Goal: Task Accomplishment & Management: Use online tool/utility

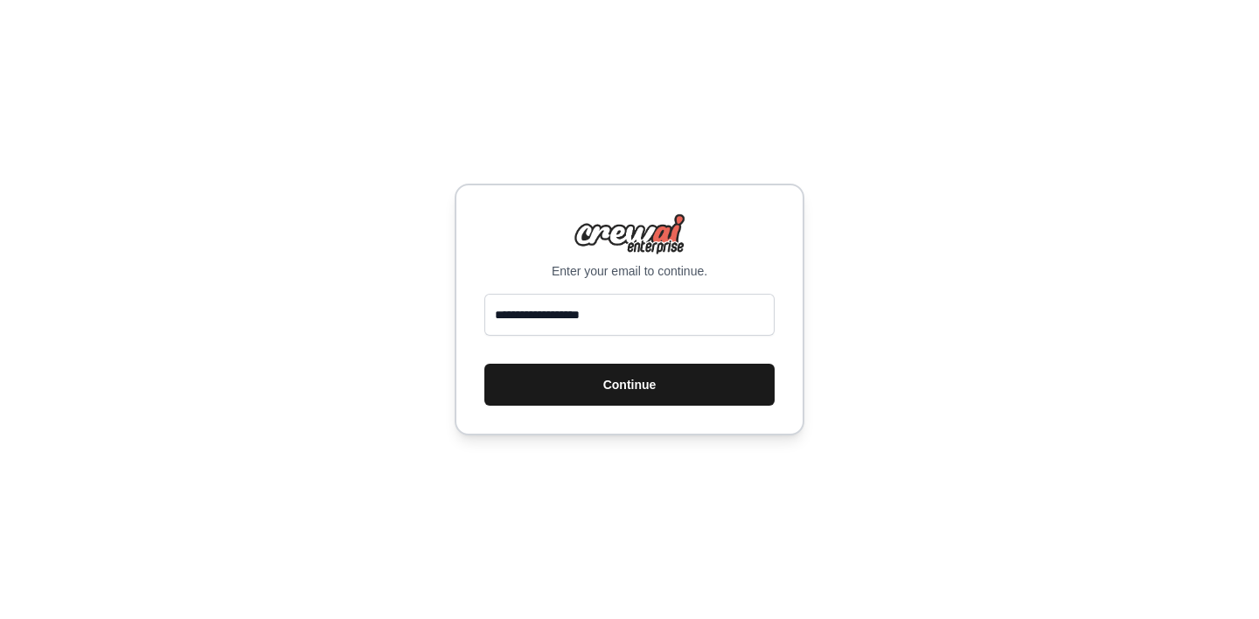
type input "**********"
click at [610, 383] on button "Continue" at bounding box center [629, 385] width 290 height 42
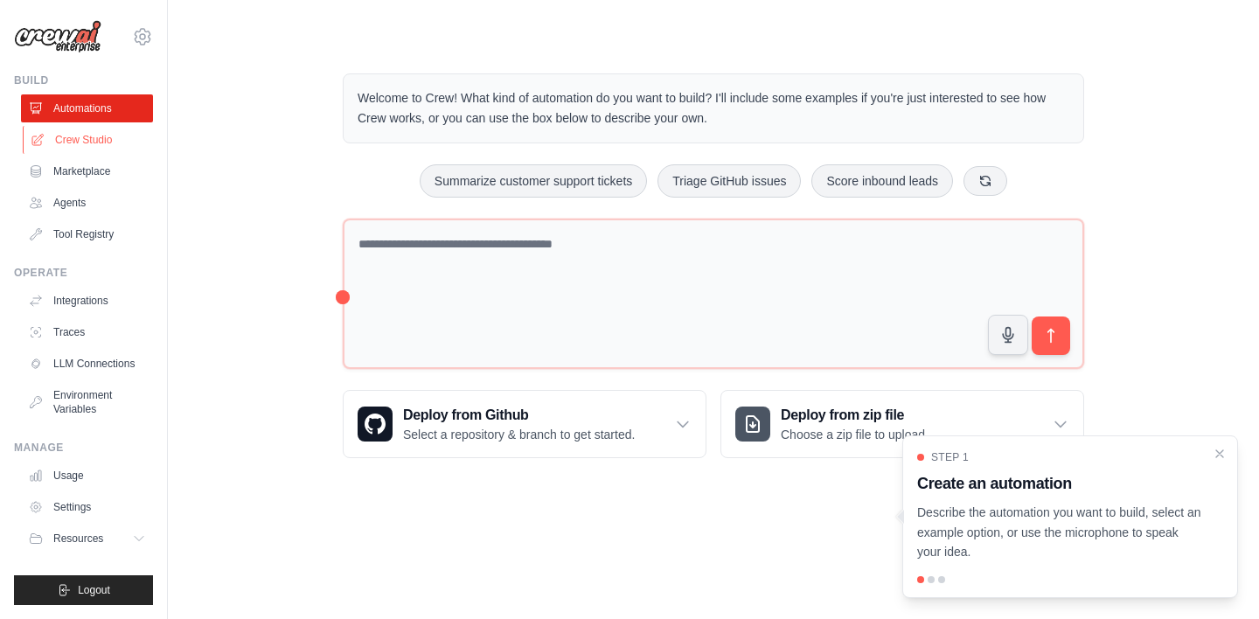
click at [104, 137] on link "Crew Studio" at bounding box center [89, 140] width 132 height 28
click at [87, 143] on link "Crew Studio" at bounding box center [89, 140] width 132 height 28
click at [80, 170] on link "Marketplace" at bounding box center [87, 171] width 132 height 28
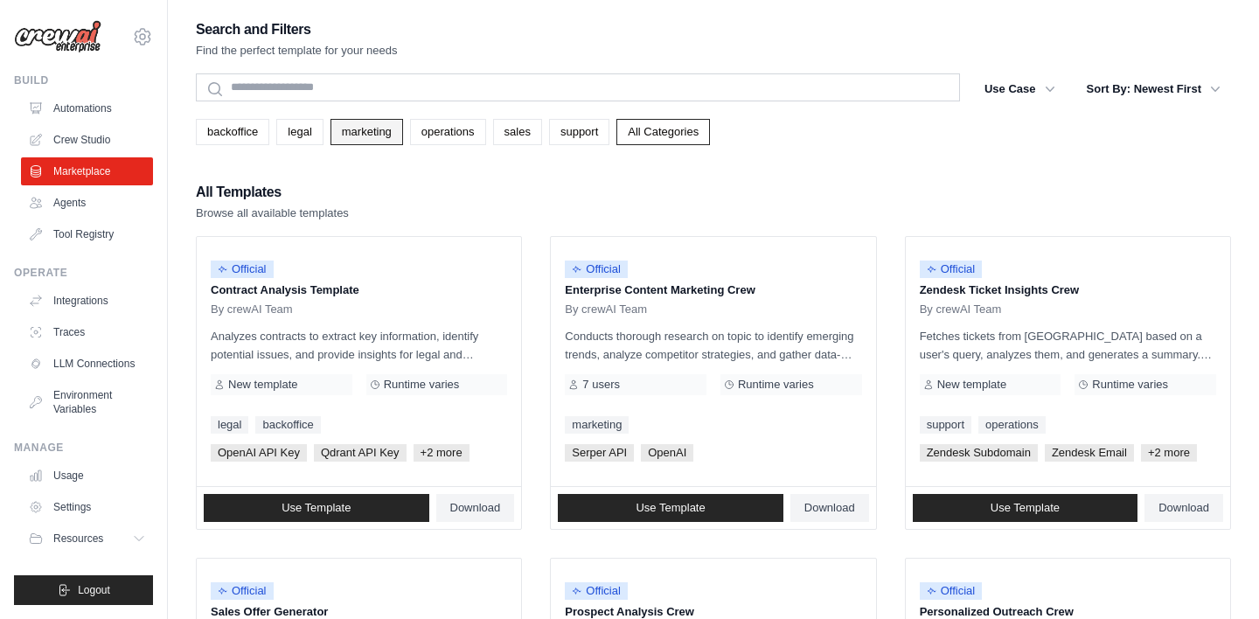
click at [363, 142] on link "marketing" at bounding box center [367, 132] width 73 height 26
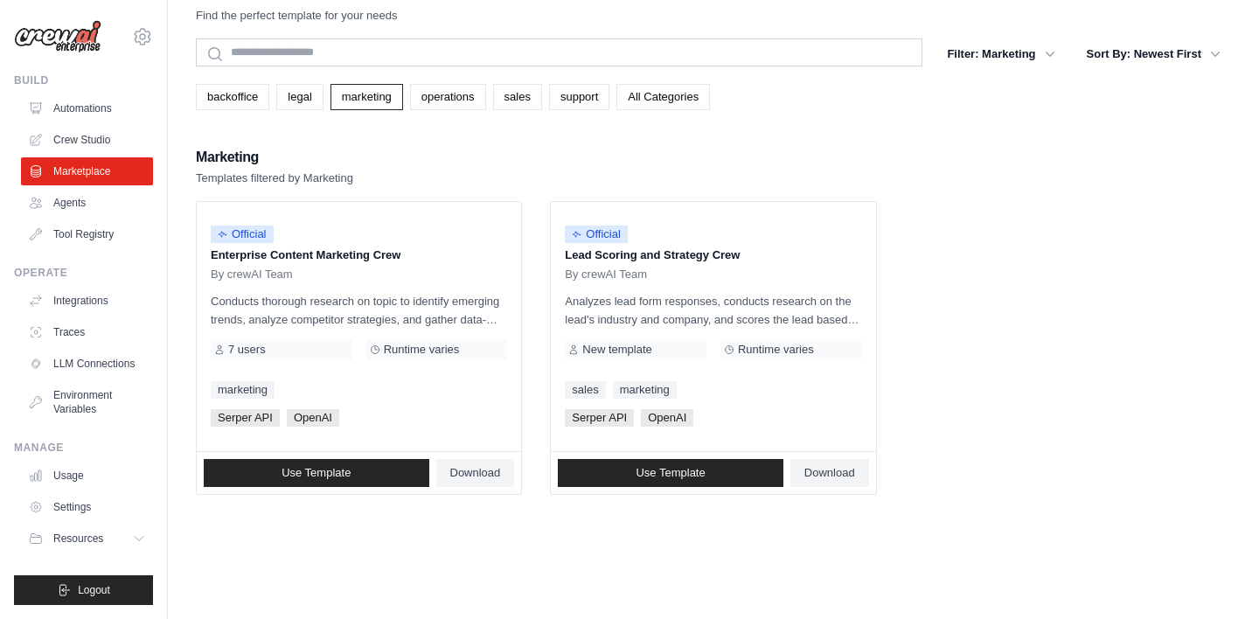
scroll to position [56, 0]
click at [369, 459] on link "Use Template" at bounding box center [317, 473] width 226 height 28
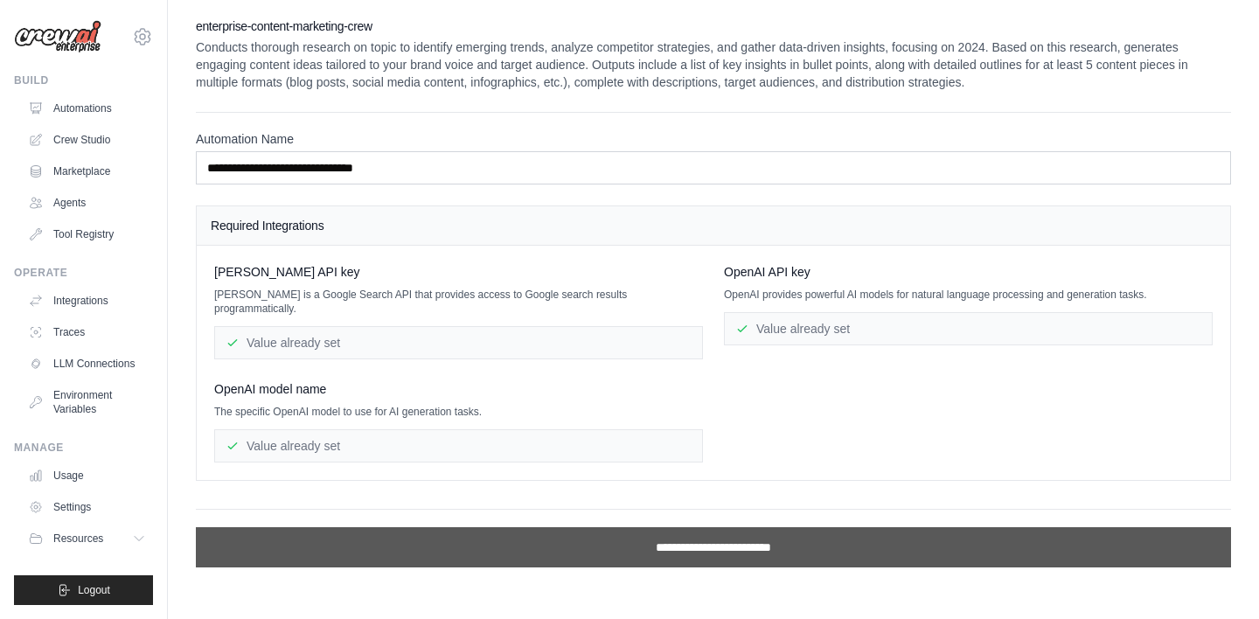
click at [576, 531] on input "**********" at bounding box center [713, 547] width 1035 height 40
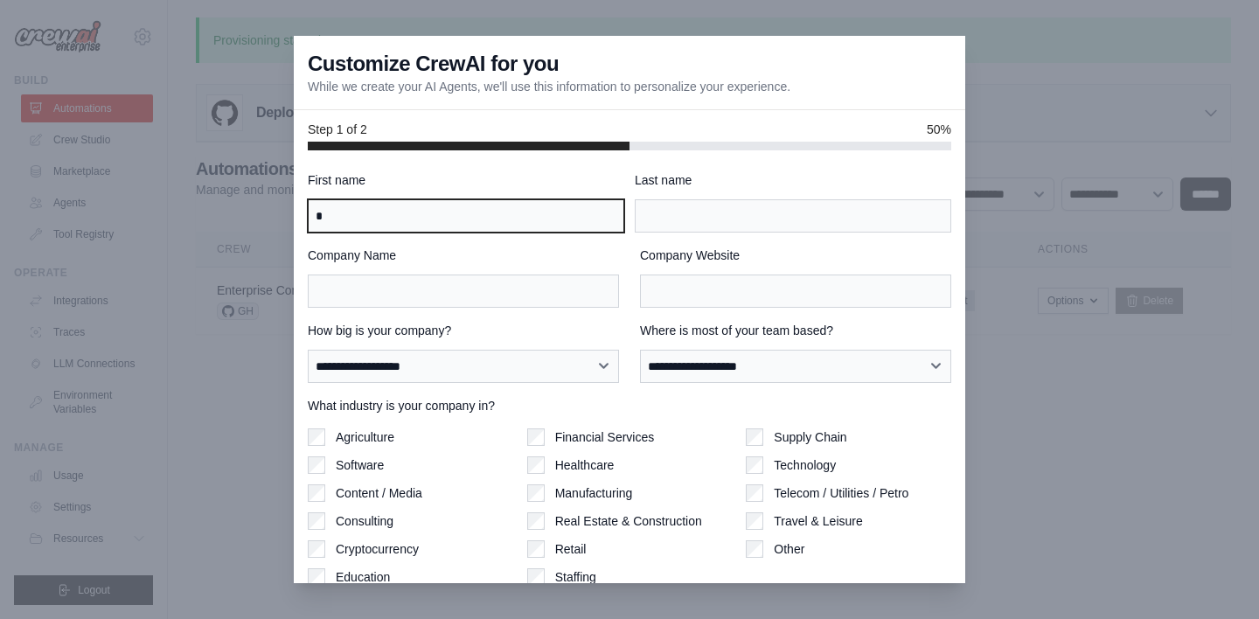
type input "*"
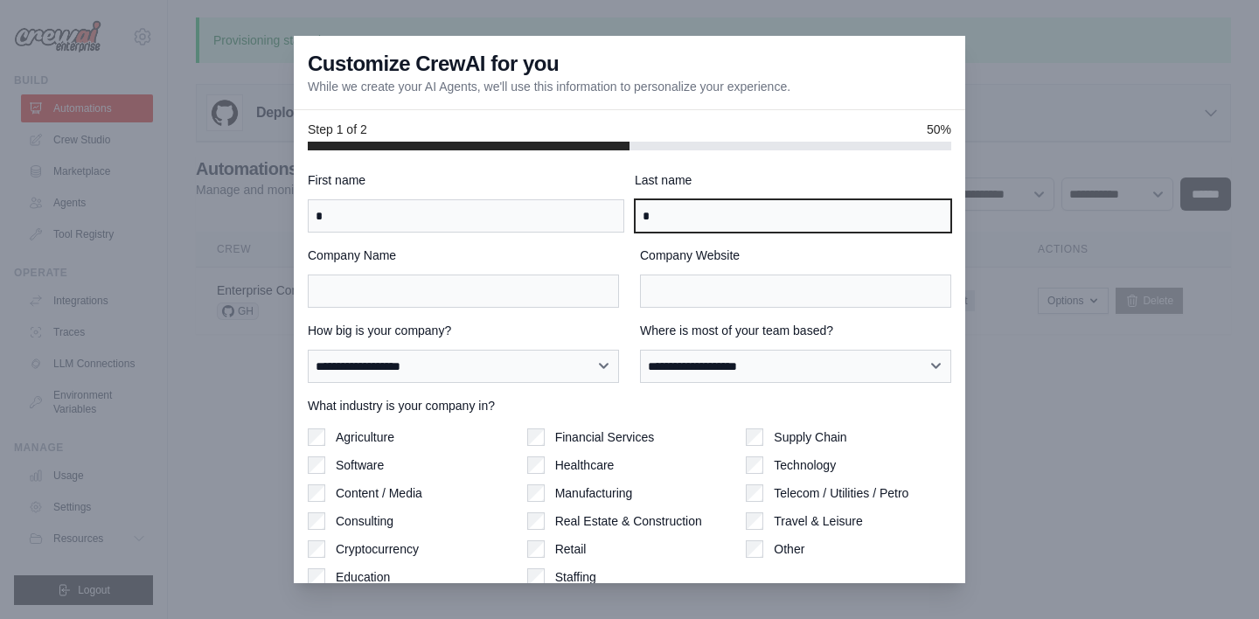
type input "*"
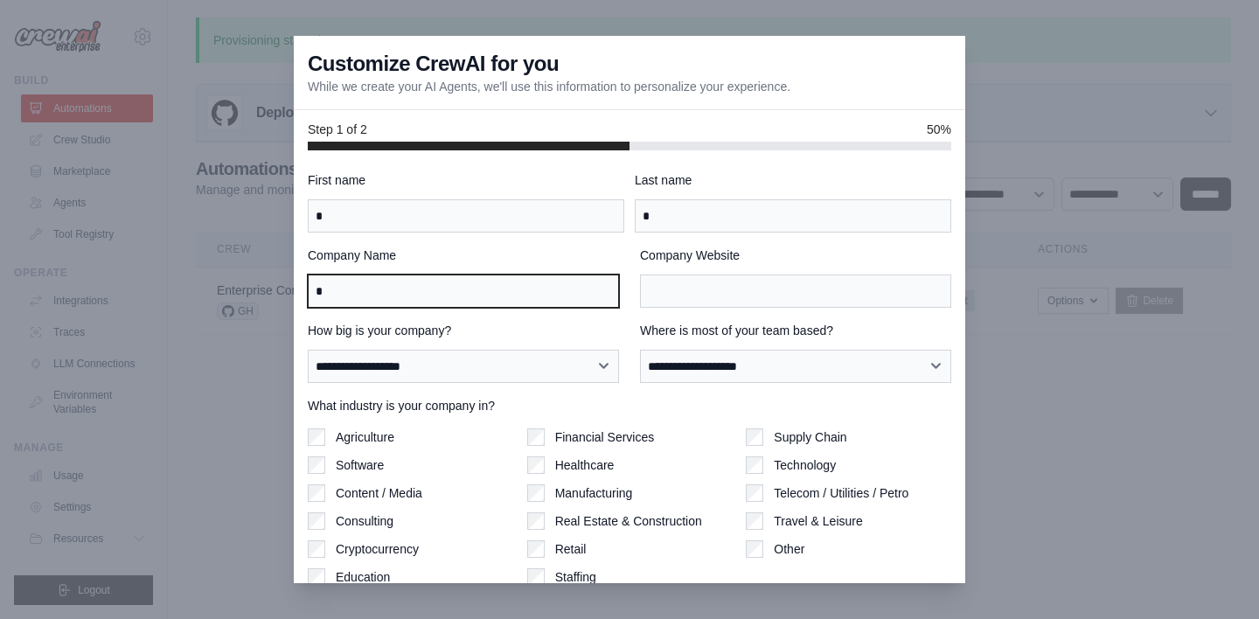
type input "*"
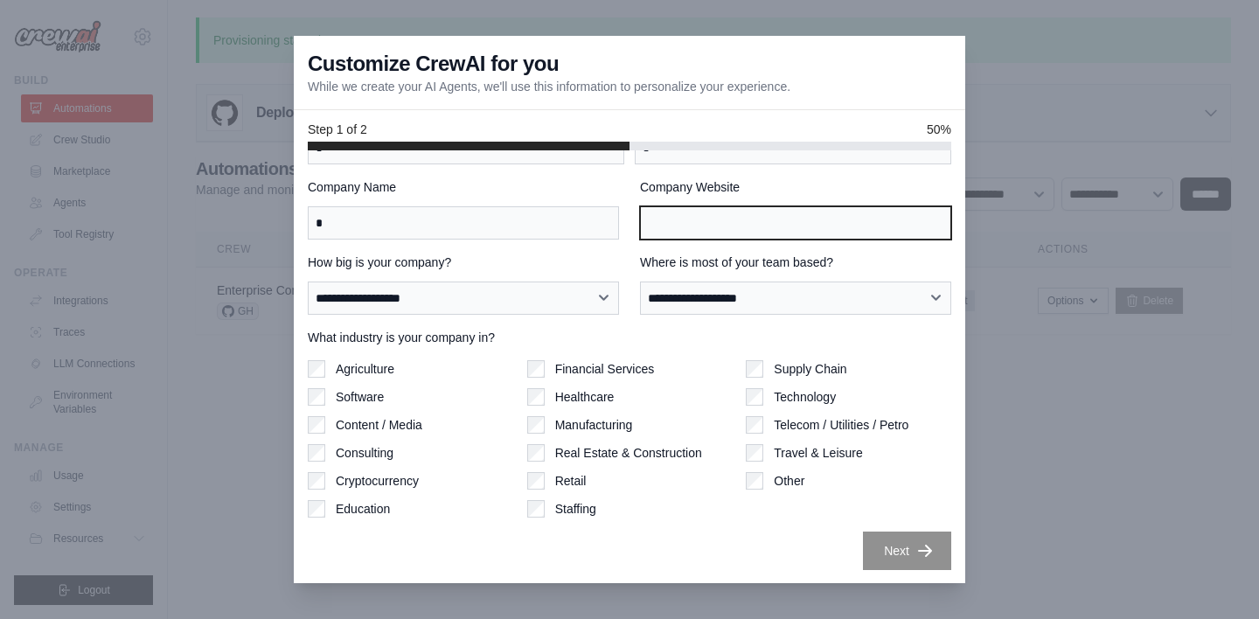
scroll to position [68, 0]
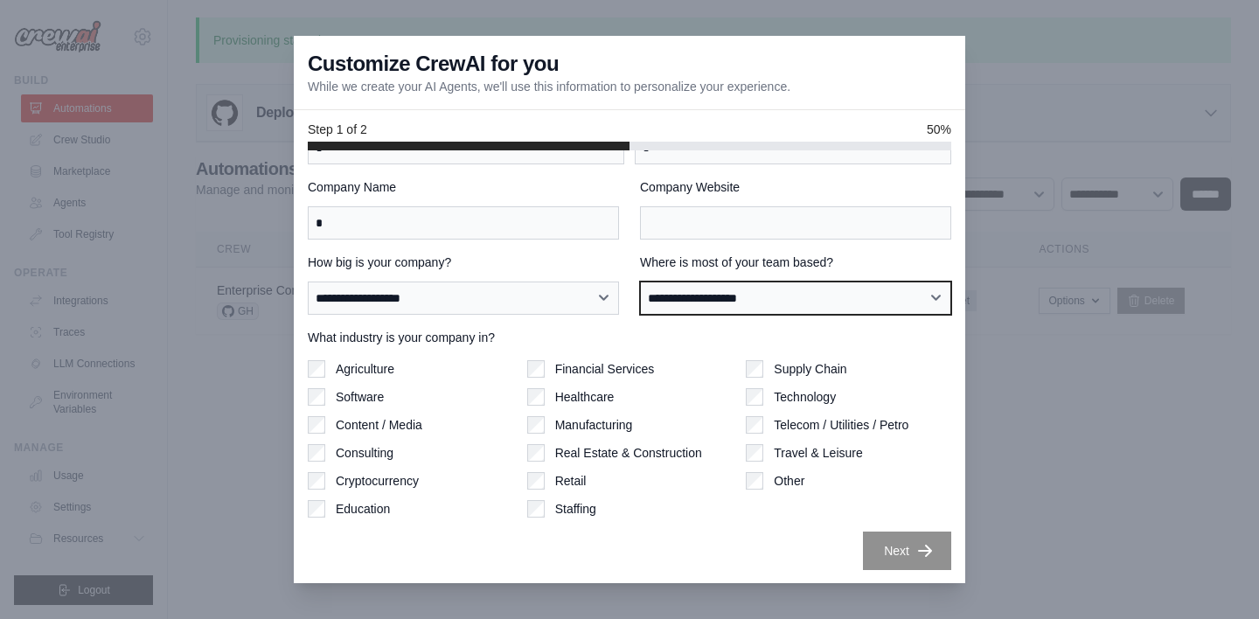
select select "******"
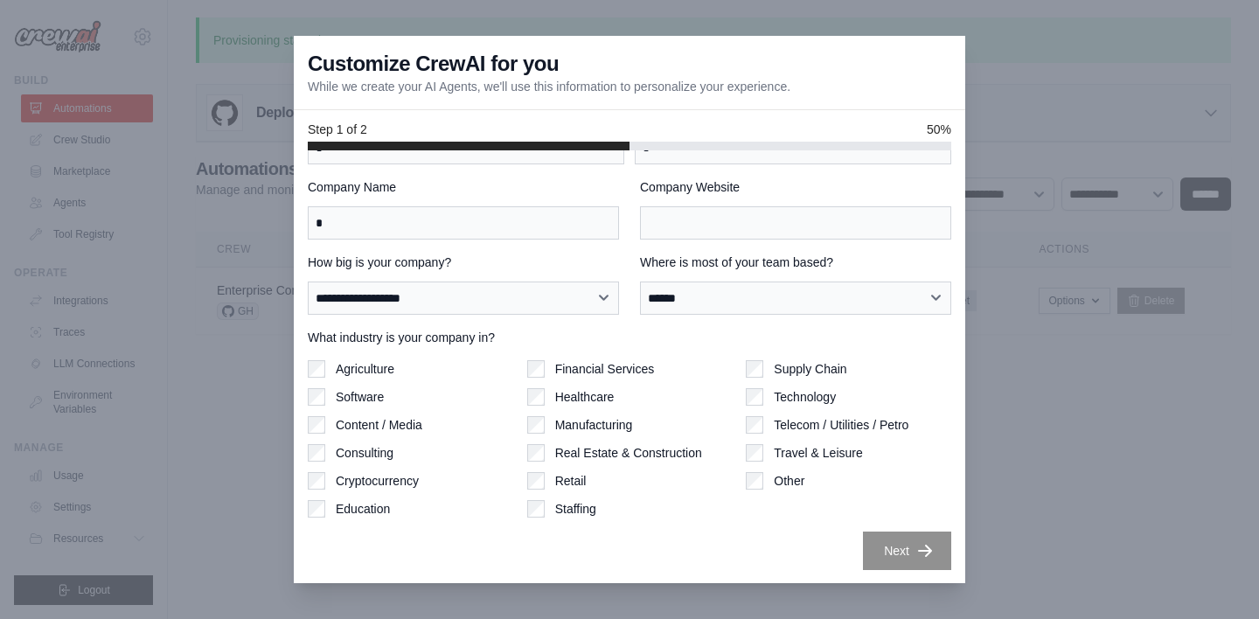
click at [509, 199] on div "Company Name *" at bounding box center [463, 208] width 311 height 61
click at [498, 212] on input "*" at bounding box center [463, 222] width 311 height 33
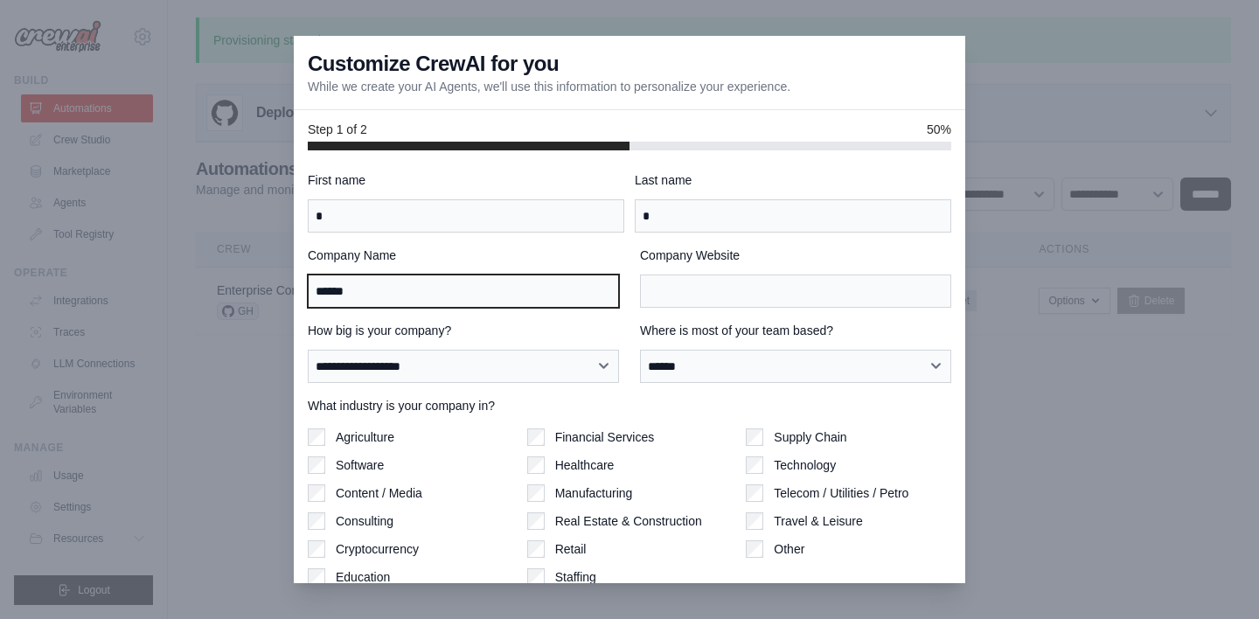
scroll to position [0, 0]
type input "******"
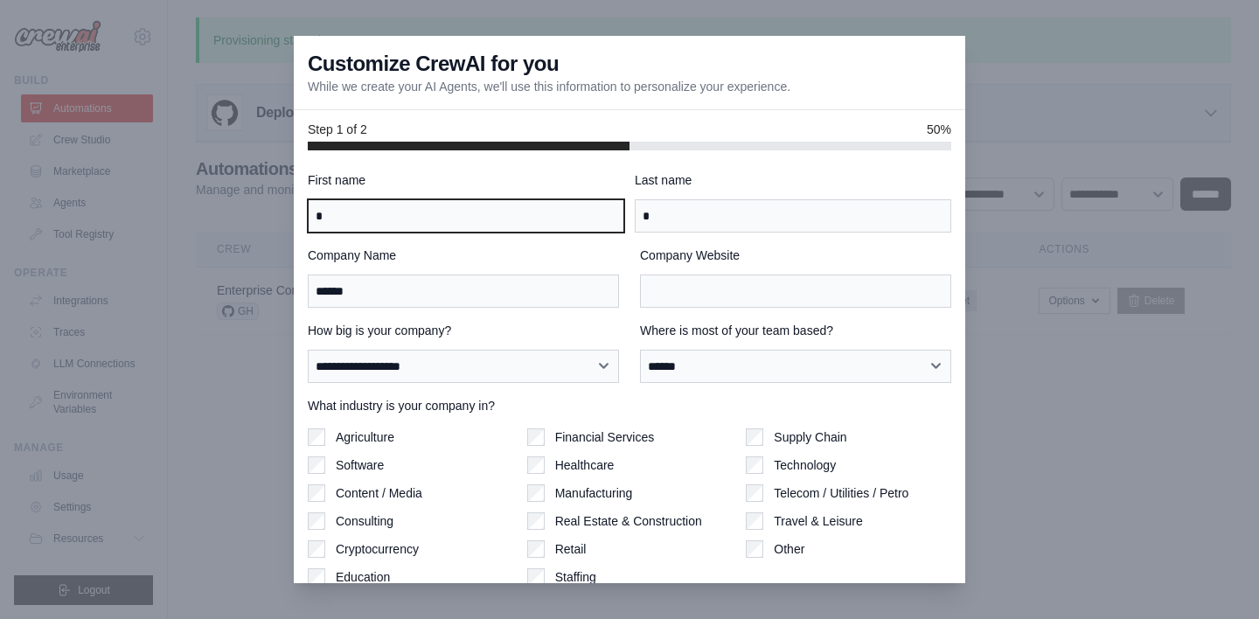
click at [452, 209] on input "*" at bounding box center [466, 215] width 317 height 33
type input "*******"
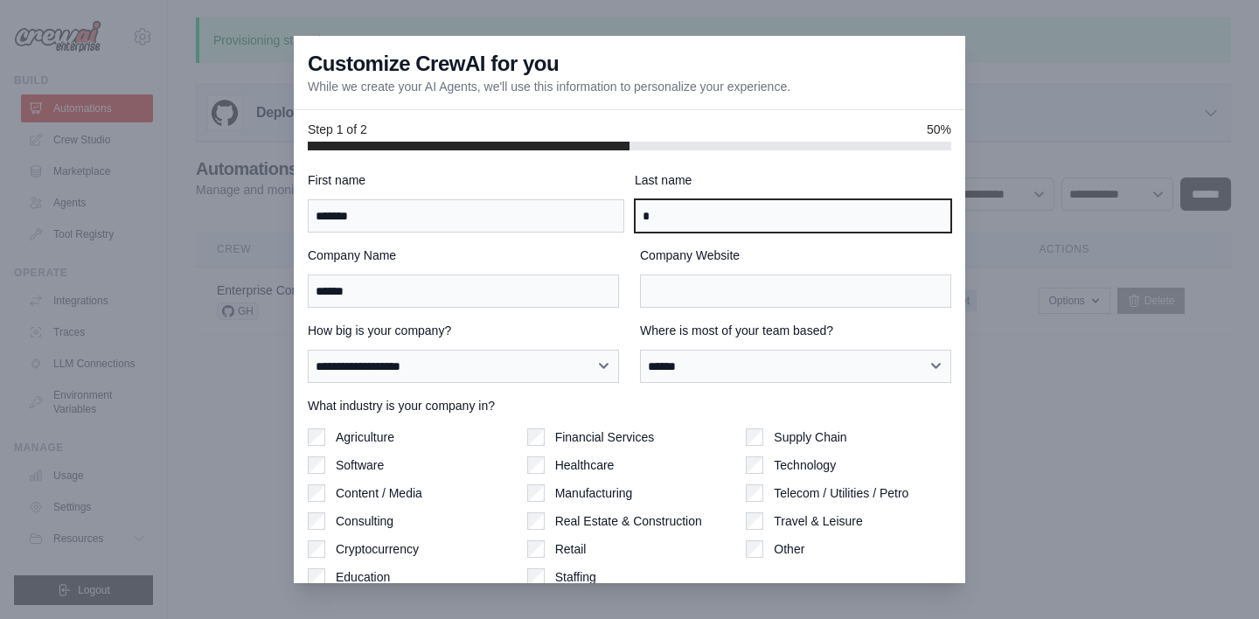
click at [743, 219] on input "*" at bounding box center [793, 215] width 317 height 33
type input "*******"
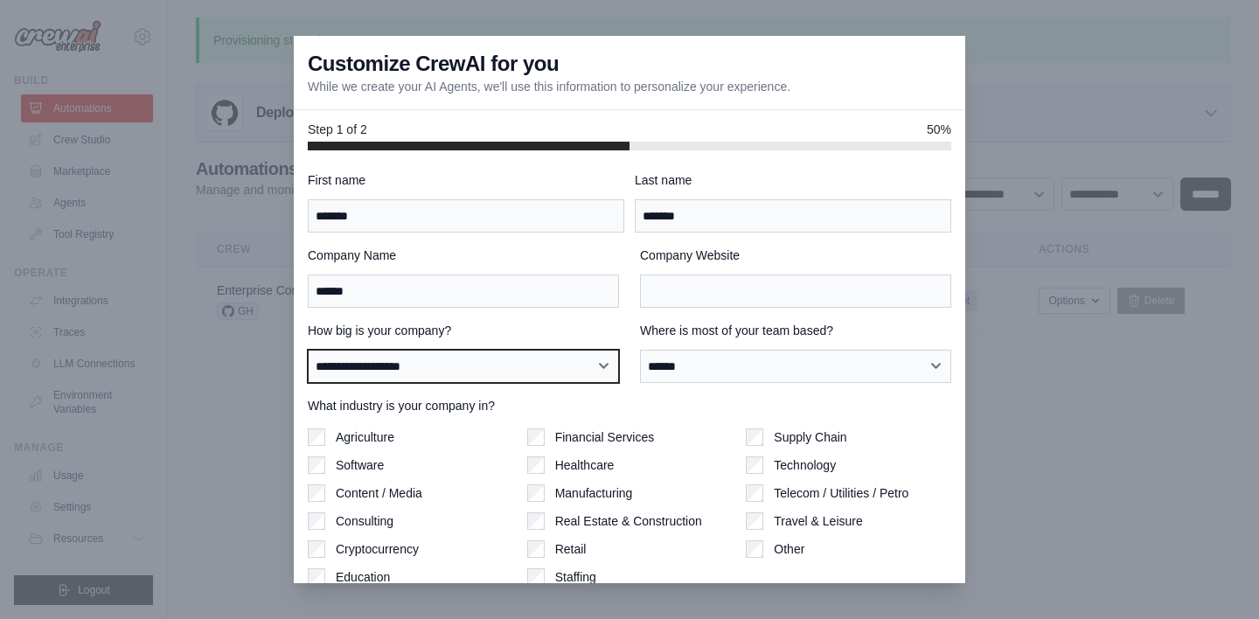
select select "**********"
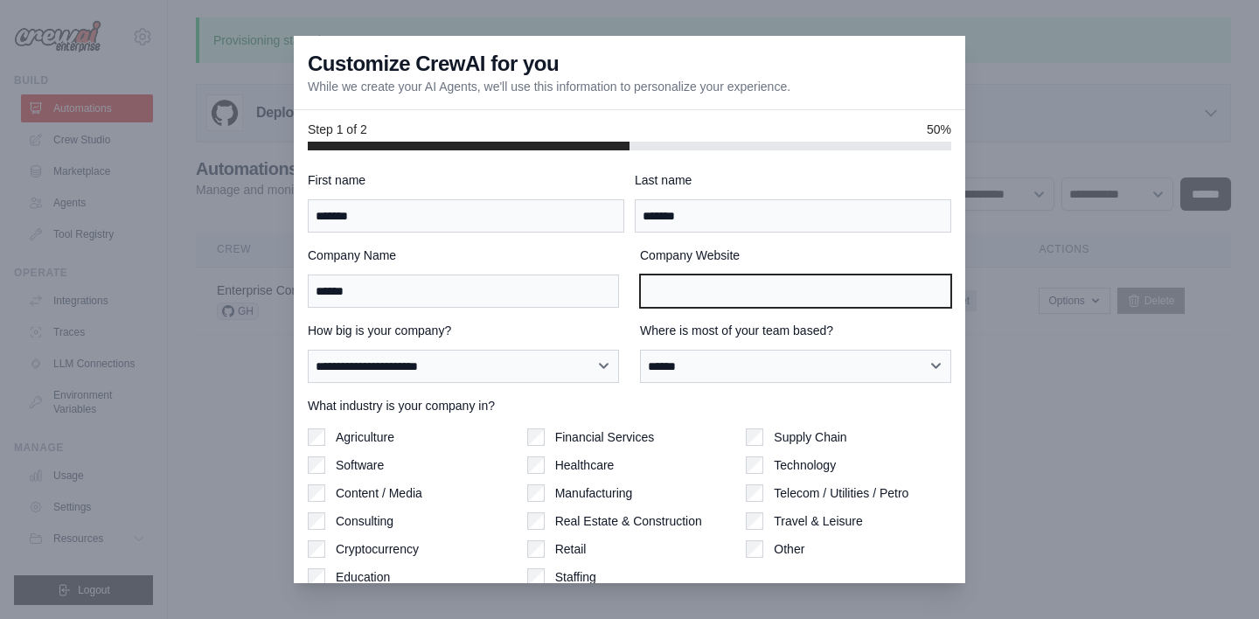
click at [729, 283] on input "Company Website" at bounding box center [795, 291] width 311 height 33
type input "********"
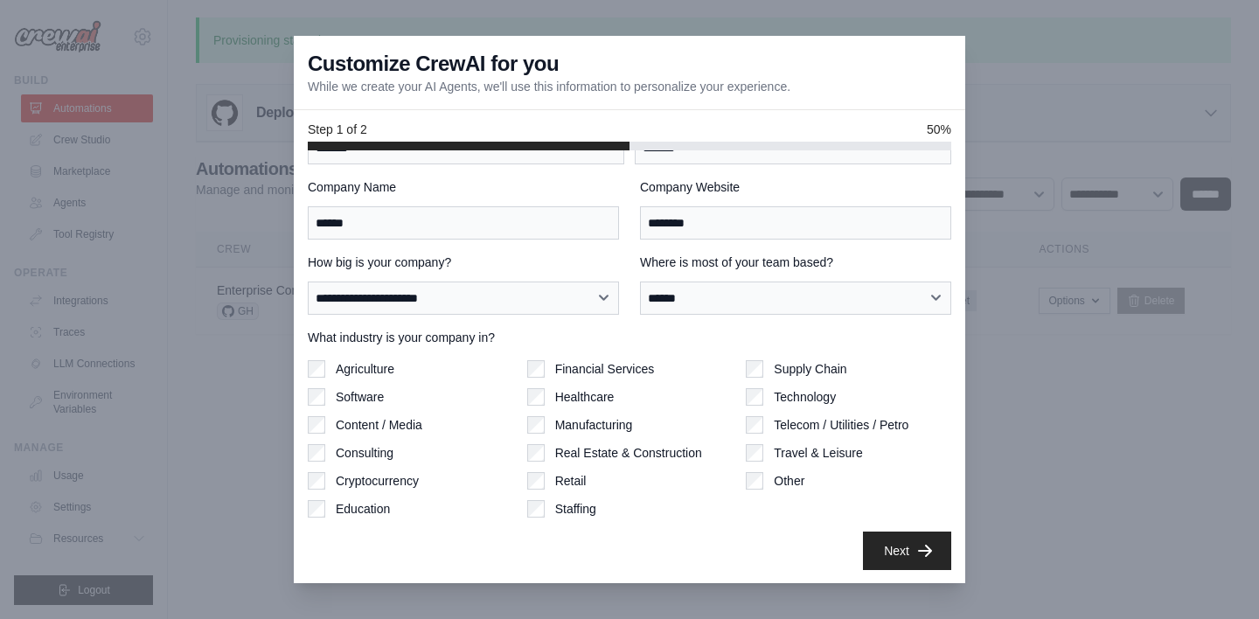
scroll to position [68, 0]
click at [876, 549] on button "Next" at bounding box center [907, 550] width 88 height 38
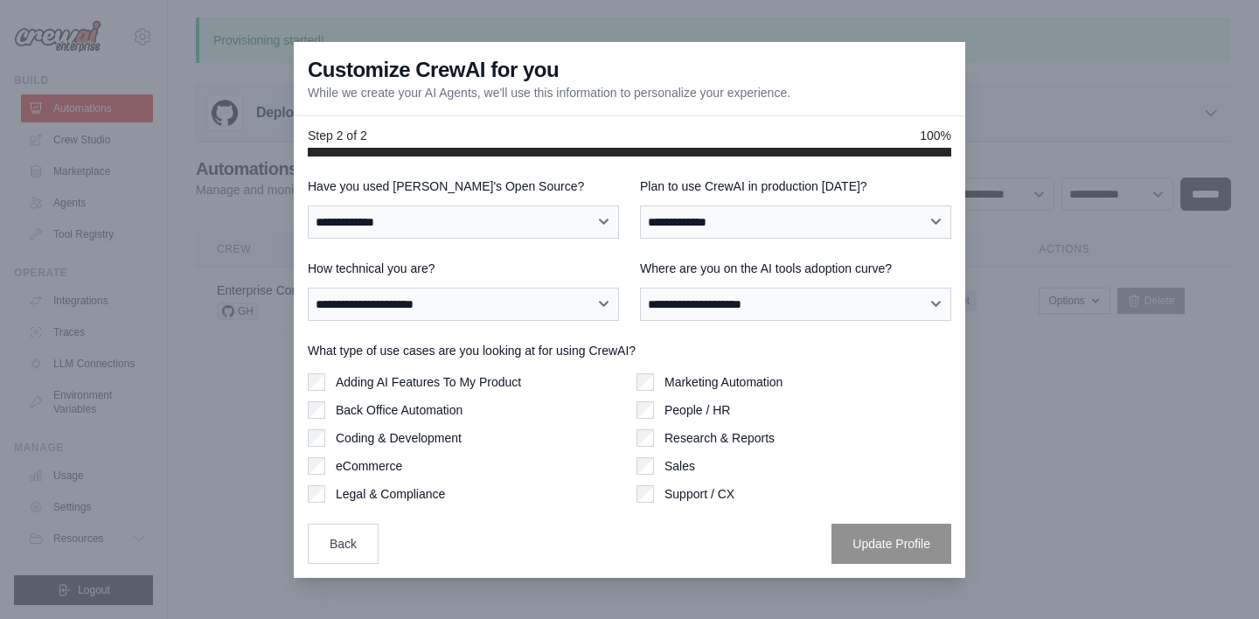
scroll to position [0, 0]
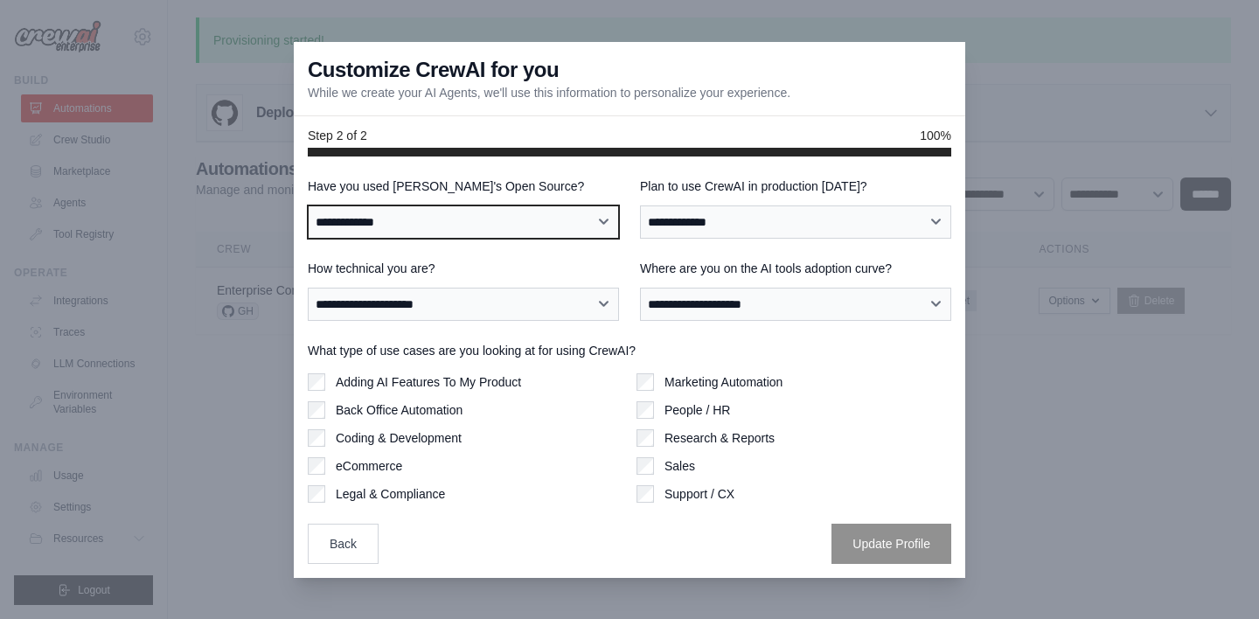
select select "**"
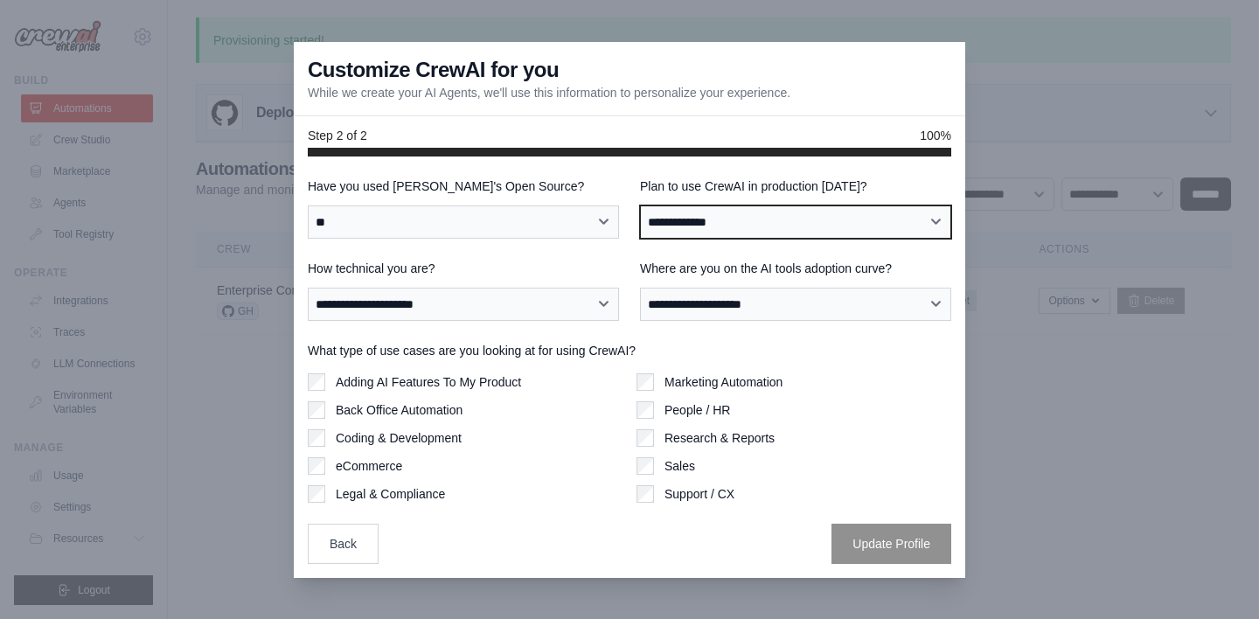
select select "*****"
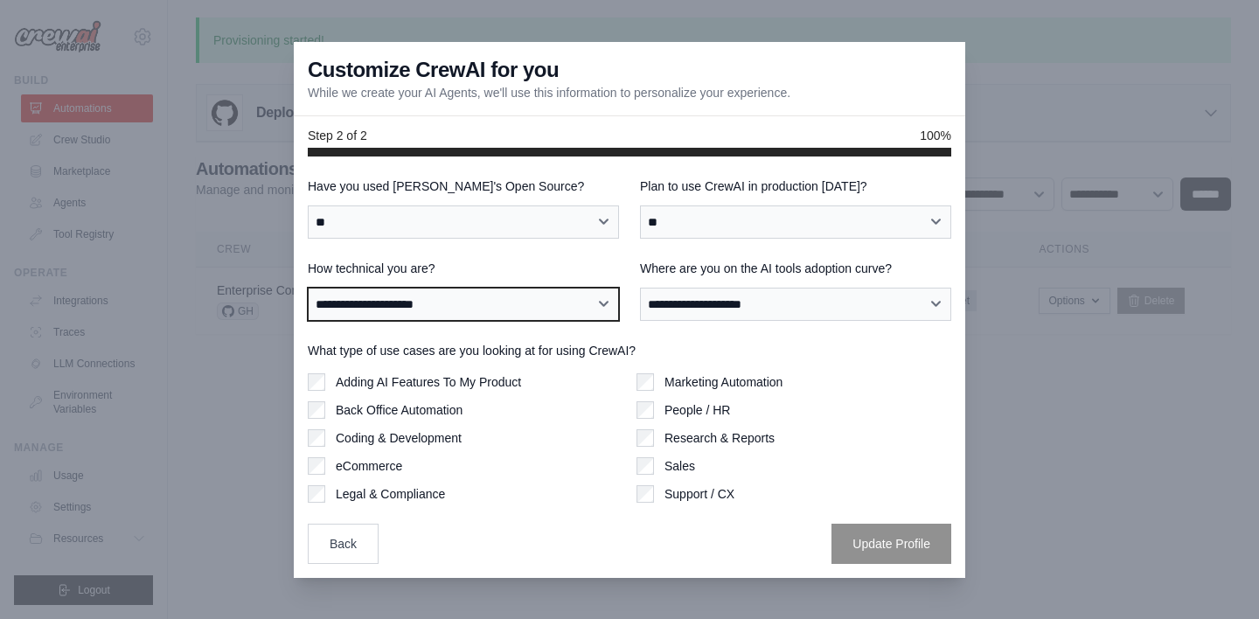
select select "**********"
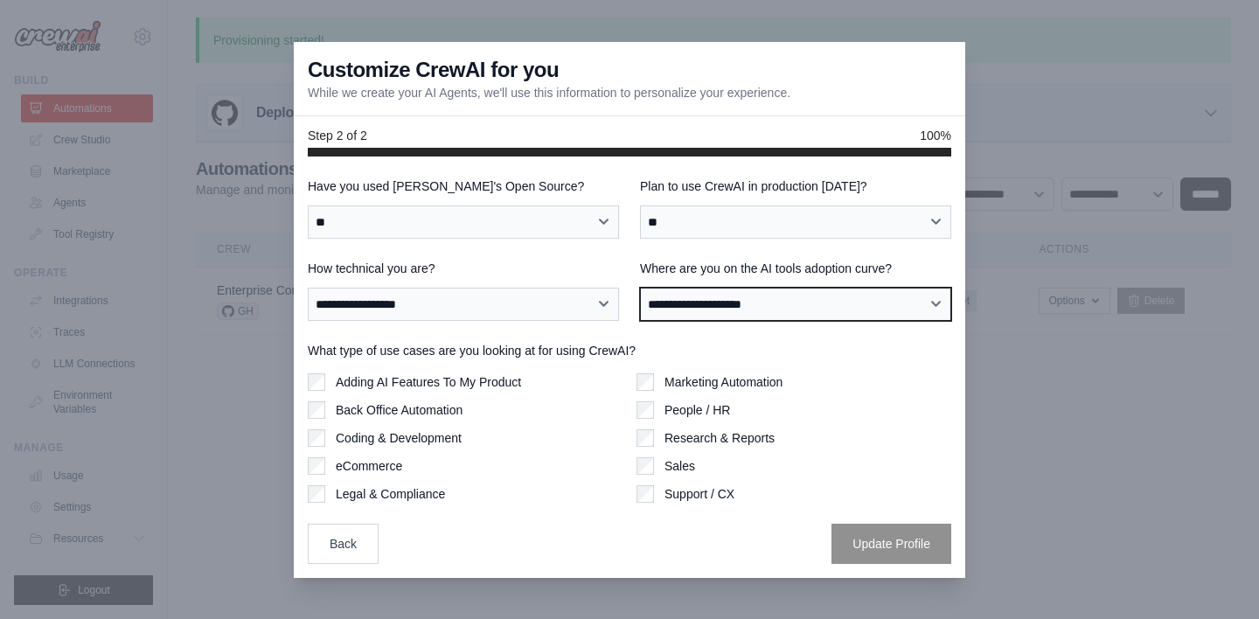
select select "**********"
click at [439, 412] on label "Back Office Automation" at bounding box center [399, 409] width 127 height 17
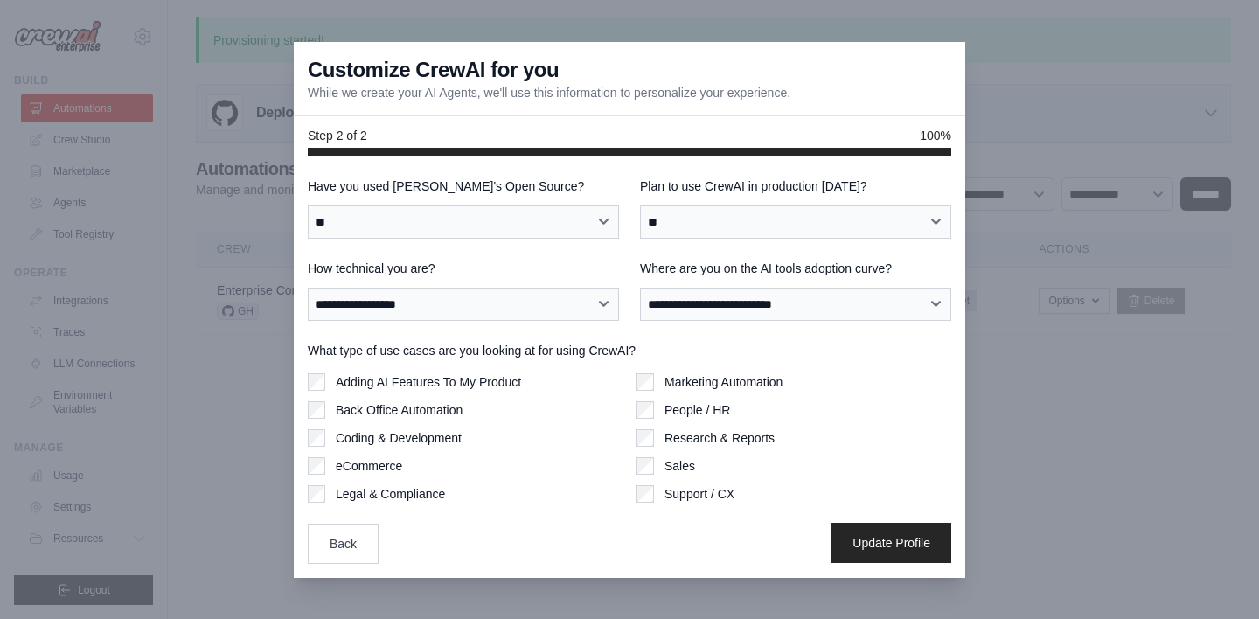
click at [910, 550] on button "Update Profile" at bounding box center [892, 543] width 120 height 40
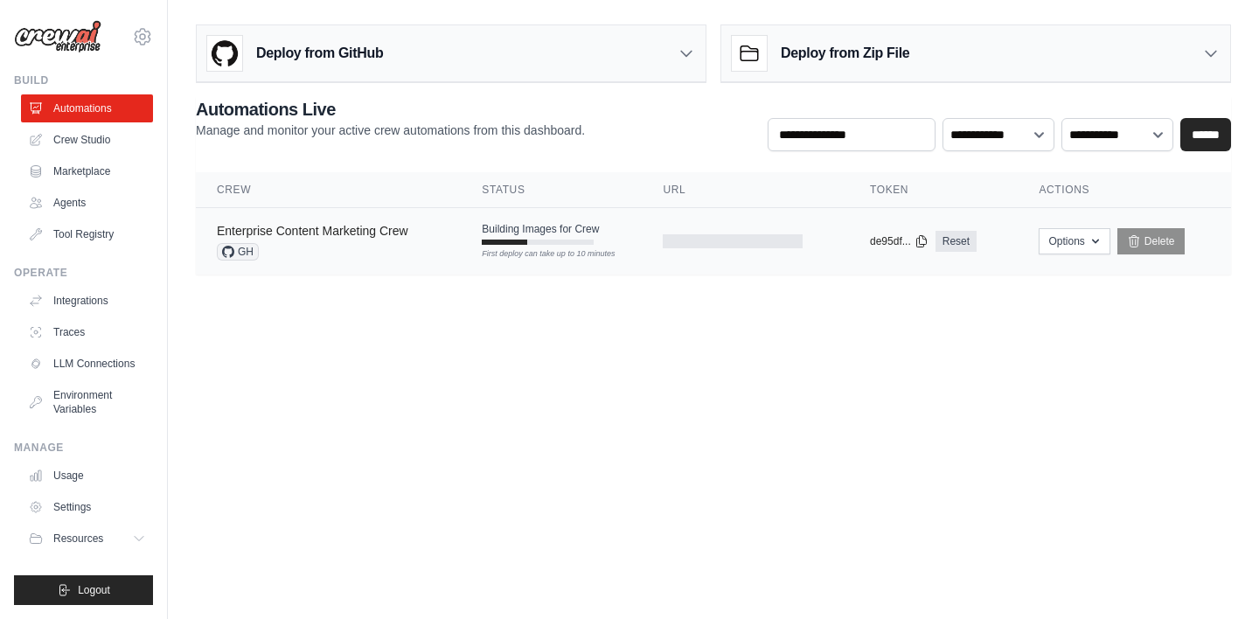
click at [331, 235] on link "Enterprise Content Marketing Crew" at bounding box center [312, 231] width 191 height 14
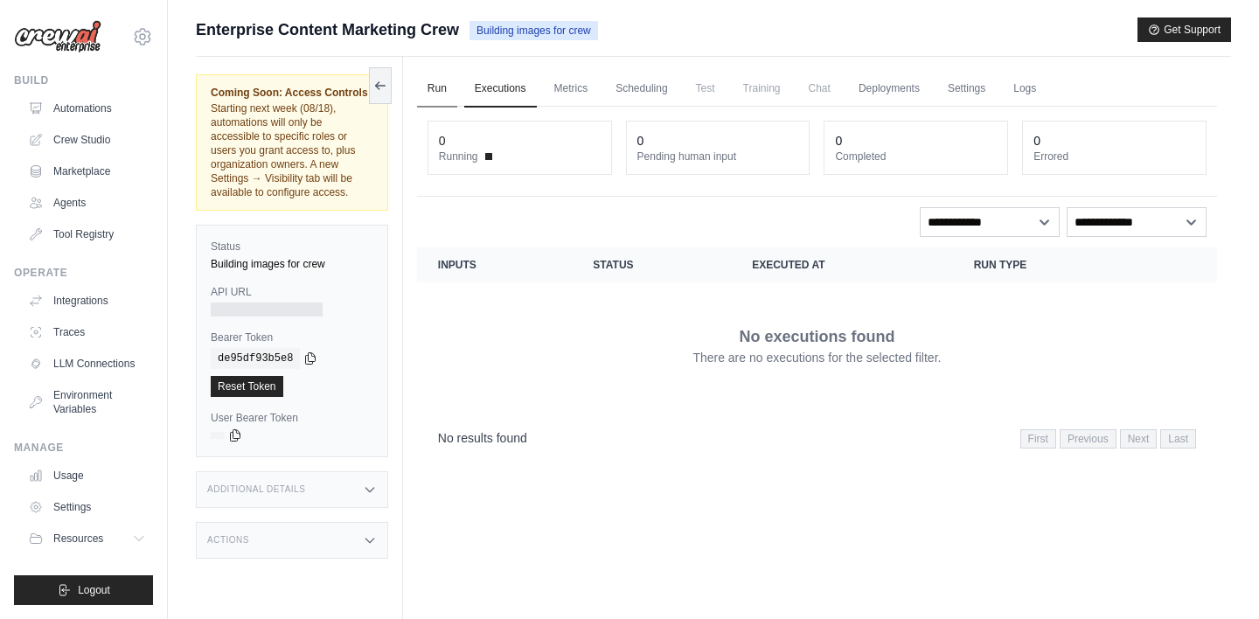
click at [435, 87] on link "Run" at bounding box center [437, 89] width 40 height 37
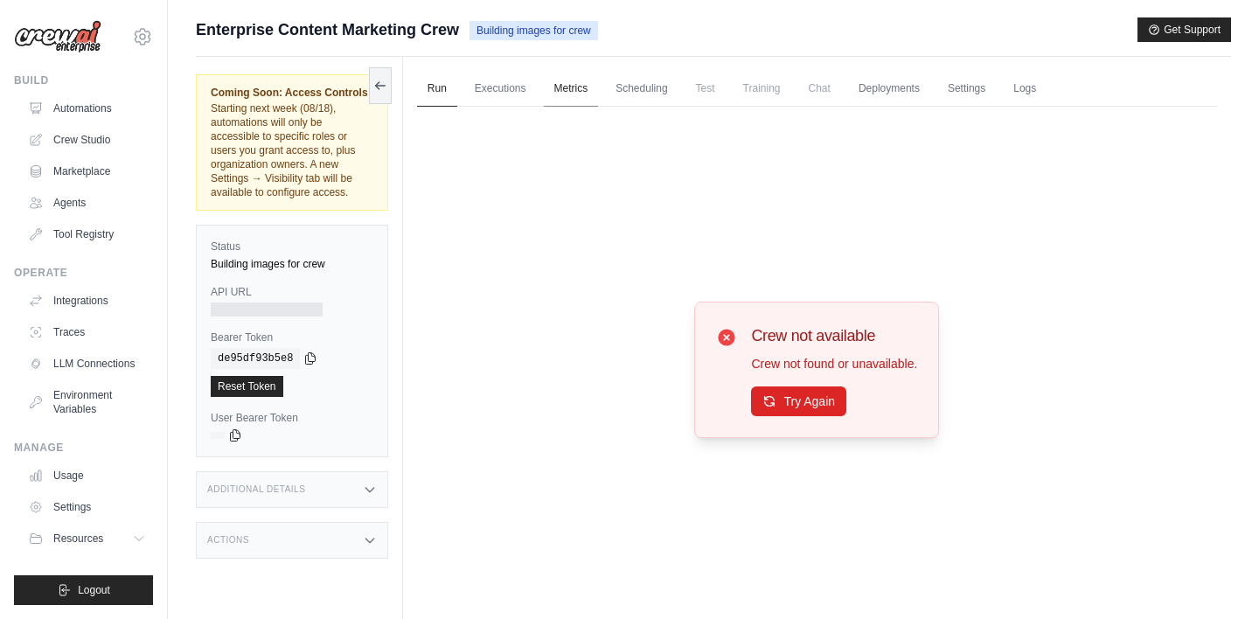
click at [585, 83] on link "Metrics" at bounding box center [571, 89] width 55 height 37
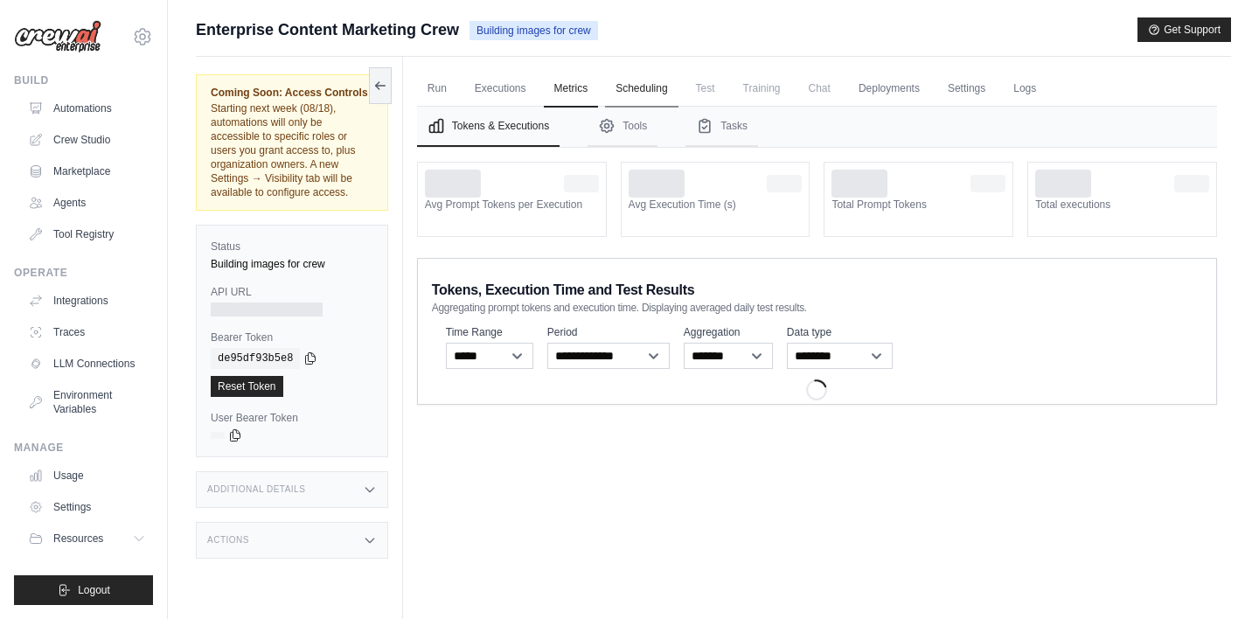
click at [645, 92] on link "Scheduling" at bounding box center [641, 89] width 73 height 37
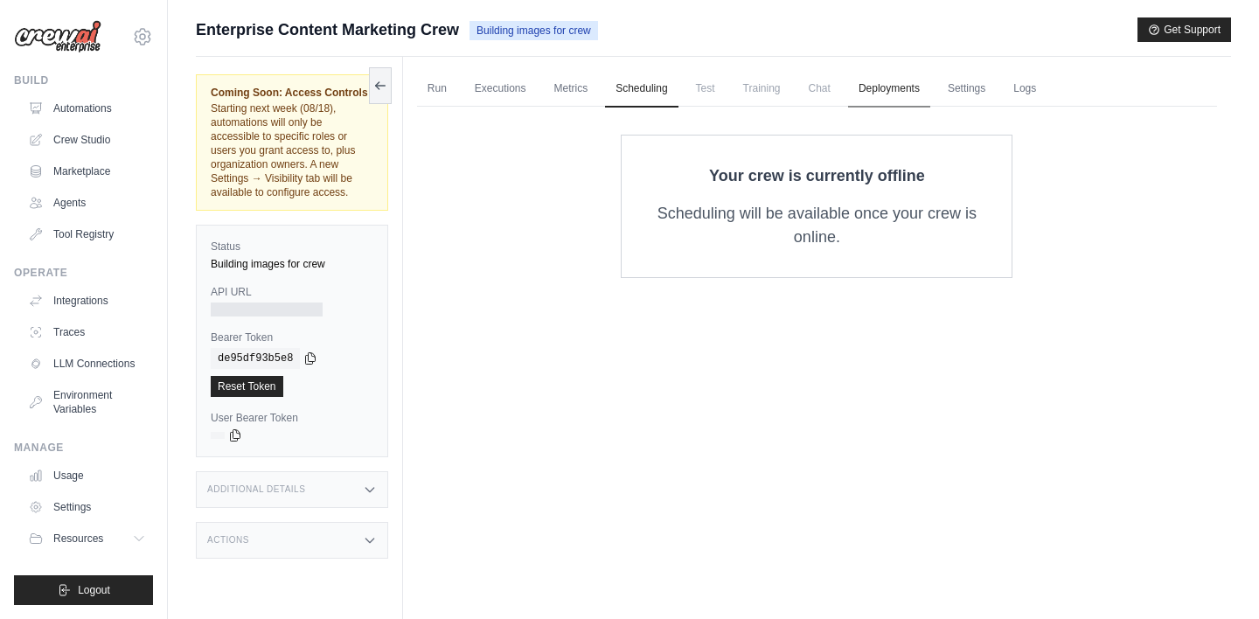
click at [874, 90] on link "Deployments" at bounding box center [889, 89] width 82 height 37
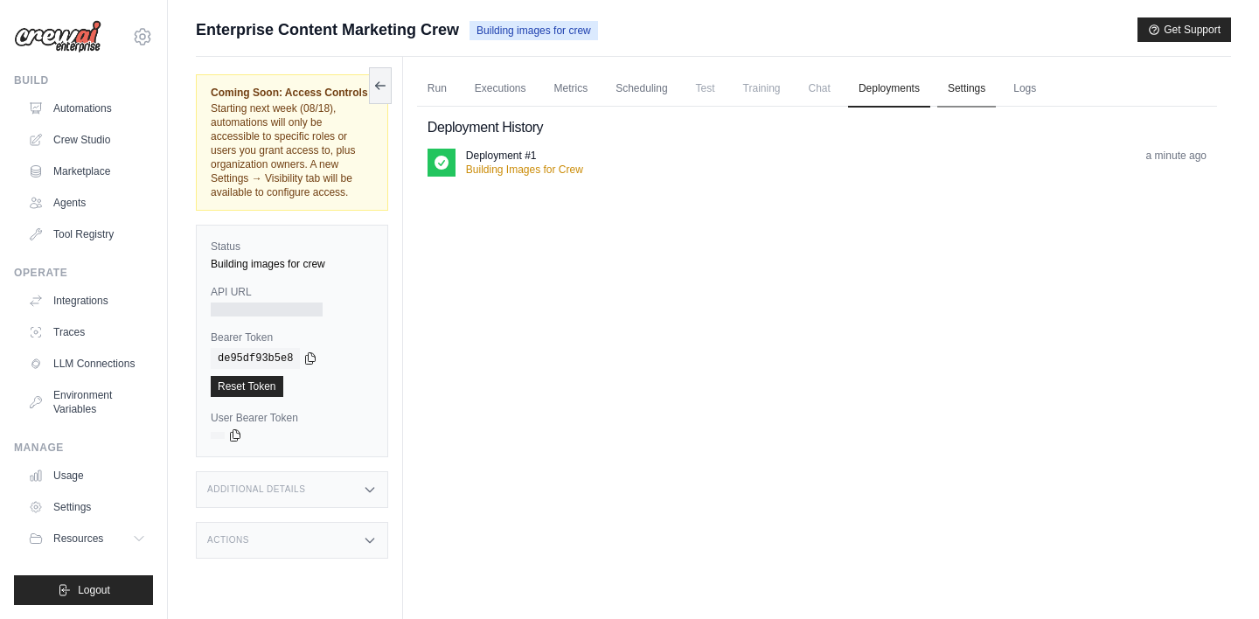
click at [977, 94] on link "Settings" at bounding box center [966, 89] width 59 height 37
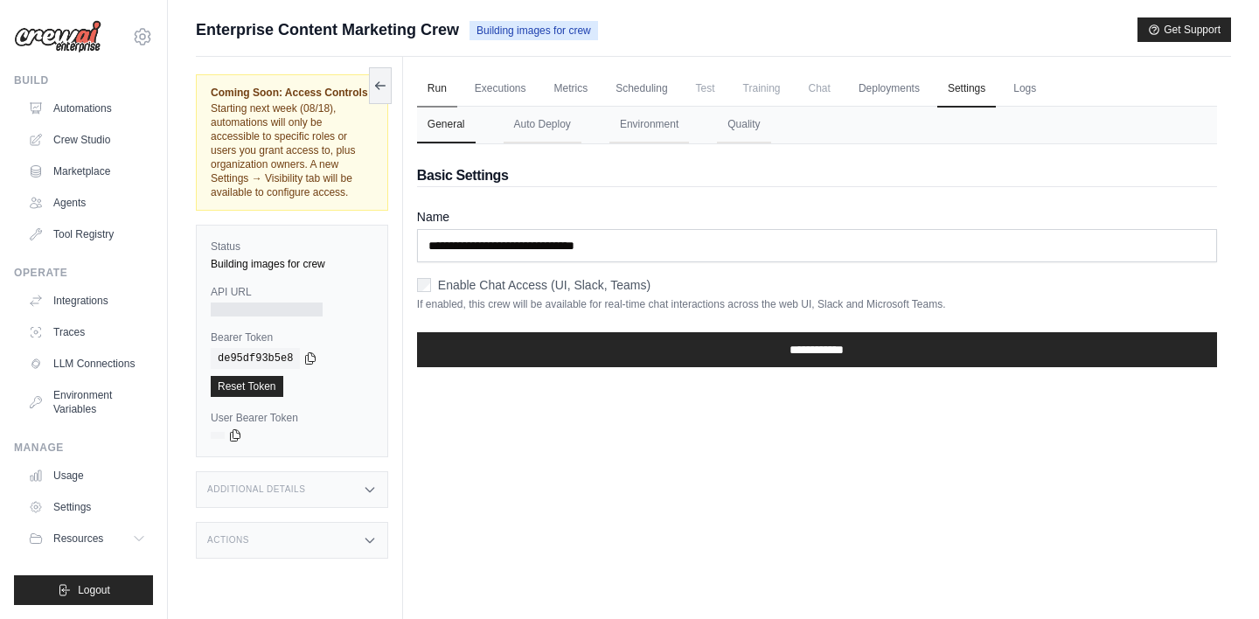
click at [442, 94] on link "Run" at bounding box center [437, 89] width 40 height 37
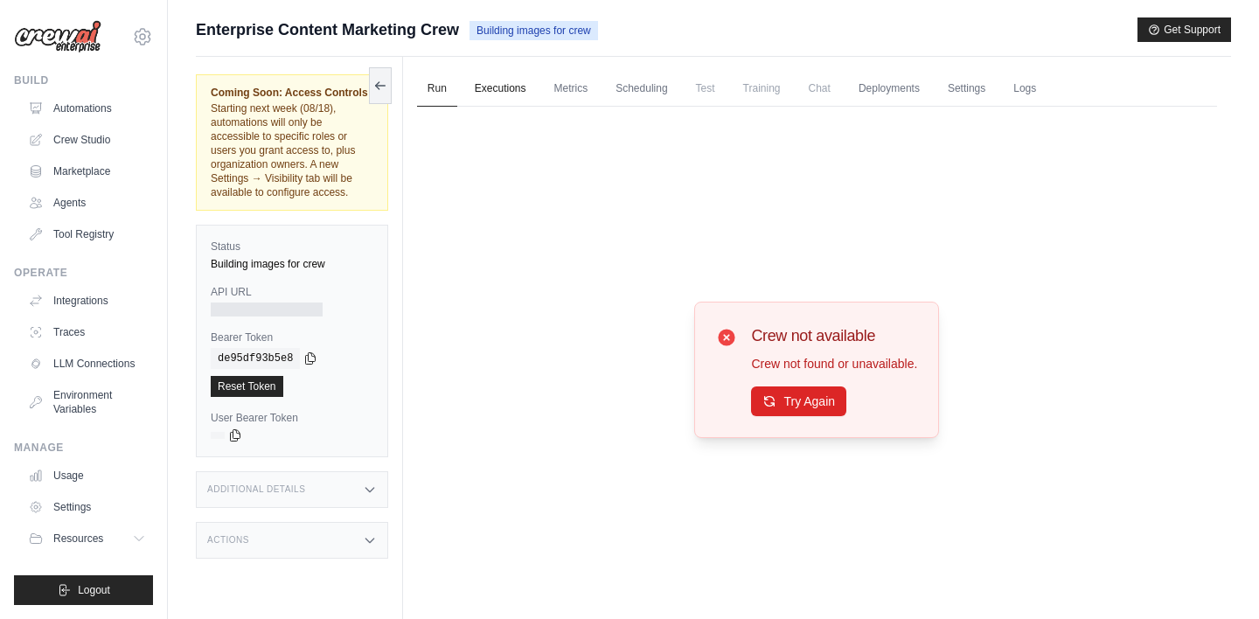
click at [508, 85] on link "Executions" at bounding box center [500, 89] width 73 height 37
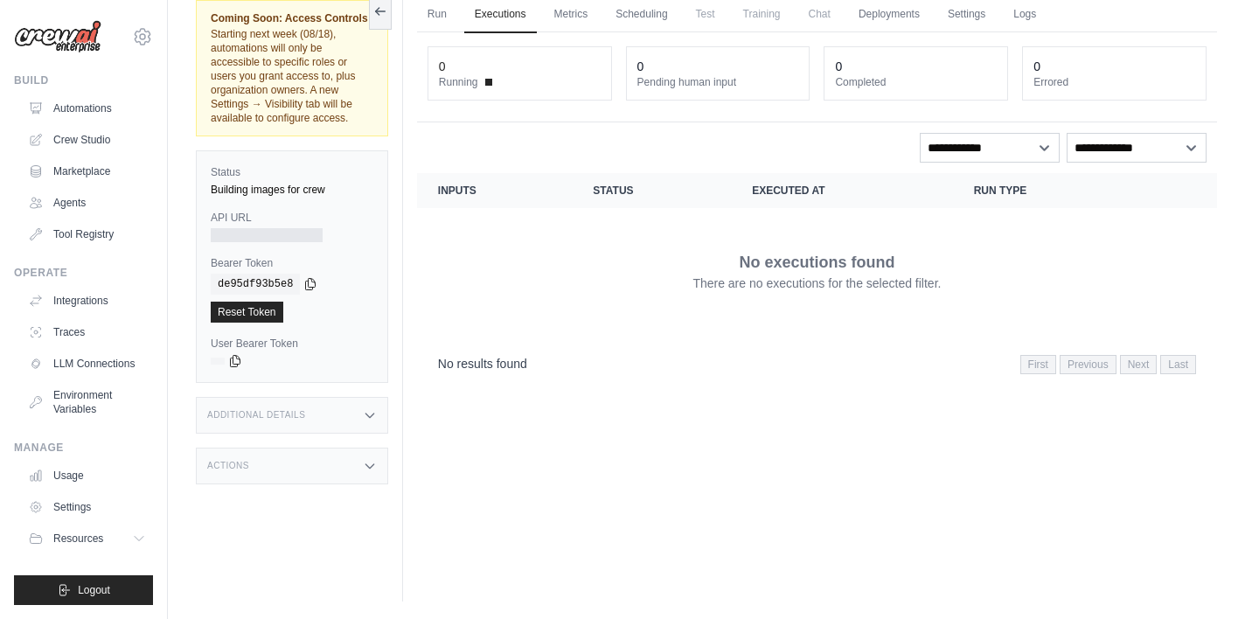
scroll to position [74, 0]
click at [357, 416] on div "Additional Details" at bounding box center [292, 415] width 192 height 37
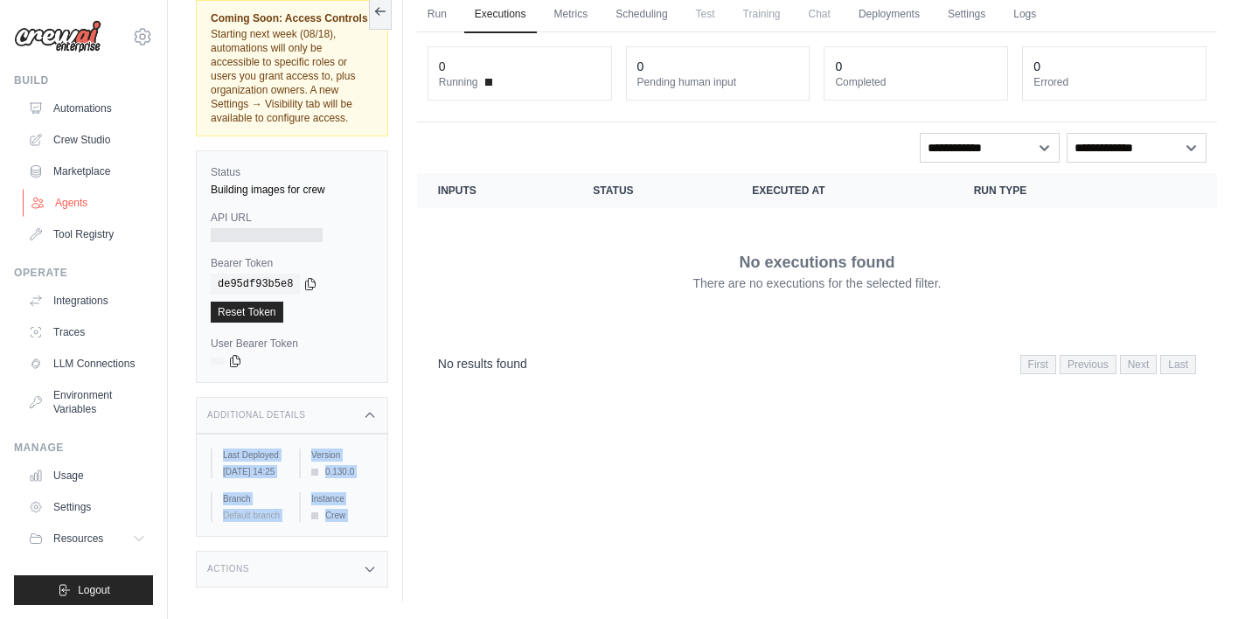
click at [71, 204] on link "Agents" at bounding box center [89, 203] width 132 height 28
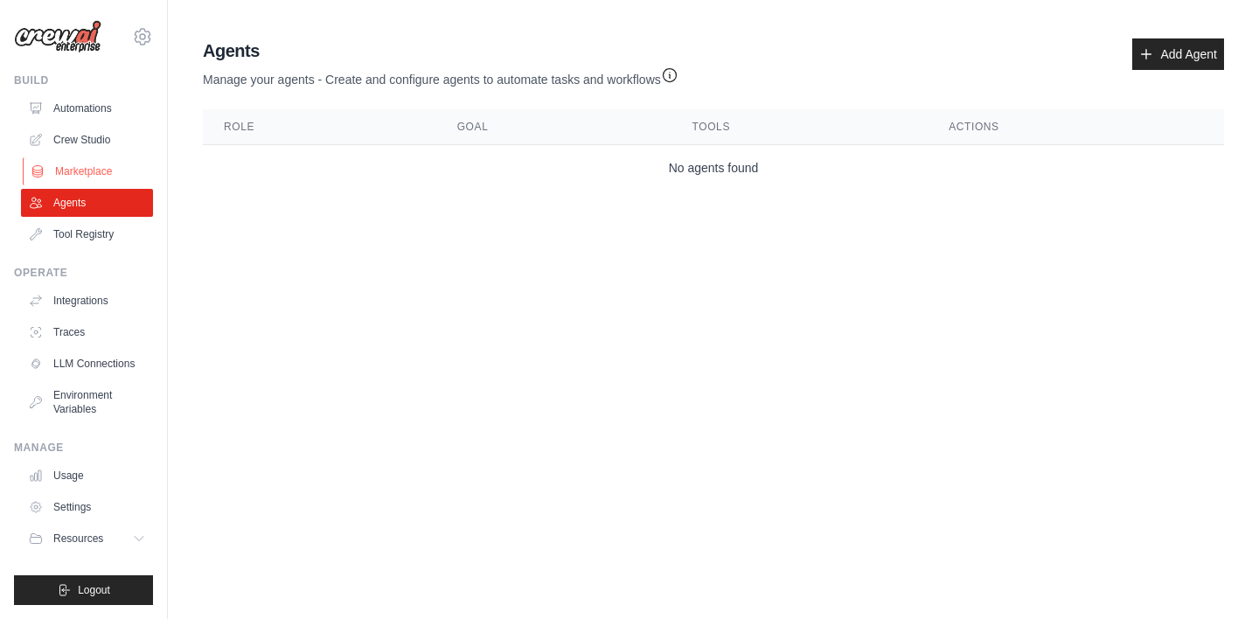
click at [88, 173] on link "Marketplace" at bounding box center [89, 171] width 132 height 28
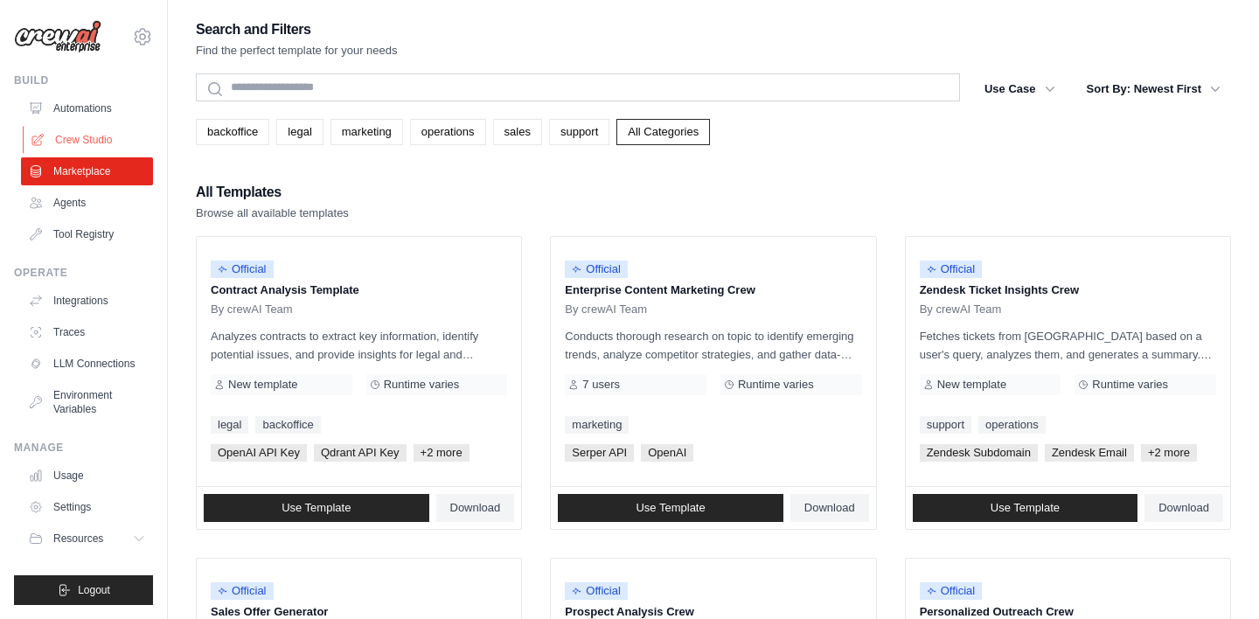
click at [87, 145] on link "Crew Studio" at bounding box center [89, 140] width 132 height 28
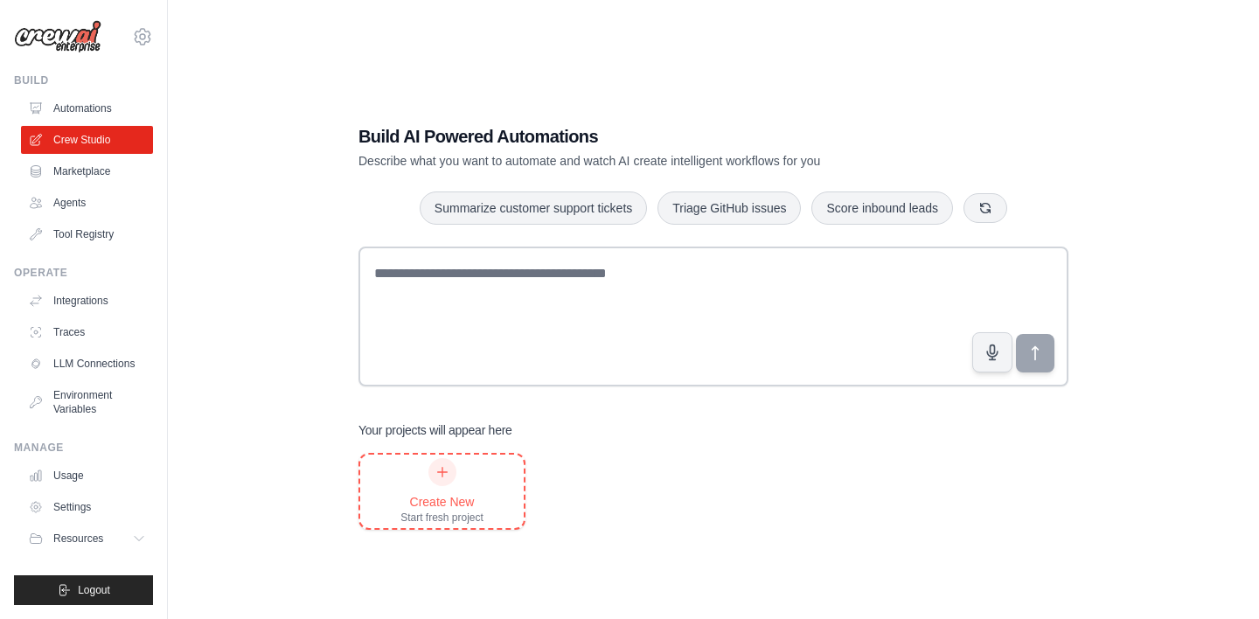
click at [446, 480] on div at bounding box center [442, 472] width 28 height 28
click at [80, 176] on link "Marketplace" at bounding box center [89, 171] width 132 height 28
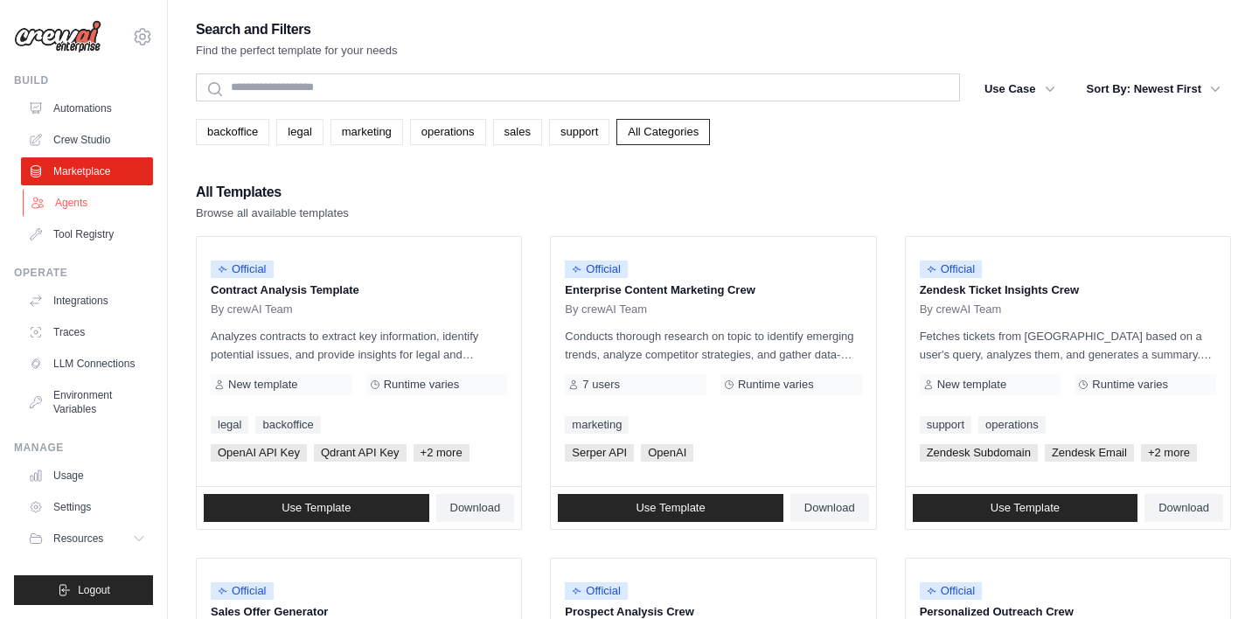
click at [77, 207] on link "Agents" at bounding box center [89, 203] width 132 height 28
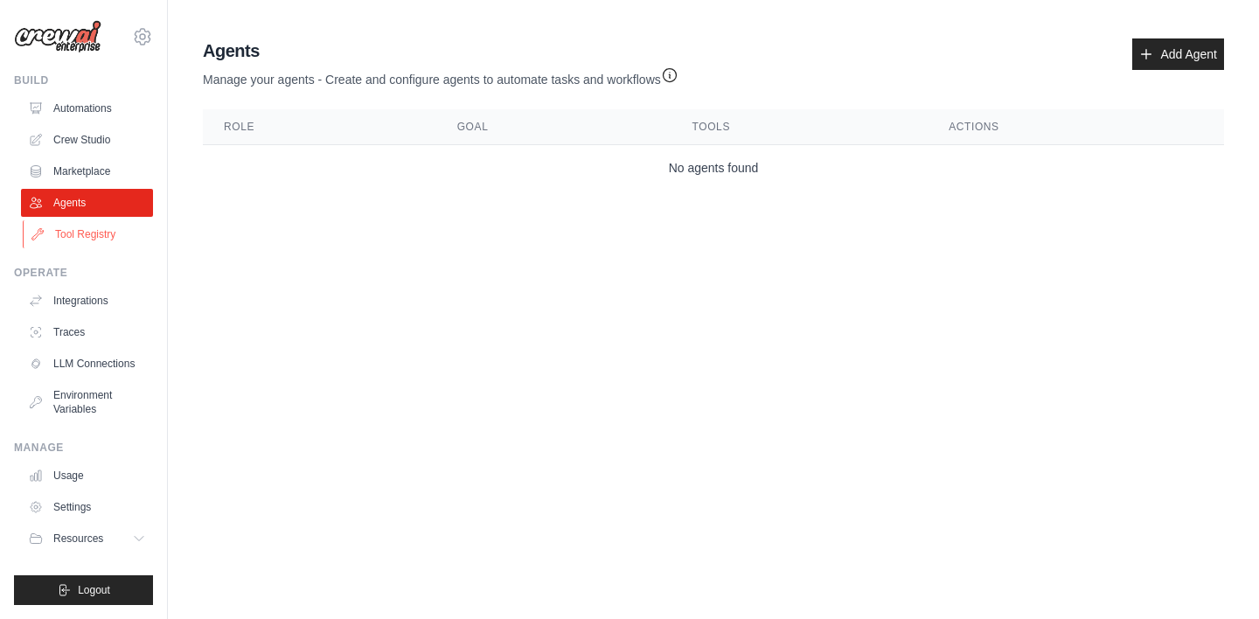
click at [72, 233] on link "Tool Registry" at bounding box center [89, 234] width 132 height 28
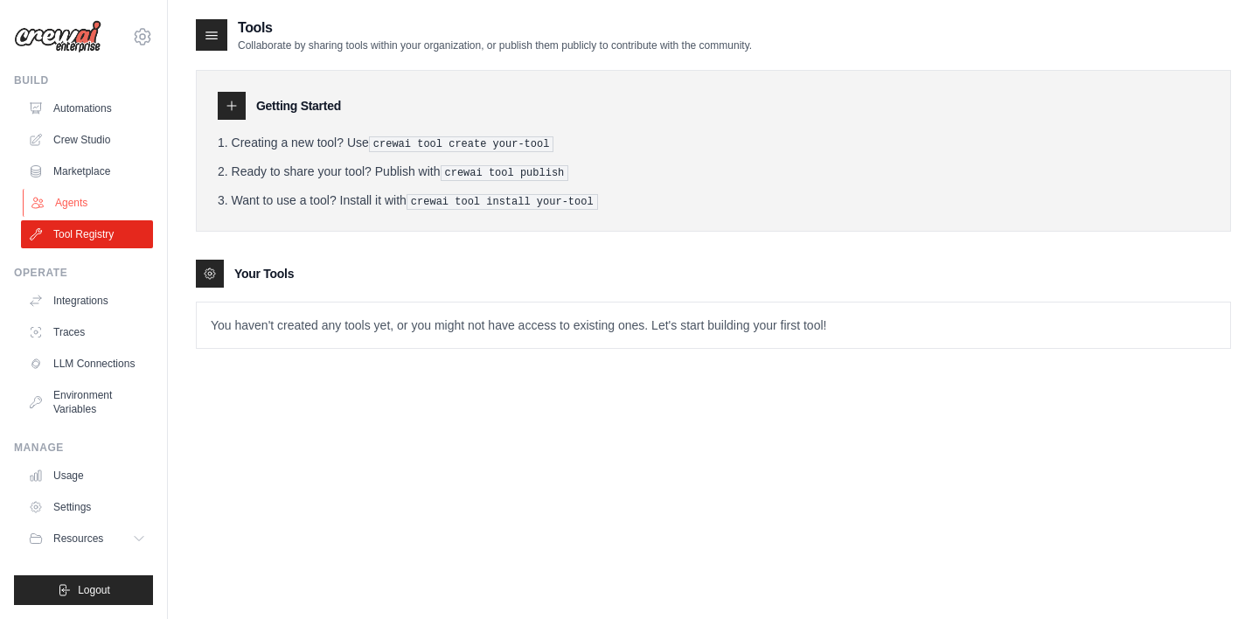
click at [73, 197] on link "Agents" at bounding box center [89, 203] width 132 height 28
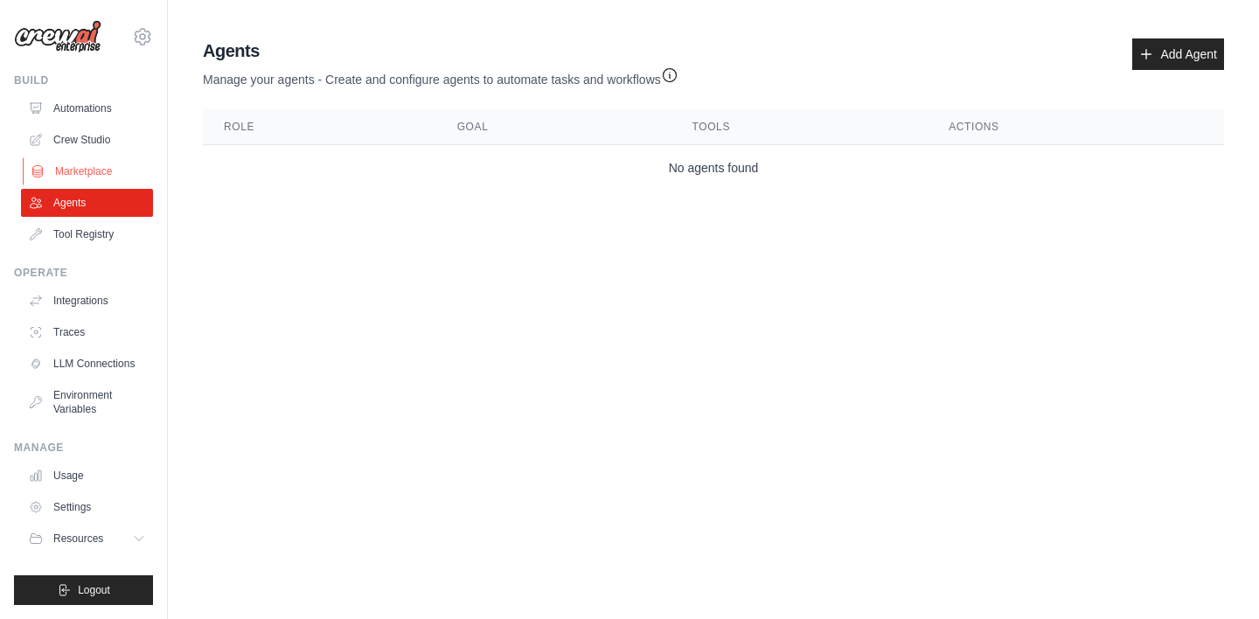
click at [78, 178] on link "Marketplace" at bounding box center [89, 171] width 132 height 28
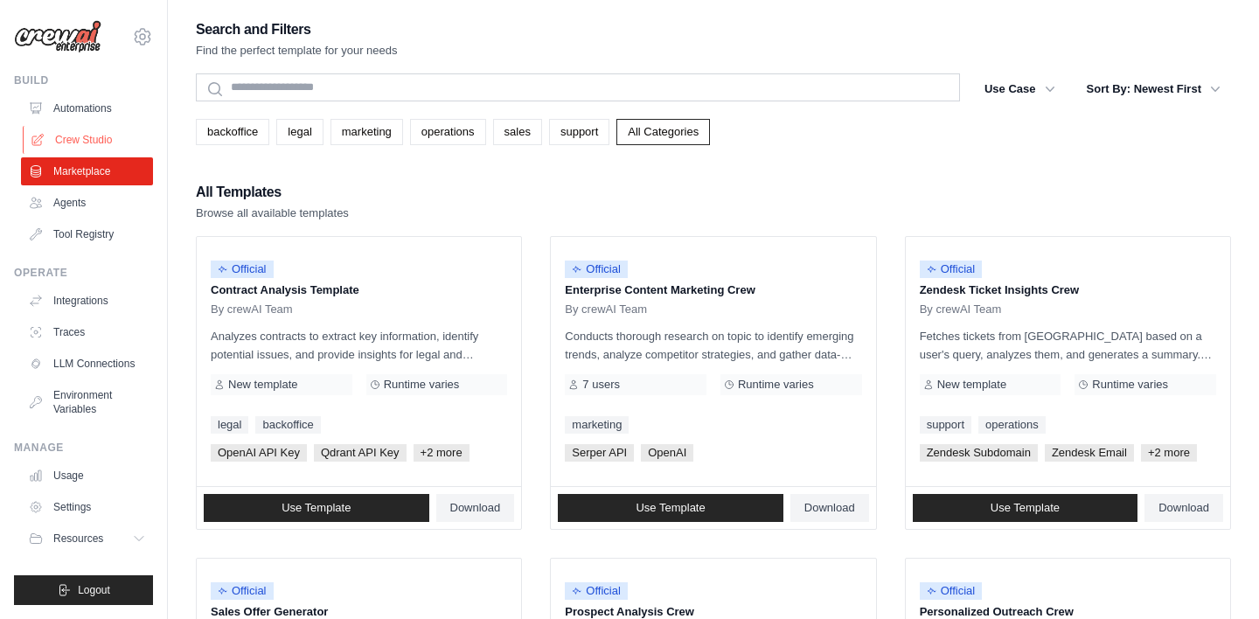
click at [80, 141] on link "Crew Studio" at bounding box center [89, 140] width 132 height 28
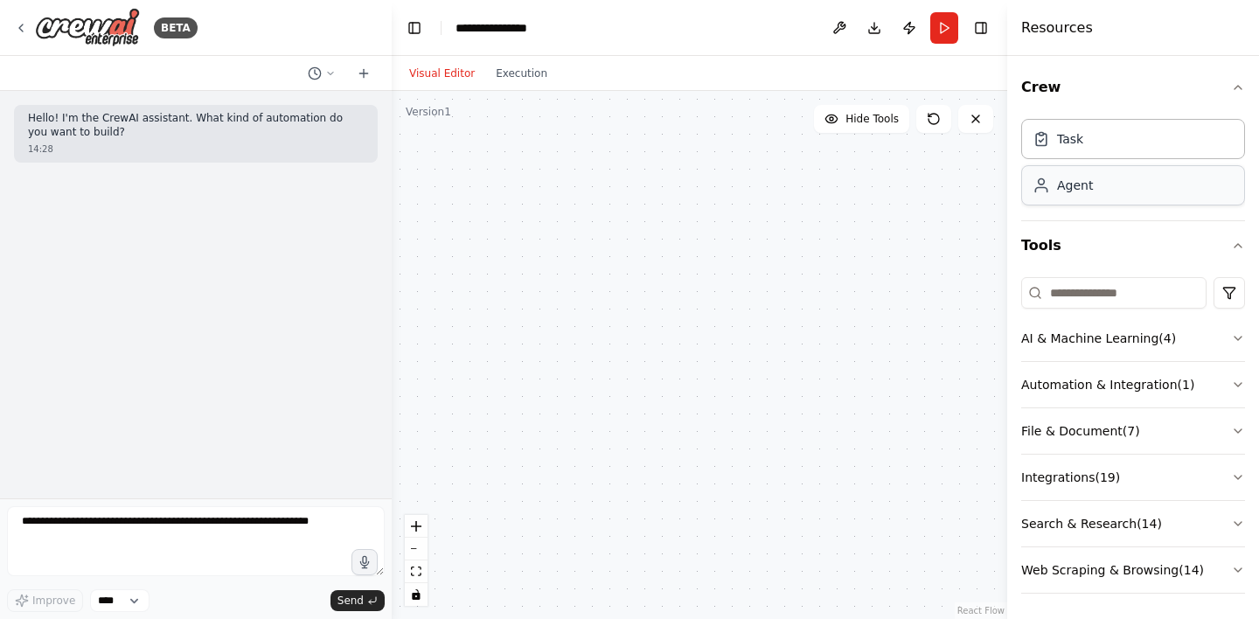
click at [1061, 193] on div "Agent" at bounding box center [1075, 185] width 36 height 17
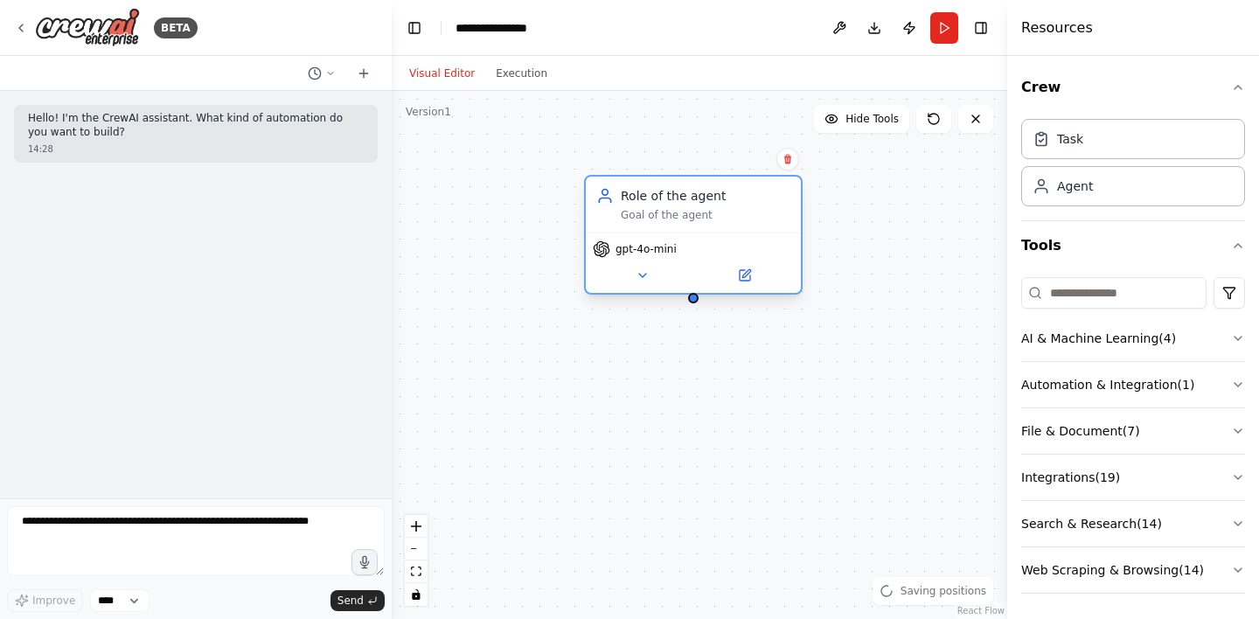
drag, startPoint x: 902, startPoint y: 226, endPoint x: 683, endPoint y: 210, distance: 219.2
click at [683, 209] on div "Goal of the agent" at bounding box center [706, 215] width 170 height 14
click at [649, 273] on icon at bounding box center [643, 275] width 14 height 14
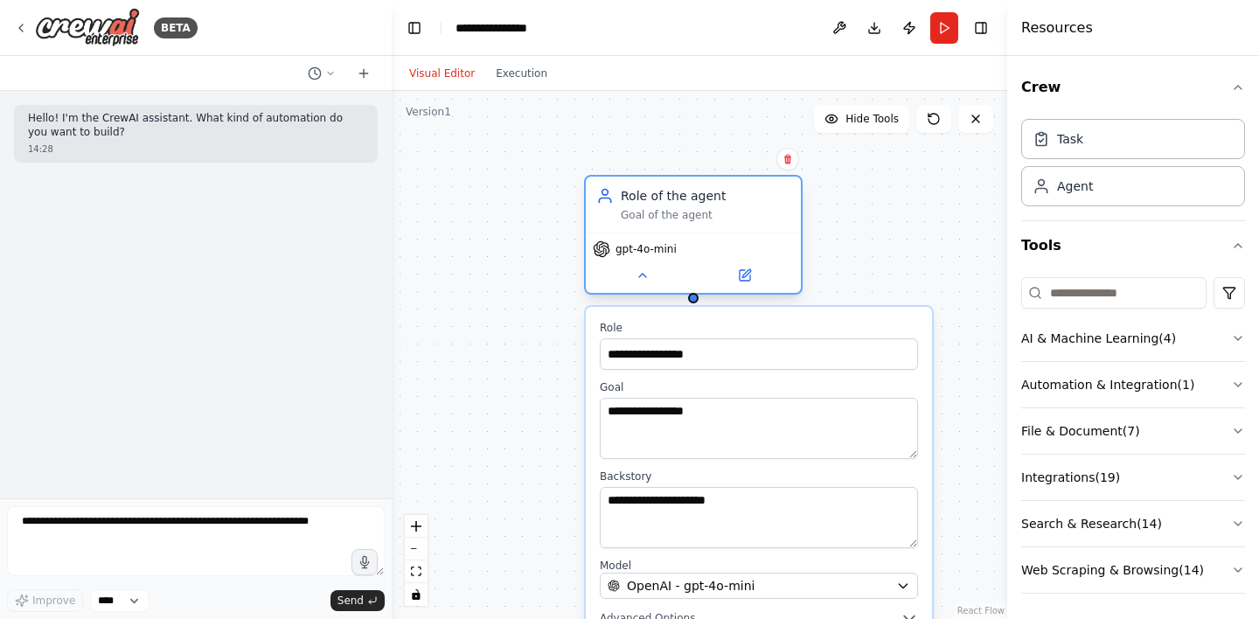
click at [639, 249] on span "gpt-4o-mini" at bounding box center [646, 249] width 61 height 14
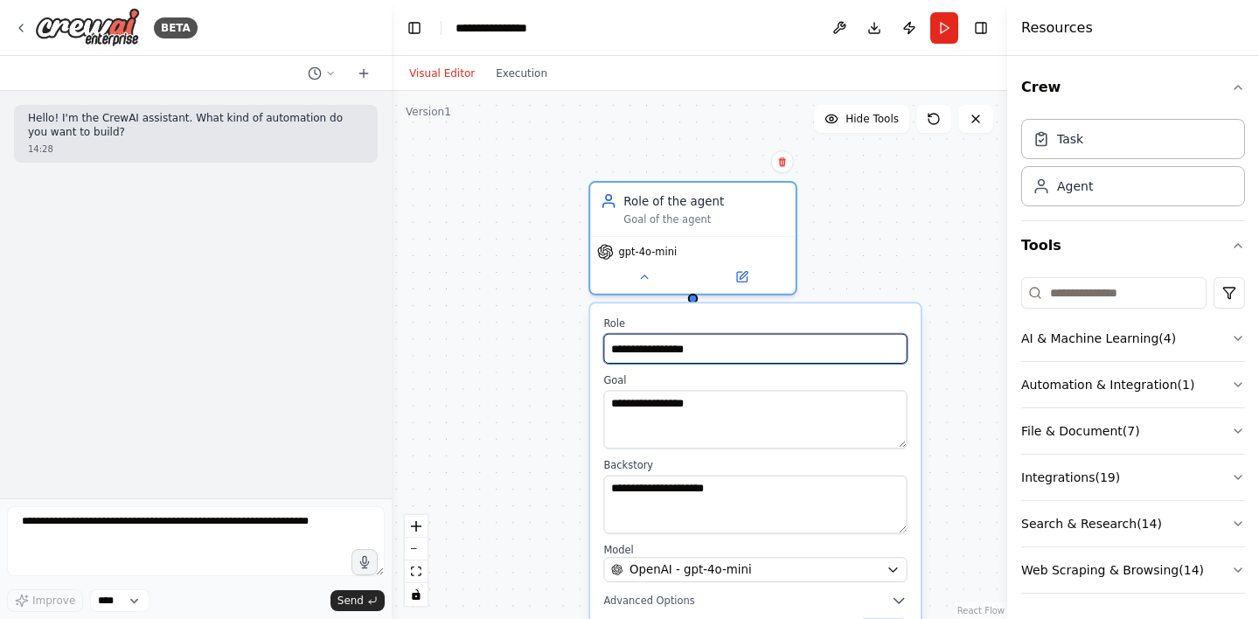
click at [705, 348] on input "**********" at bounding box center [754, 349] width 303 height 30
type input "*"
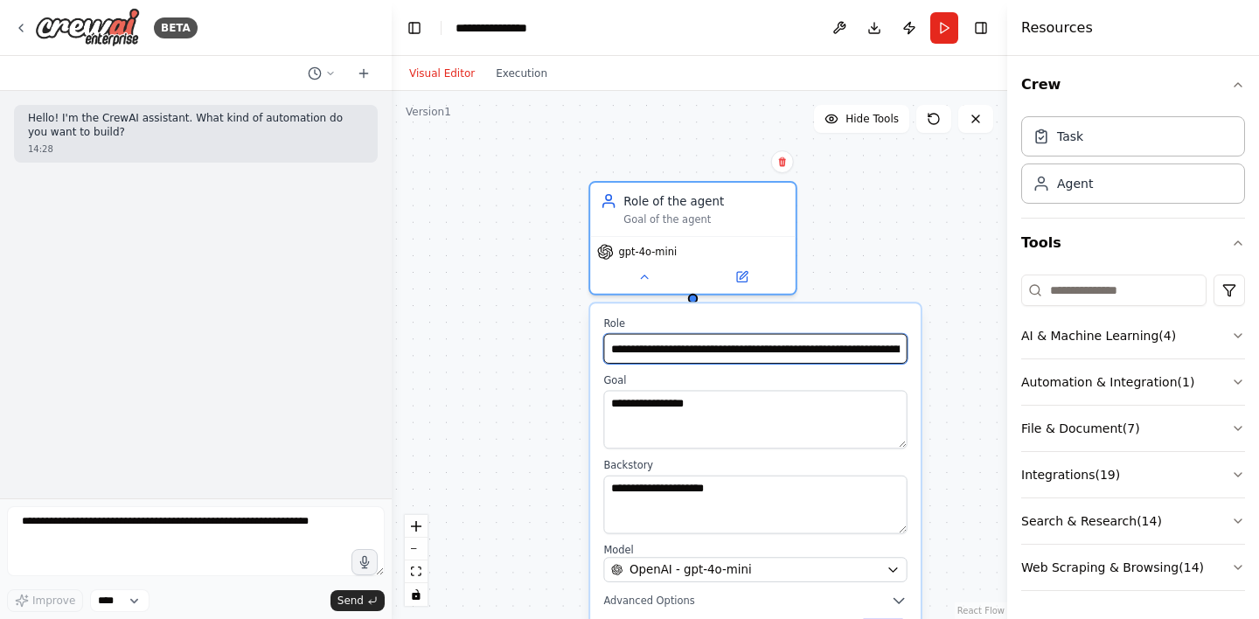
scroll to position [3, 0]
type input "**********"
click at [1240, 428] on icon "button" at bounding box center [1238, 428] width 14 height 14
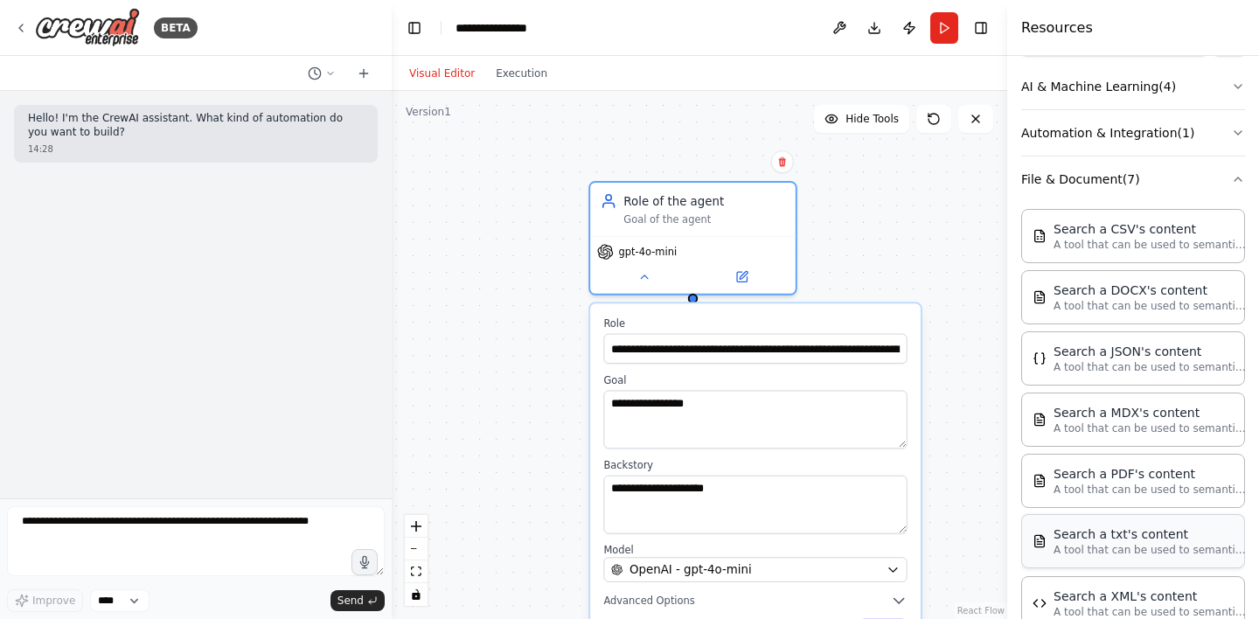
scroll to position [204, 0]
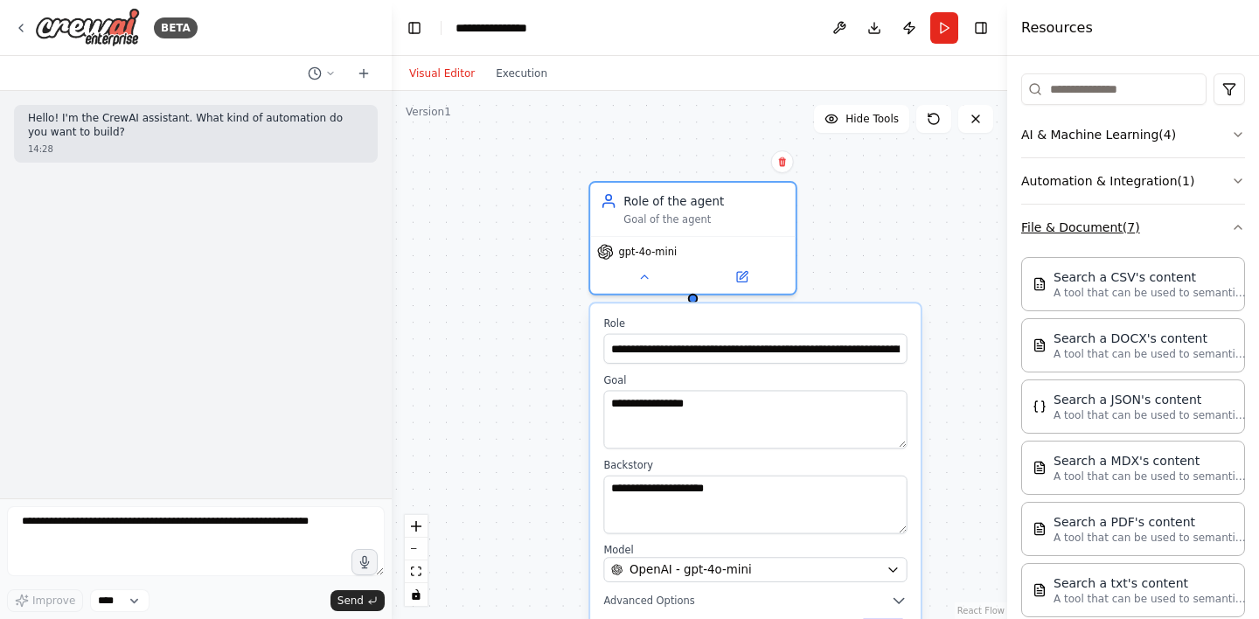
click at [1240, 221] on icon "button" at bounding box center [1238, 227] width 14 height 14
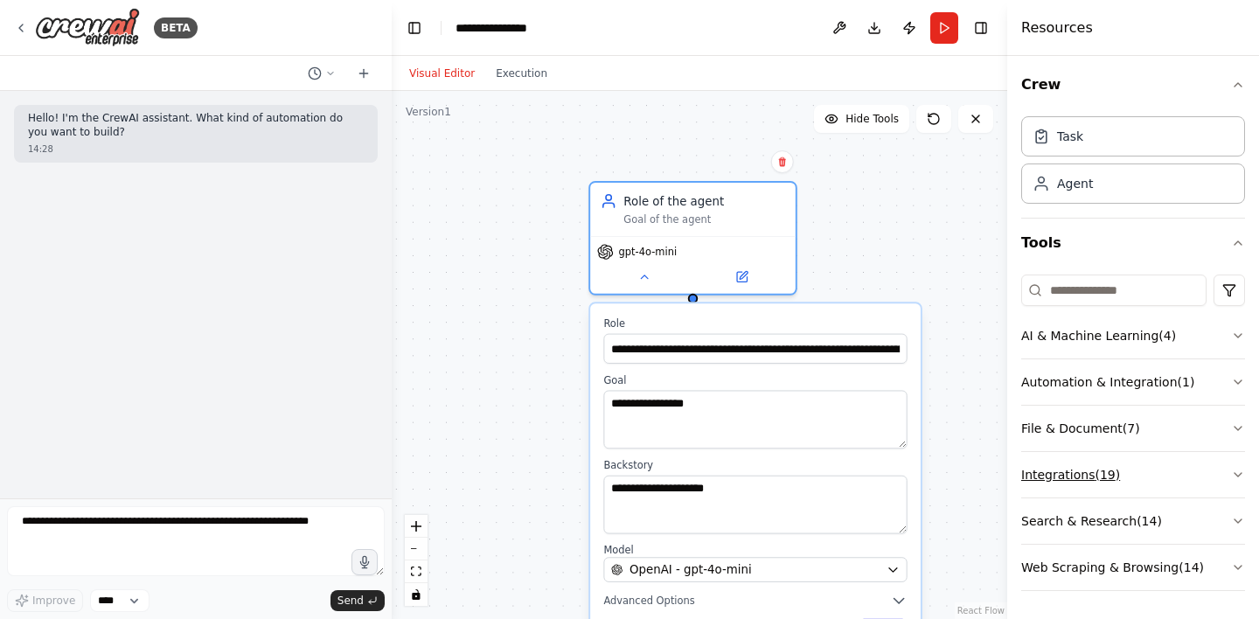
scroll to position [0, 0]
click at [1240, 475] on icon "button" at bounding box center [1238, 474] width 7 height 3
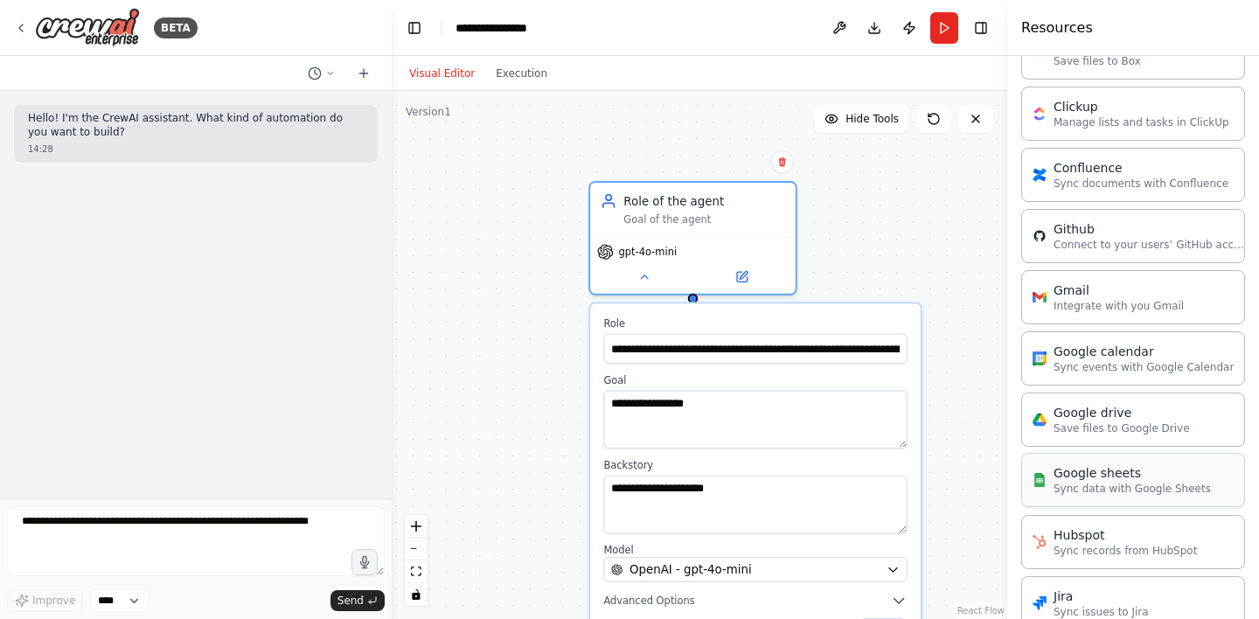
scroll to position [651, 0]
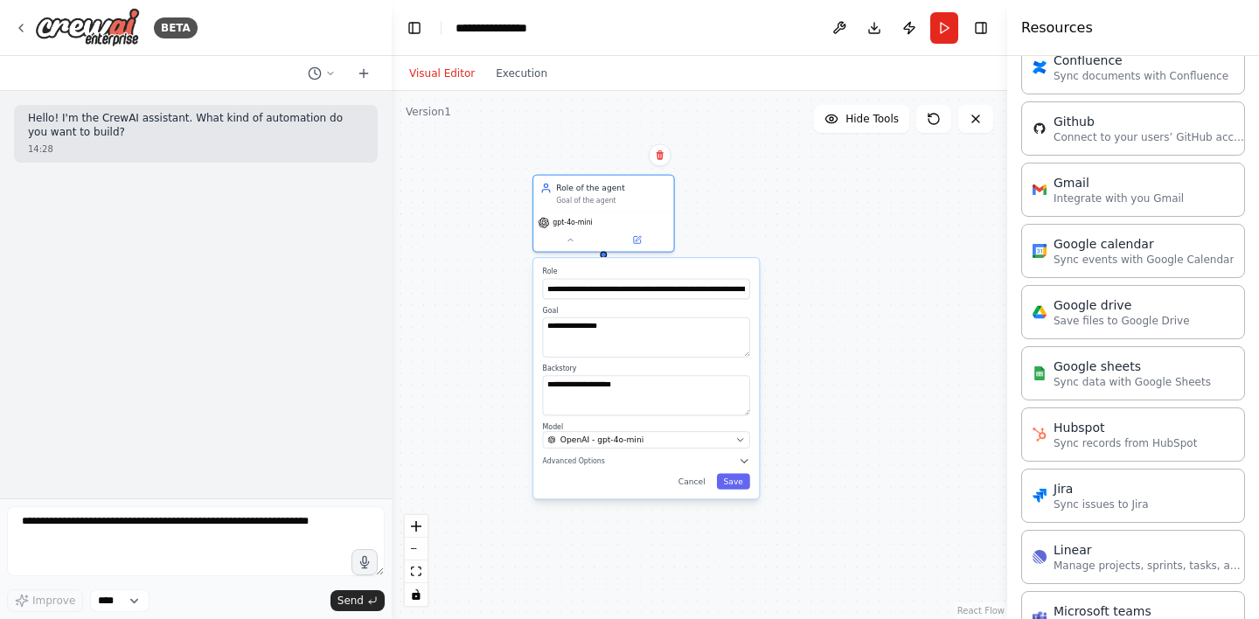
drag, startPoint x: 598, startPoint y: 405, endPoint x: 499, endPoint y: 322, distance: 129.1
click at [498, 322] on div "**********" at bounding box center [700, 355] width 616 height 528
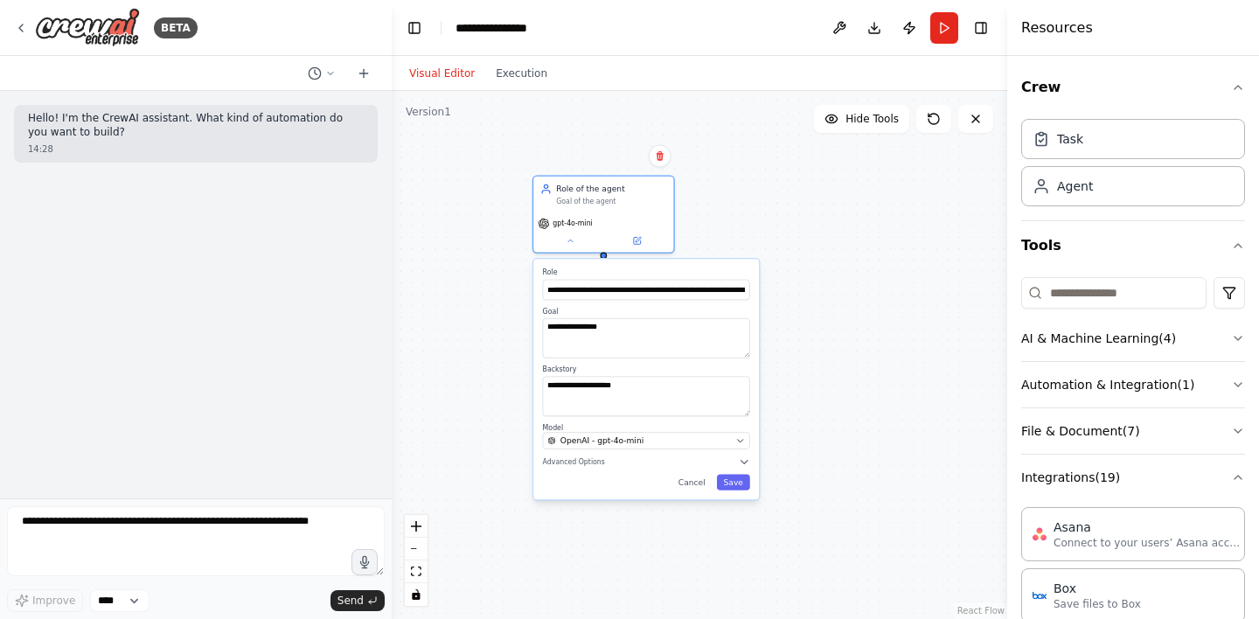
scroll to position [0, 0]
click at [735, 481] on button "Save" at bounding box center [733, 483] width 33 height 16
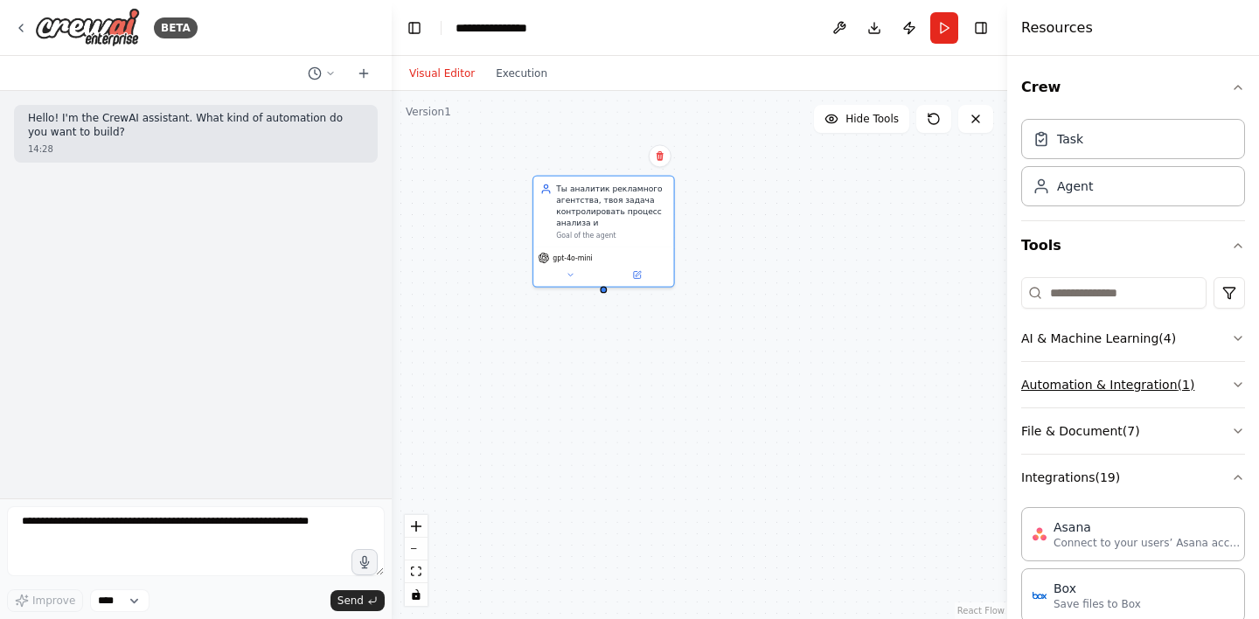
click at [1242, 390] on icon "button" at bounding box center [1238, 385] width 14 height 14
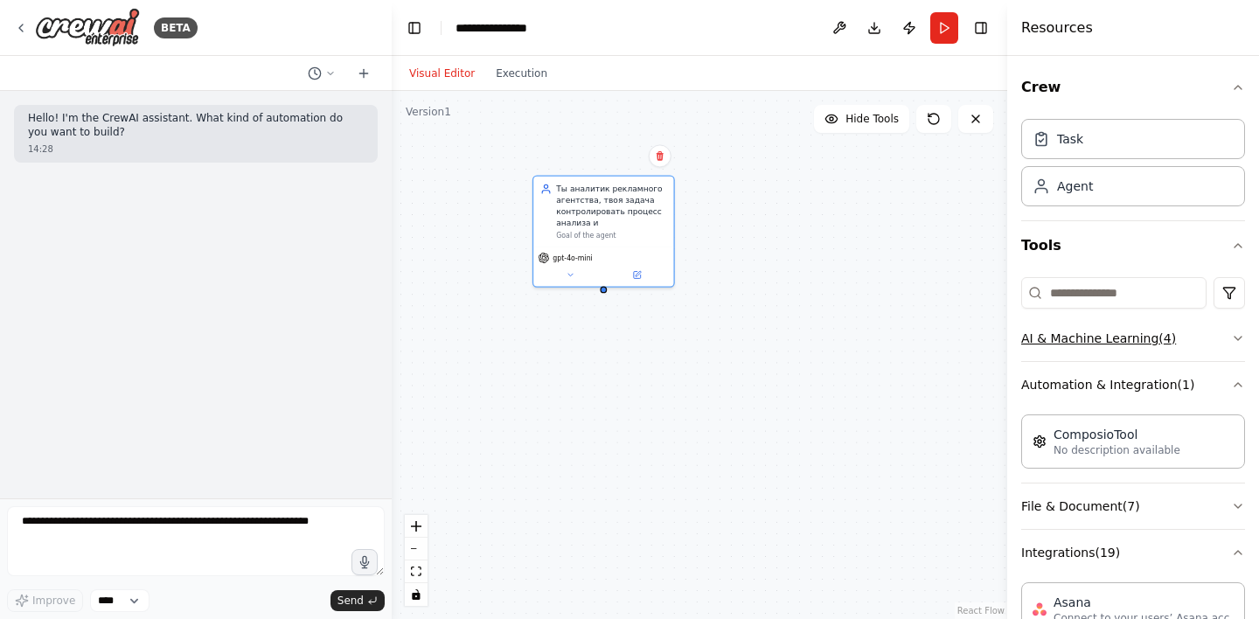
click at [1241, 338] on icon "button" at bounding box center [1238, 338] width 7 height 3
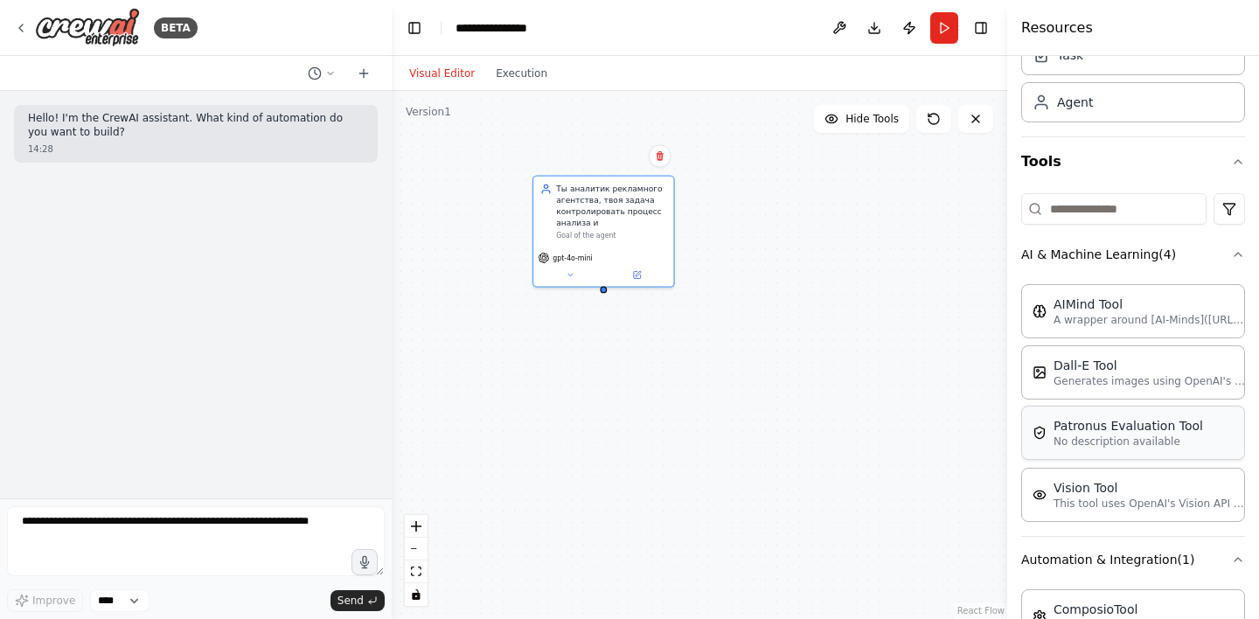
scroll to position [91, 0]
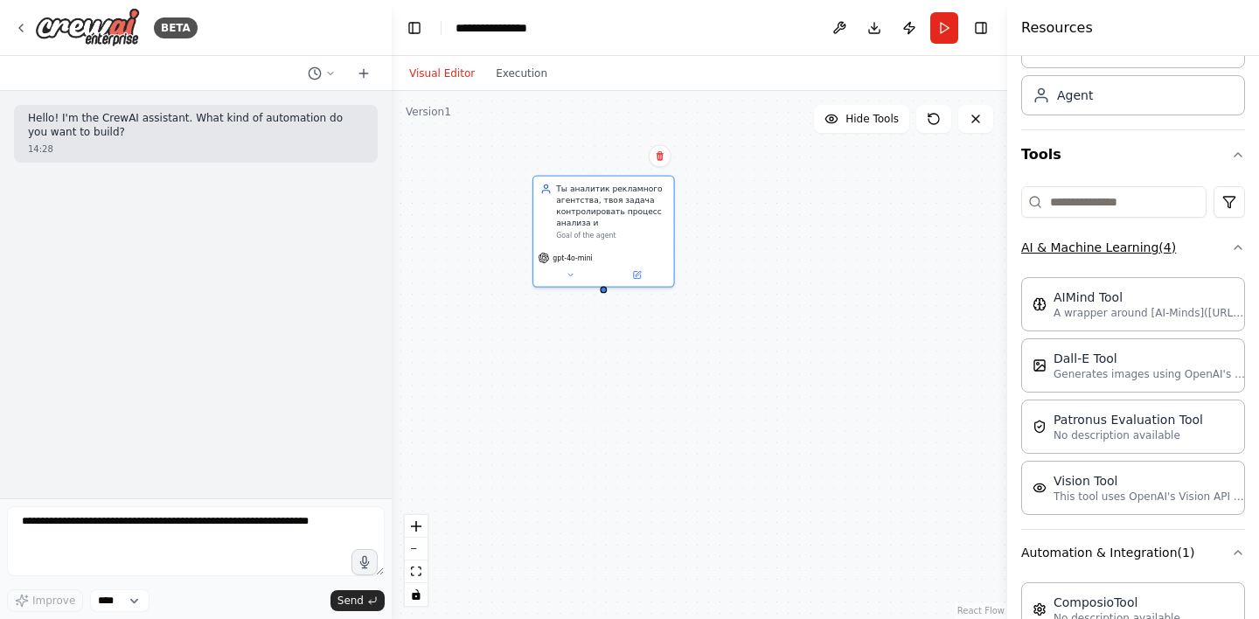
click at [1239, 248] on icon "button" at bounding box center [1238, 247] width 14 height 14
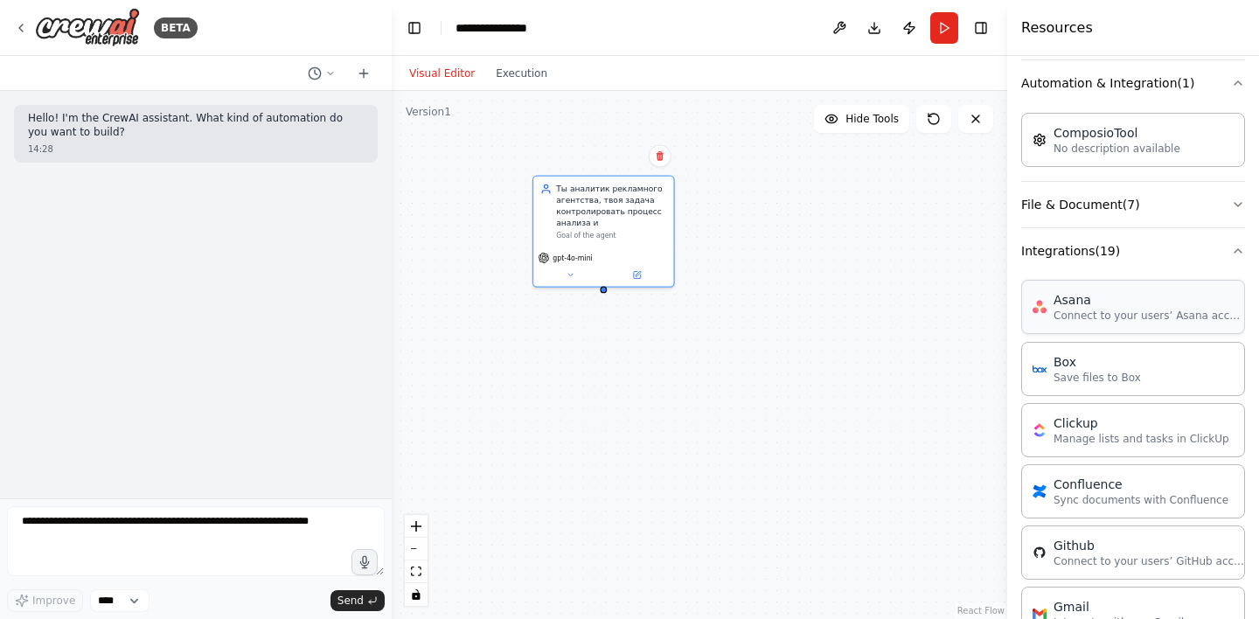
scroll to position [300, 0]
click at [1237, 255] on icon "button" at bounding box center [1238, 253] width 14 height 14
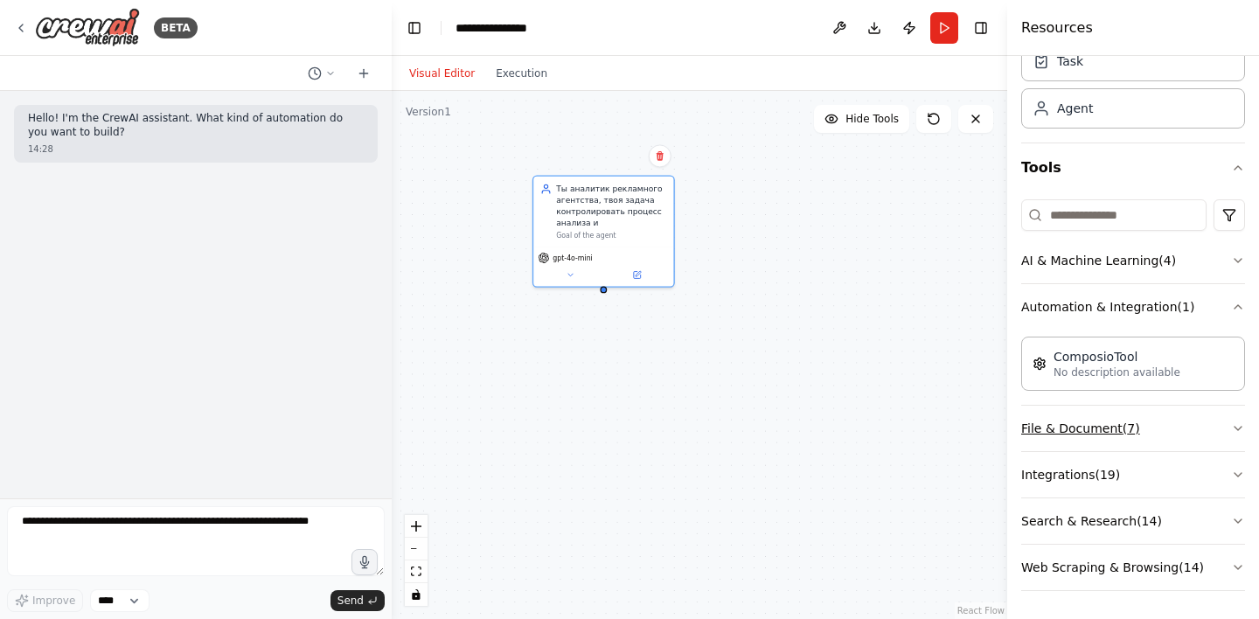
click at [1232, 425] on icon "button" at bounding box center [1238, 428] width 14 height 14
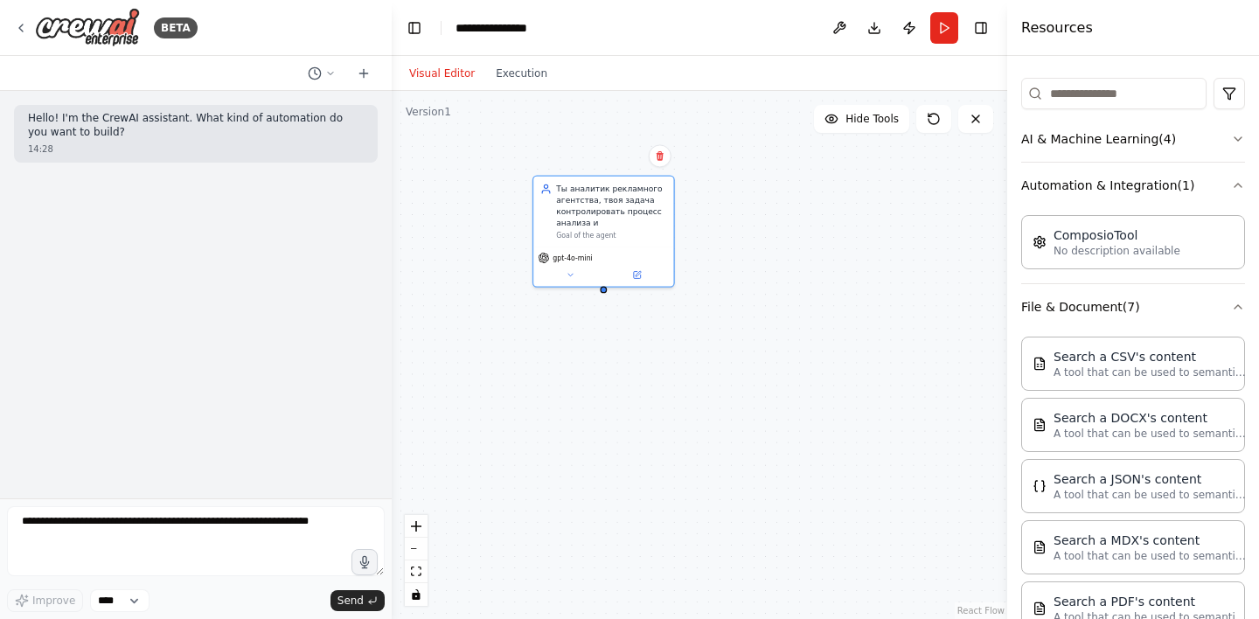
scroll to position [205, 0]
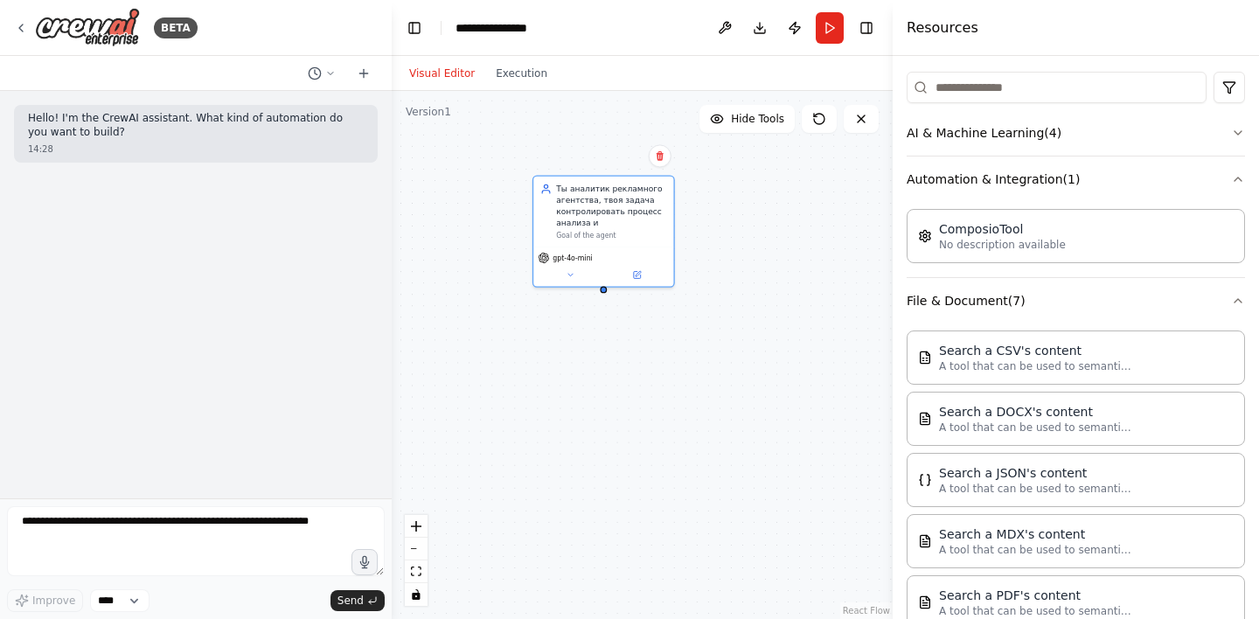
drag, startPoint x: 1008, startPoint y: 354, endPoint x: 894, endPoint y: 357, distance: 114.6
click at [894, 357] on div at bounding box center [896, 309] width 7 height 619
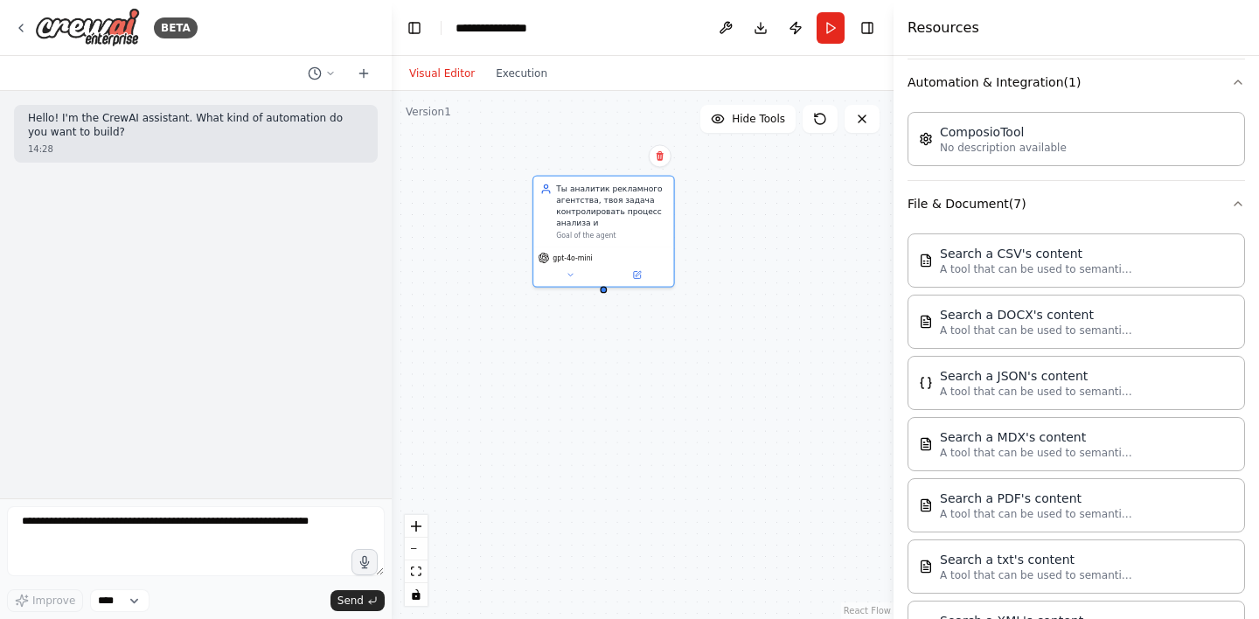
scroll to position [298, 0]
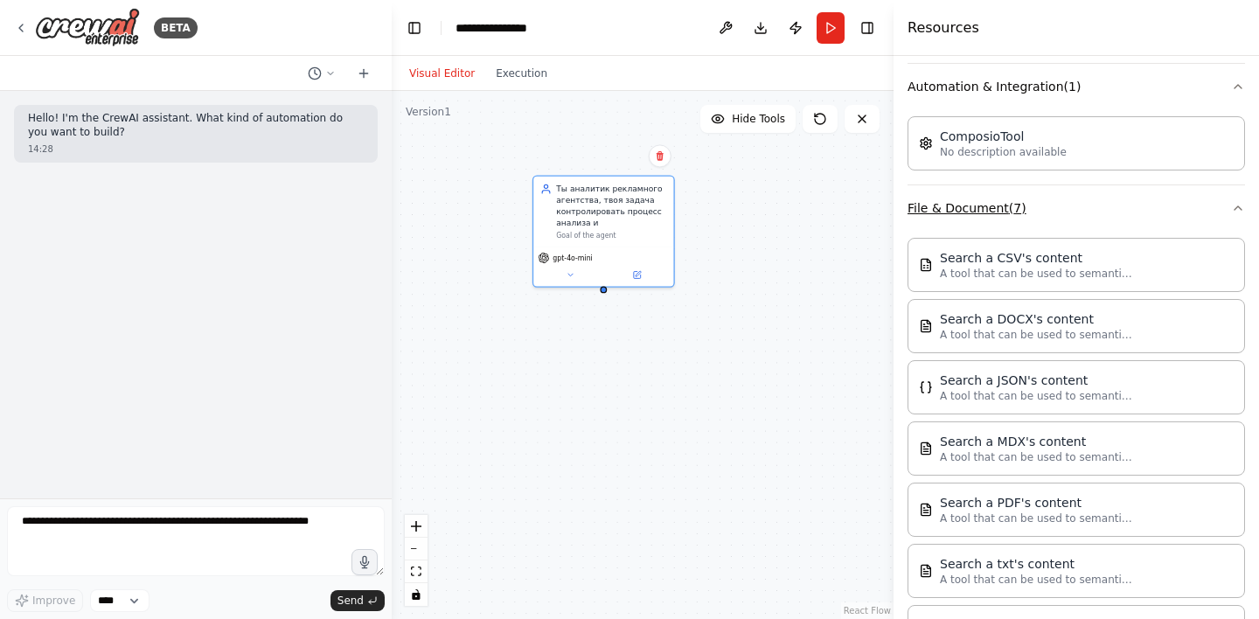
click at [1243, 212] on icon "button" at bounding box center [1238, 208] width 14 height 14
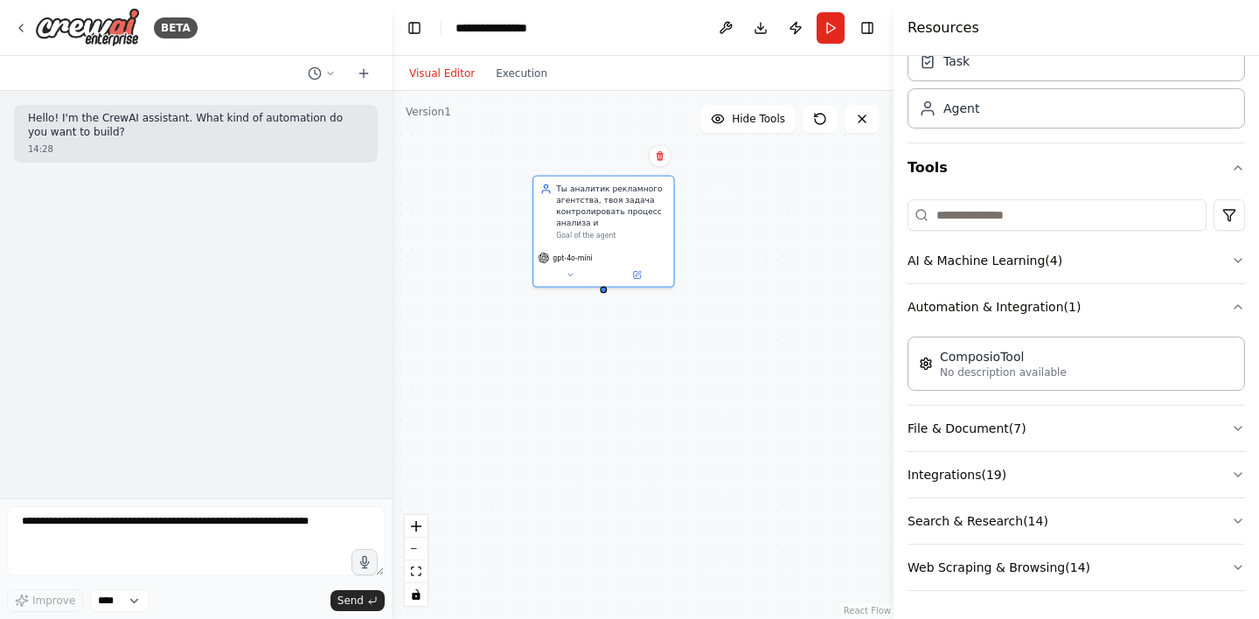
scroll to position [0, 0]
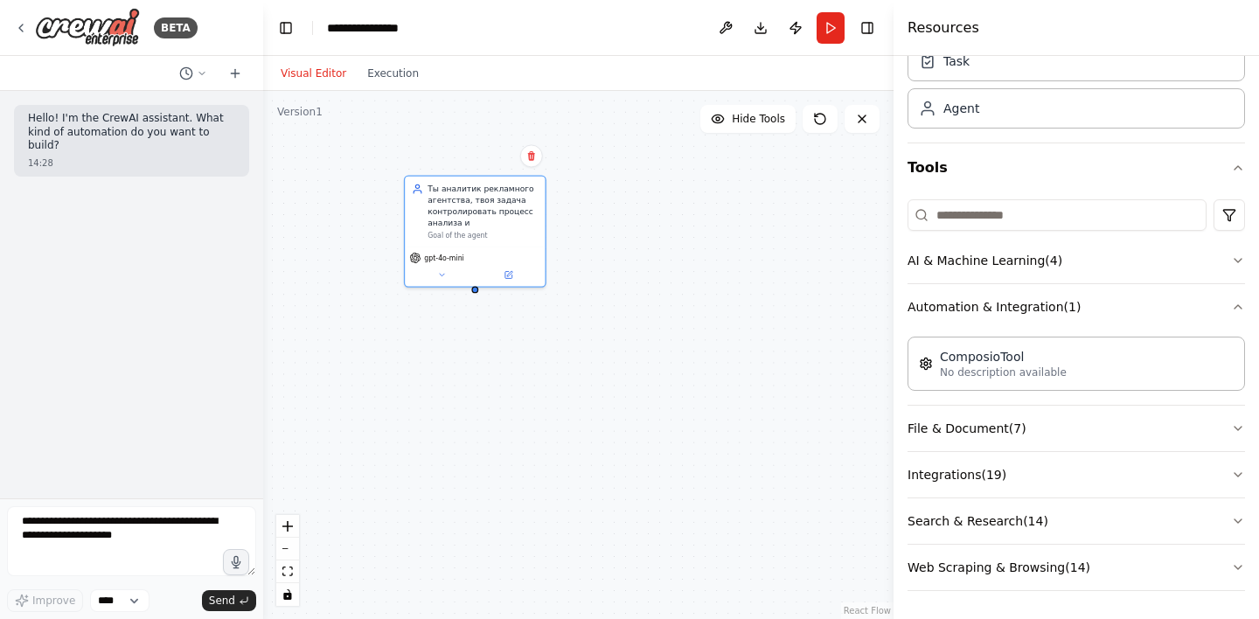
drag, startPoint x: 391, startPoint y: 242, endPoint x: 263, endPoint y: 265, distance: 129.7
click at [263, 265] on div "**********" at bounding box center [629, 309] width 1259 height 619
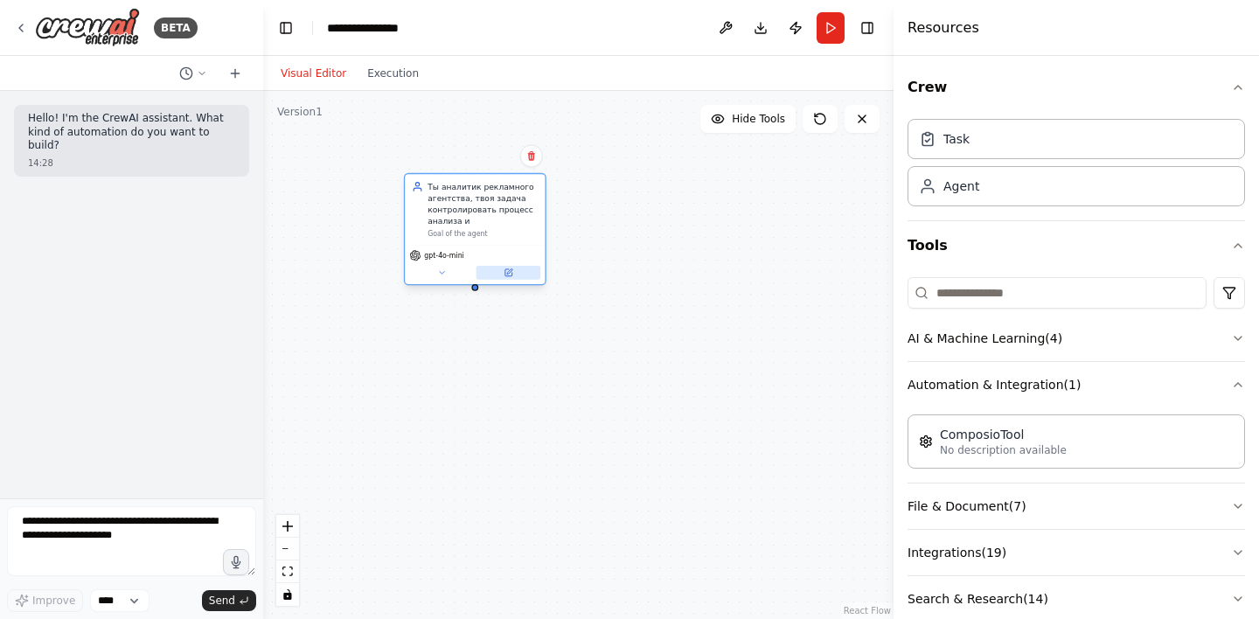
click at [518, 274] on button at bounding box center [509, 273] width 65 height 14
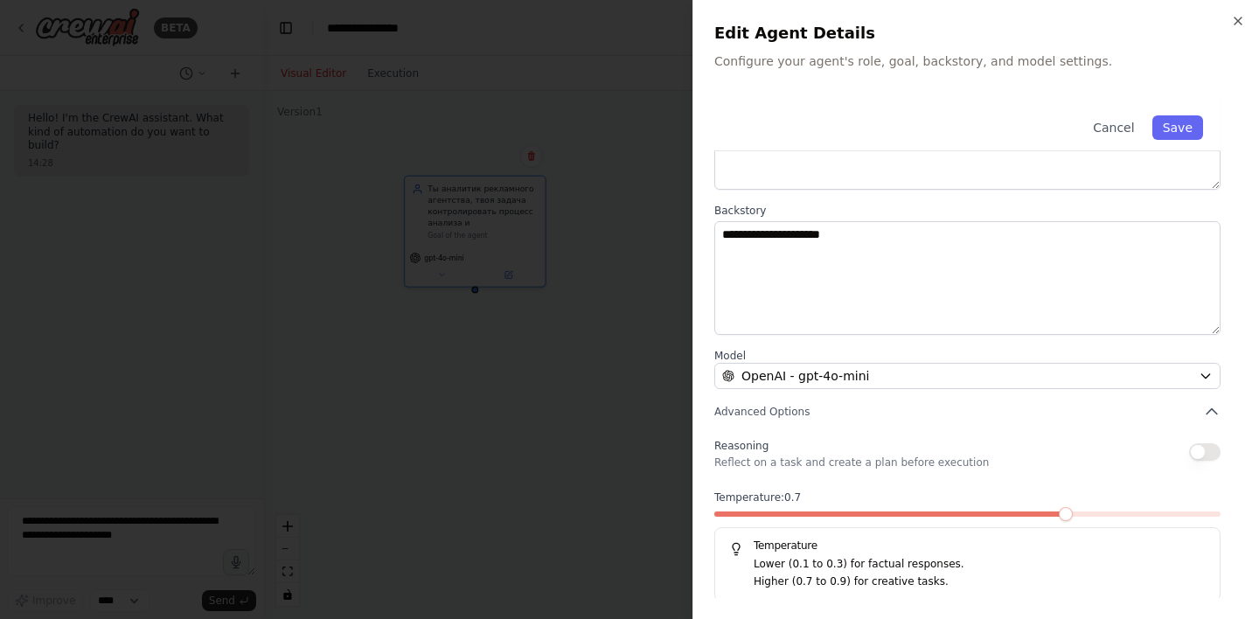
scroll to position [169, 0]
click at [999, 379] on div "OpenAI - gpt-4o-mini" at bounding box center [957, 376] width 470 height 17
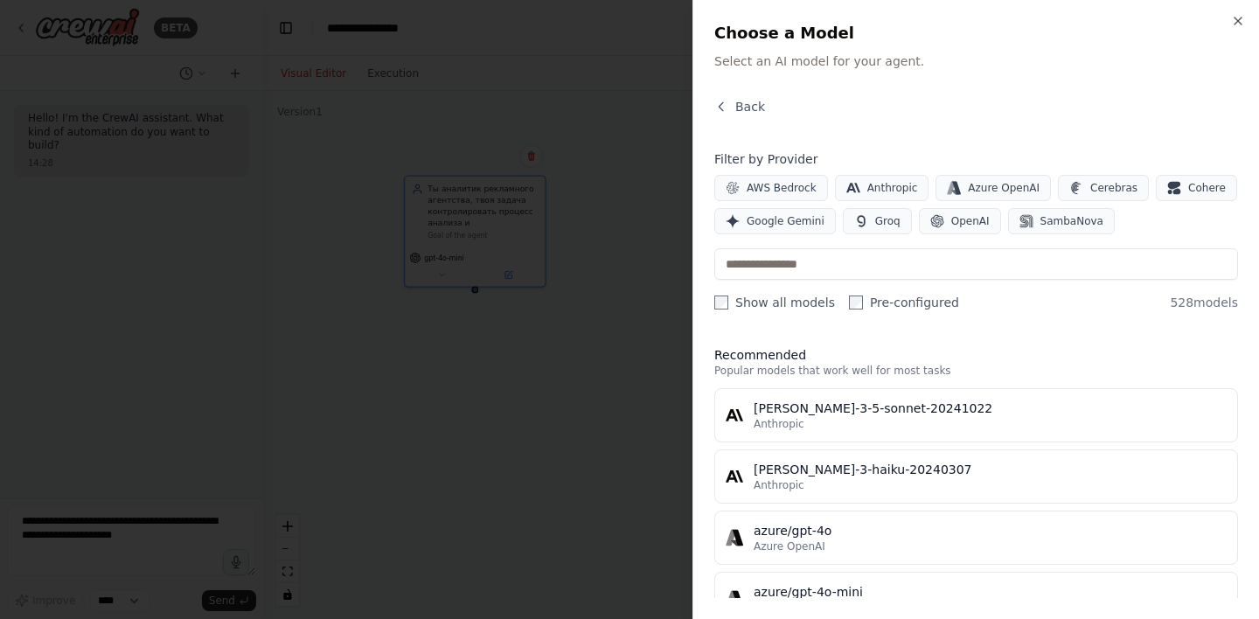
scroll to position [0, 0]
click at [720, 107] on icon "button" at bounding box center [721, 106] width 4 height 8
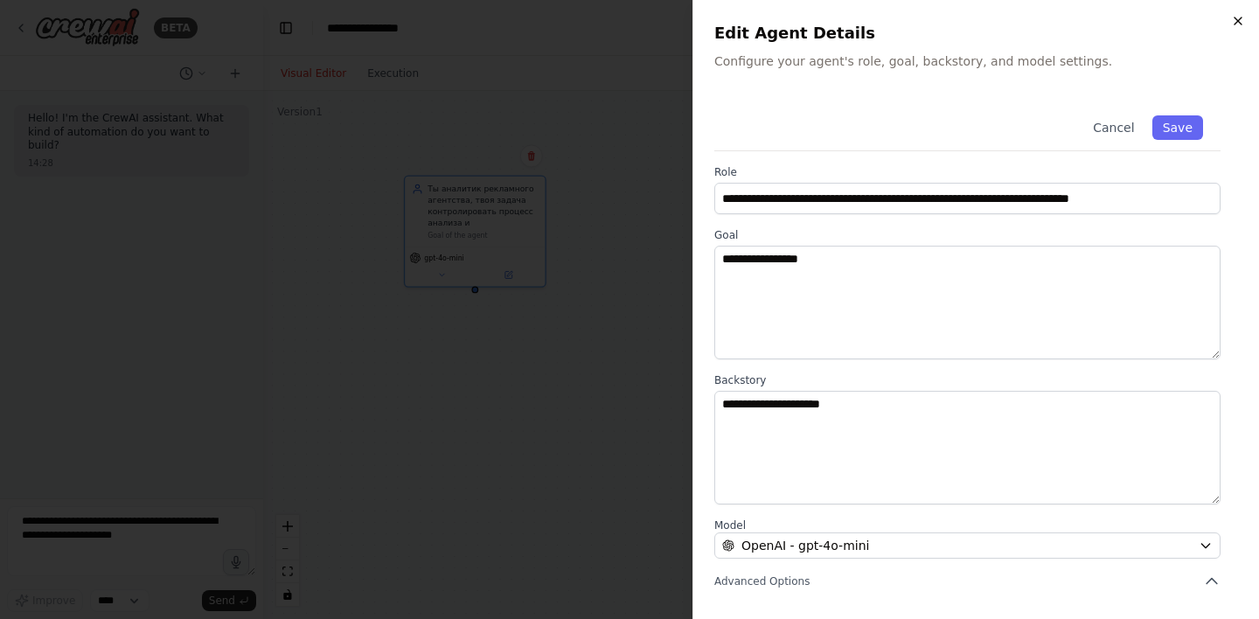
click at [1237, 25] on icon "button" at bounding box center [1238, 21] width 14 height 14
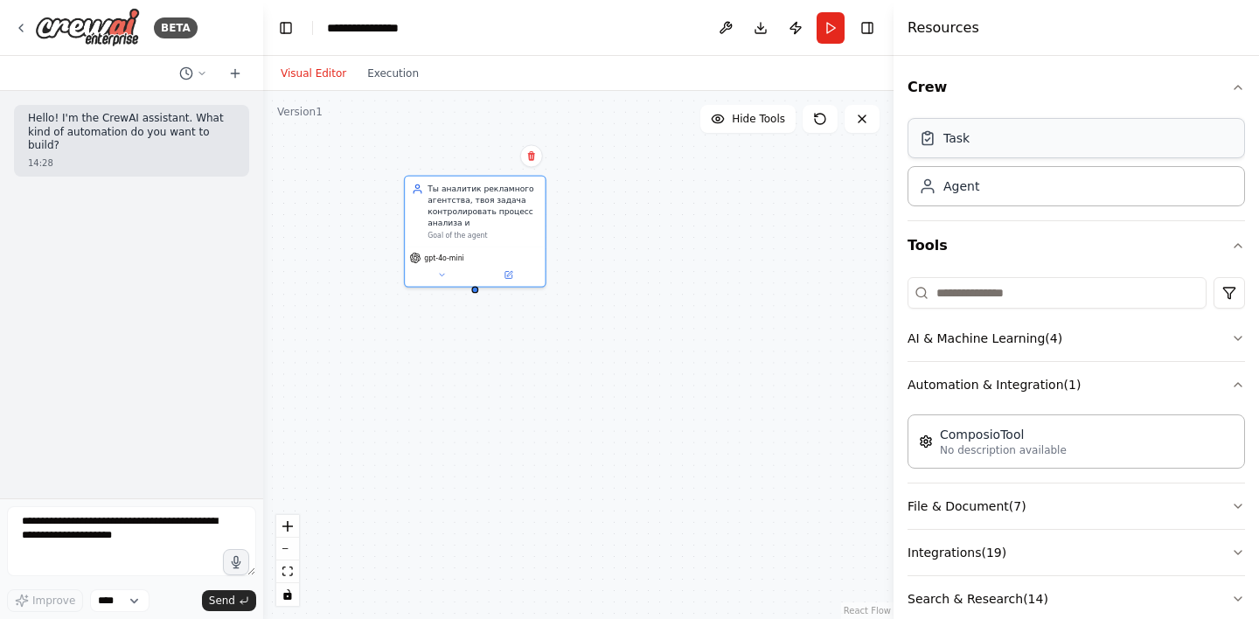
click at [1052, 140] on div "Task" at bounding box center [1077, 138] width 338 height 40
drag, startPoint x: 775, startPoint y: 209, endPoint x: 600, endPoint y: 261, distance: 182.6
click at [593, 266] on div "Ты аналитик рекламного агентства, твоя задача контролировать процесс анализа и …" at bounding box center [578, 355] width 630 height 528
drag, startPoint x: 798, startPoint y: 221, endPoint x: 695, endPoint y: 238, distance: 104.5
click at [695, 237] on div "New Task Task description" at bounding box center [677, 236] width 110 height 20
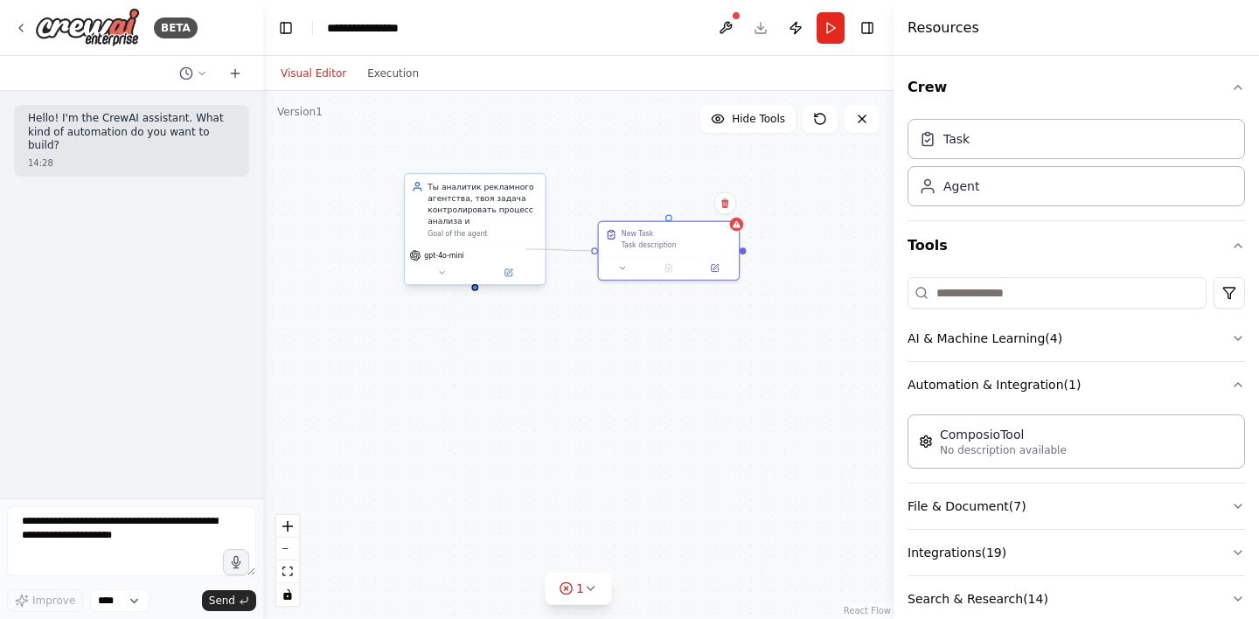
drag, startPoint x: 595, startPoint y: 251, endPoint x: 524, endPoint y: 247, distance: 70.9
click at [524, 247] on div "Ты аналитик рекламного агентства, твоя задача контролировать процесс анализа и …" at bounding box center [484, 290] width 411 height 345
click at [716, 270] on icon at bounding box center [714, 265] width 9 height 9
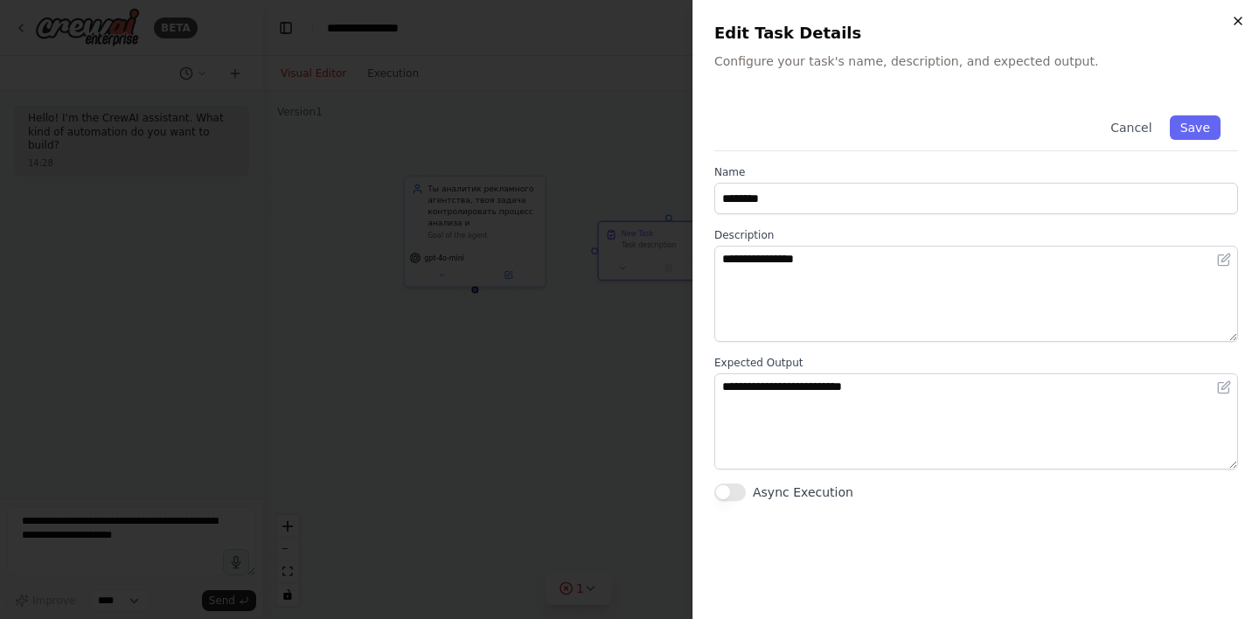
click at [1231, 20] on icon "button" at bounding box center [1238, 21] width 14 height 14
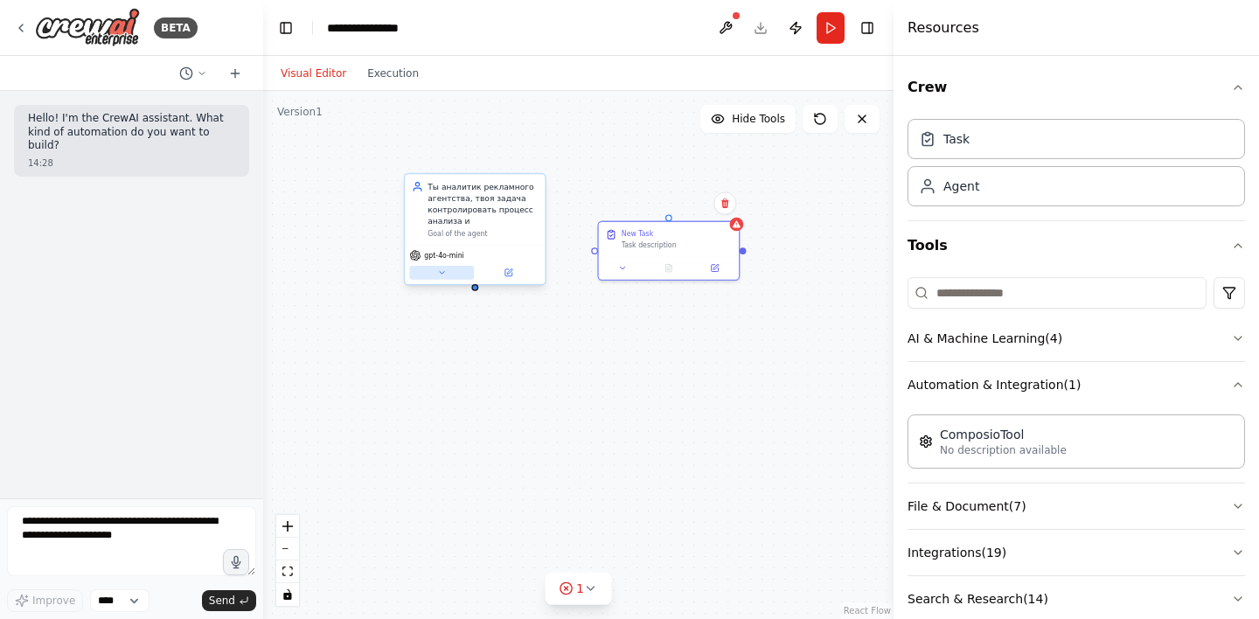
click at [441, 276] on icon at bounding box center [441, 272] width 9 height 9
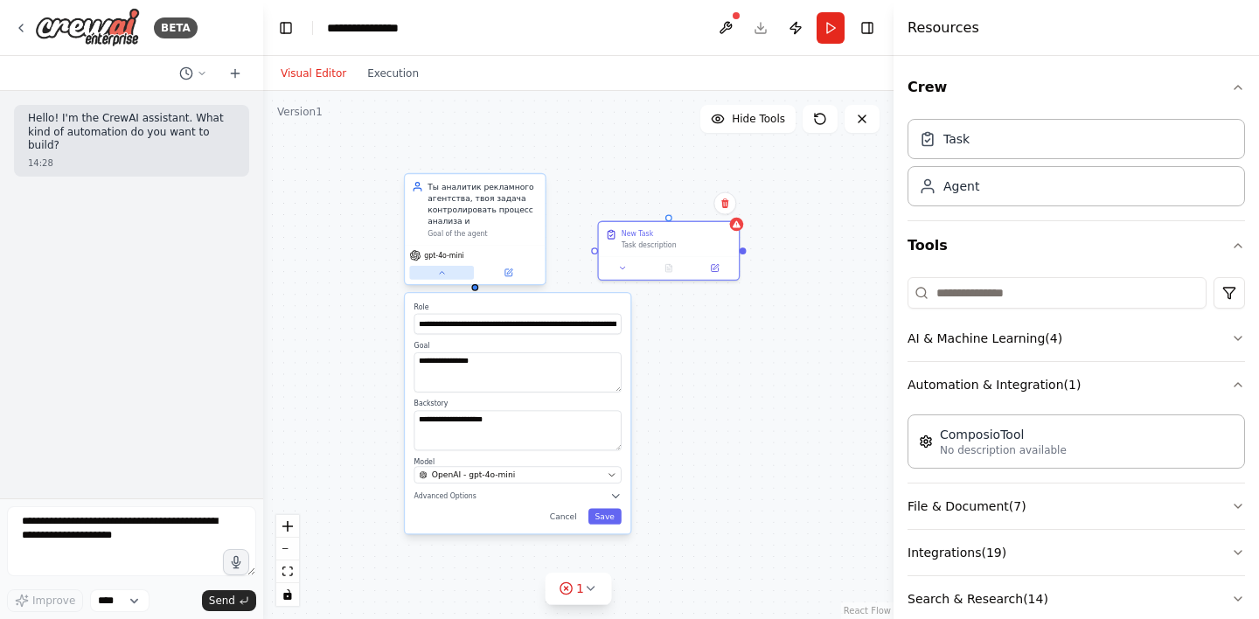
click at [441, 276] on icon at bounding box center [441, 272] width 9 height 9
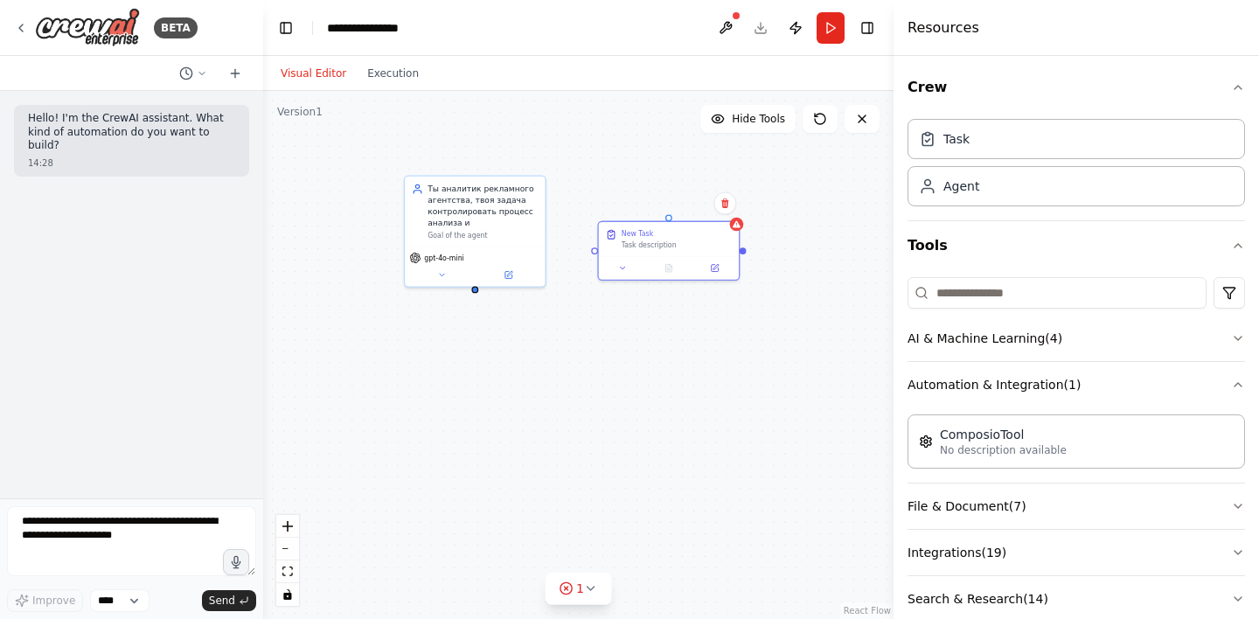
click at [651, 326] on div "Ты аналитик рекламного агентства, твоя задача контролировать процесс анализа и …" at bounding box center [578, 355] width 630 height 528
click at [500, 226] on div "Ты аналитик рекламного агентства, твоя задача контролировать процесс анализа и" at bounding box center [483, 203] width 110 height 45
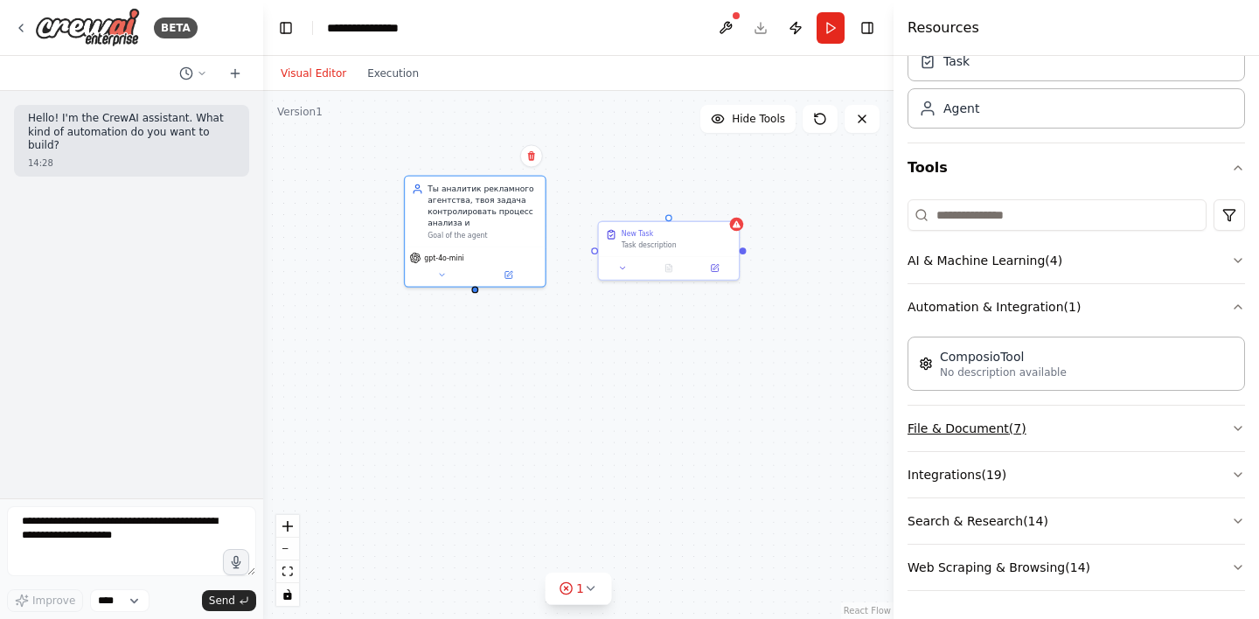
click at [1238, 428] on icon "button" at bounding box center [1238, 428] width 14 height 14
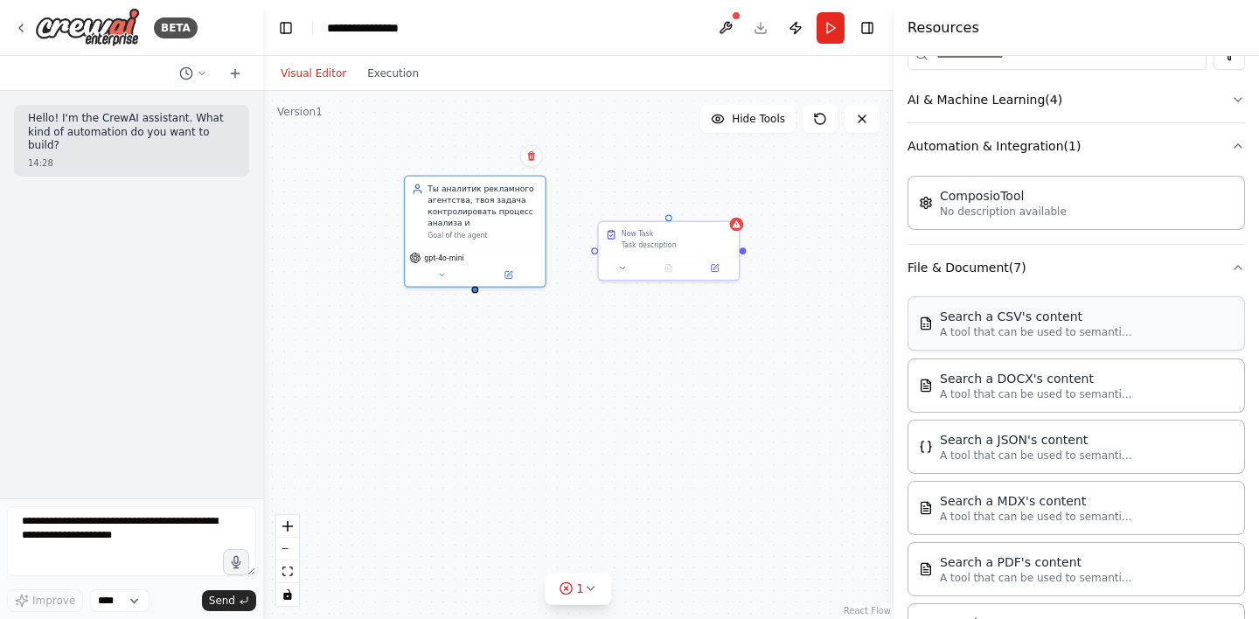
scroll to position [247, 0]
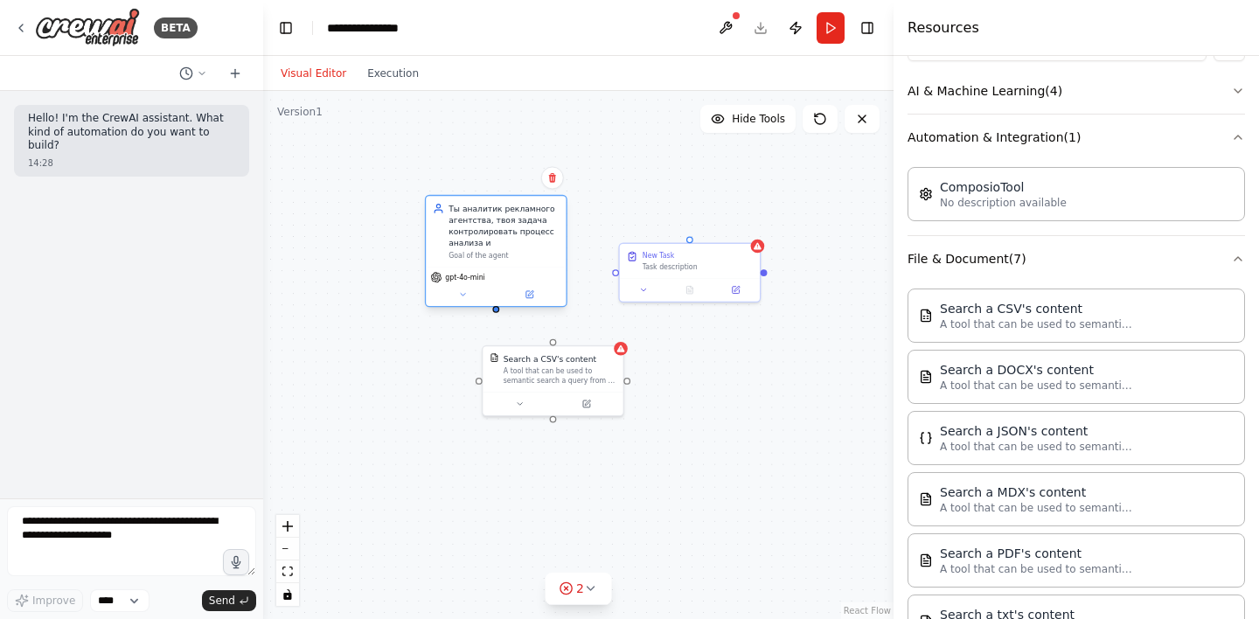
drag, startPoint x: 474, startPoint y: 291, endPoint x: 491, endPoint y: 309, distance: 24.1
click at [491, 309] on div "Ты аналитик рекламного агентства, твоя задача контролировать процесс анализа и …" at bounding box center [578, 355] width 630 height 528
drag, startPoint x: 491, startPoint y: 307, endPoint x: 549, endPoint y: 342, distance: 68.2
click at [549, 342] on div "Ты аналитик рекламного агентства, твоя задача контролировать процесс анализа и …" at bounding box center [501, 308] width 411 height 345
click at [580, 398] on icon at bounding box center [582, 396] width 7 height 7
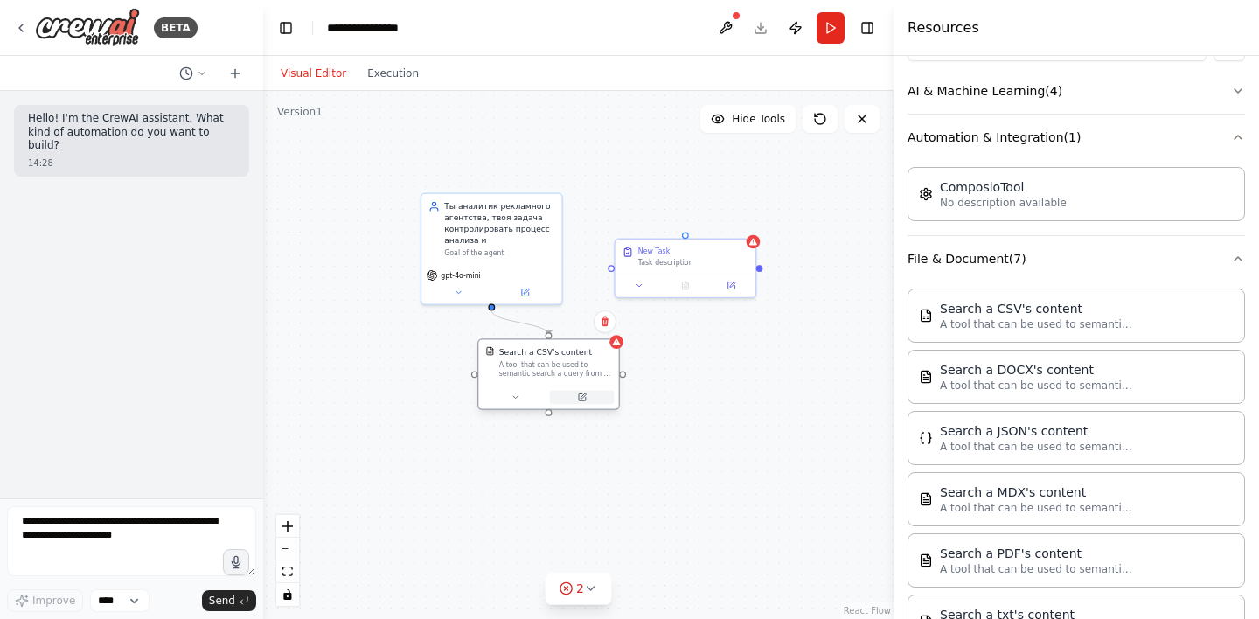
click at [586, 394] on icon at bounding box center [581, 397] width 9 height 9
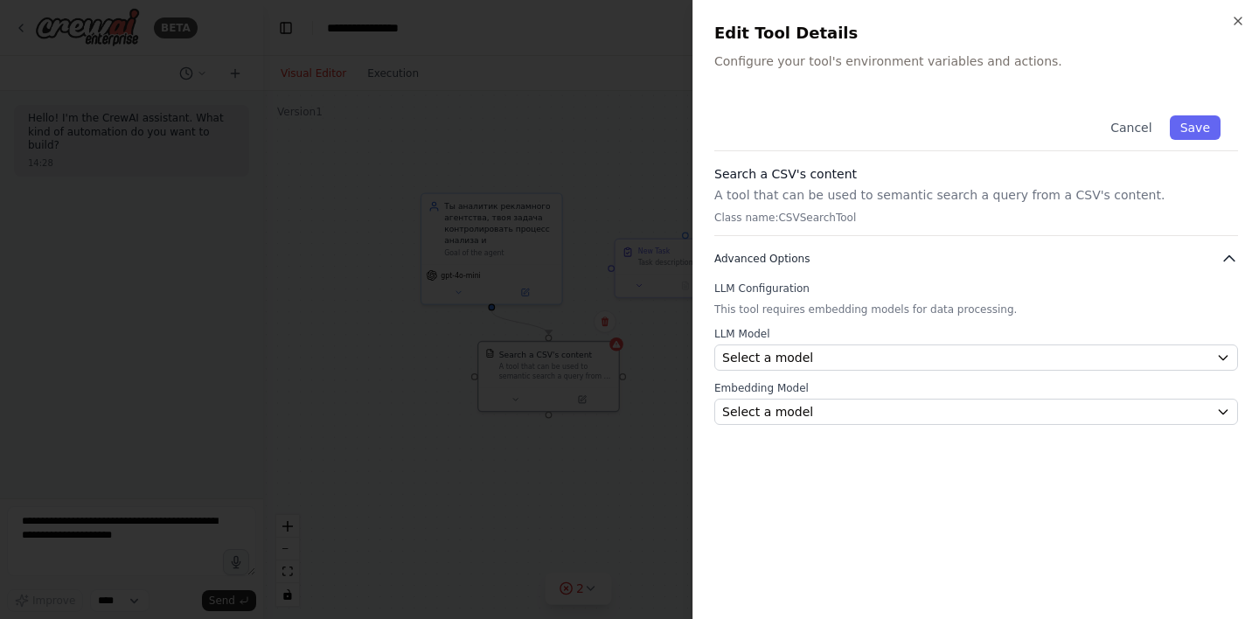
click at [1237, 259] on icon "button" at bounding box center [1229, 258] width 17 height 17
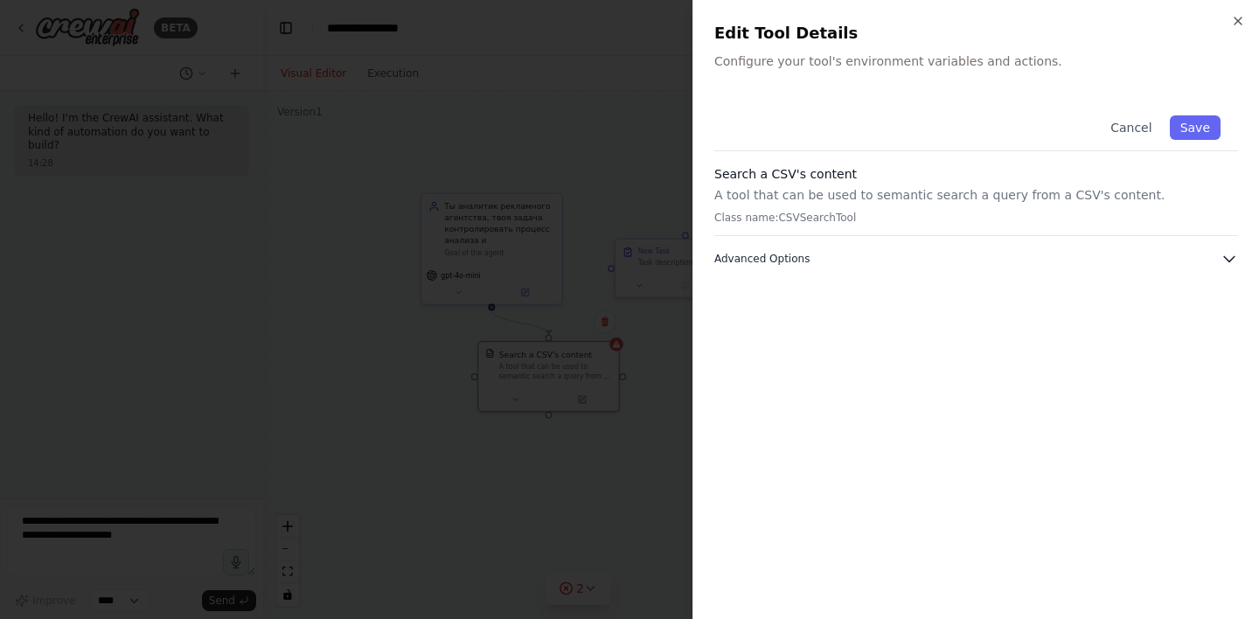
click at [1237, 259] on icon "button" at bounding box center [1229, 258] width 17 height 17
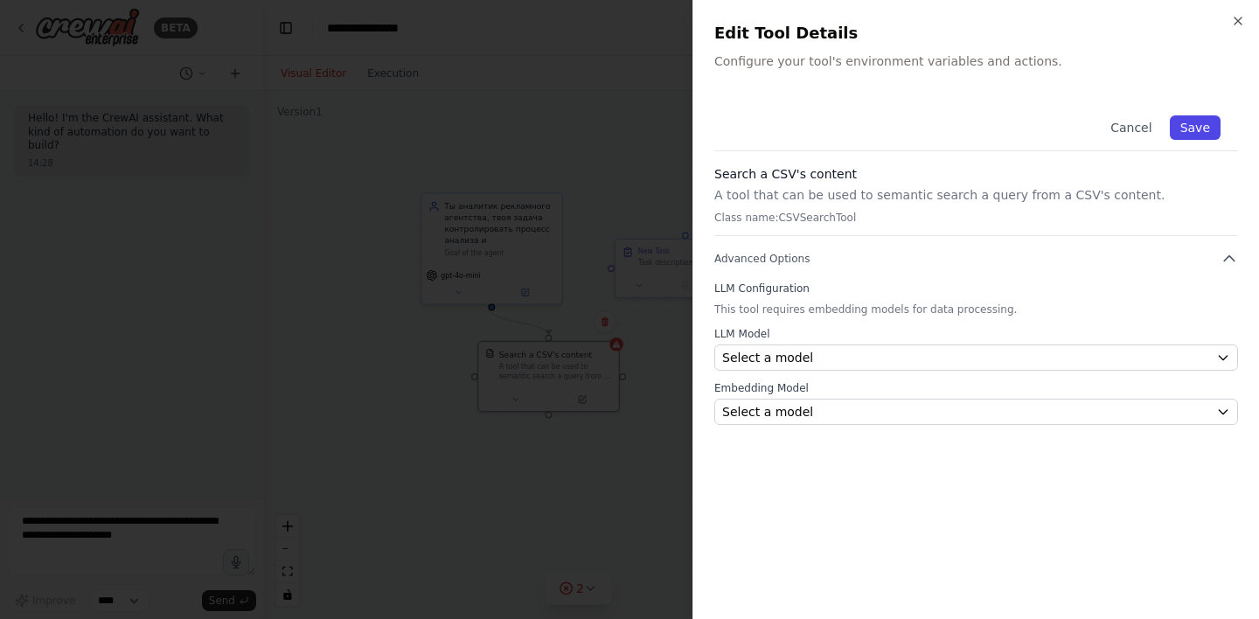
click at [1201, 131] on button "Save" at bounding box center [1195, 127] width 51 height 24
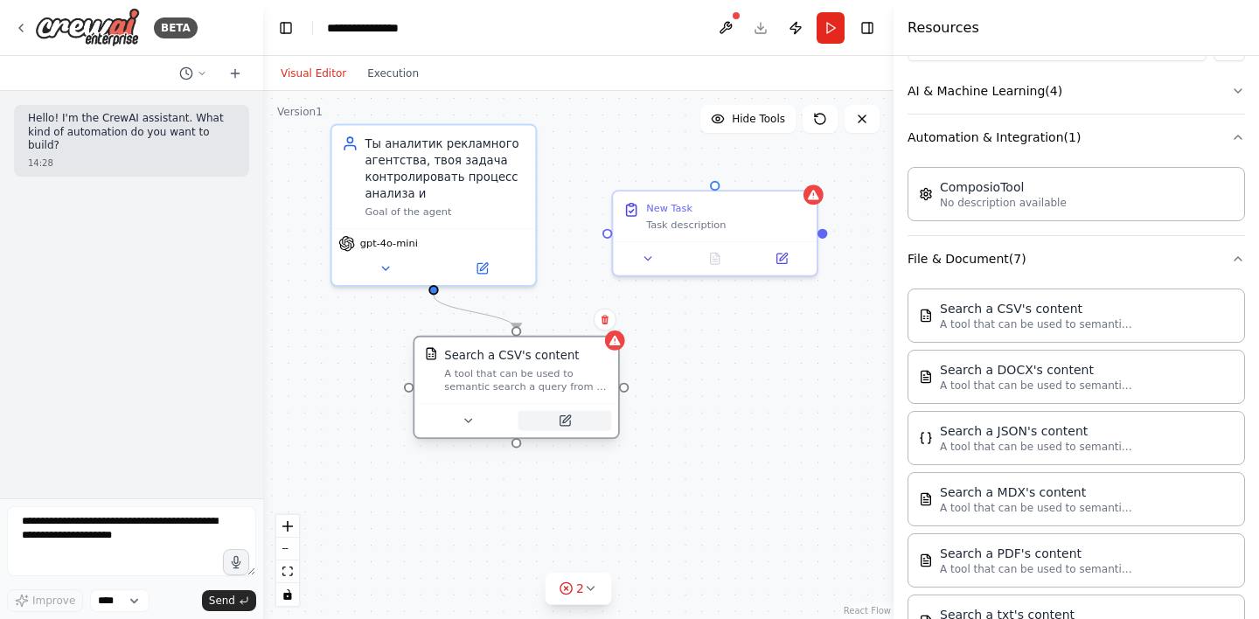
click at [571, 418] on icon at bounding box center [564, 420] width 13 height 13
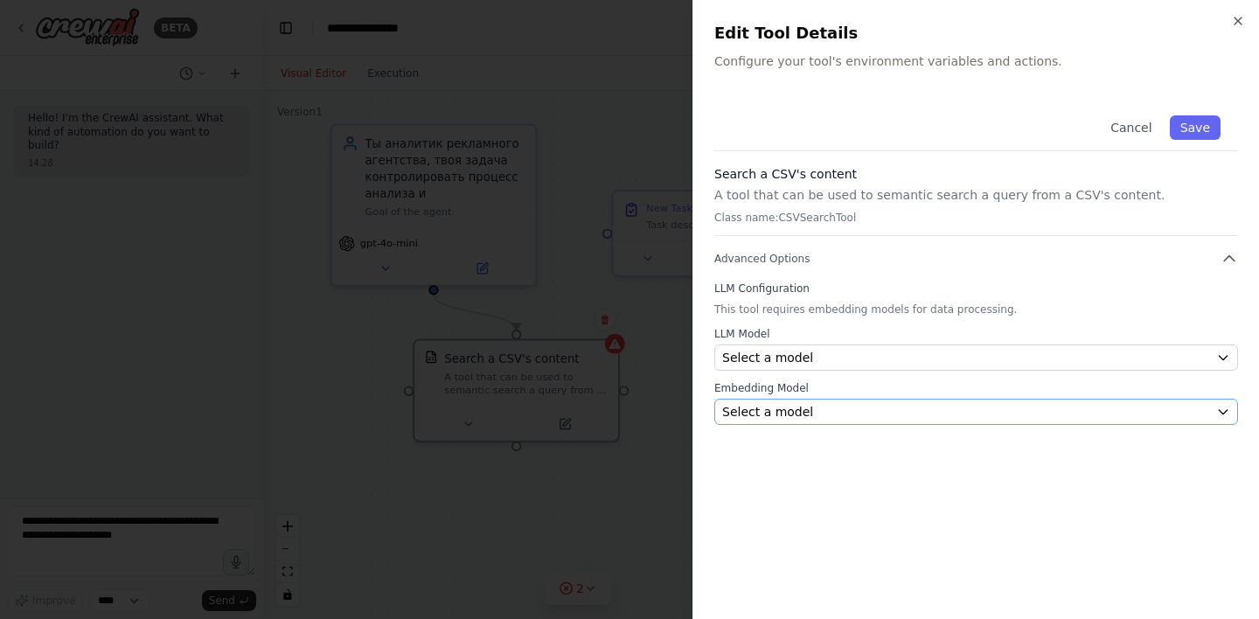
click at [815, 412] on div "Select a model" at bounding box center [965, 411] width 487 height 17
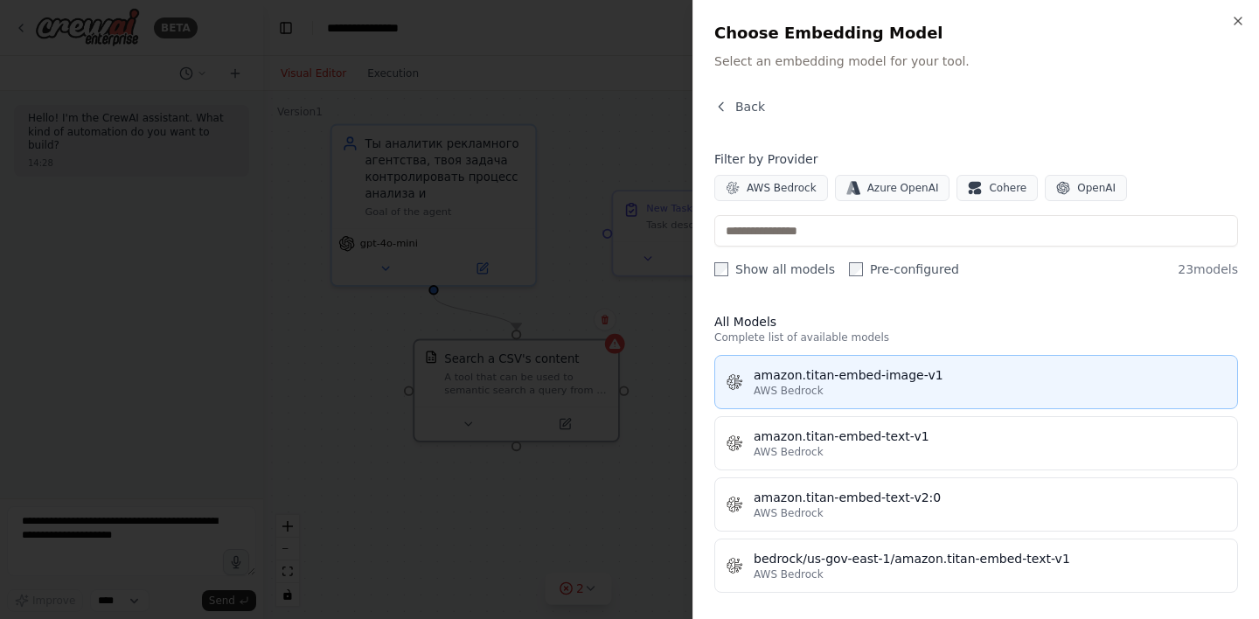
click at [817, 386] on span "AWS Bedrock" at bounding box center [789, 391] width 70 height 14
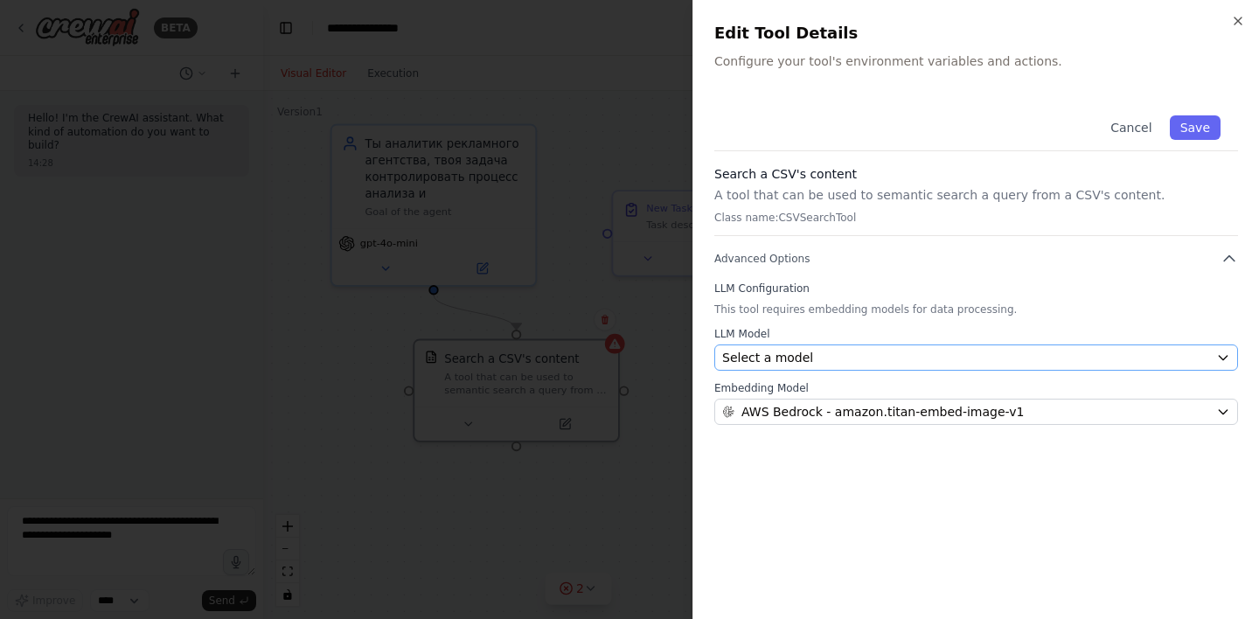
click at [820, 359] on div "Select a model" at bounding box center [965, 357] width 487 height 17
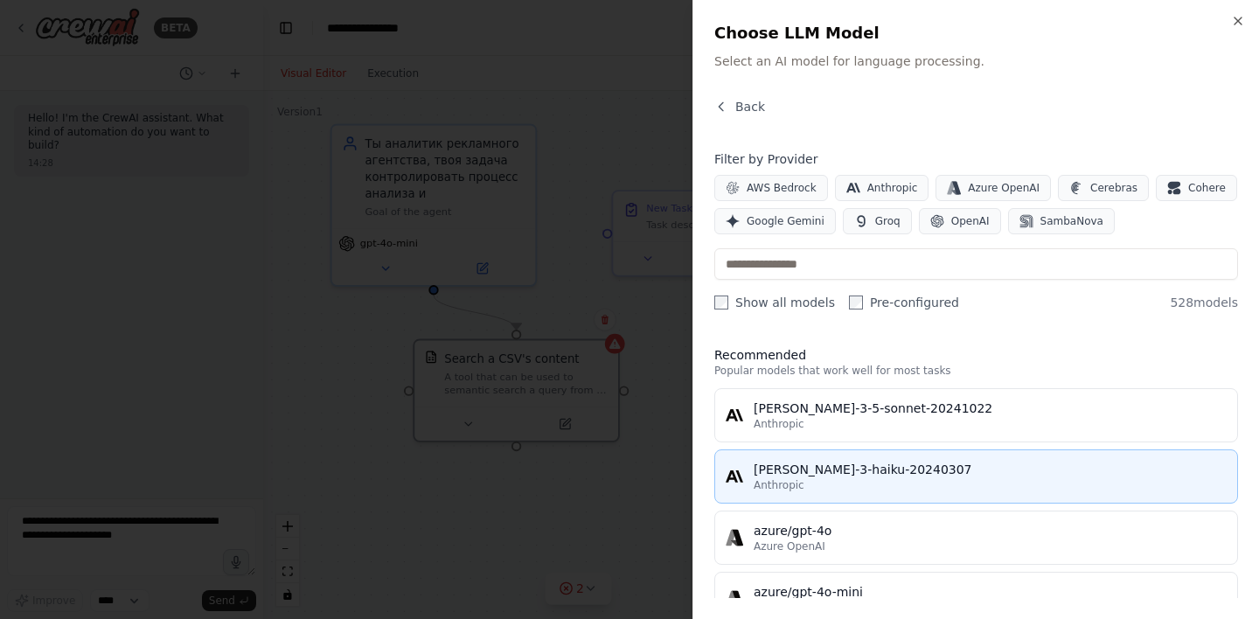
click at [780, 483] on span "Anthropic" at bounding box center [779, 485] width 51 height 14
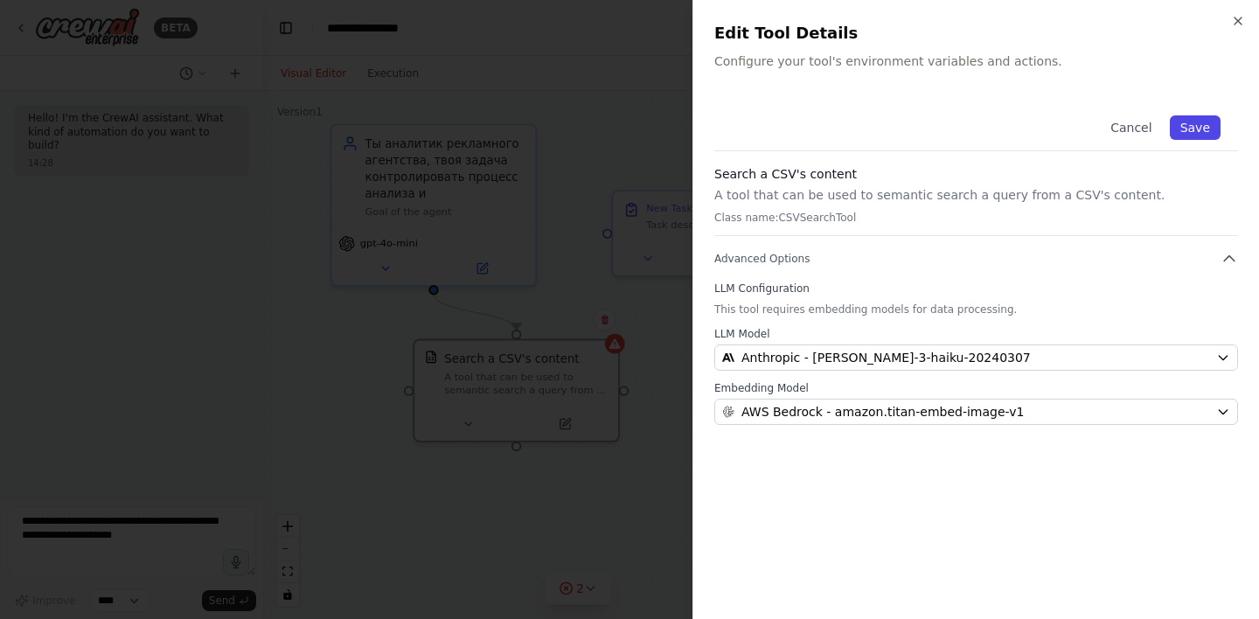
click at [1190, 123] on button "Save" at bounding box center [1195, 127] width 51 height 24
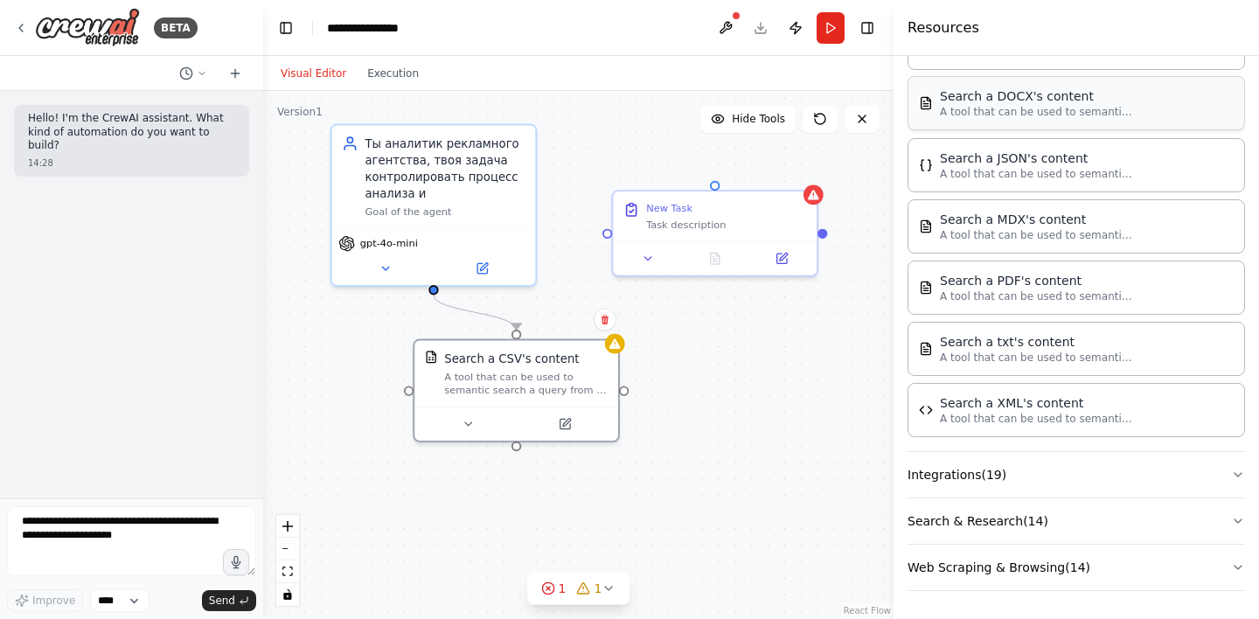
scroll to position [520, 0]
drag, startPoint x: 435, startPoint y: 290, endPoint x: 608, endPoint y: 226, distance: 184.0
click at [608, 225] on div ".deletable-edge-delete-btn { width: 20px; height: 20px; border: 0px solid #ffff…" at bounding box center [578, 355] width 630 height 528
drag, startPoint x: 516, startPoint y: 325, endPoint x: 435, endPoint y: 292, distance: 87.8
click at [435, 292] on div ".deletable-edge-delete-btn { width: 20px; height: 20px; border: 0px solid #ffff…" at bounding box center [447, 291] width 596 height 500
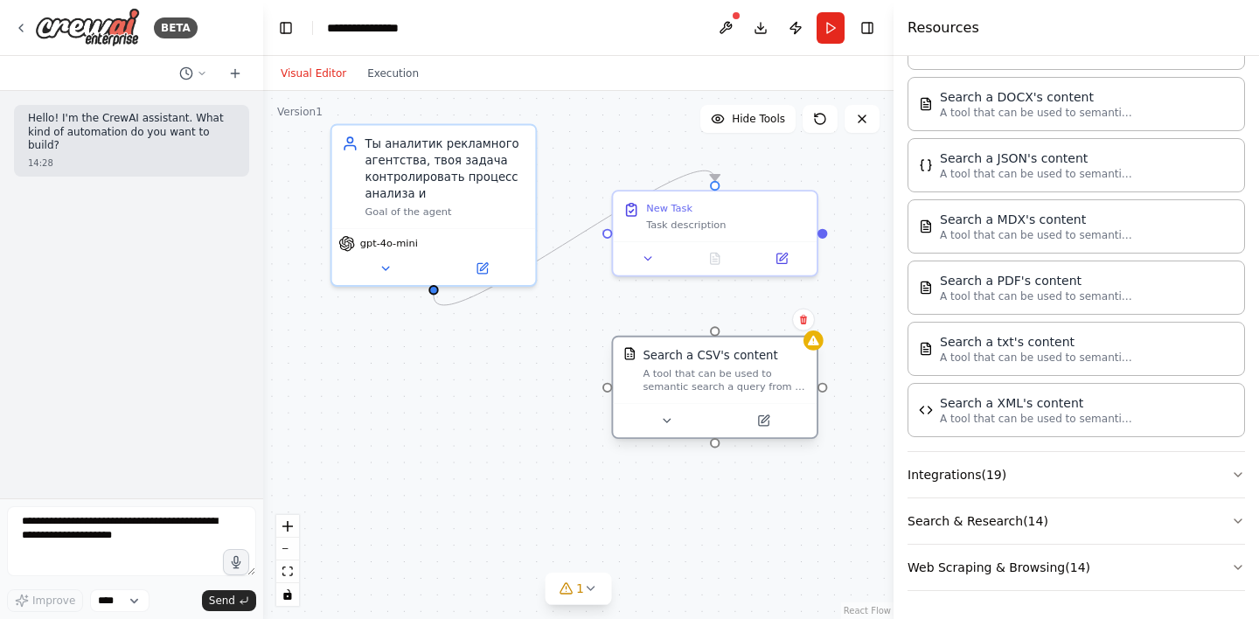
drag, startPoint x: 524, startPoint y: 377, endPoint x: 715, endPoint y: 373, distance: 191.5
click at [715, 373] on div "A tool that can be used to semantic search a query from a CSV's content." at bounding box center [725, 380] width 164 height 26
drag, startPoint x: 717, startPoint y: 332, endPoint x: 822, endPoint y: 244, distance: 137.1
click at [822, 244] on div ".deletable-edge-delete-btn { width: 20px; height: 20px; border: 0px solid #ffff…" at bounding box center [578, 355] width 630 height 528
drag, startPoint x: 716, startPoint y: 331, endPoint x: 832, endPoint y: 241, distance: 147.1
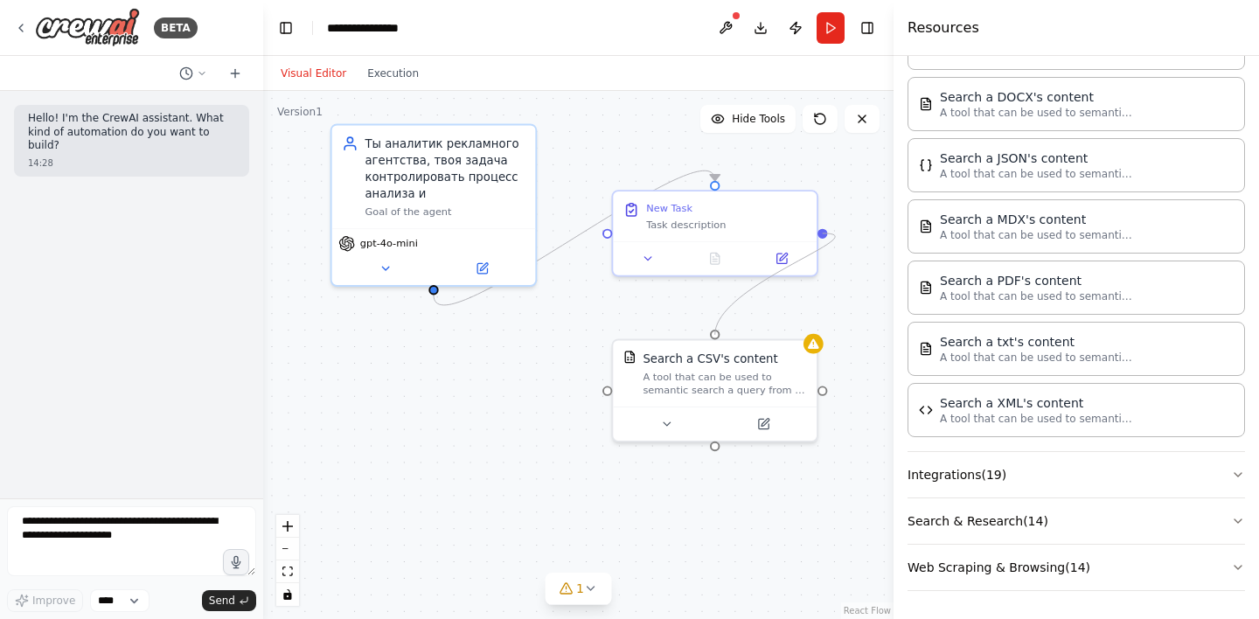
click at [832, 241] on div ".deletable-edge-delete-btn { width: 20px; height: 20px; border: 0px solid #ffff…" at bounding box center [578, 355] width 630 height 528
drag, startPoint x: 715, startPoint y: 331, endPoint x: 608, endPoint y: 225, distance: 150.9
click at [608, 225] on div ".deletable-edge-delete-btn { width: 20px; height: 20px; border: 0px solid #ffff…" at bounding box center [447, 291] width 596 height 500
drag, startPoint x: 824, startPoint y: 230, endPoint x: 715, endPoint y: 344, distance: 157.1
click at [715, 344] on div "Ты аналитик рекламного агентства, твоя задача контролировать процесс анализа и …" at bounding box center [447, 291] width 596 height 500
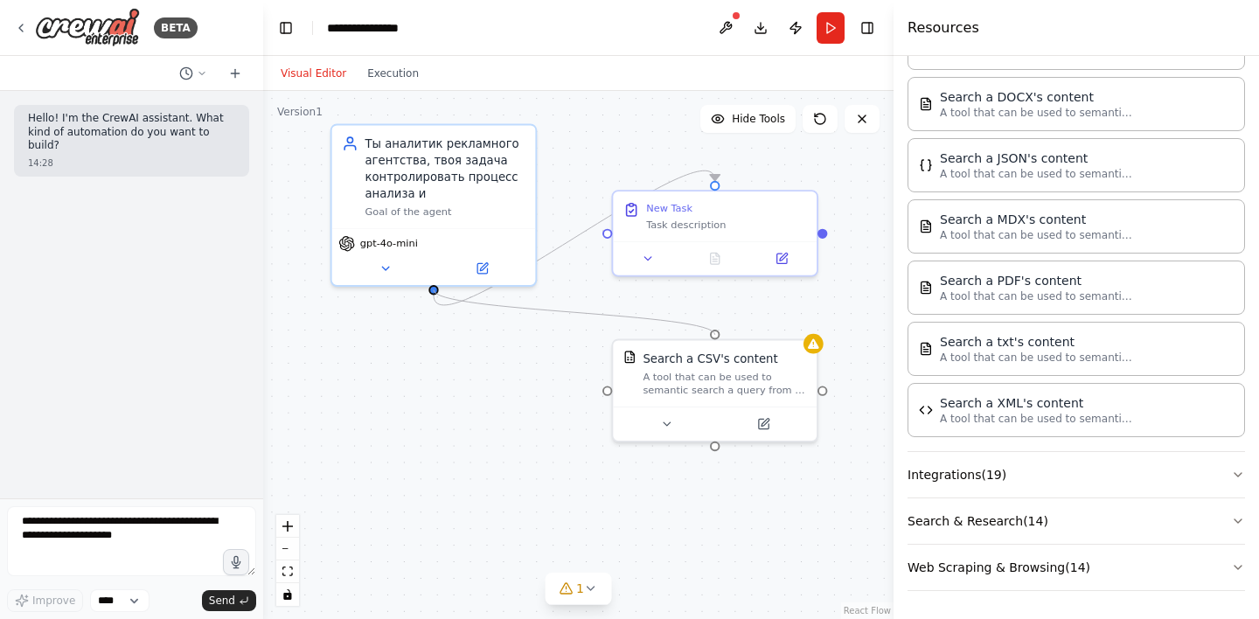
drag, startPoint x: 433, startPoint y: 290, endPoint x: 720, endPoint y: 338, distance: 290.8
click at [720, 338] on div ".deletable-edge-delete-btn { width: 20px; height: 20px; border: 0px solid #ffff…" at bounding box center [578, 355] width 630 height 528
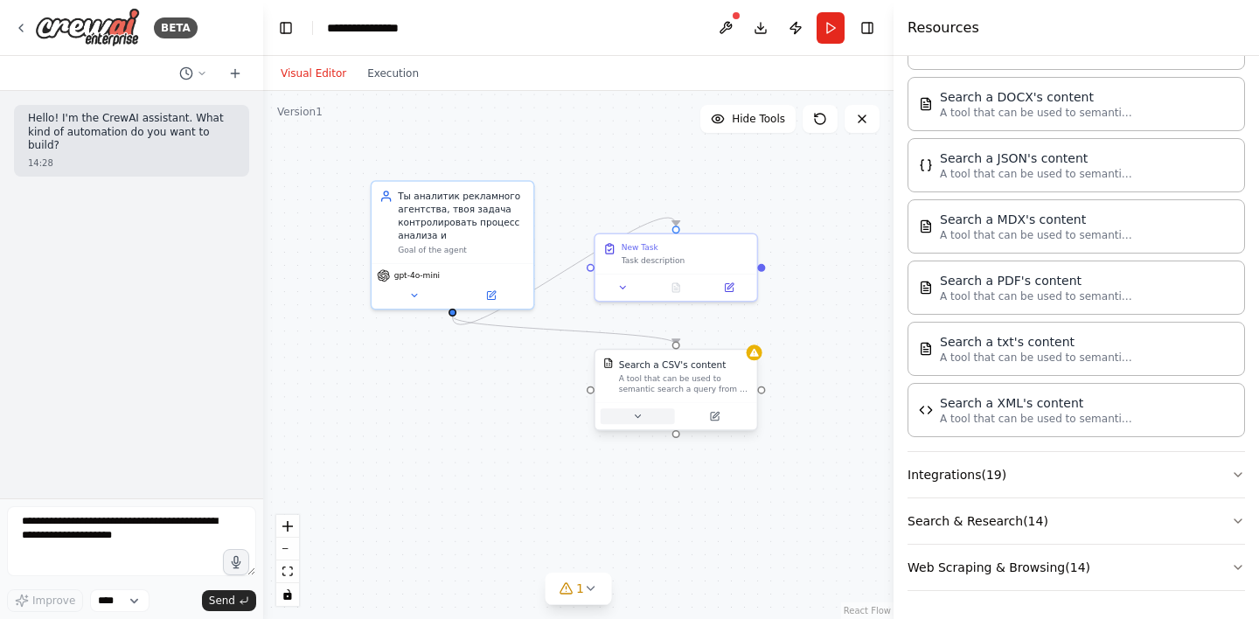
click at [637, 414] on icon at bounding box center [637, 416] width 10 height 10
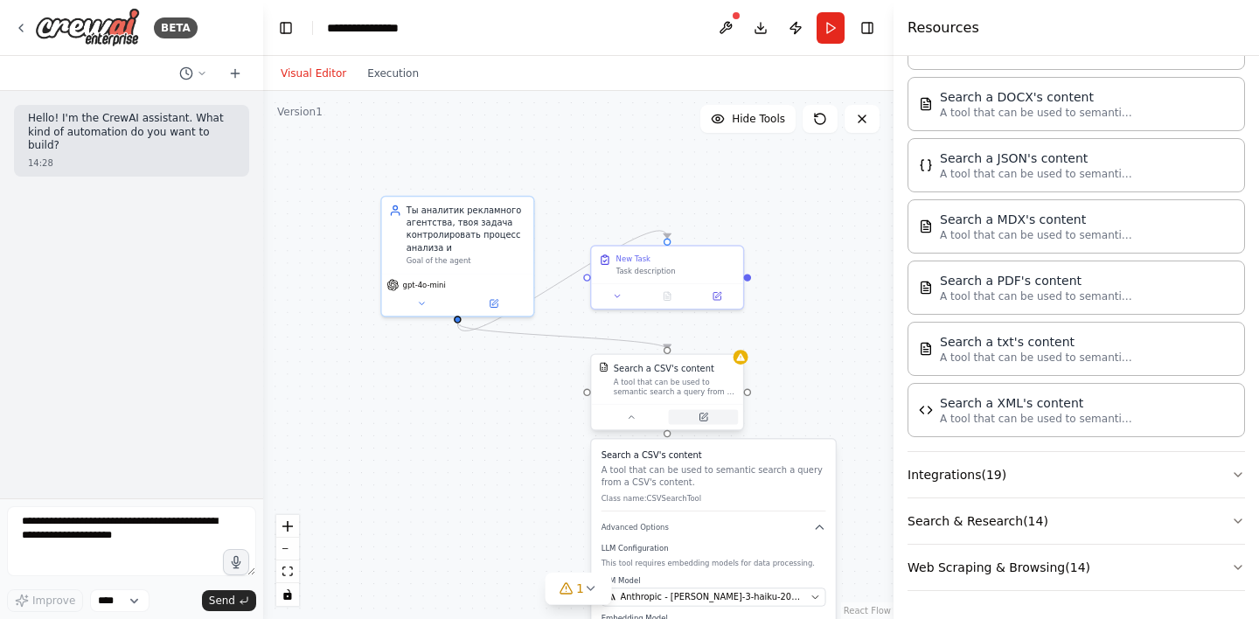
click at [717, 417] on button at bounding box center [704, 417] width 70 height 15
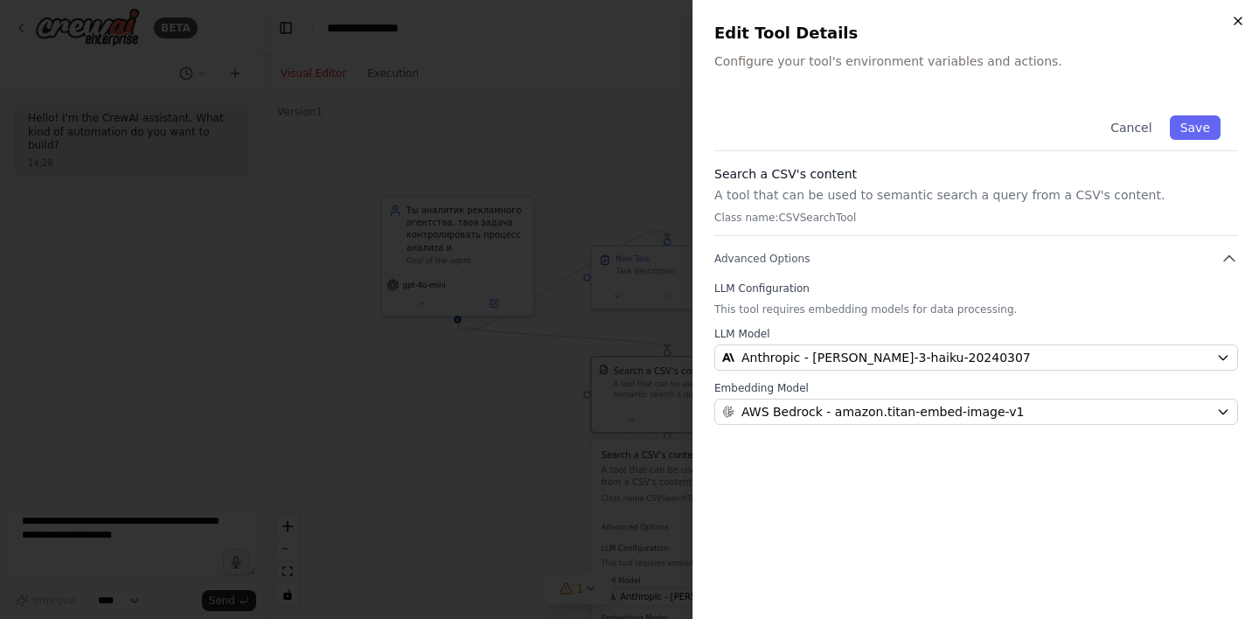
click at [1241, 17] on icon "button" at bounding box center [1238, 21] width 14 height 14
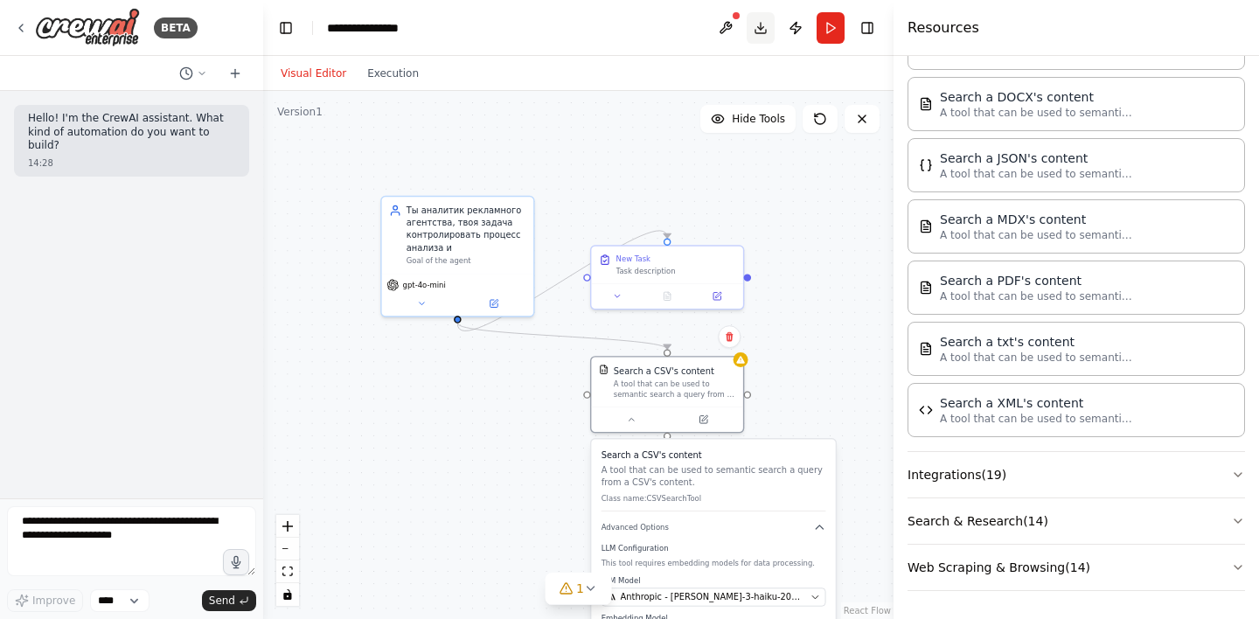
click at [765, 25] on button "Download" at bounding box center [761, 27] width 28 height 31
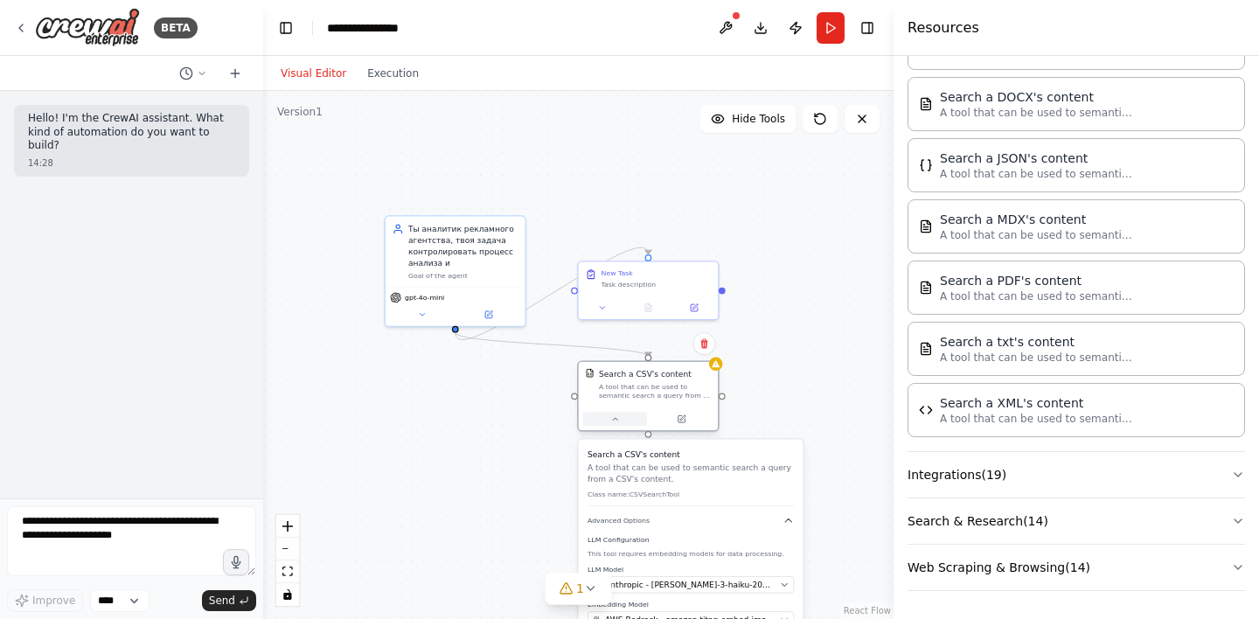
click at [616, 418] on icon at bounding box center [614, 418] width 9 height 9
click at [589, 586] on icon at bounding box center [591, 588] width 14 height 14
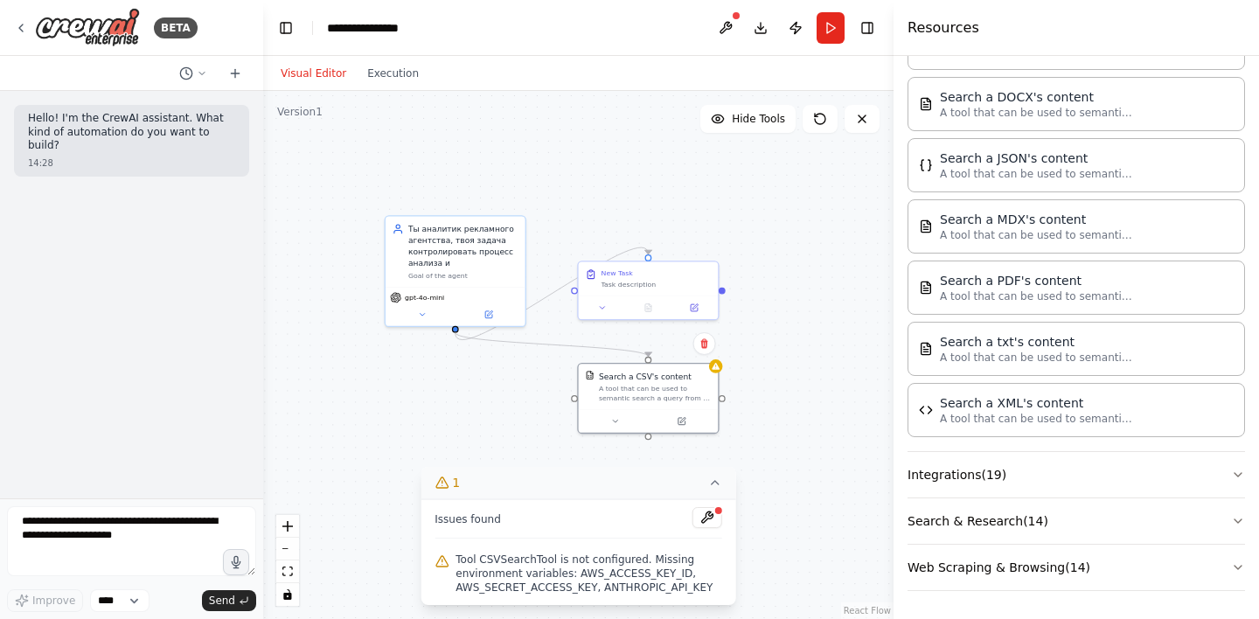
click at [718, 483] on icon at bounding box center [715, 483] width 14 height 14
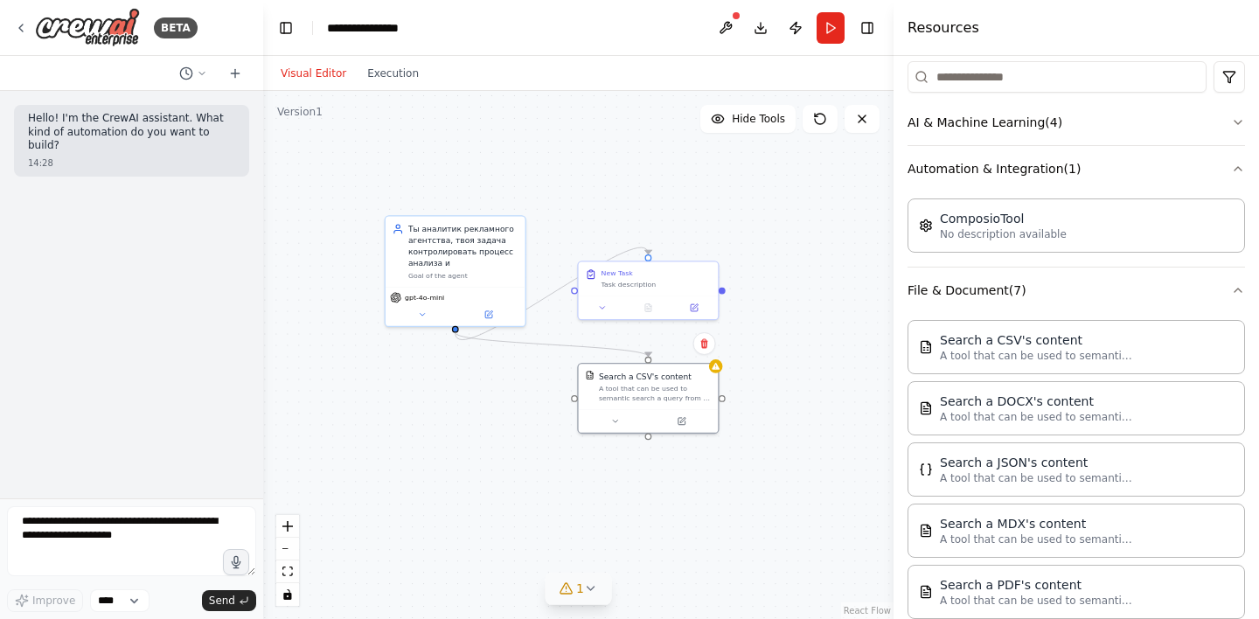
scroll to position [206, 0]
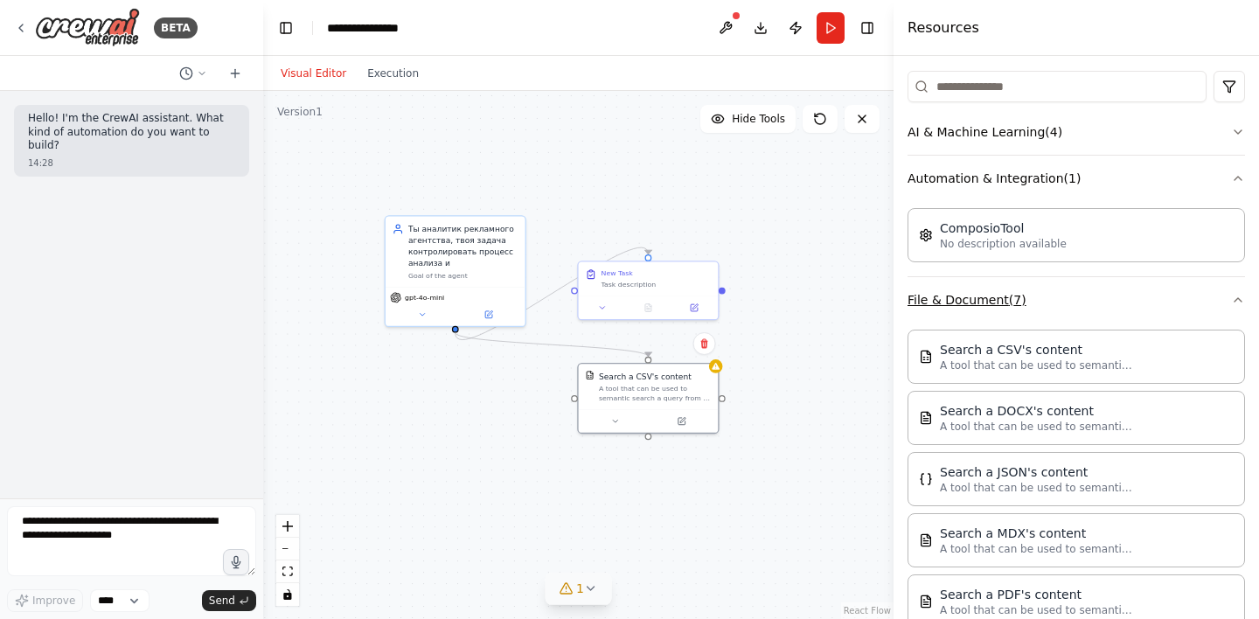
click at [1234, 296] on icon "button" at bounding box center [1238, 300] width 14 height 14
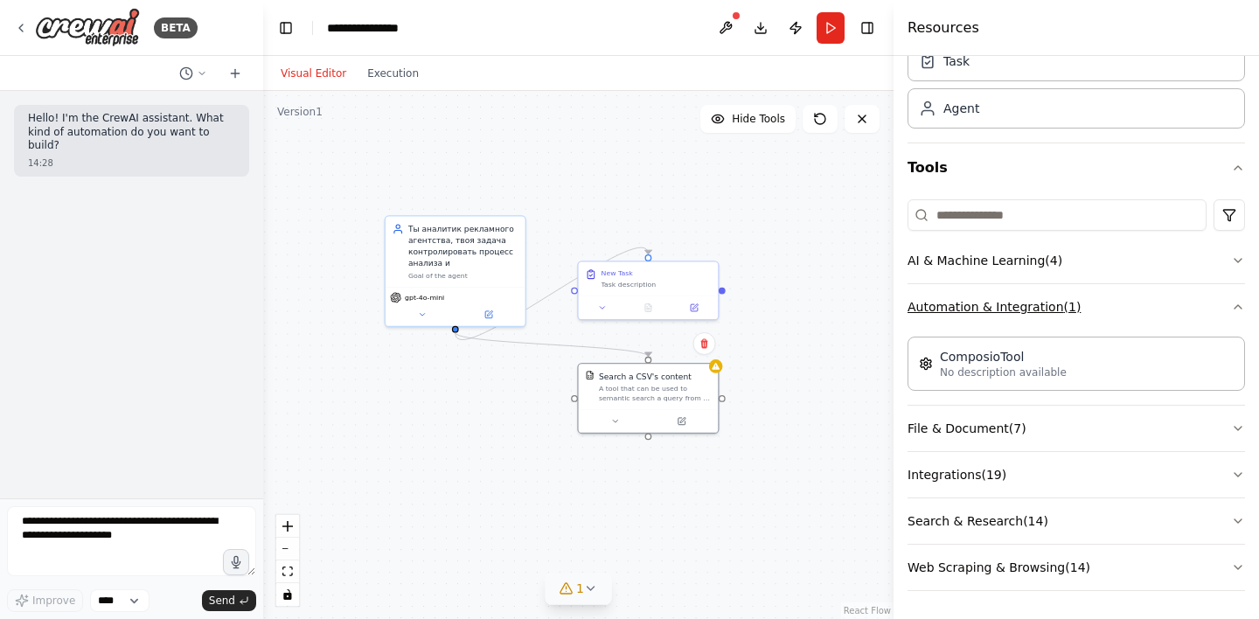
click at [1242, 299] on button "Automation & Integration ( 1 )" at bounding box center [1077, 306] width 338 height 45
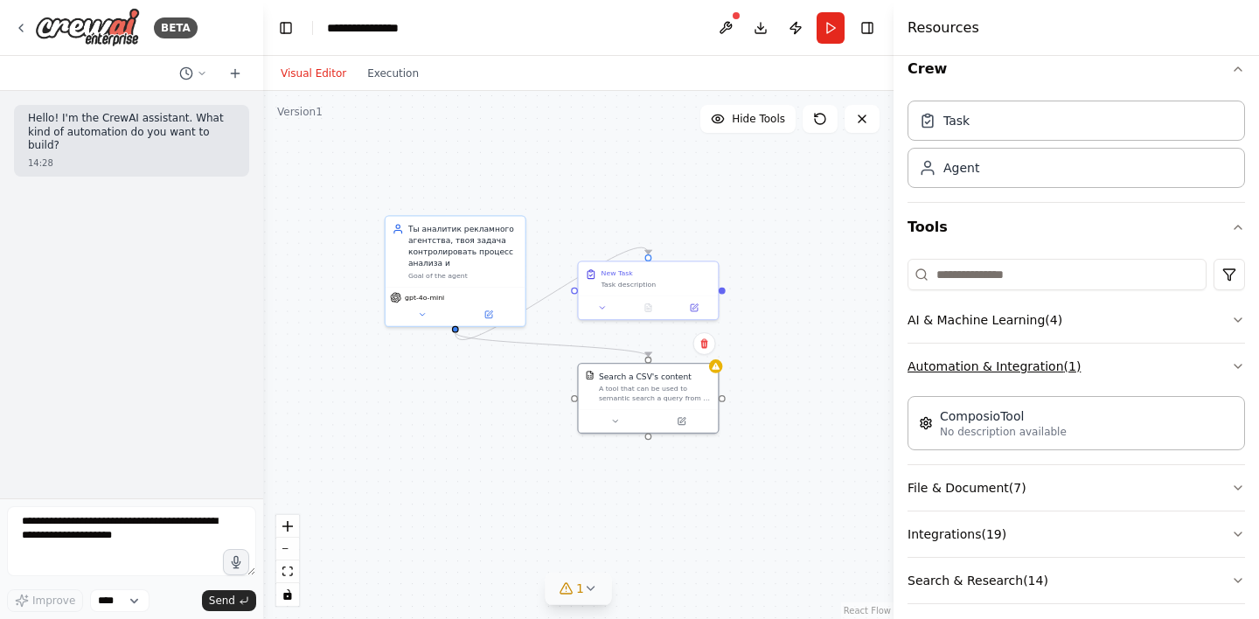
scroll to position [3, 0]
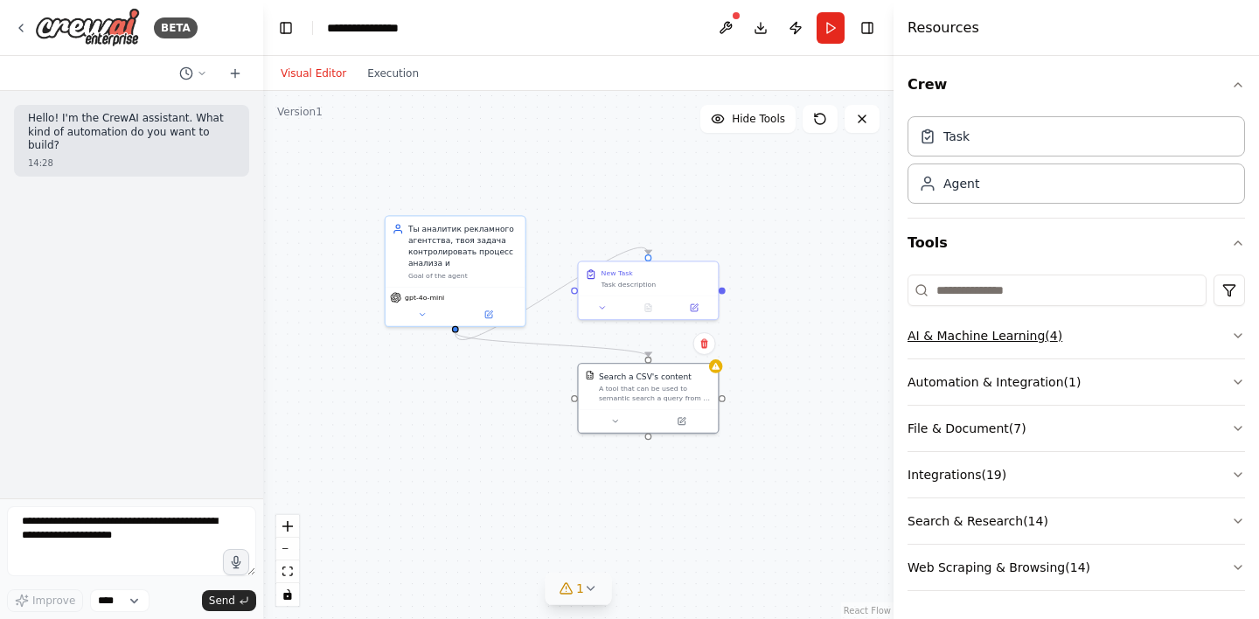
click at [1233, 328] on button "AI & Machine Learning ( 4 )" at bounding box center [1077, 335] width 338 height 45
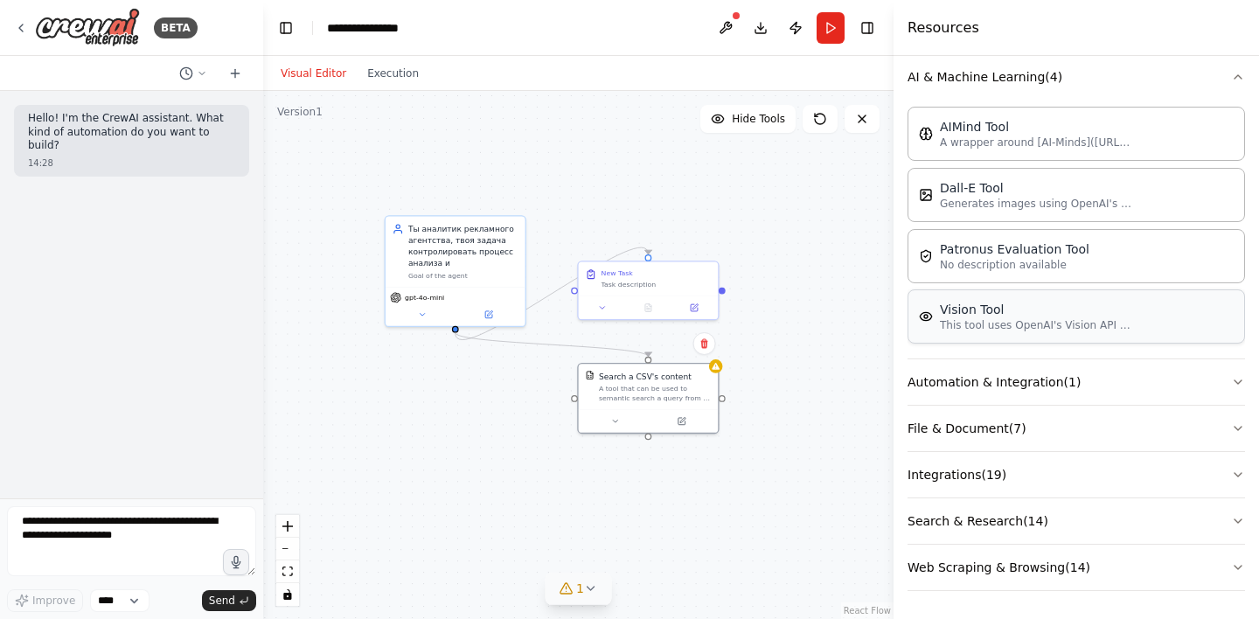
scroll to position [261, 0]
click at [1237, 517] on icon "button" at bounding box center [1238, 521] width 14 height 14
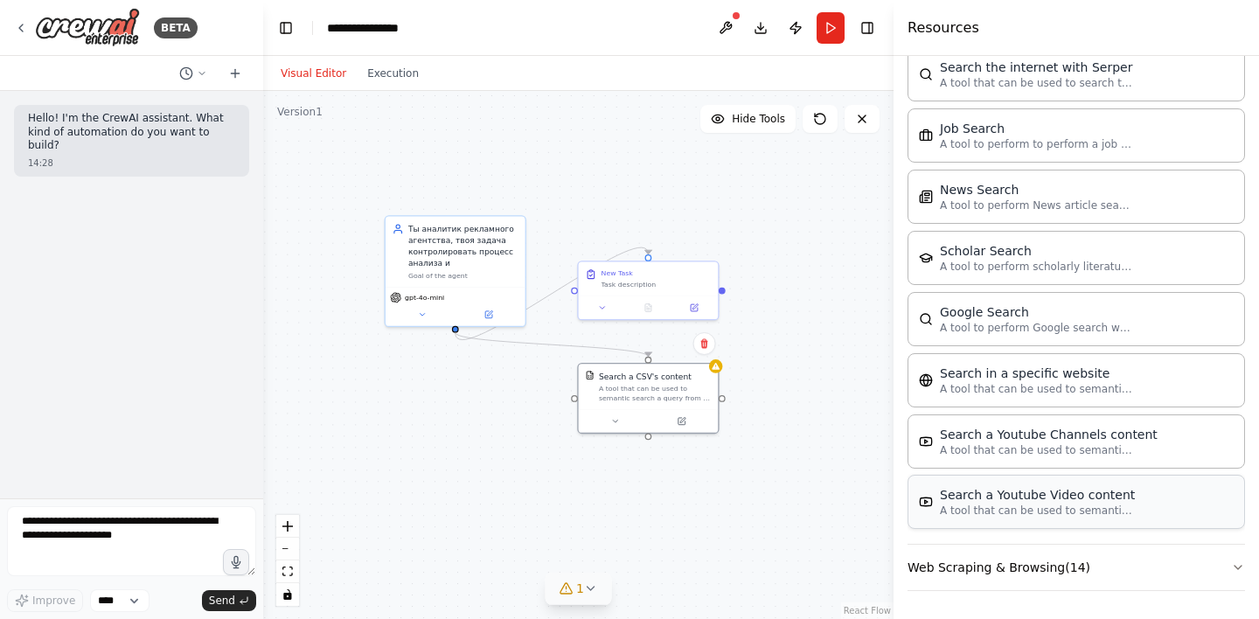
scroll to position [0, 0]
click at [705, 345] on icon at bounding box center [703, 344] width 7 height 10
click at [671, 341] on button "Confirm" at bounding box center [654, 343] width 62 height 21
click at [676, 275] on div "New Task" at bounding box center [657, 271] width 110 height 9
click at [707, 247] on icon at bounding box center [703, 244] width 7 height 10
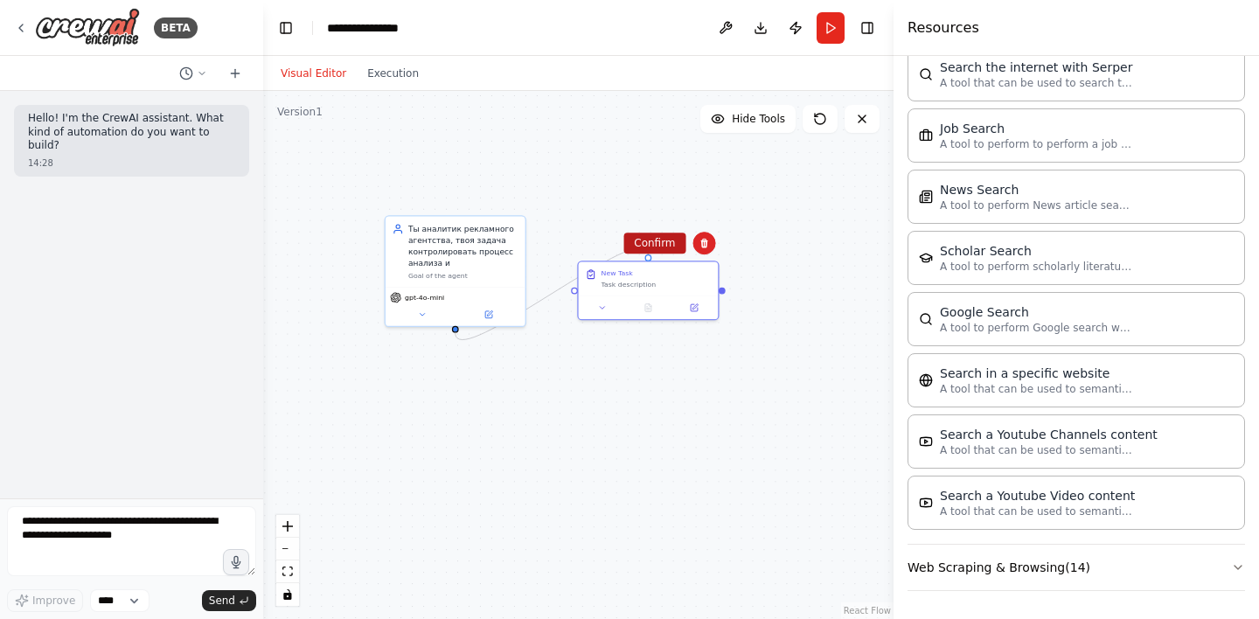
click at [654, 241] on button "Confirm" at bounding box center [654, 243] width 62 height 21
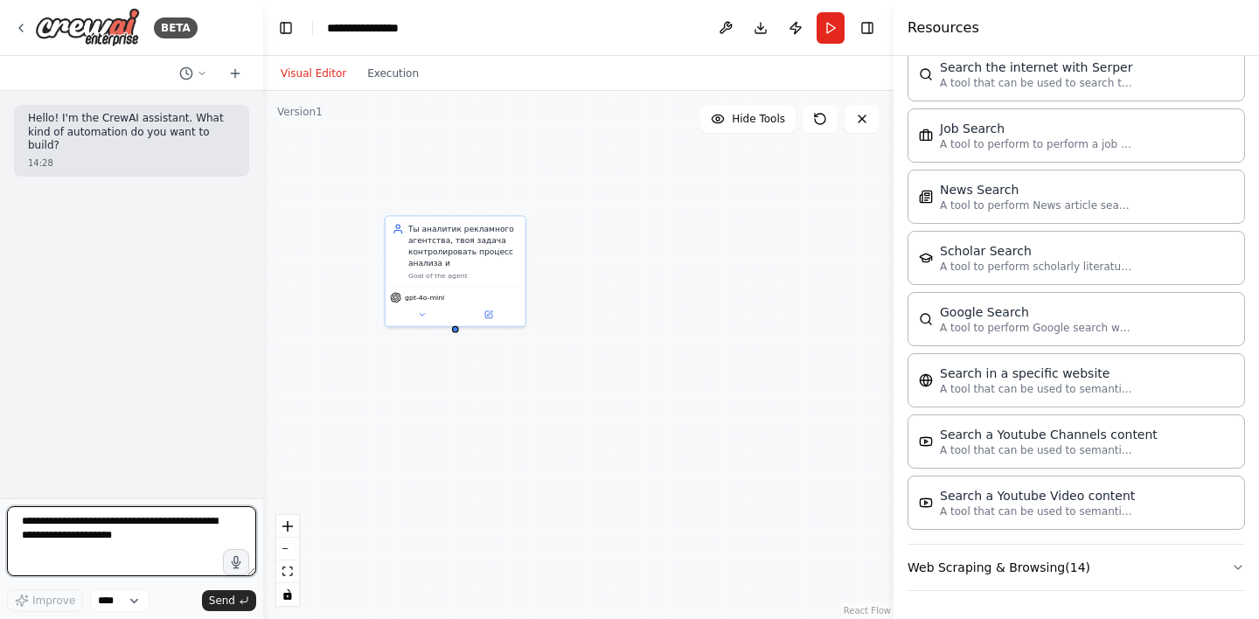
click at [129, 521] on textarea at bounding box center [131, 541] width 249 height 70
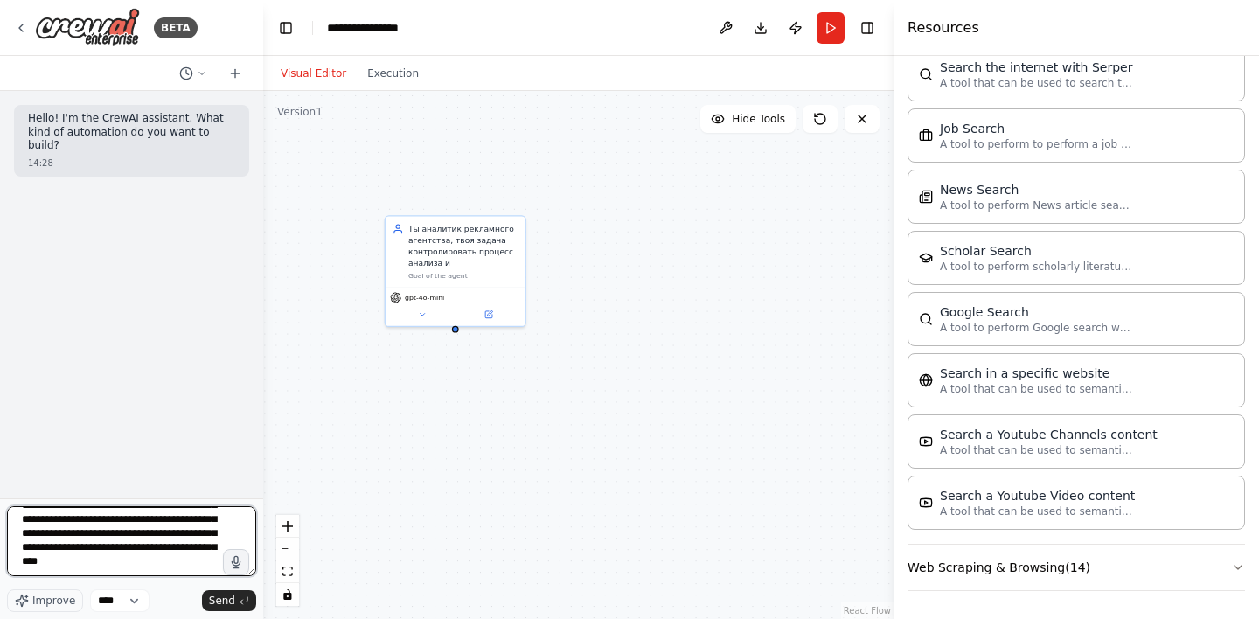
scroll to position [64, 0]
type textarea "**********"
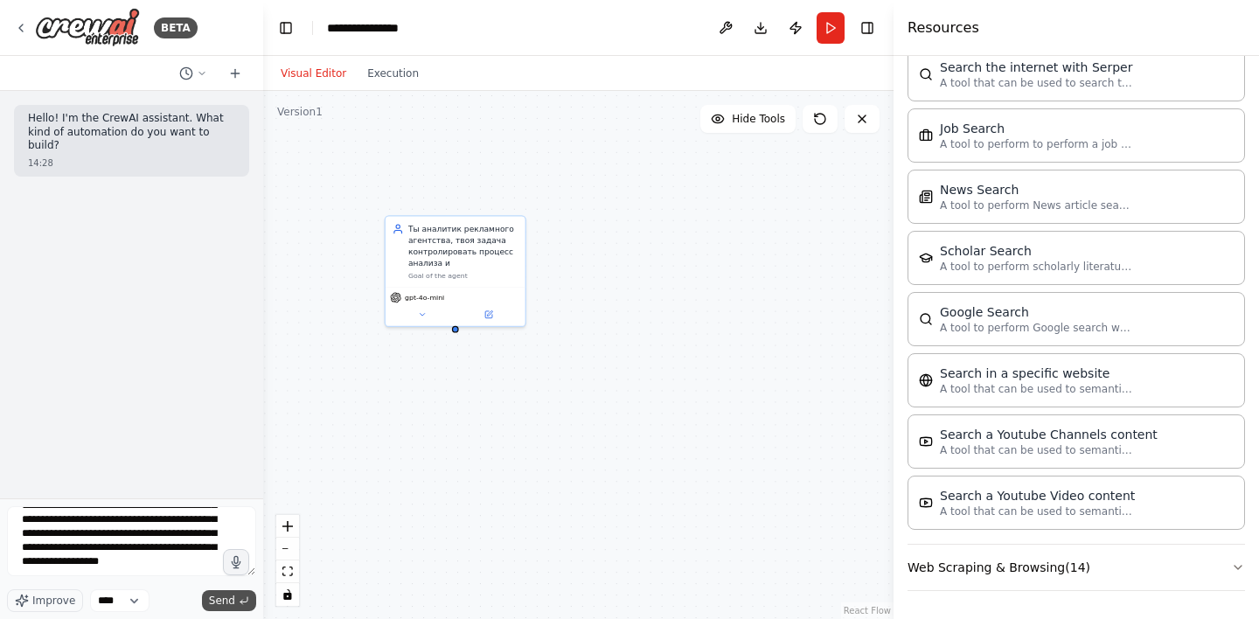
click at [214, 597] on span "Send" at bounding box center [222, 601] width 26 height 14
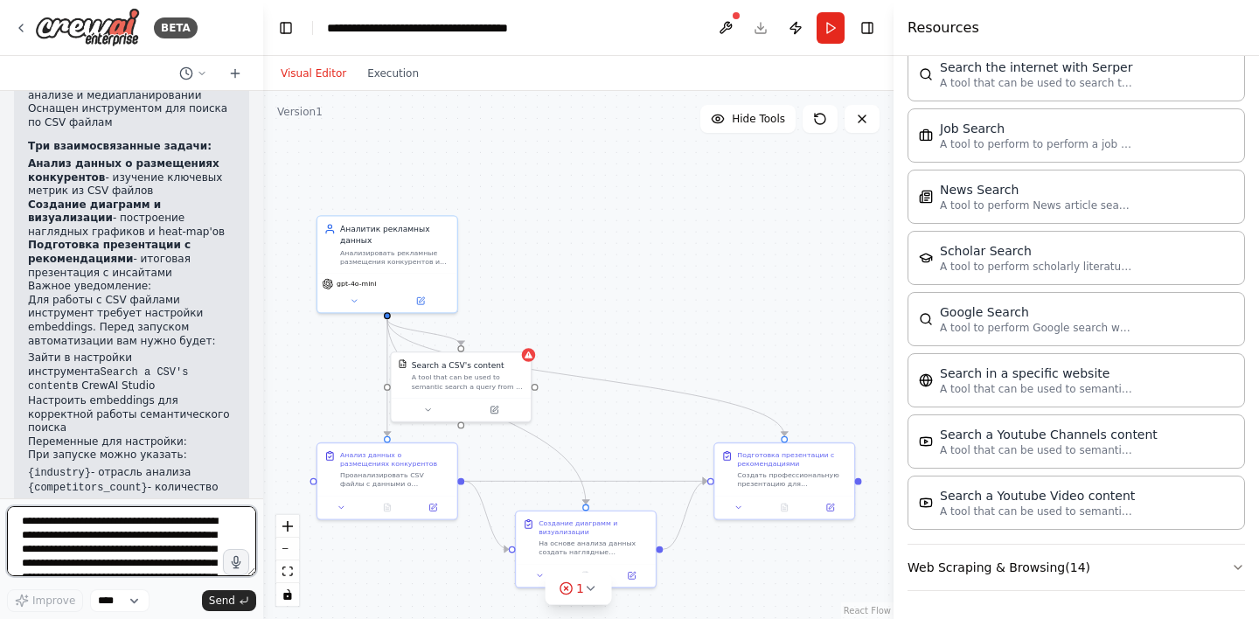
scroll to position [1640, 0]
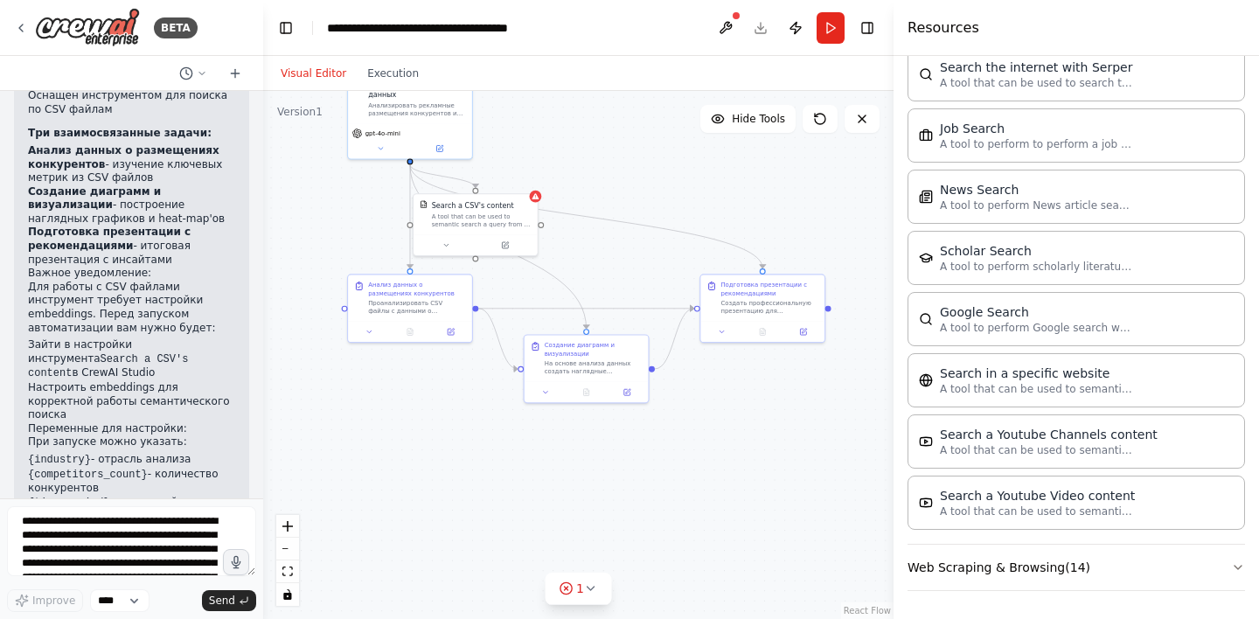
drag, startPoint x: 590, startPoint y: 306, endPoint x: 590, endPoint y: 153, distance: 153.0
click at [590, 153] on div ".deletable-edge-delete-btn { width: 20px; height: 20px; border: 0px solid #ffff…" at bounding box center [578, 355] width 630 height 528
drag, startPoint x: 157, startPoint y: 540, endPoint x: 34, endPoint y: 526, distance: 123.2
click at [34, 526] on textarea "**********" at bounding box center [131, 541] width 249 height 70
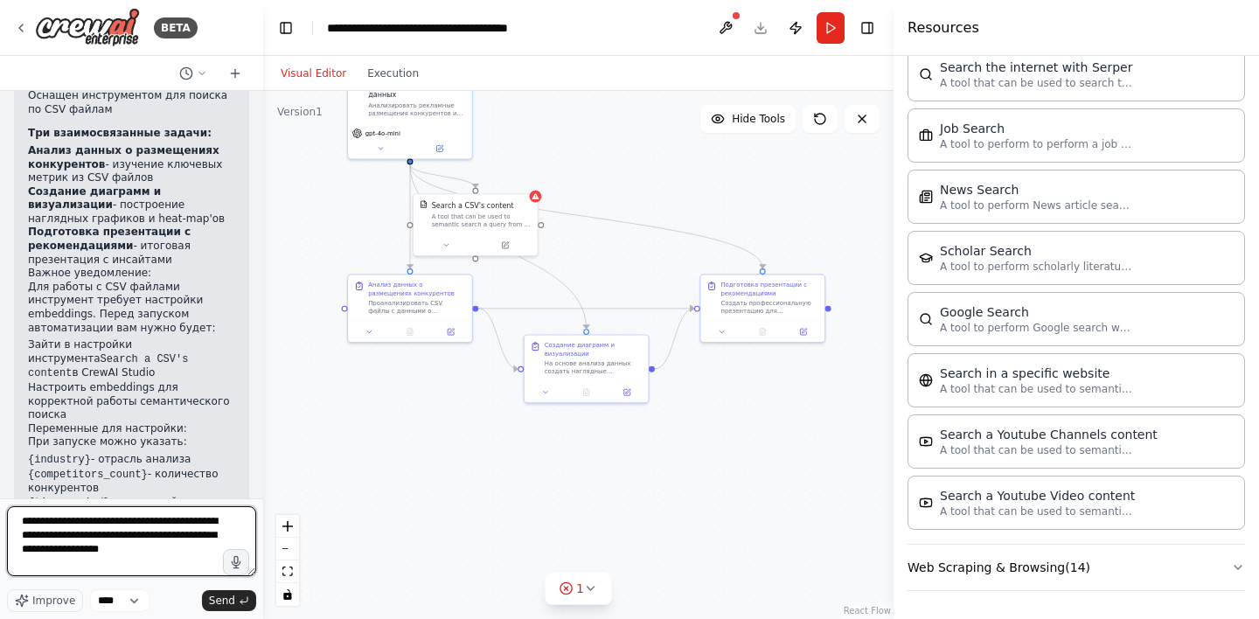
type textarea "**********"
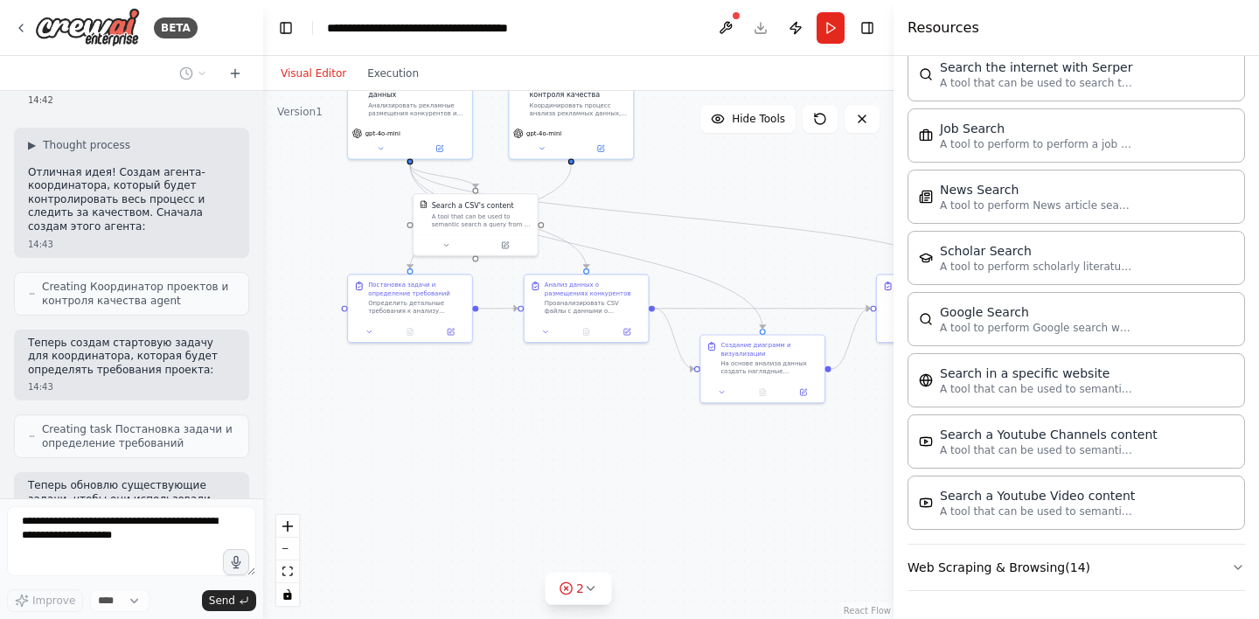
scroll to position [2266, 0]
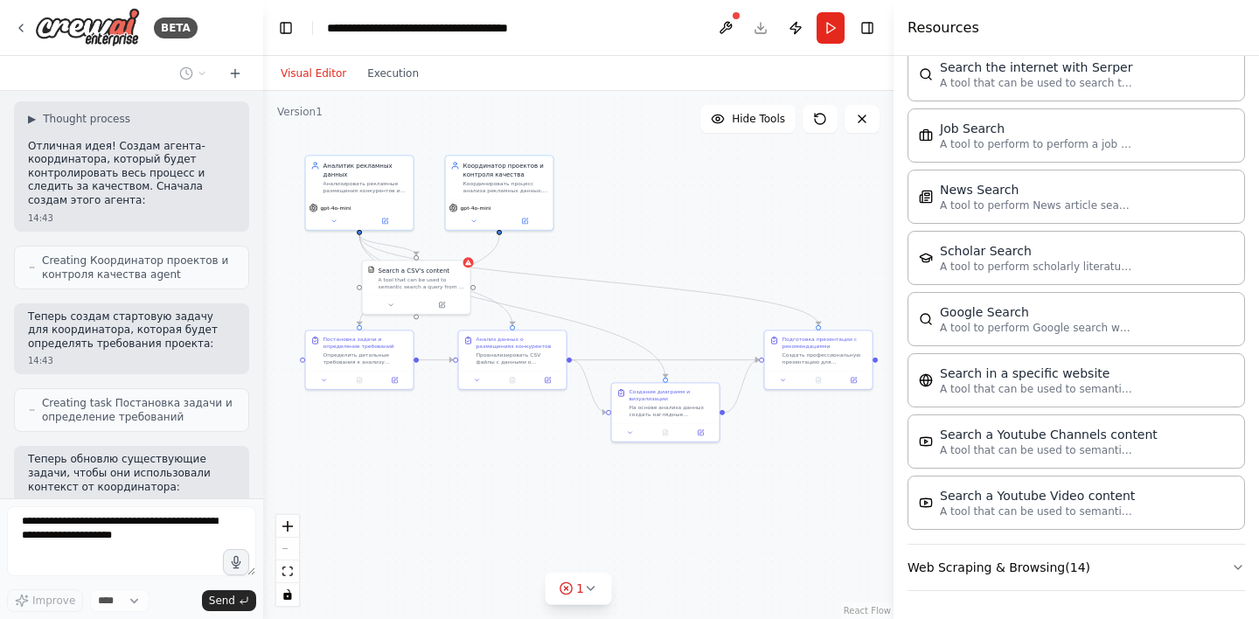
drag, startPoint x: 576, startPoint y: 453, endPoint x: 504, endPoint y: 485, distance: 79.5
click at [504, 485] on div ".deletable-edge-delete-btn { width: 20px; height: 20px; border: 0px solid #ffff…" at bounding box center [578, 355] width 630 height 528
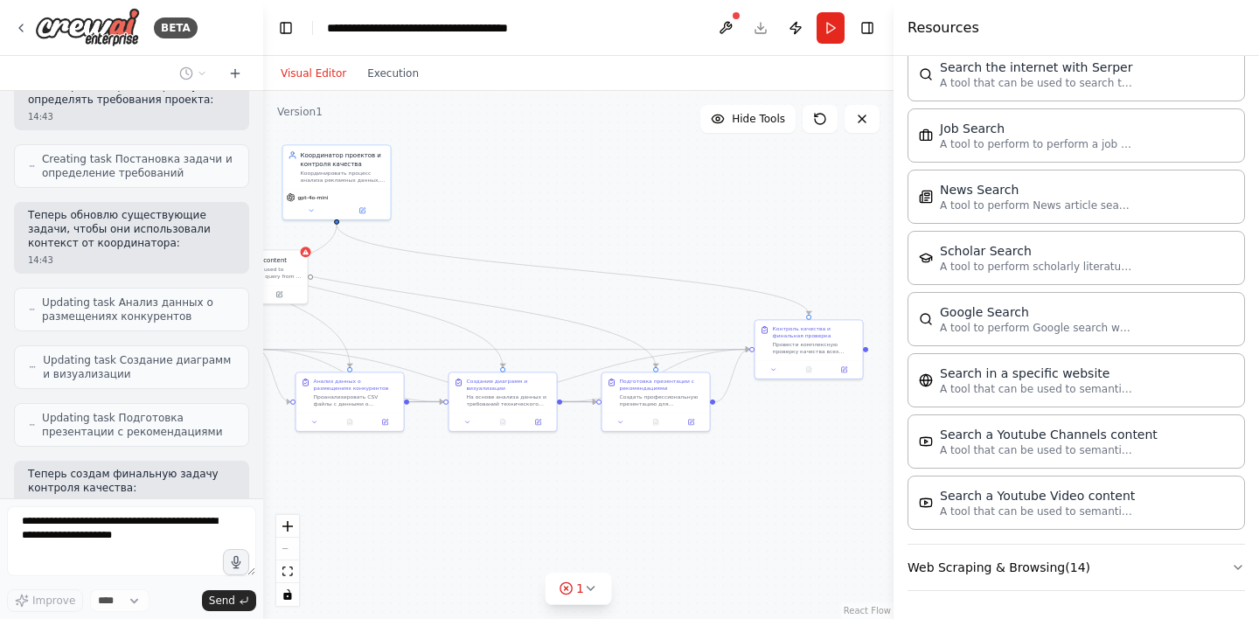
scroll to position [2670, 0]
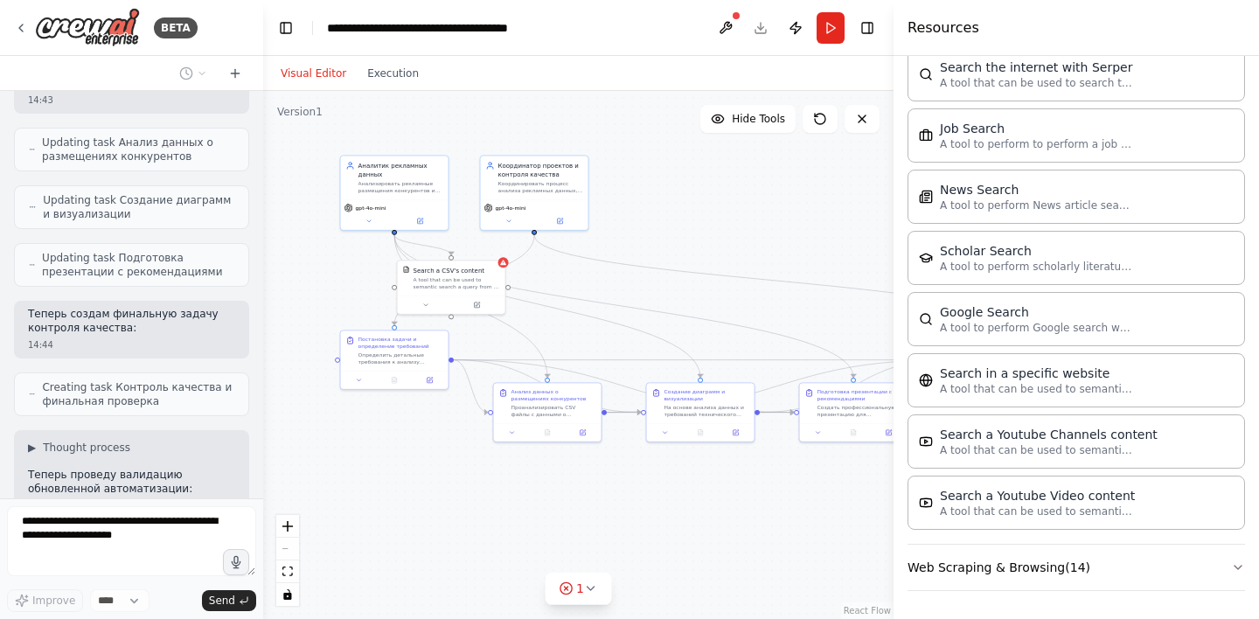
drag, startPoint x: 504, startPoint y: 485, endPoint x: 539, endPoint y: 485, distance: 35.0
click at [539, 485] on div ".deletable-edge-delete-btn { width: 20px; height: 20px; border: 0px solid #ffff…" at bounding box center [578, 355] width 630 height 528
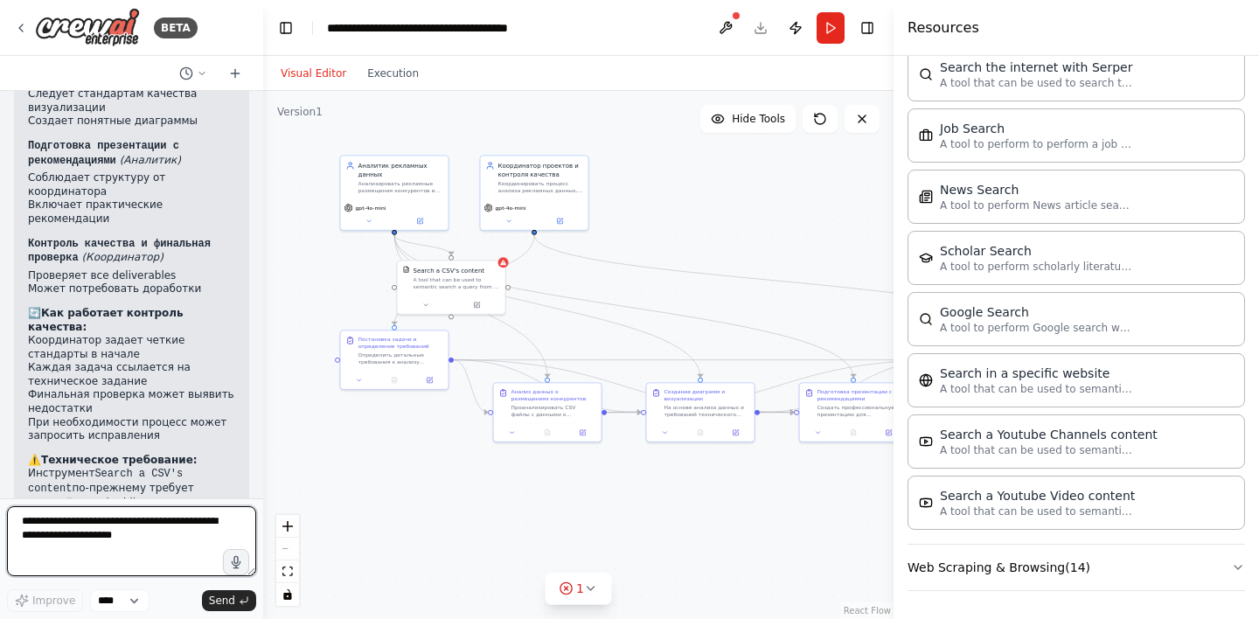
scroll to position [3787, 0]
type textarea "**********"
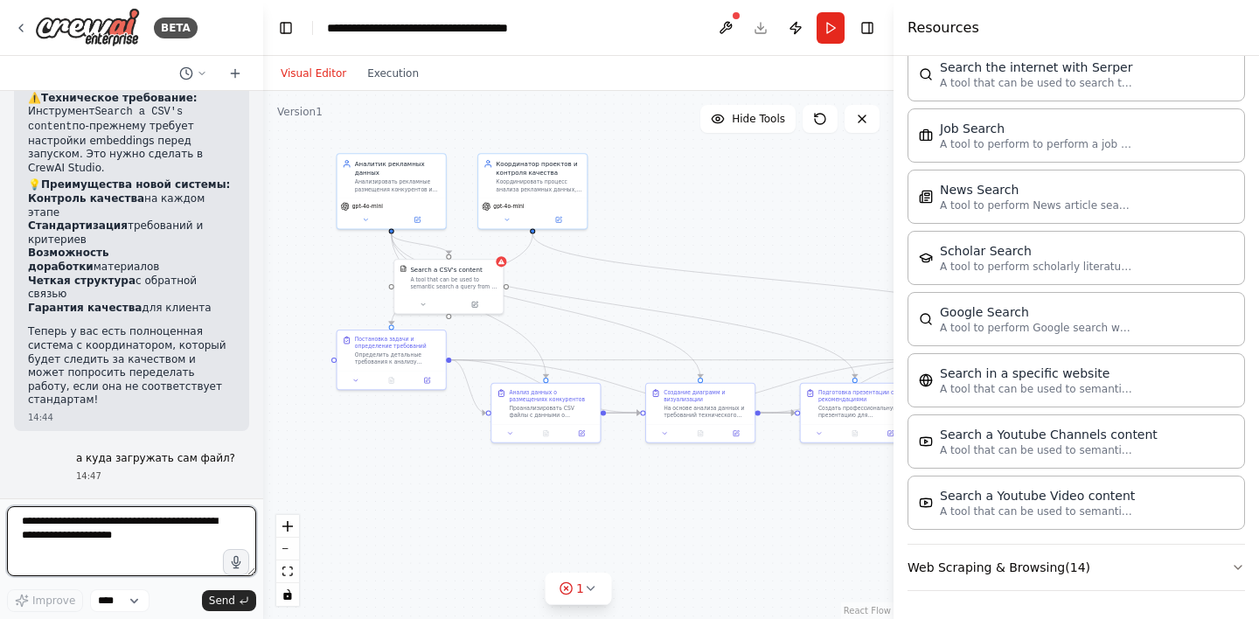
scroll to position [0, 0]
click at [481, 305] on button at bounding box center [474, 302] width 50 height 10
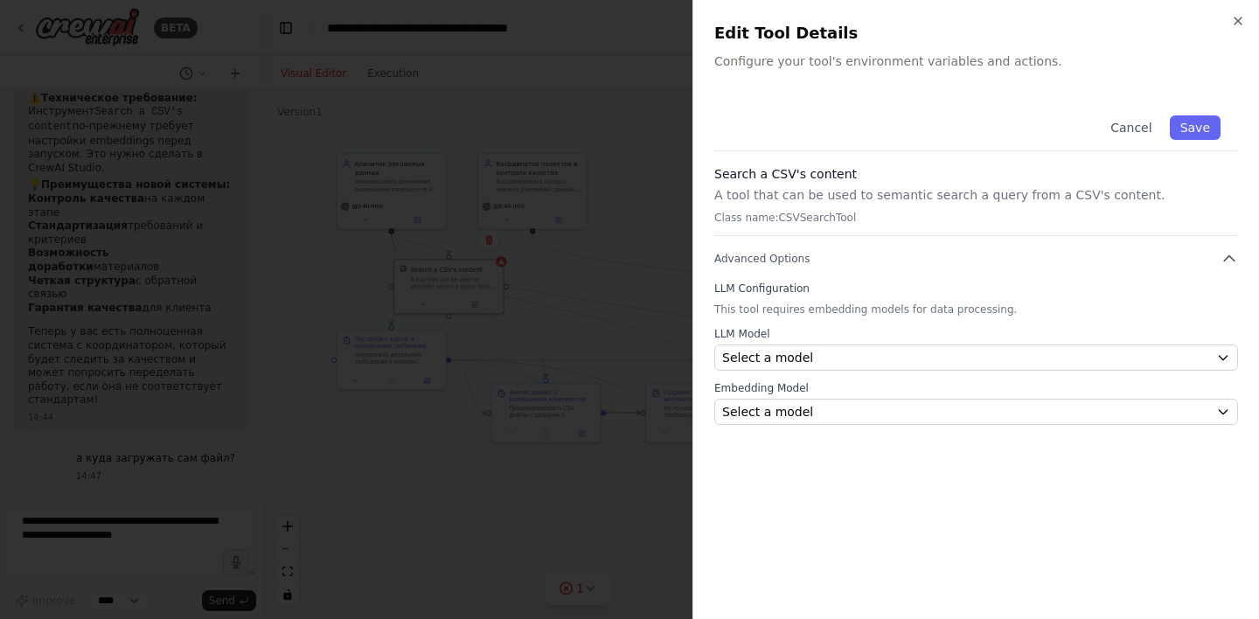
click at [792, 198] on p "A tool that can be used to semantic search a query from a CSV's content." at bounding box center [976, 194] width 524 height 17
click at [801, 178] on h3 "Search a CSV's content" at bounding box center [976, 173] width 524 height 17
click at [799, 207] on div "Search a CSV's content A tool that can be used to semantic search a query from …" at bounding box center [976, 200] width 524 height 71
click at [799, 217] on p "Class name: CSVSearchTool" at bounding box center [976, 218] width 524 height 14
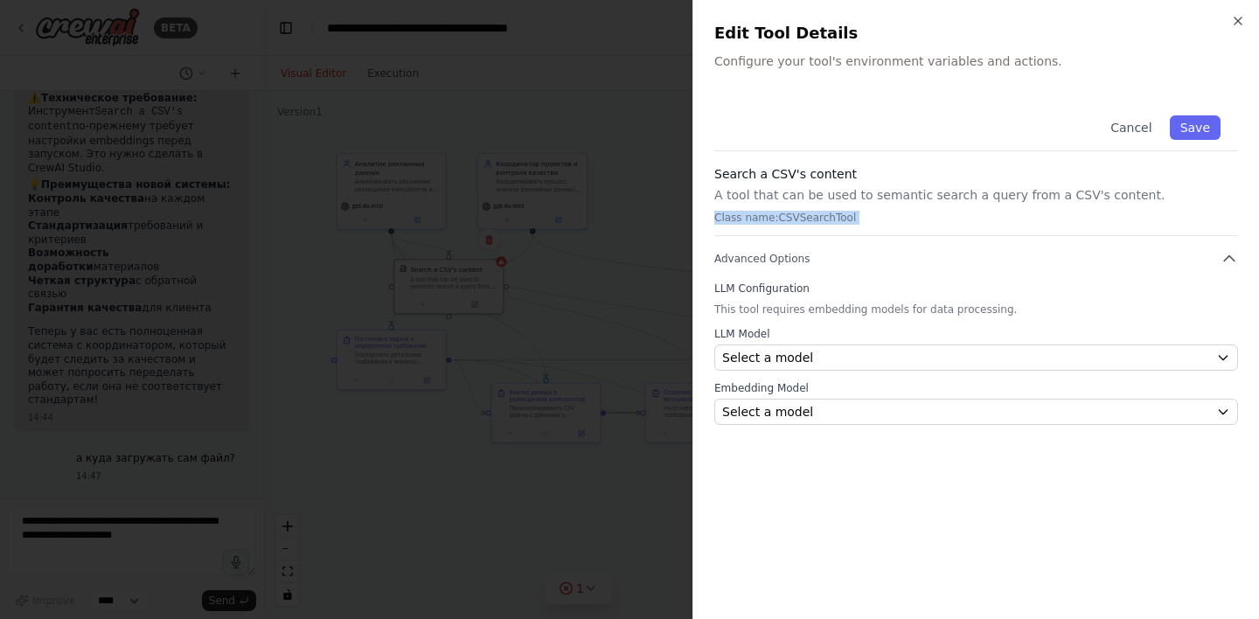
click at [799, 217] on p "Class name: CSVSearchTool" at bounding box center [976, 218] width 524 height 14
click at [1236, 24] on icon "button" at bounding box center [1238, 21] width 14 height 14
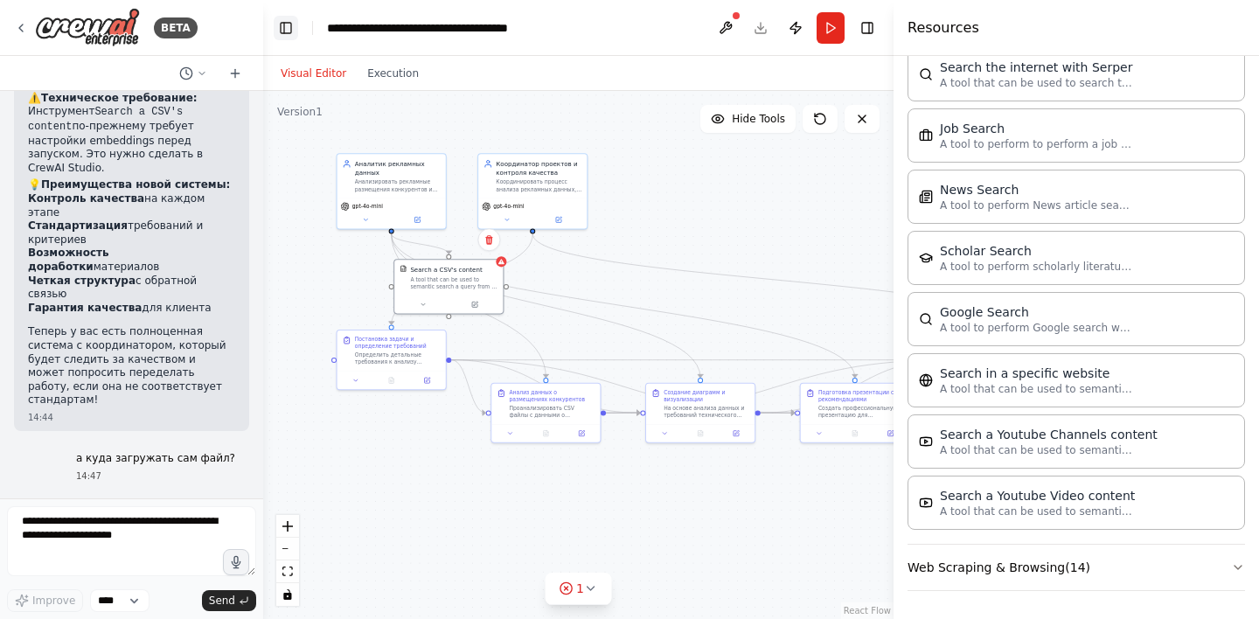
click at [285, 31] on button "Toggle Left Sidebar" at bounding box center [286, 28] width 24 height 24
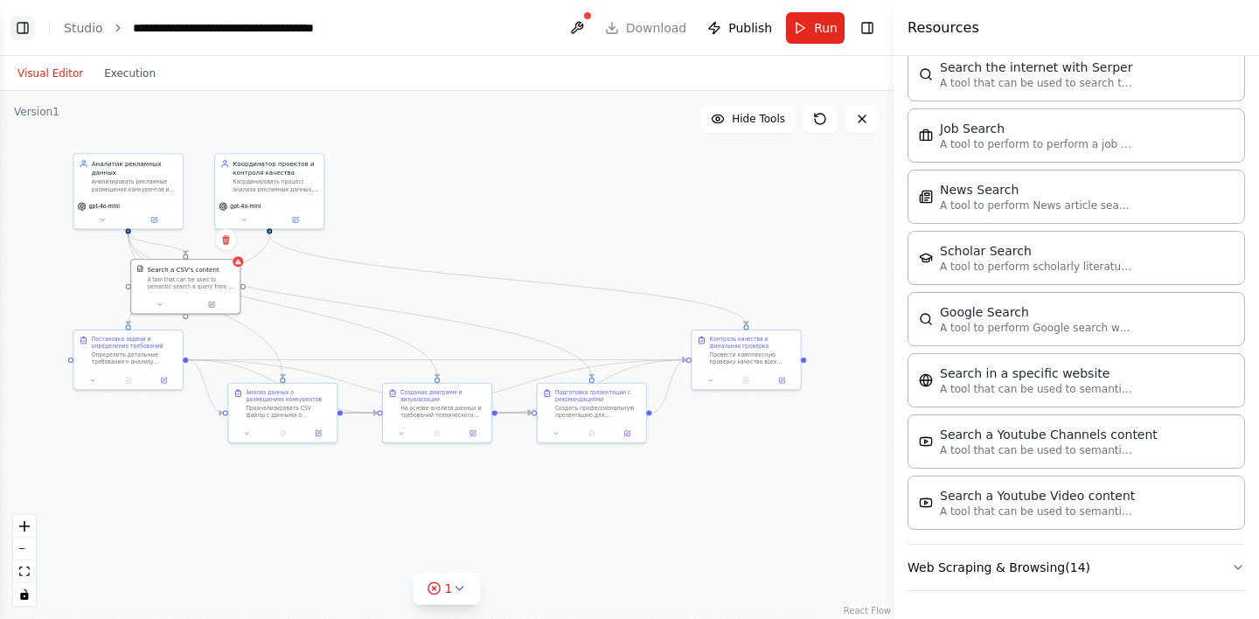
click at [23, 29] on button "Toggle Left Sidebar" at bounding box center [22, 28] width 24 height 24
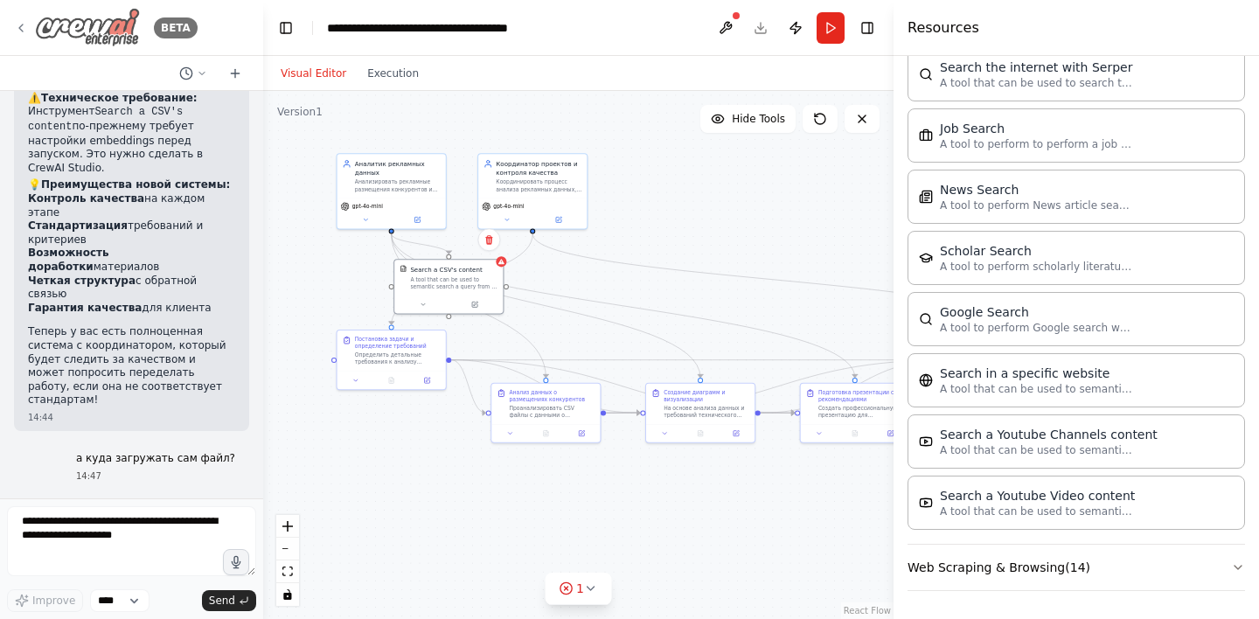
click at [20, 28] on icon at bounding box center [20, 27] width 3 height 7
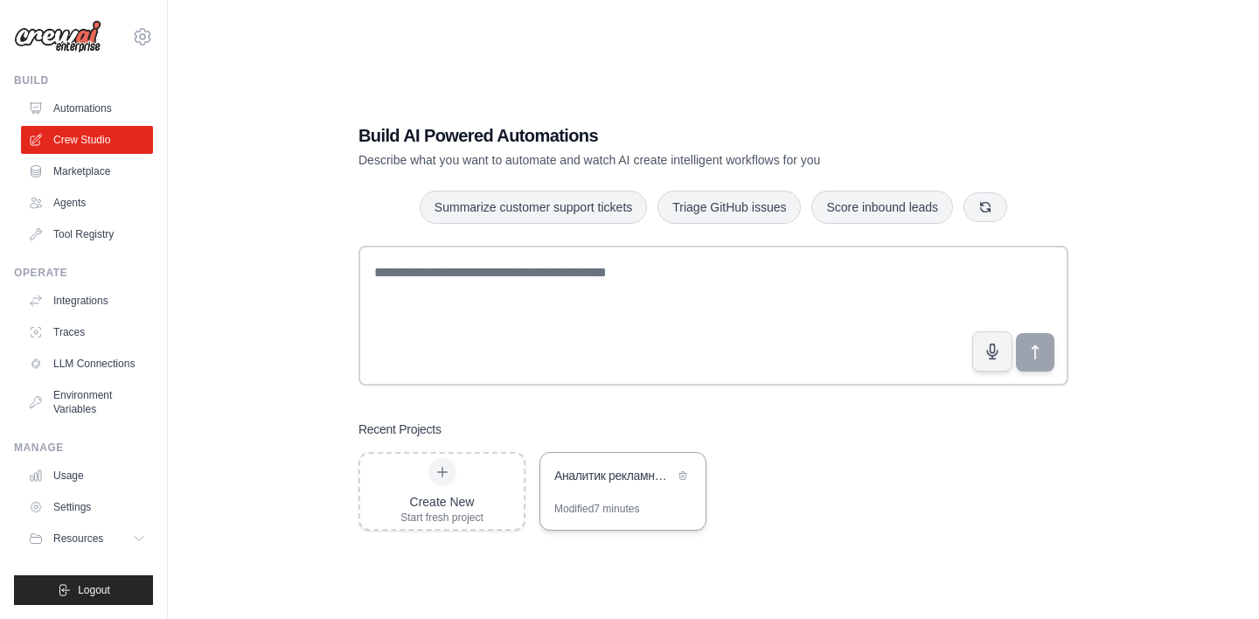
click at [599, 482] on div "Аналитик рекламных размещений конкурентов" at bounding box center [614, 475] width 120 height 17
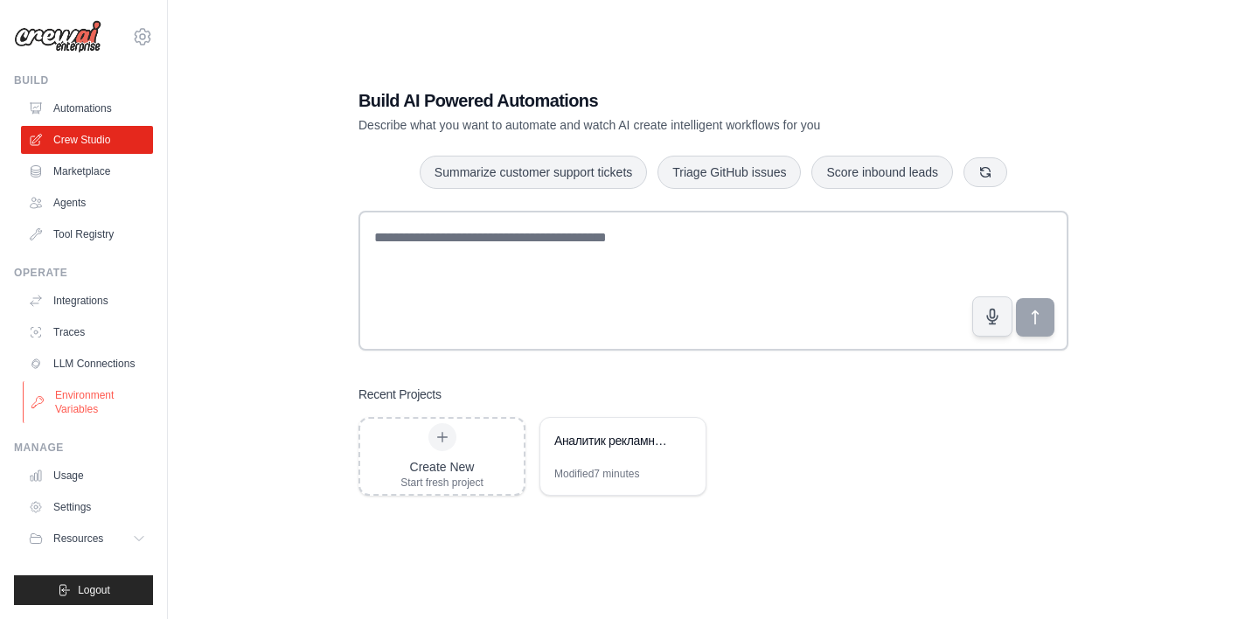
scroll to position [35, 0]
click at [119, 542] on button "Resources" at bounding box center [89, 539] width 132 height 28
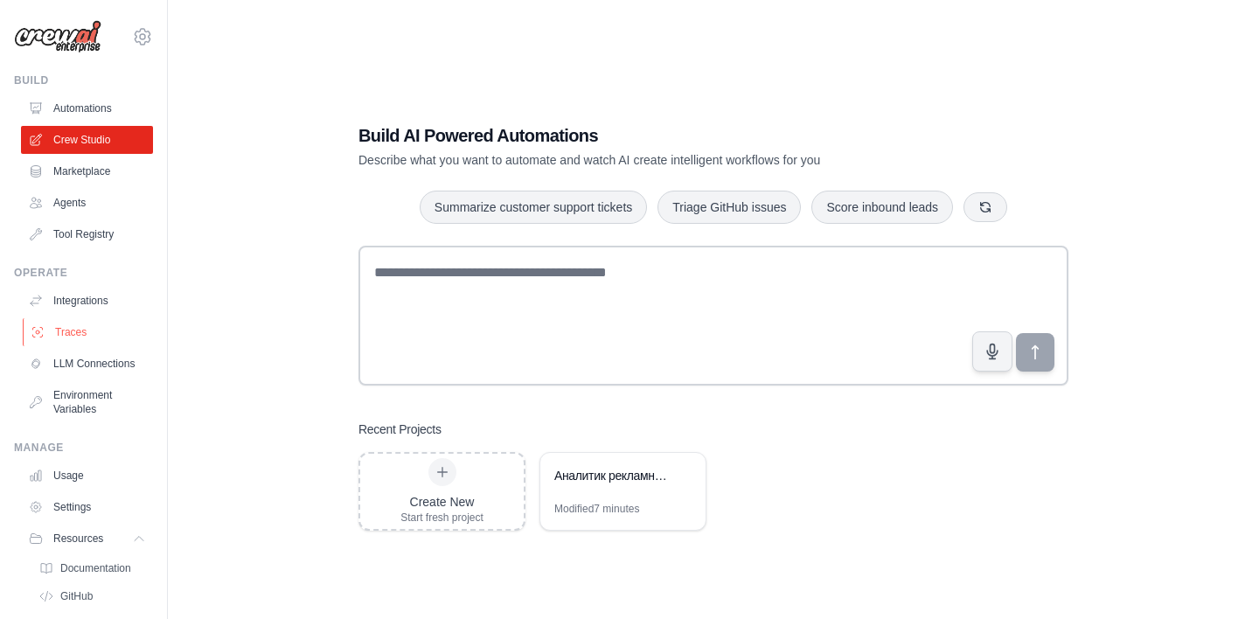
scroll to position [0, 0]
click at [87, 106] on link "Automations" at bounding box center [89, 108] width 132 height 28
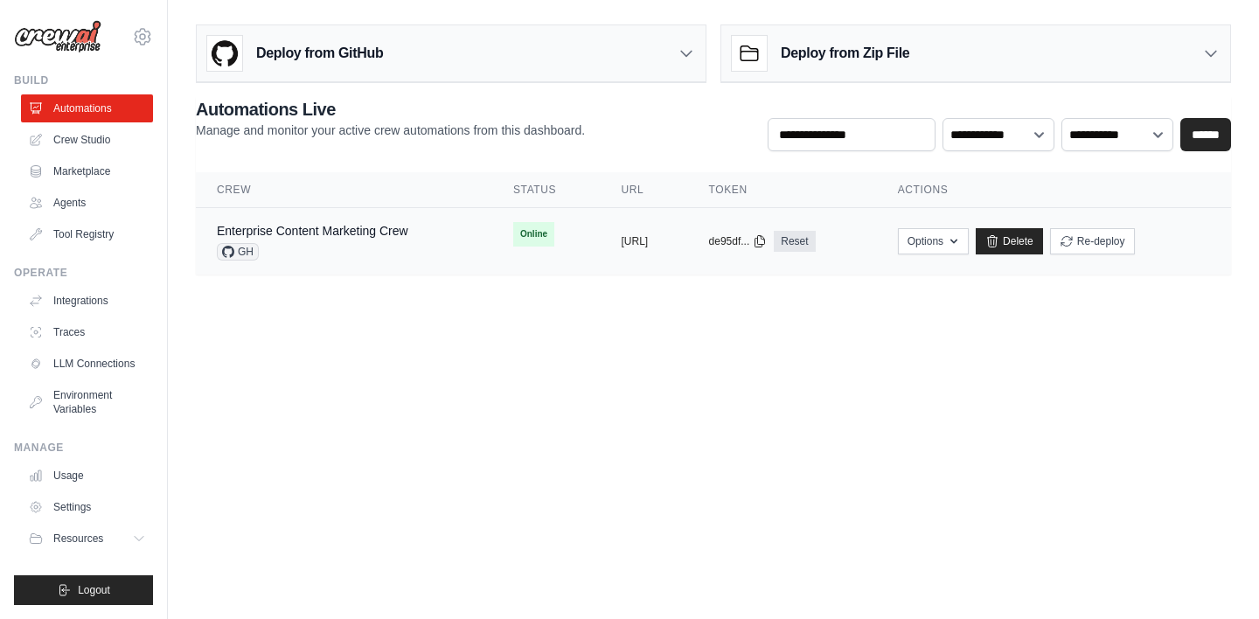
click at [366, 240] on div "Enterprise Content Marketing Crew GH" at bounding box center [312, 241] width 191 height 38
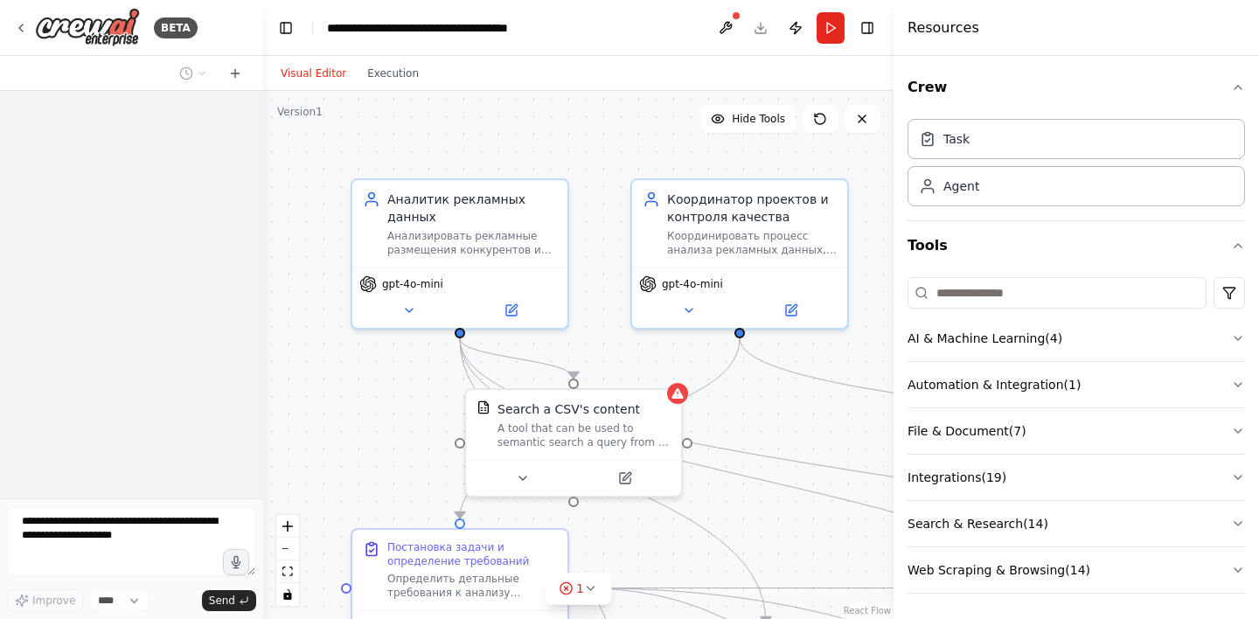
scroll to position [1545, 0]
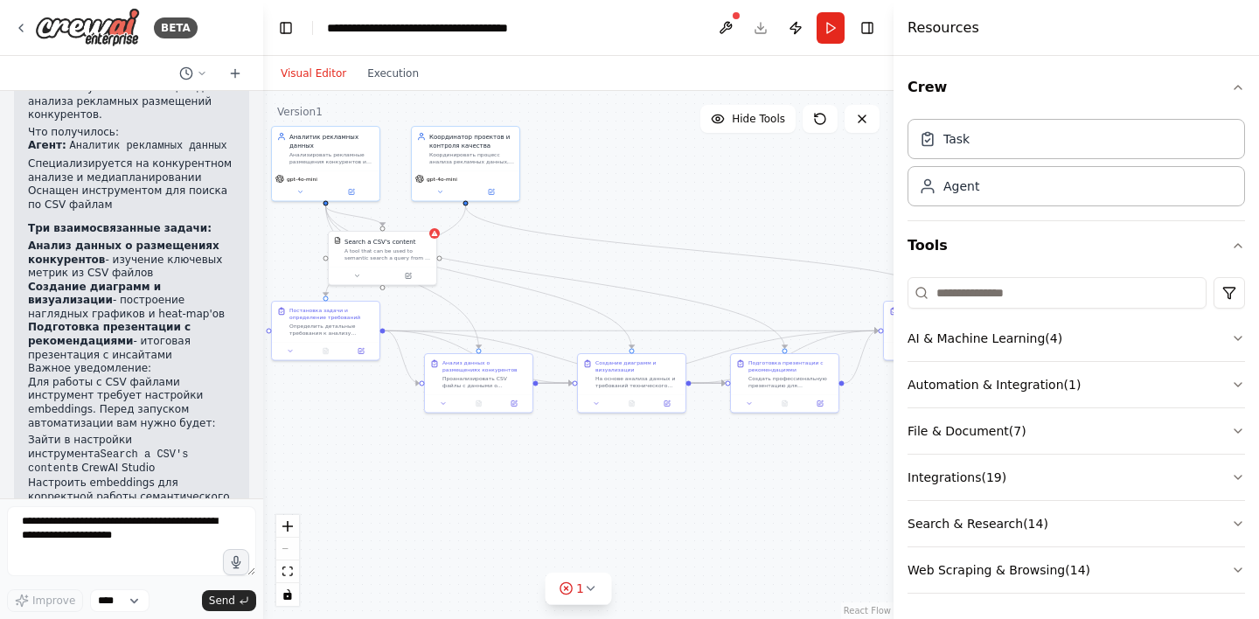
drag, startPoint x: 705, startPoint y: 481, endPoint x: 568, endPoint y: 283, distance: 240.1
click at [568, 283] on div ".deletable-edge-delete-btn { width: 20px; height: 20px; border: 0px solid #ffff…" at bounding box center [578, 355] width 630 height 528
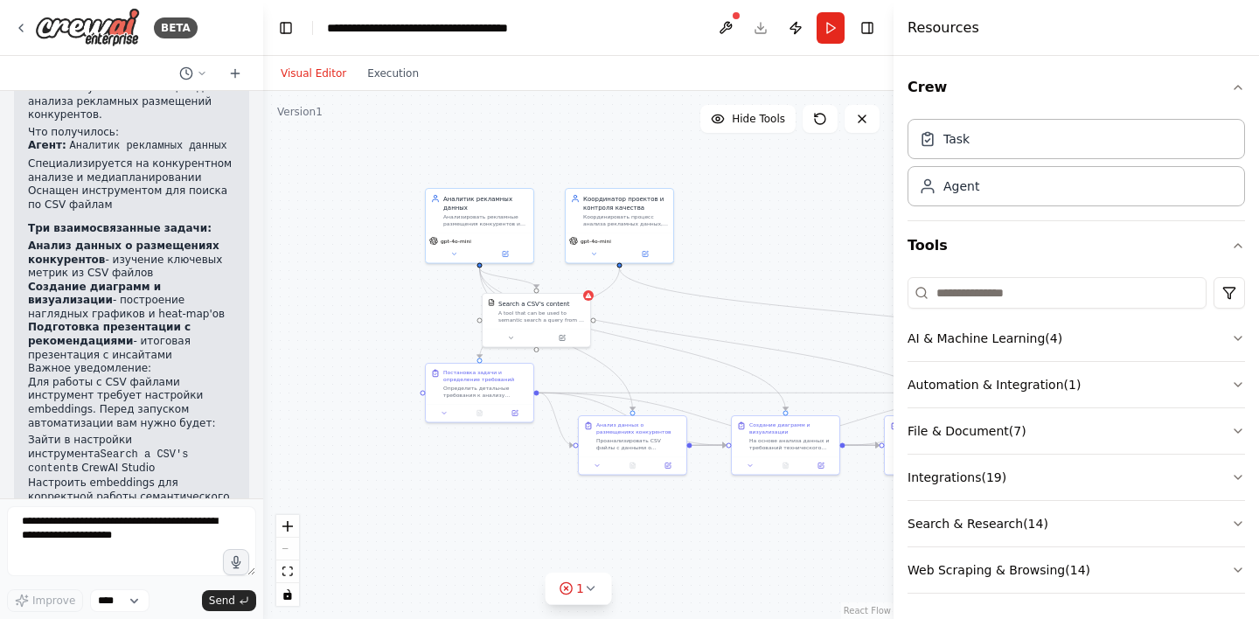
drag, startPoint x: 568, startPoint y: 283, endPoint x: 731, endPoint y: 348, distance: 175.0
click at [730, 348] on div ".deletable-edge-delete-btn { width: 20px; height: 20px; border: 0px solid #ffff…" at bounding box center [578, 355] width 630 height 528
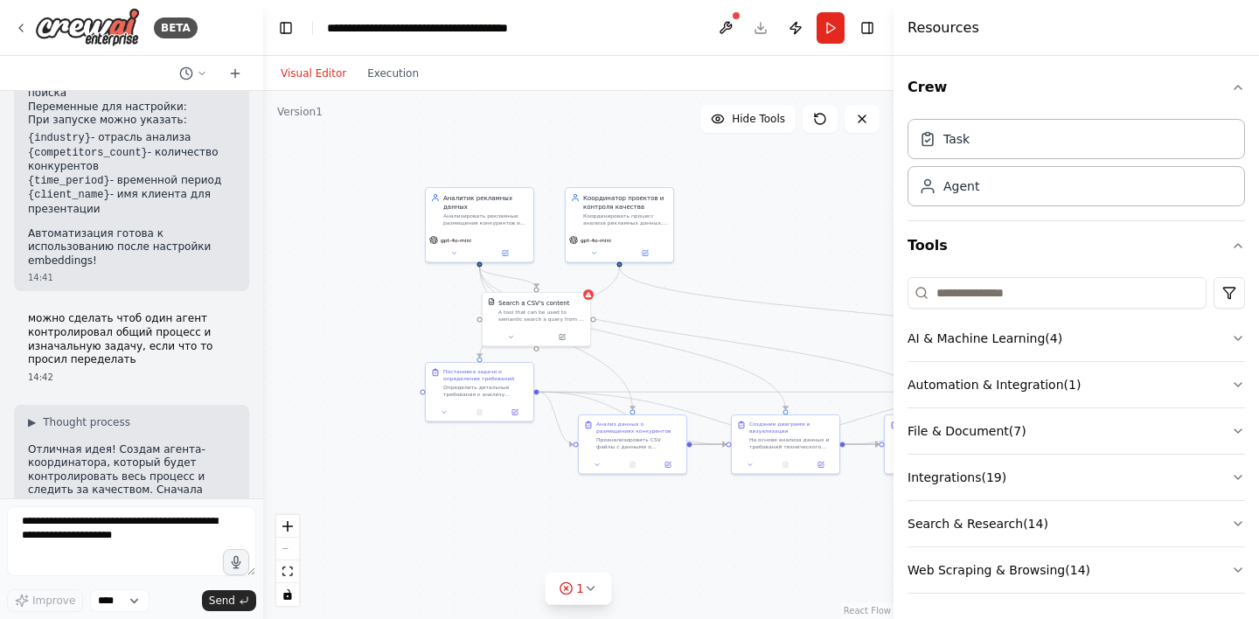
scroll to position [1447, 0]
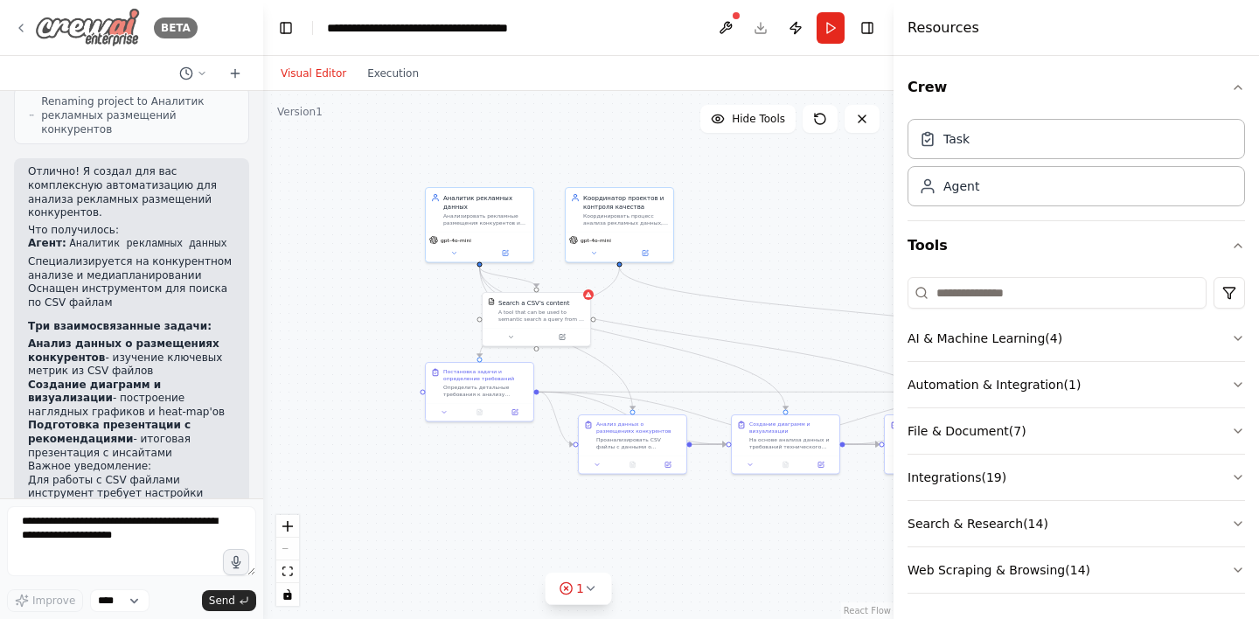
click at [21, 21] on icon at bounding box center [21, 28] width 14 height 14
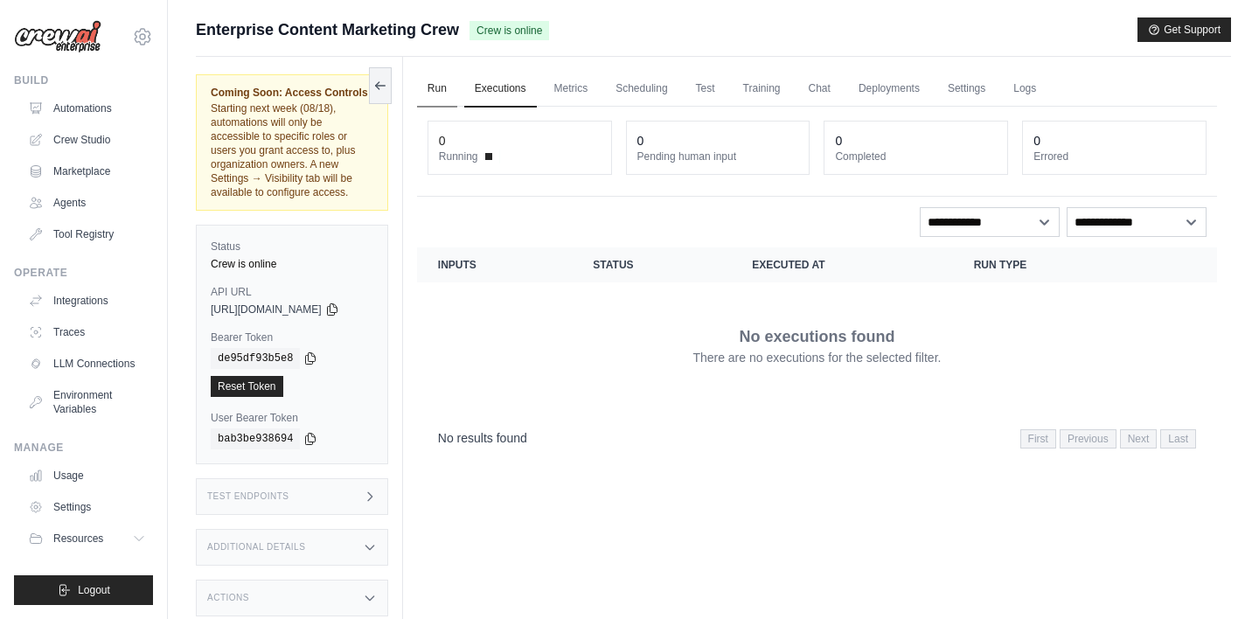
click at [453, 91] on link "Run" at bounding box center [437, 89] width 40 height 37
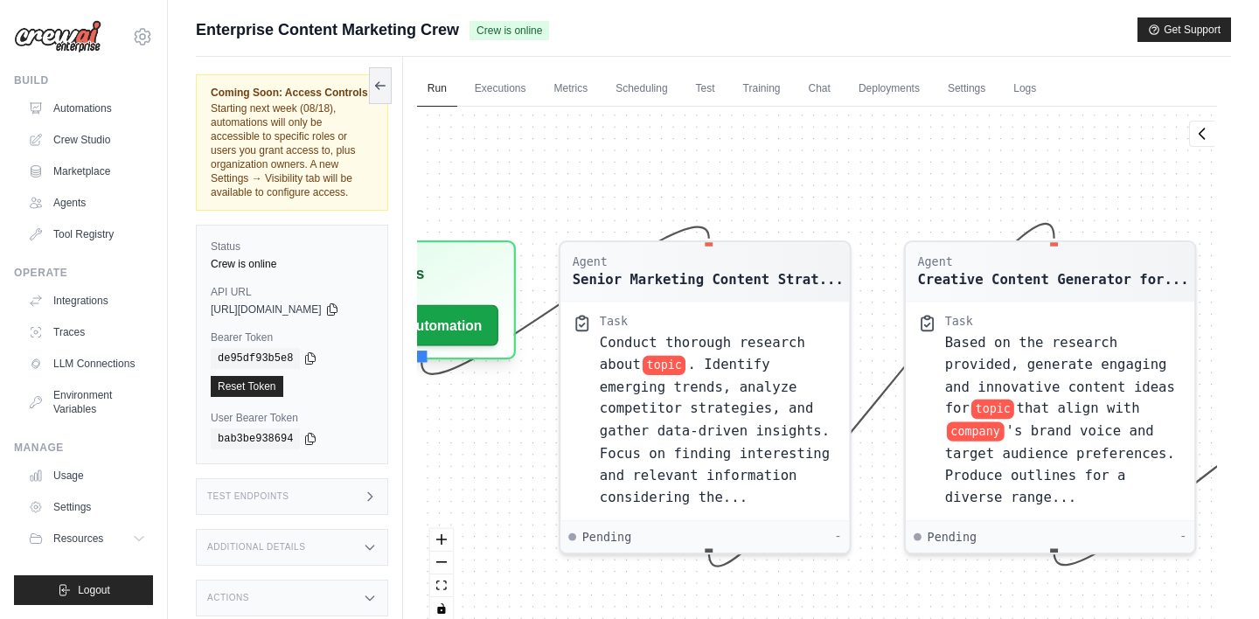
drag, startPoint x: 760, startPoint y: 259, endPoint x: 657, endPoint y: 171, distance: 135.2
click at [657, 171] on div "Agent Senior Marketing Content Strat... Task Conduct thorough research about to…" at bounding box center [817, 370] width 800 height 526
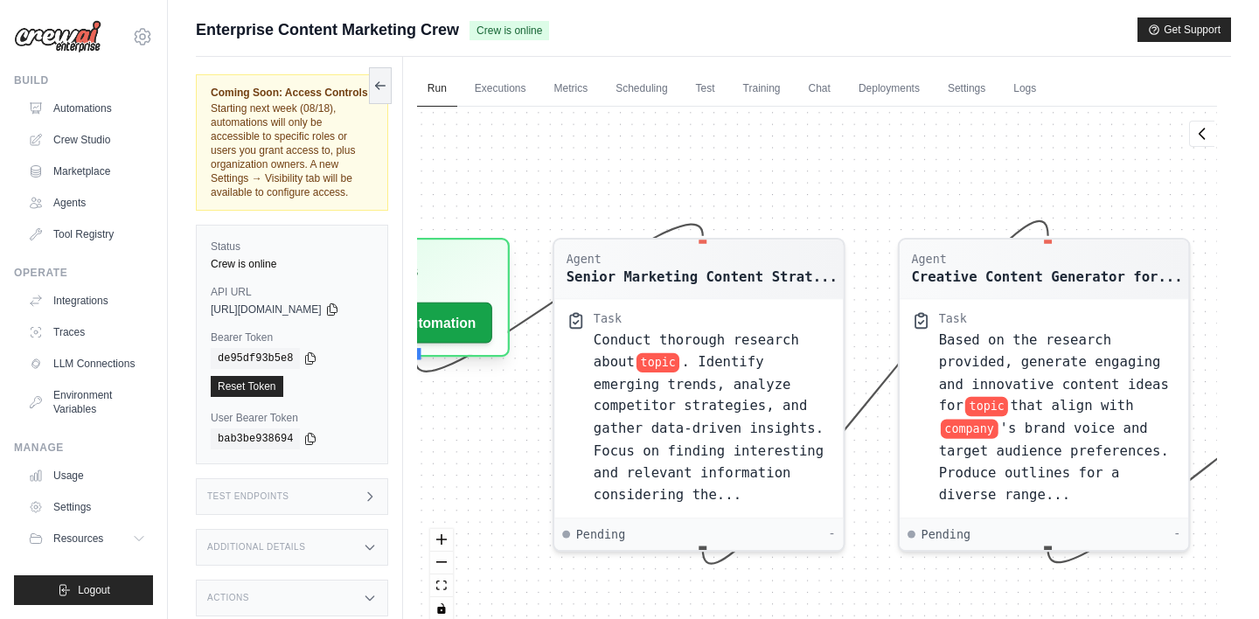
drag, startPoint x: 657, startPoint y: 171, endPoint x: 563, endPoint y: 134, distance: 100.8
click at [563, 134] on div "Agent Senior Marketing Content Strat... Task Conduct thorough research about to…" at bounding box center [817, 370] width 800 height 526
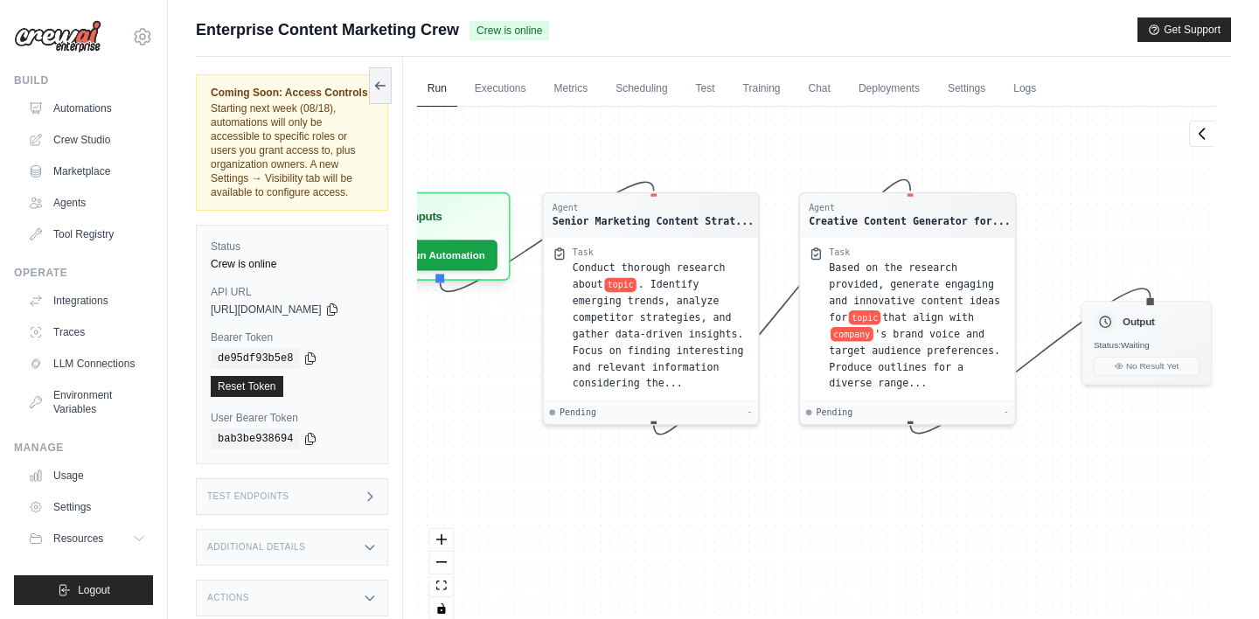
drag, startPoint x: 1130, startPoint y: 206, endPoint x: 855, endPoint y: 202, distance: 274.6
click at [857, 202] on div "Agent Senior Marketing Content Strat... Task Conduct thorough research about to…" at bounding box center [817, 370] width 800 height 526
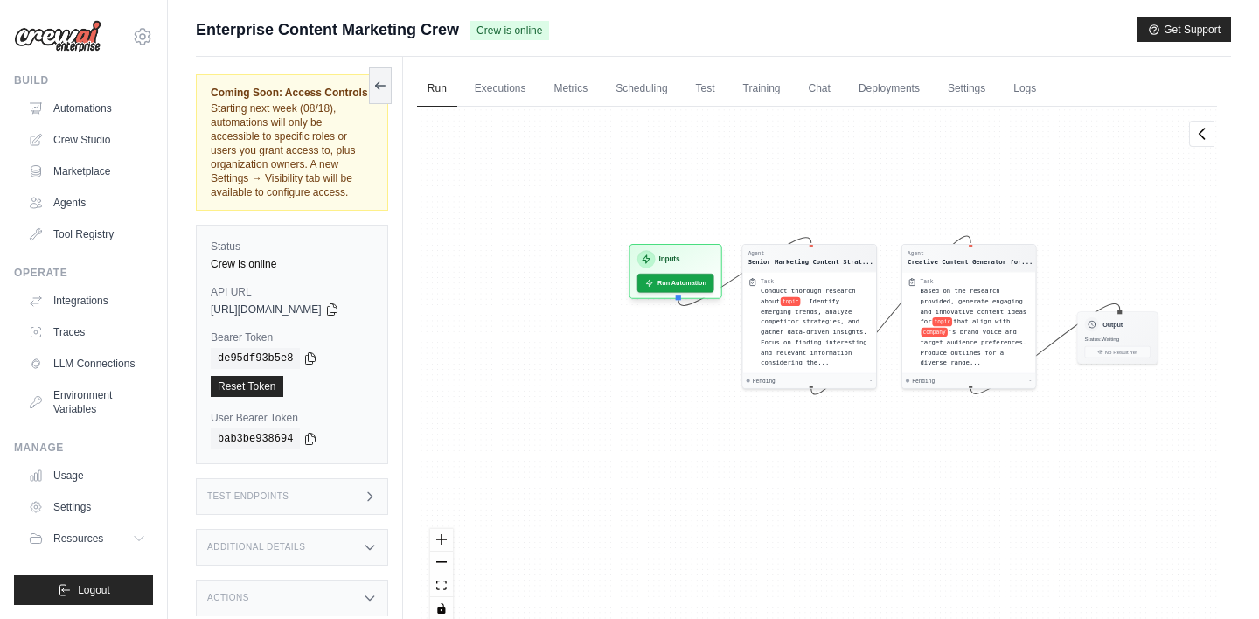
drag, startPoint x: 739, startPoint y: 134, endPoint x: 976, endPoint y: 183, distance: 242.0
click at [976, 183] on div "Agent Senior Marketing Content Strat... Task Conduct thorough research about to…" at bounding box center [817, 370] width 800 height 526
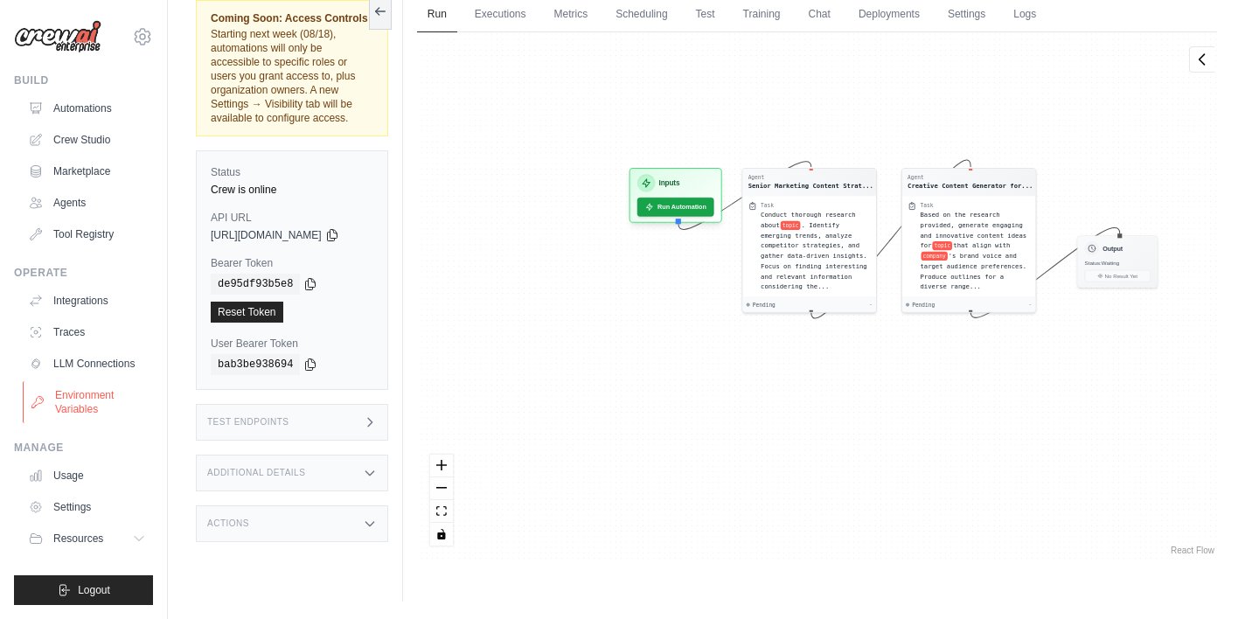
scroll to position [74, 0]
click at [91, 107] on link "Automations" at bounding box center [89, 108] width 132 height 28
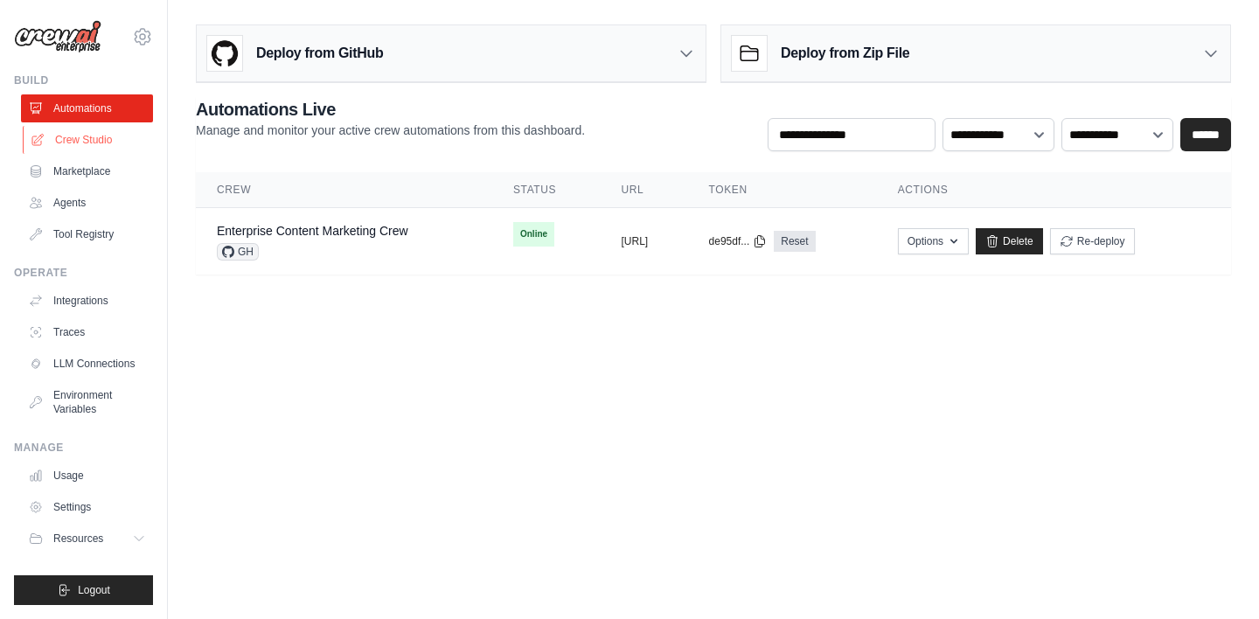
click at [86, 133] on link "Crew Studio" at bounding box center [89, 140] width 132 height 28
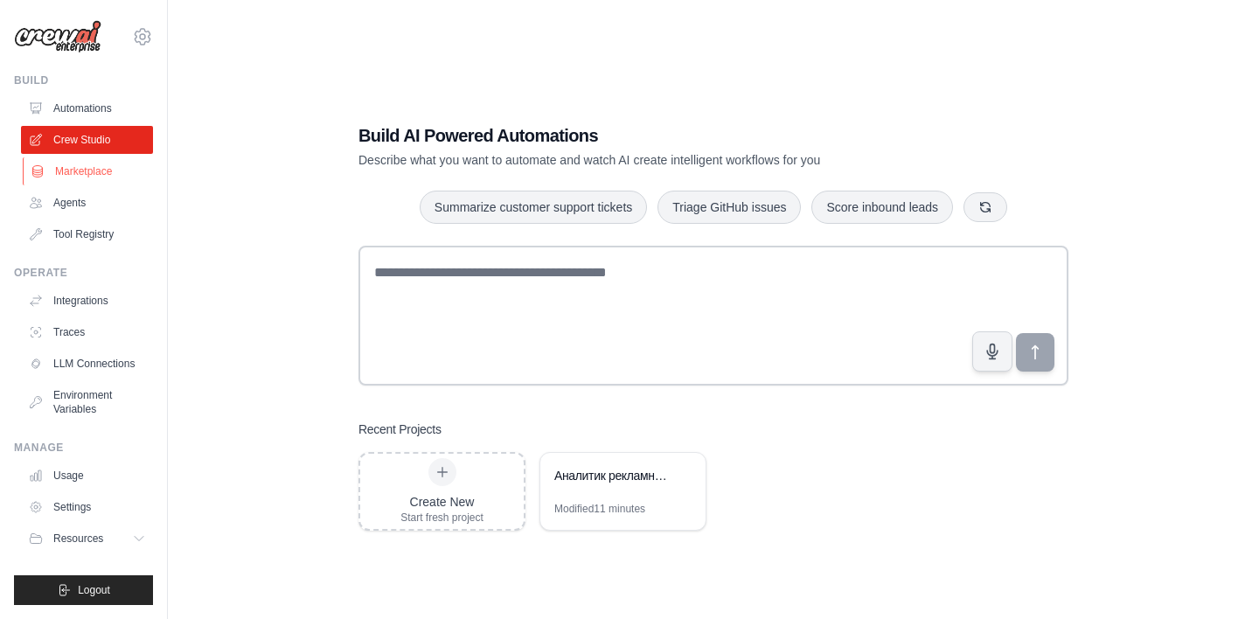
click at [80, 167] on link "Marketplace" at bounding box center [89, 171] width 132 height 28
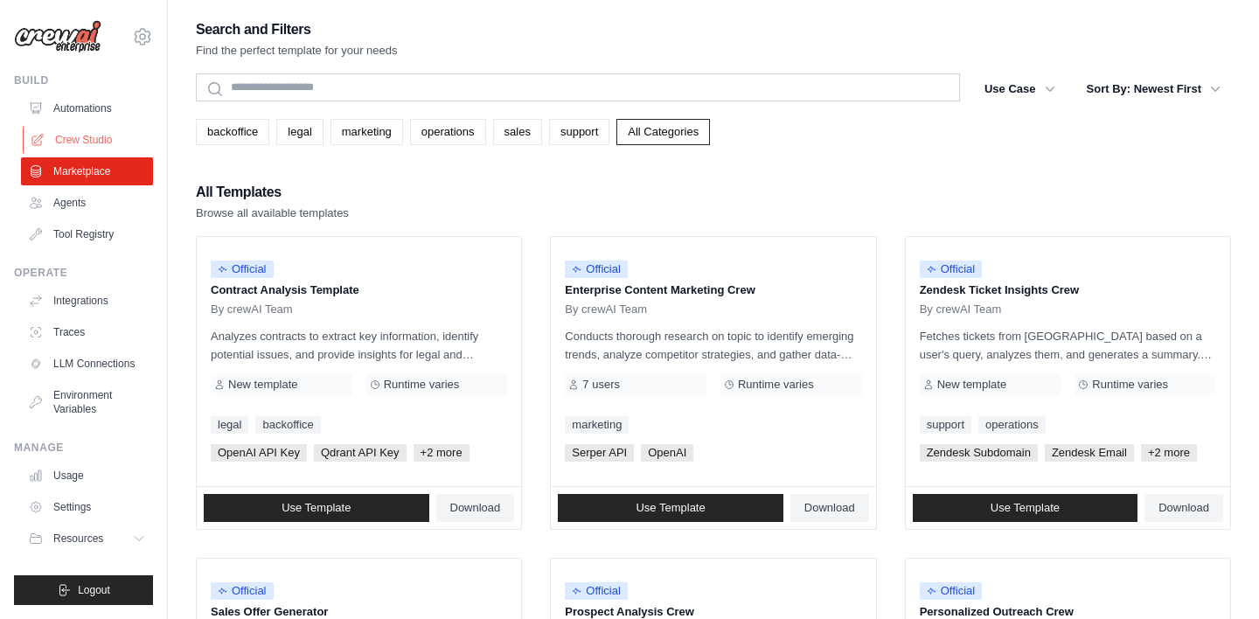
click at [91, 142] on link "Crew Studio" at bounding box center [89, 140] width 132 height 28
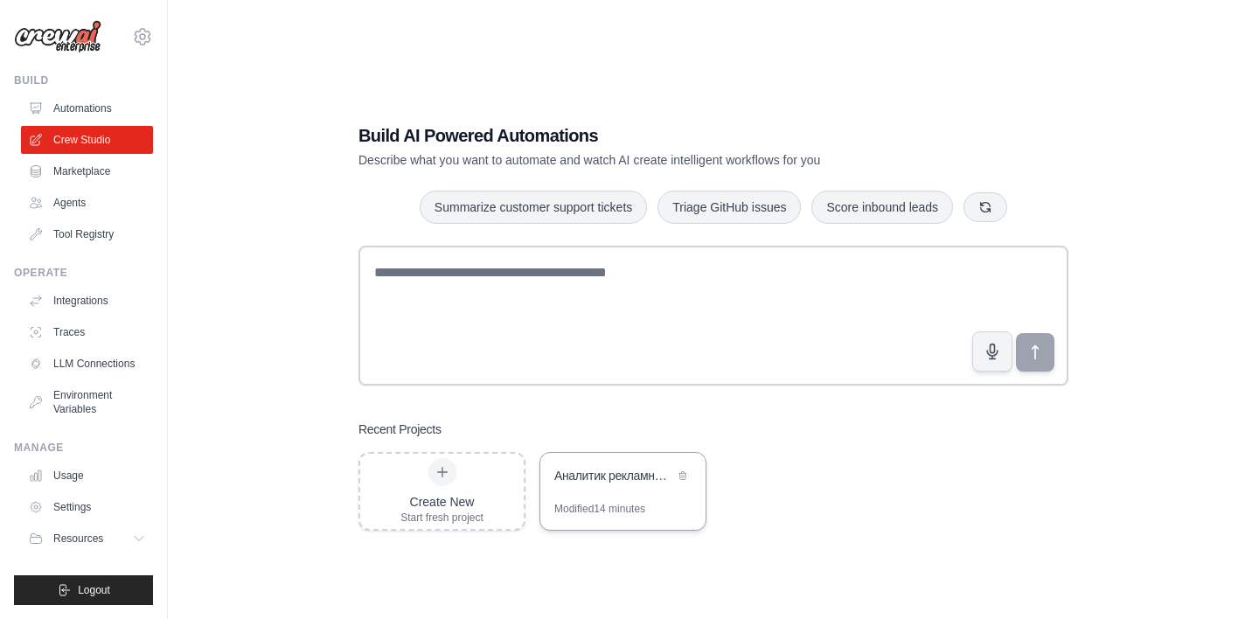
click at [613, 505] on div "Modified 14 minutes" at bounding box center [599, 509] width 91 height 14
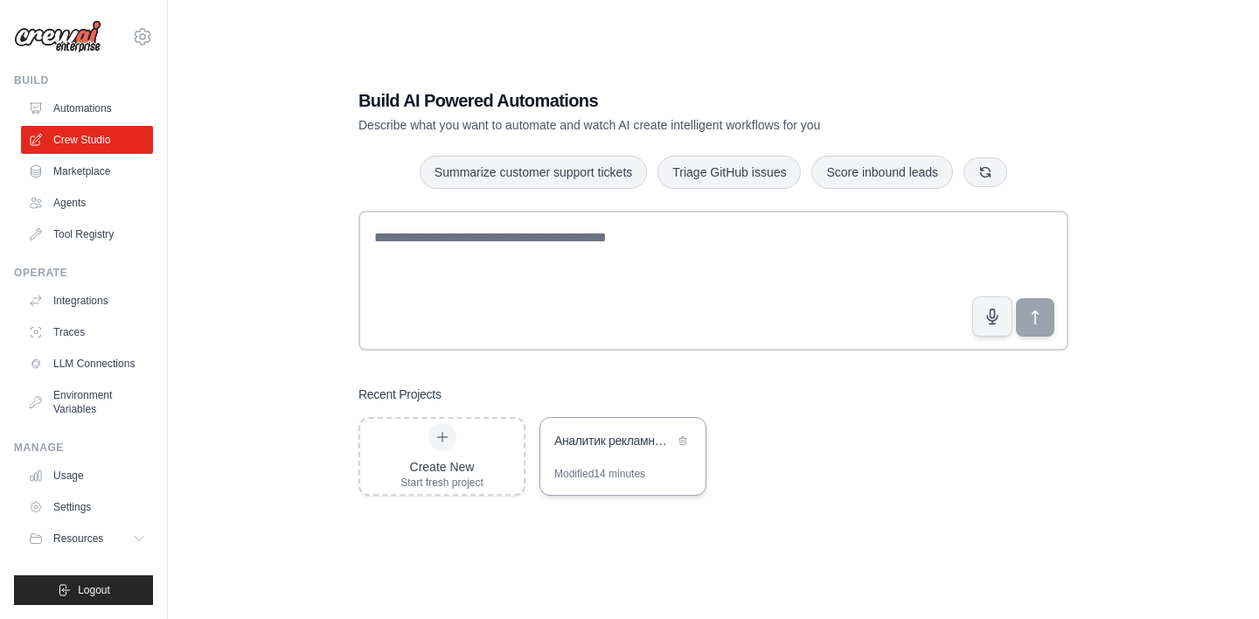
scroll to position [35, 0]
click at [605, 448] on div "Аналитик рекламных размещений конкурентов" at bounding box center [614, 440] width 120 height 17
click at [139, 34] on icon at bounding box center [142, 36] width 21 height 21
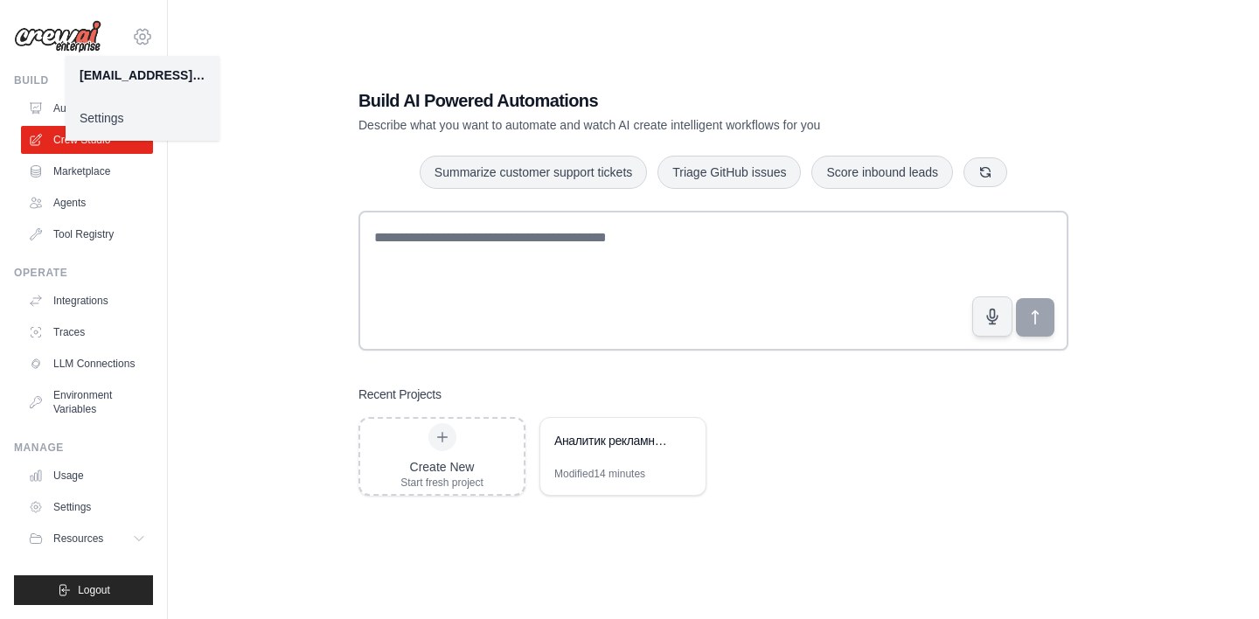
click at [139, 33] on icon at bounding box center [142, 36] width 21 height 21
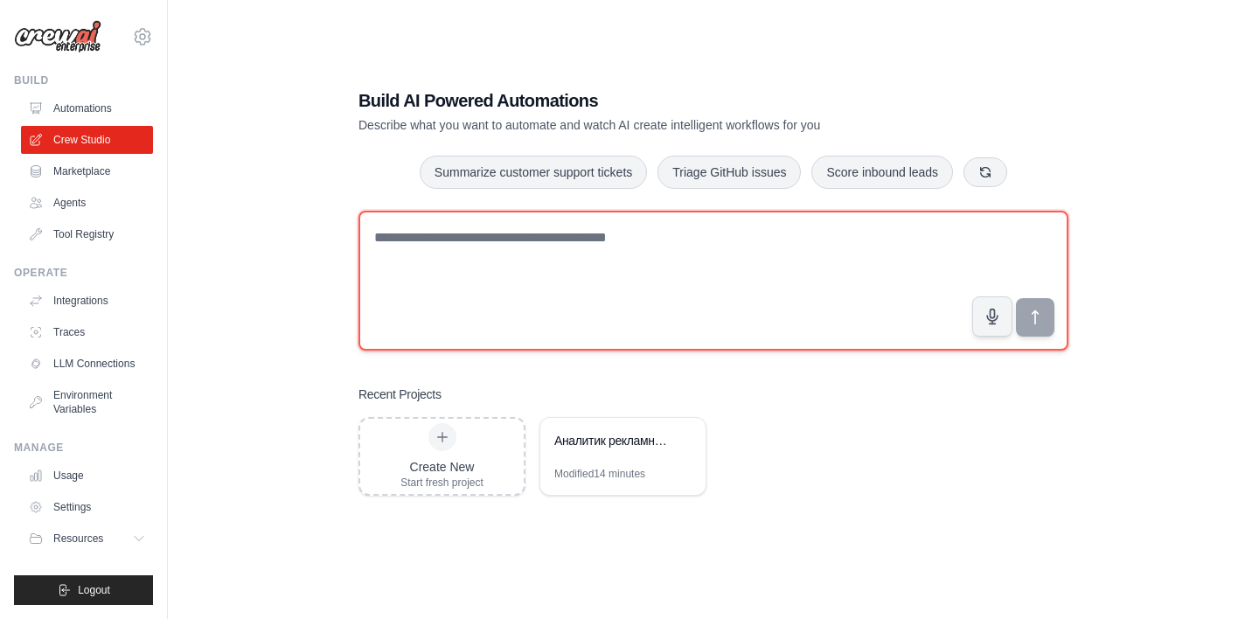
click at [559, 279] on textarea at bounding box center [714, 281] width 710 height 140
type textarea "**********"
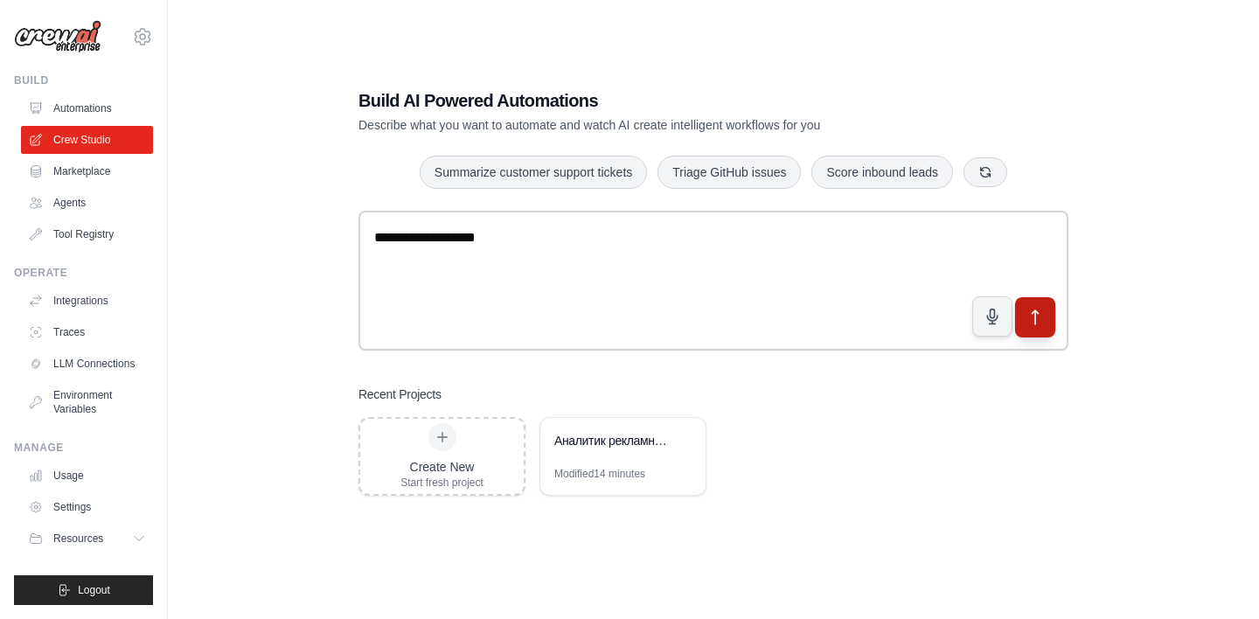
click at [1048, 317] on button "submit" at bounding box center [1035, 317] width 40 height 40
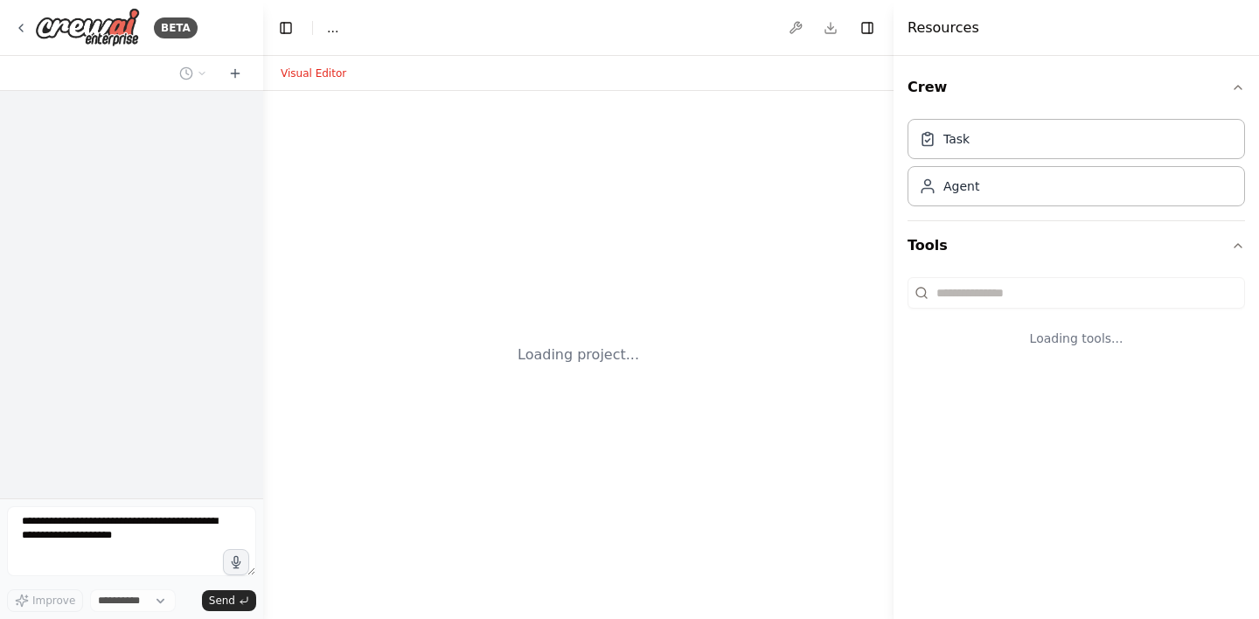
select select "****"
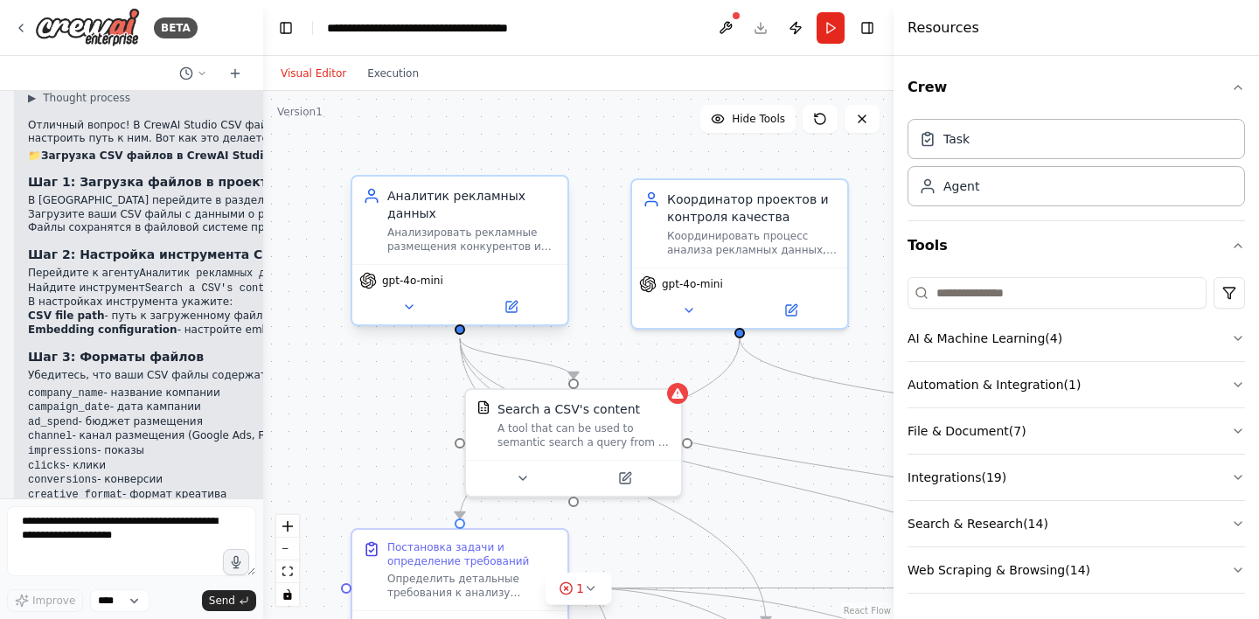
scroll to position [4545, 0]
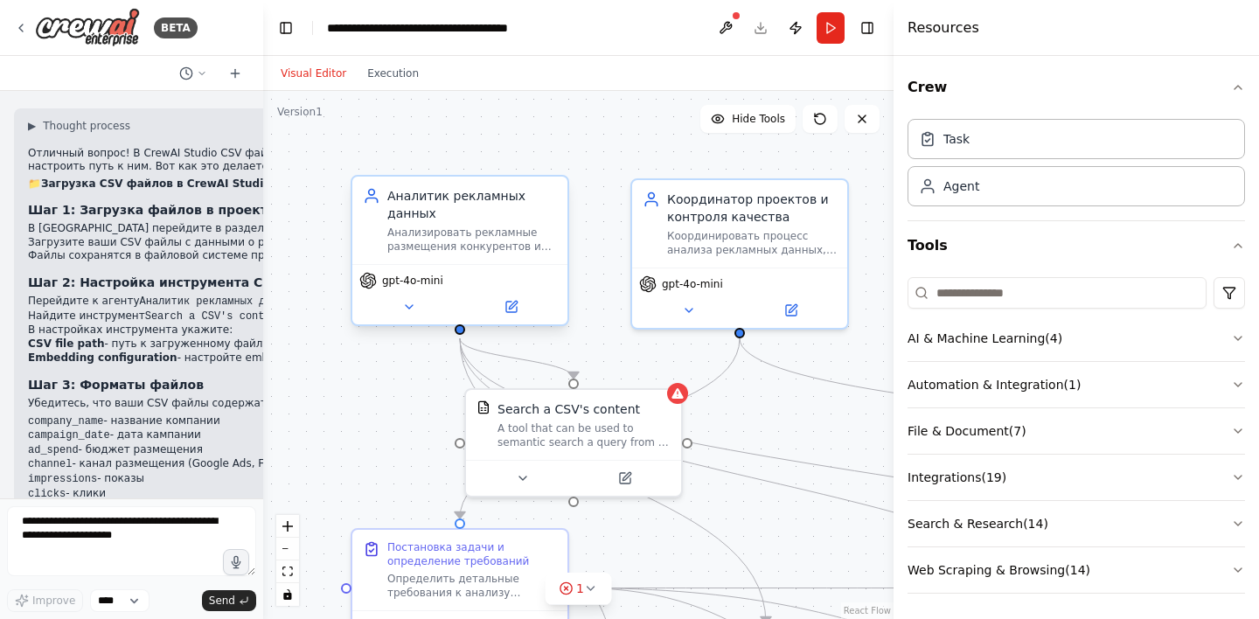
click at [394, 281] on span "gpt-4o-mini" at bounding box center [412, 281] width 61 height 14
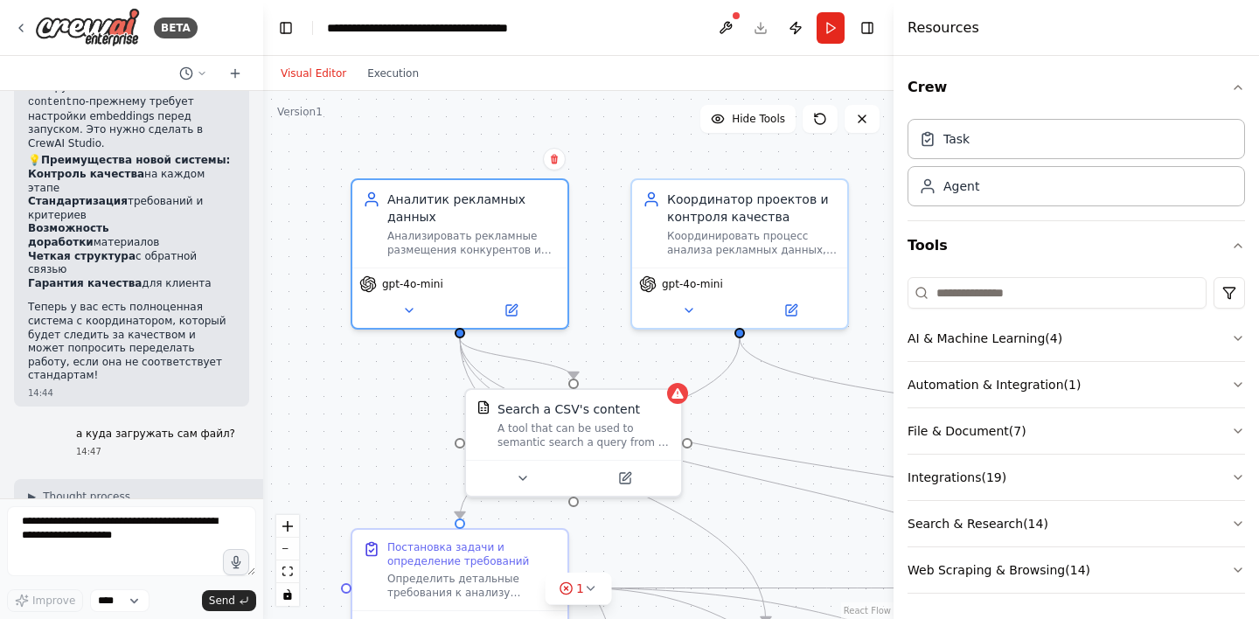
scroll to position [0, 0]
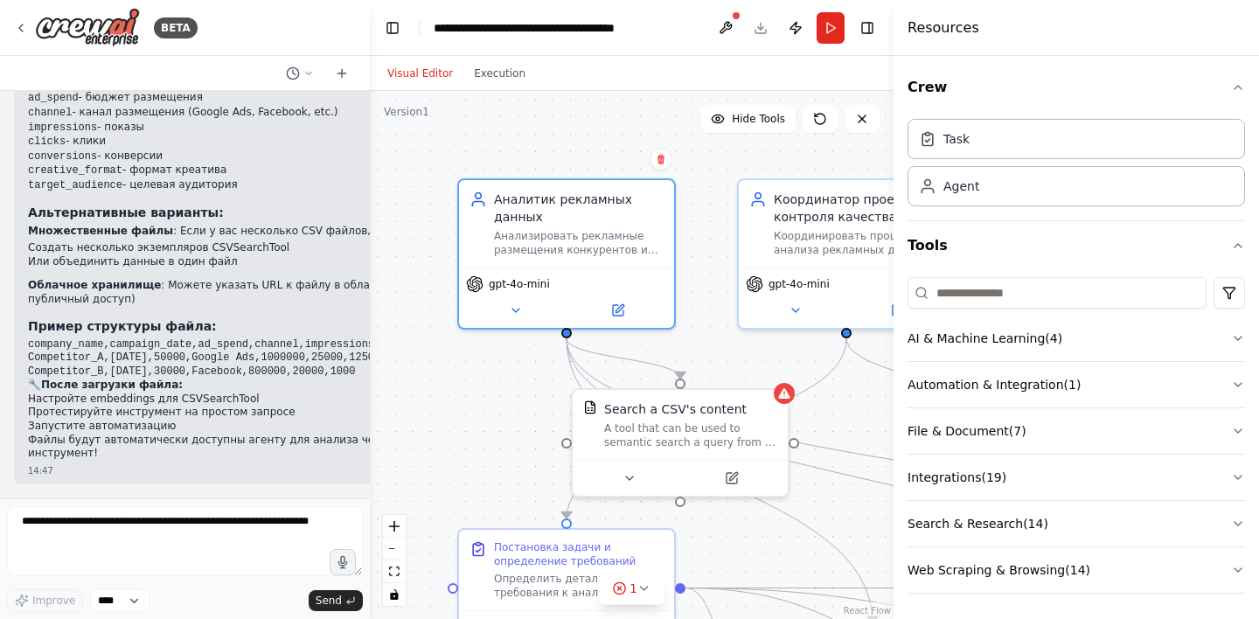
drag, startPoint x: 261, startPoint y: 310, endPoint x: 368, endPoint y: 317, distance: 106.9
click at [368, 317] on div "BETA Hello! I'm the CrewAI assistant. What kind of automation do you want to bu…" at bounding box center [629, 309] width 1259 height 619
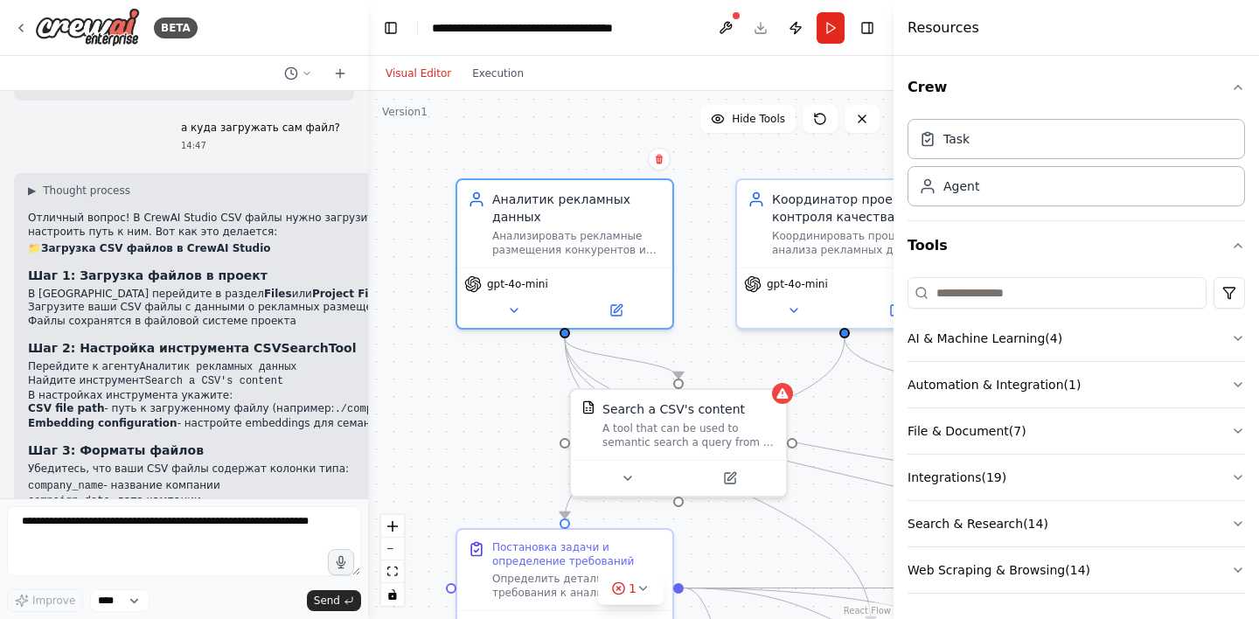
scroll to position [3515, 0]
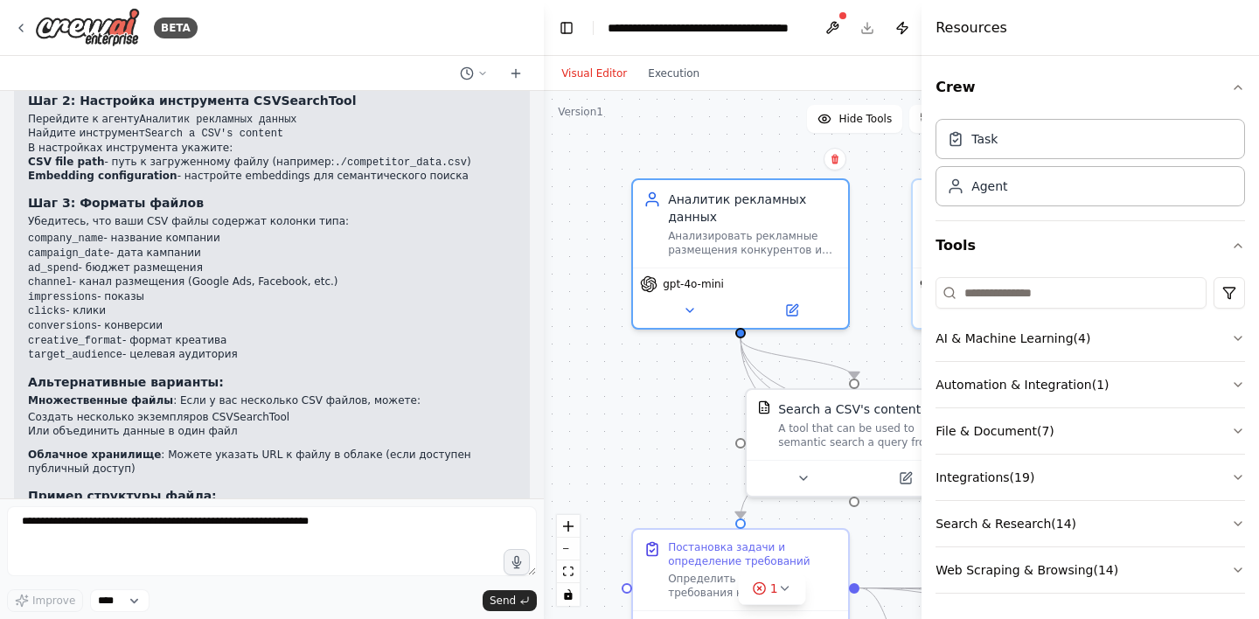
drag, startPoint x: 367, startPoint y: 181, endPoint x: 589, endPoint y: 187, distance: 222.2
click at [589, 187] on div "BETA Hello! I'm the CrewAI assistant. What kind of automation do you want to bu…" at bounding box center [629, 309] width 1259 height 619
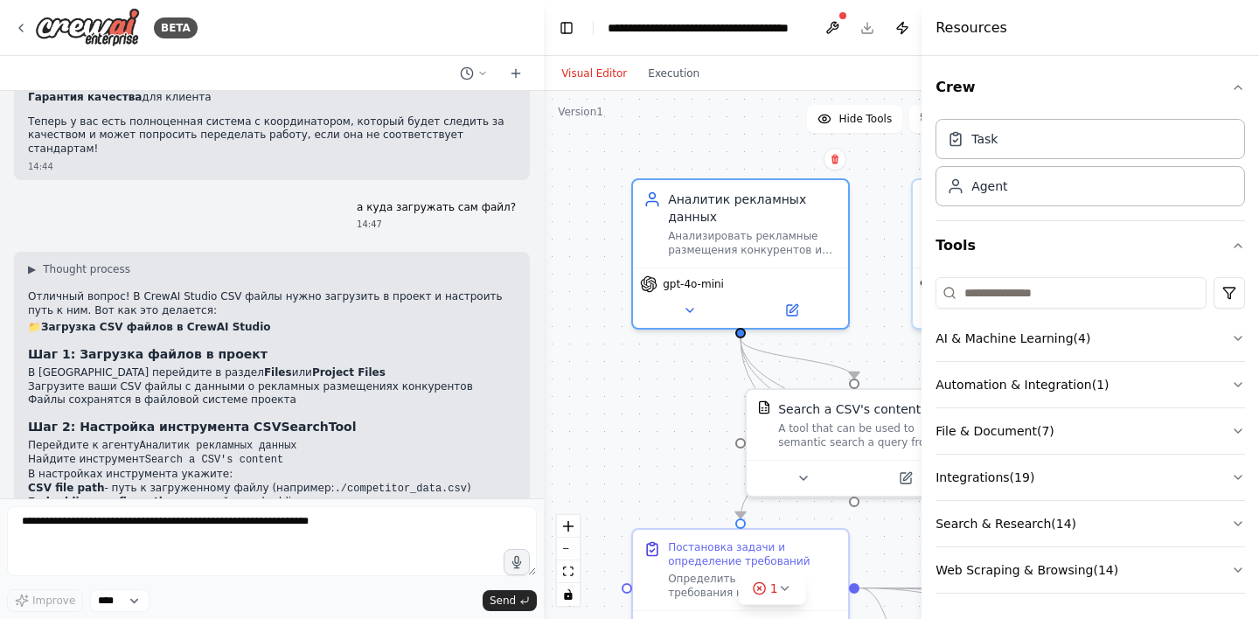
scroll to position [2992, 0]
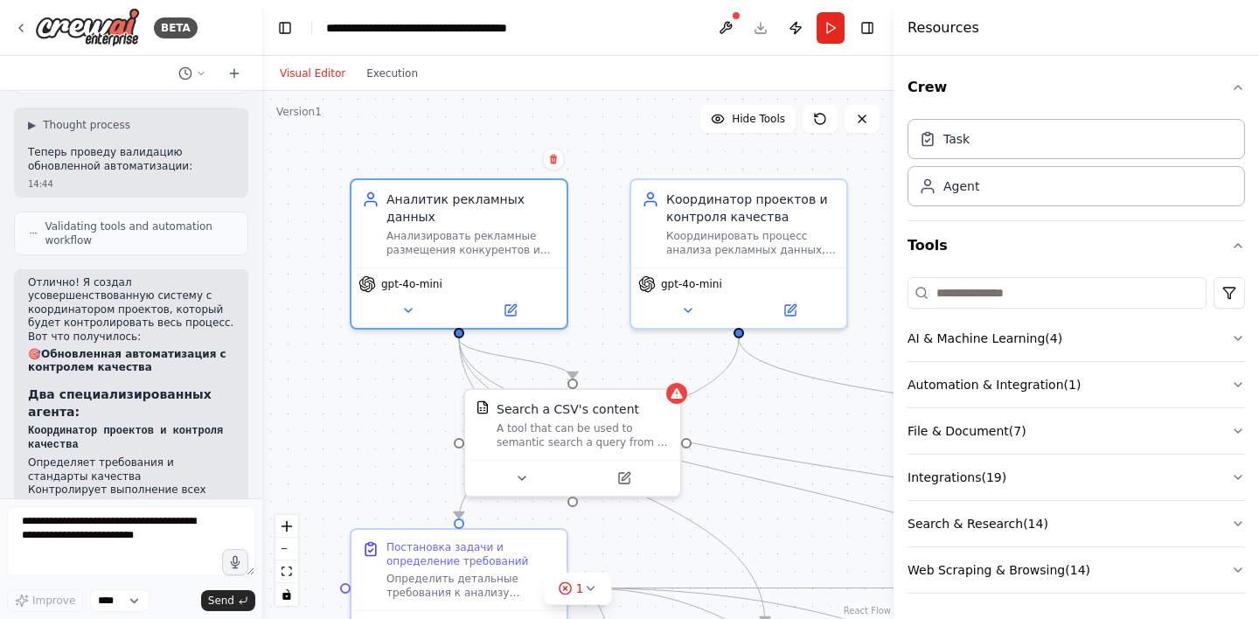
drag, startPoint x: 540, startPoint y: 240, endPoint x: 254, endPoint y: 263, distance: 286.0
click at [254, 263] on div "BETA Hello! I'm the CrewAI assistant. What kind of automation do you want to bu…" at bounding box center [629, 309] width 1259 height 619
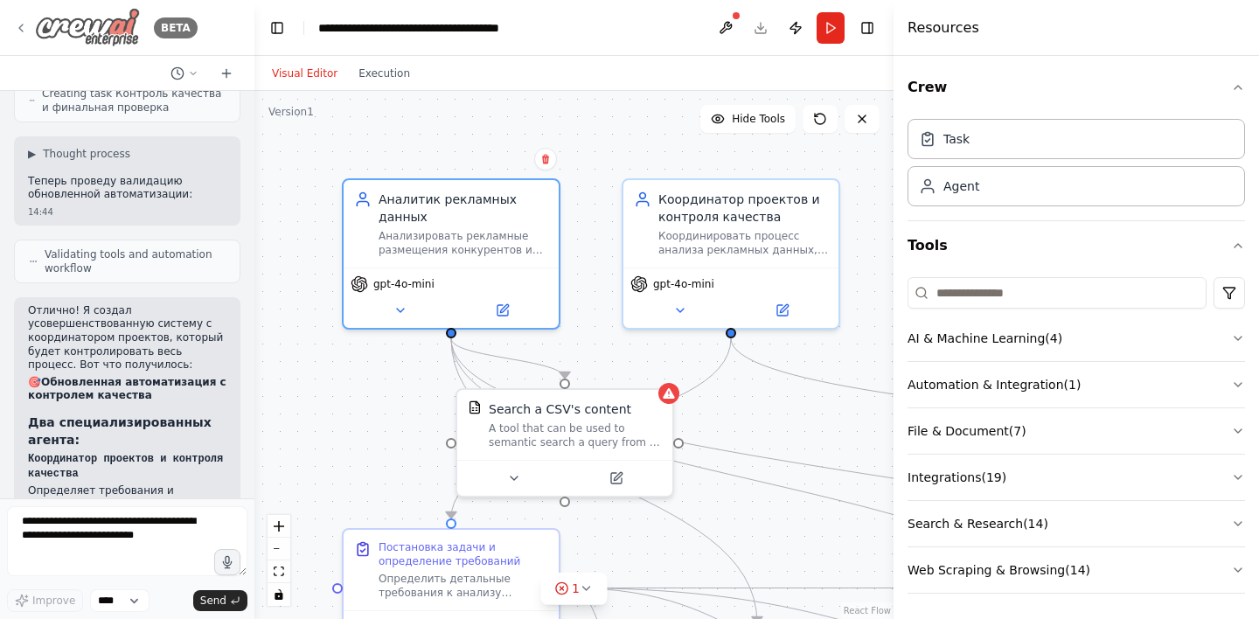
click at [20, 30] on icon at bounding box center [21, 28] width 14 height 14
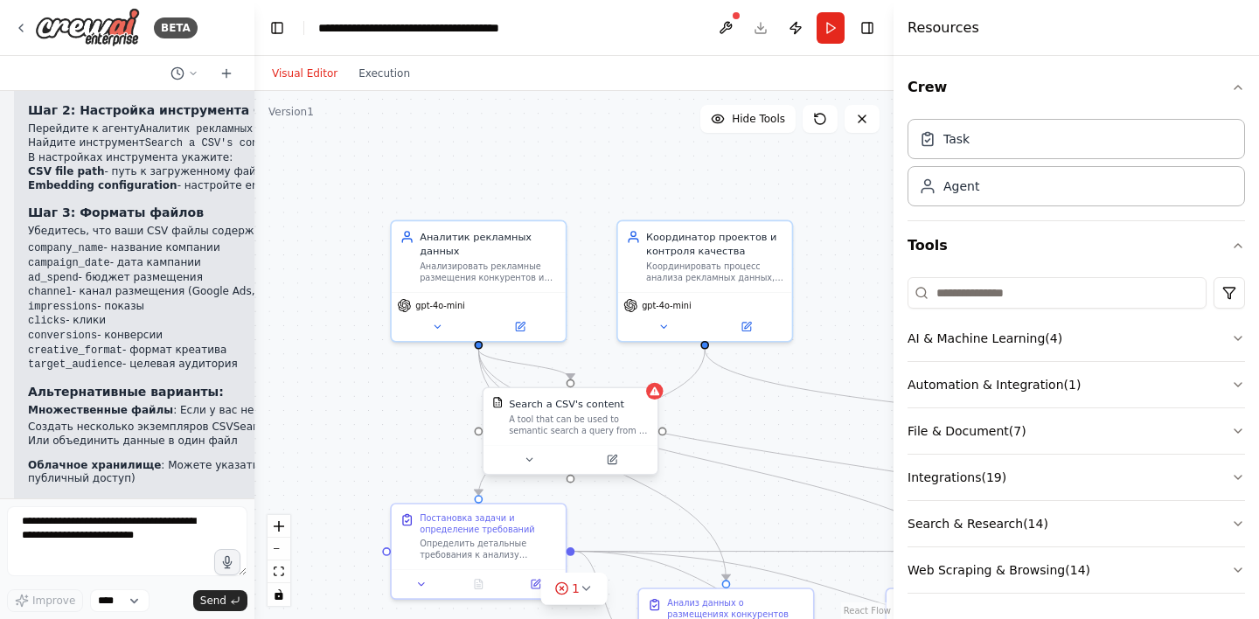
scroll to position [4690, 0]
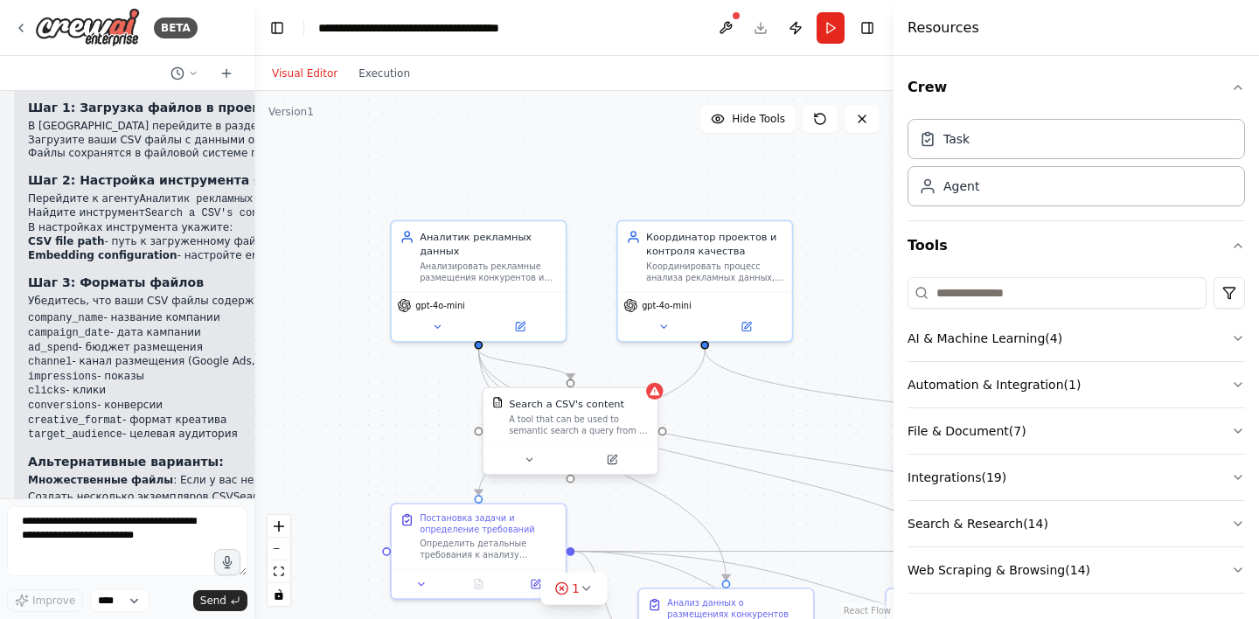
click at [584, 427] on div "A tool that can be used to semantic search a query from a CSV's content." at bounding box center [579, 425] width 140 height 23
click at [658, 401] on div "Search a CSV's content A tool that can be used to semantic search a query from …" at bounding box center [570, 430] width 177 height 88
click at [619, 461] on button at bounding box center [612, 459] width 80 height 17
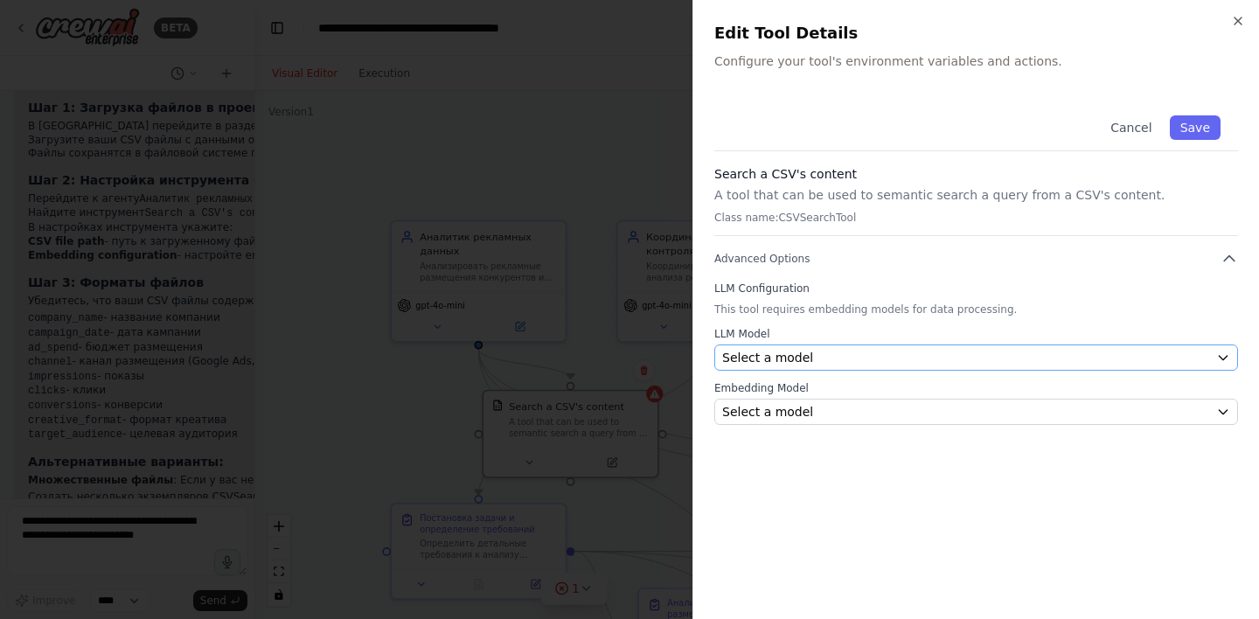
click at [860, 362] on div "Select a model" at bounding box center [965, 357] width 487 height 17
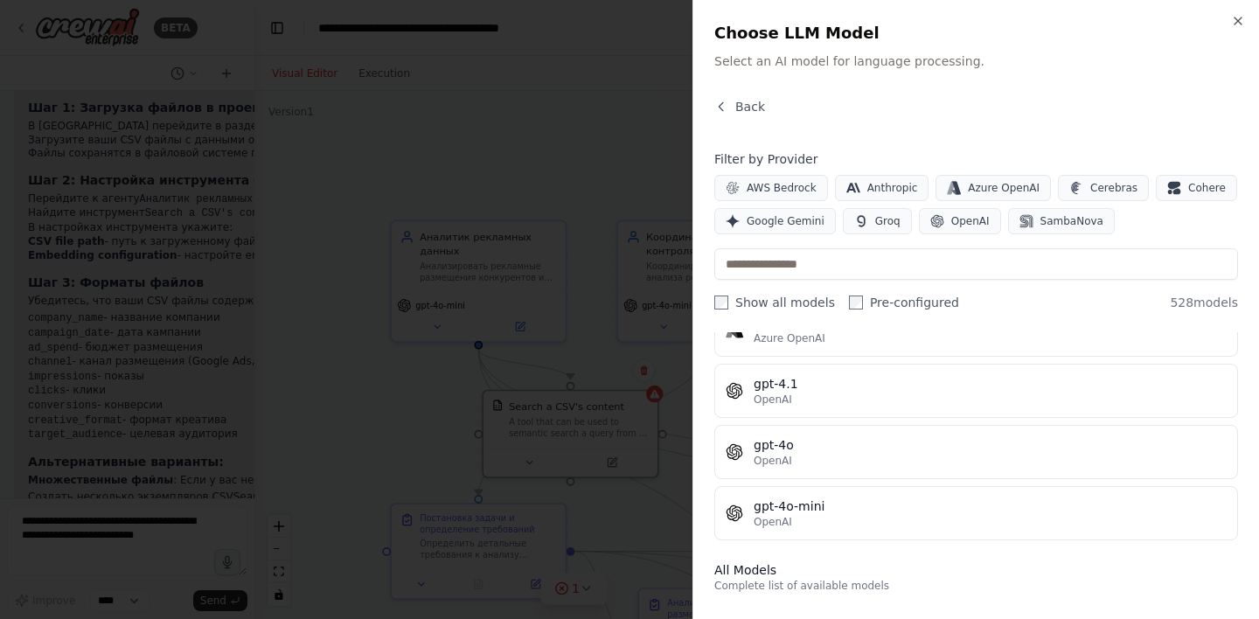
scroll to position [272, 0]
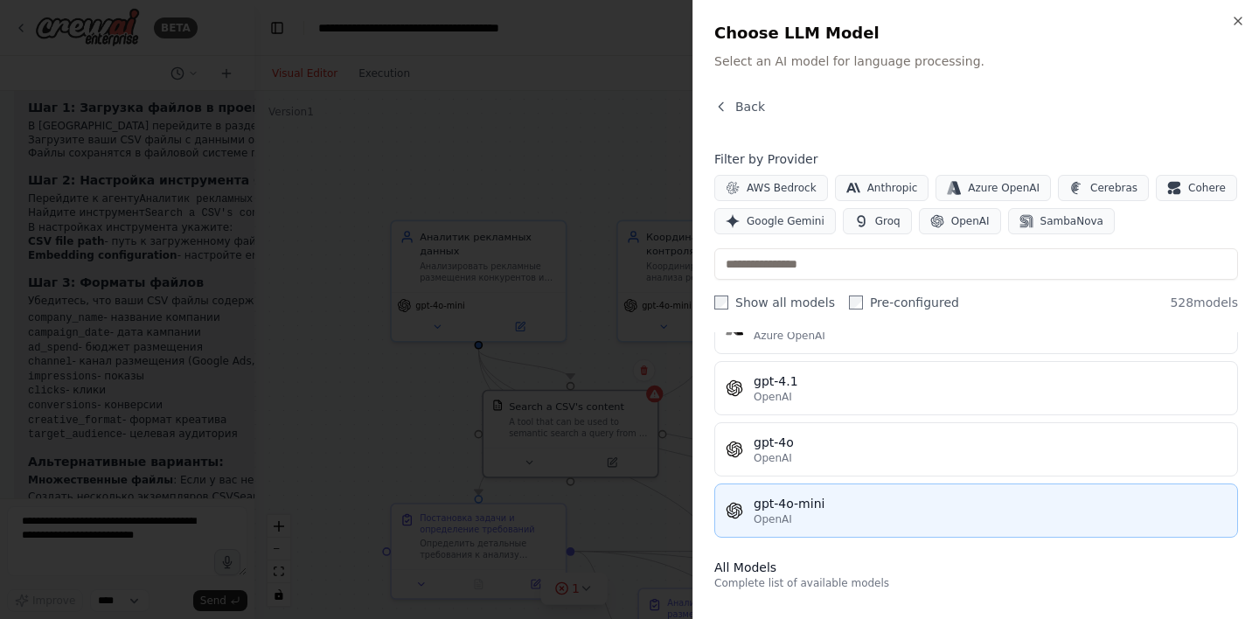
click at [828, 511] on div "gpt-4o-mini" at bounding box center [990, 503] width 473 height 17
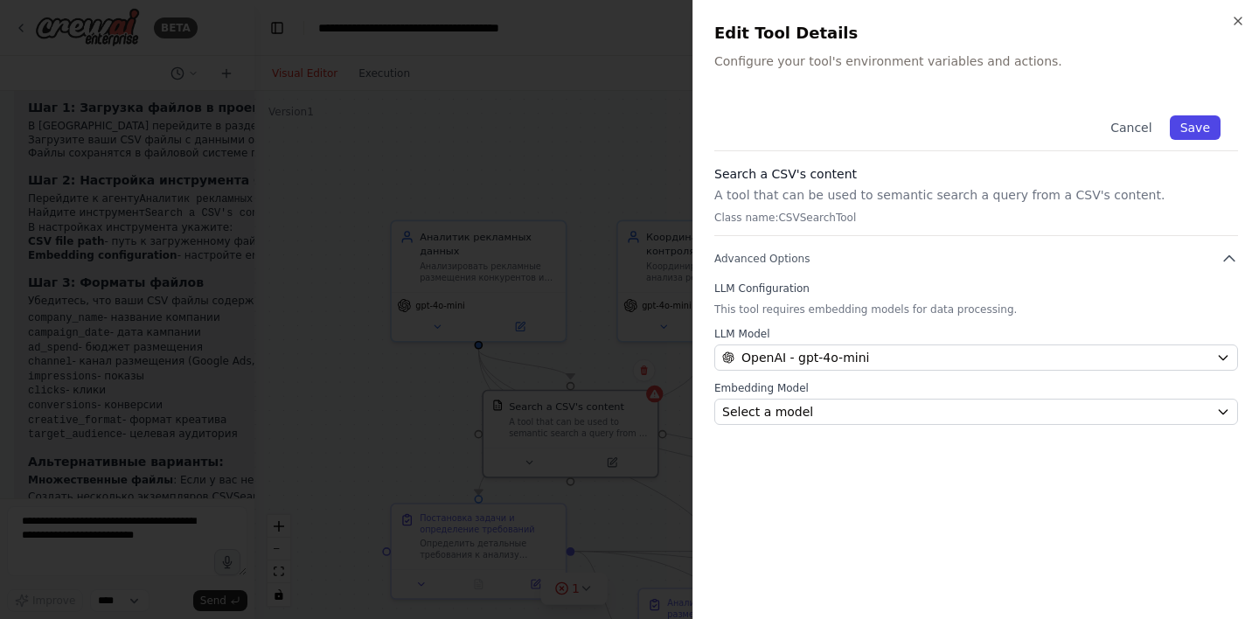
click at [1194, 134] on button "Save" at bounding box center [1195, 127] width 51 height 24
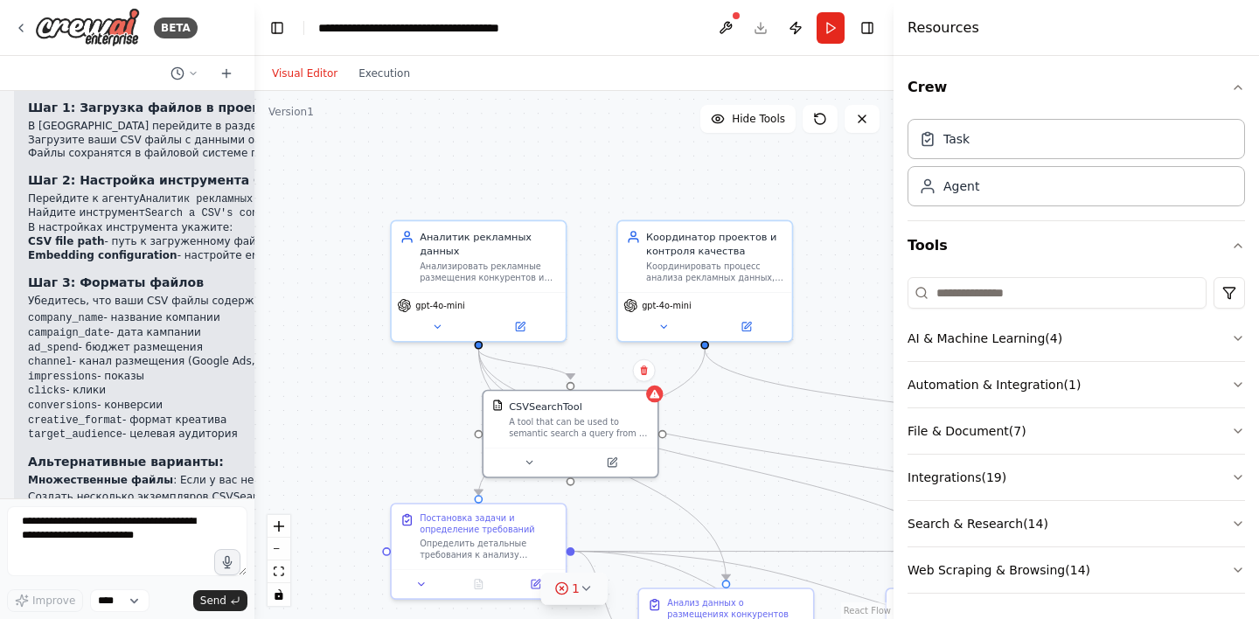
click at [589, 586] on icon at bounding box center [587, 588] width 14 height 14
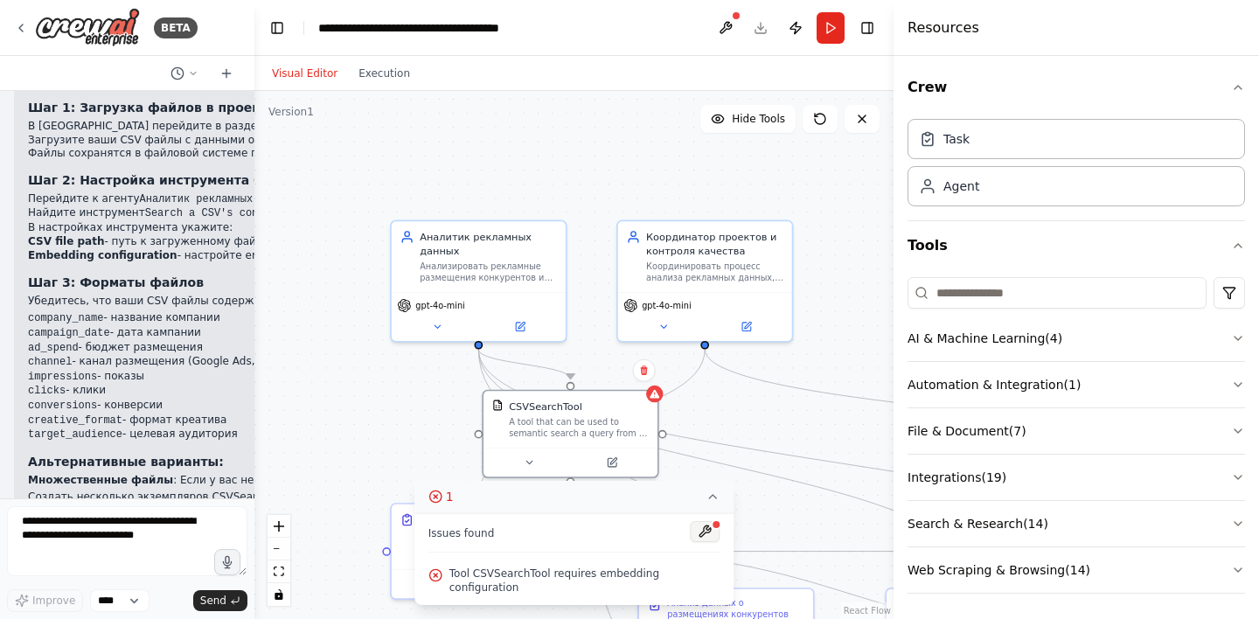
click at [703, 542] on button at bounding box center [705, 531] width 30 height 21
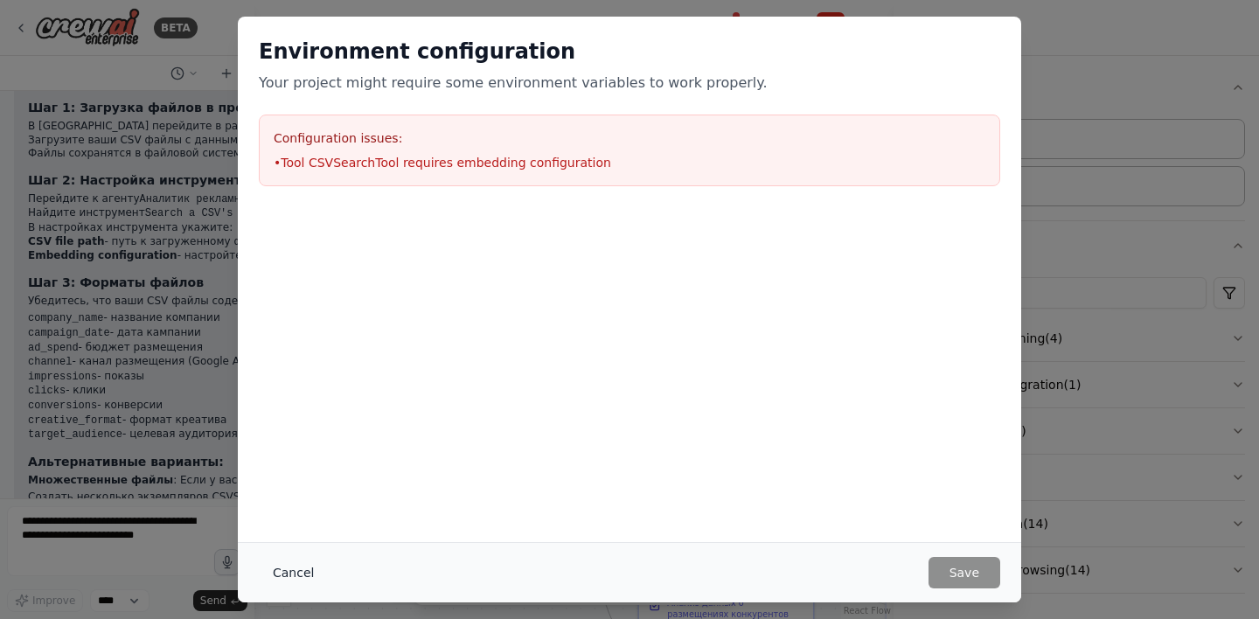
click at [282, 575] on button "Cancel" at bounding box center [293, 572] width 69 height 31
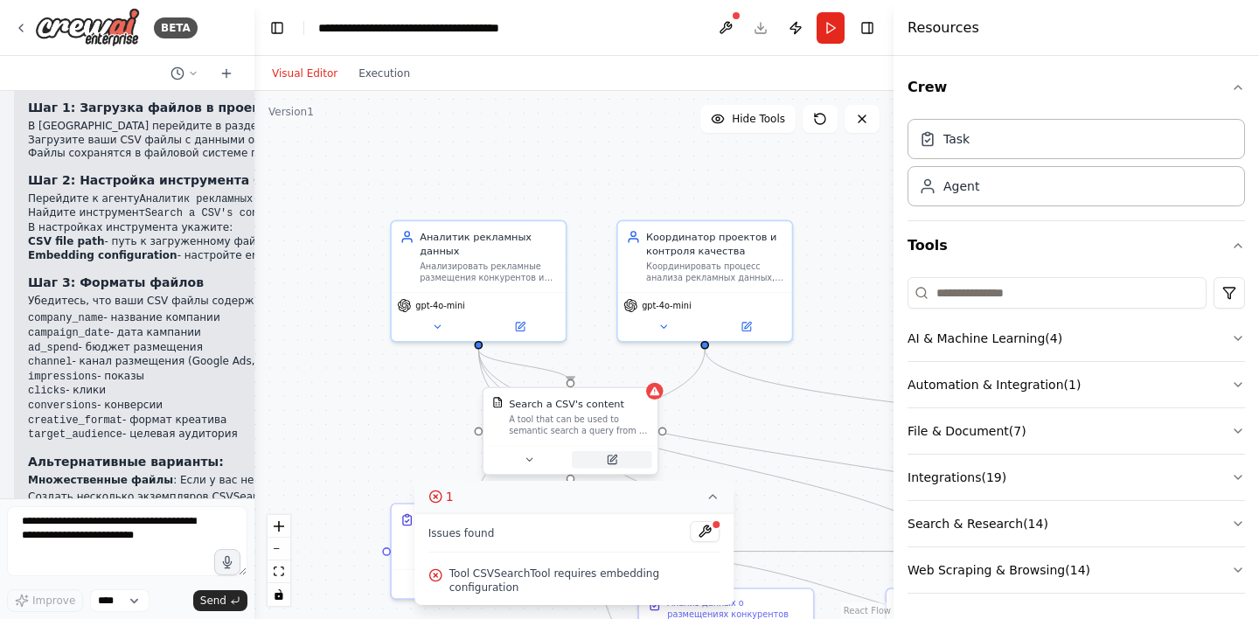
click at [620, 468] on button at bounding box center [612, 459] width 80 height 17
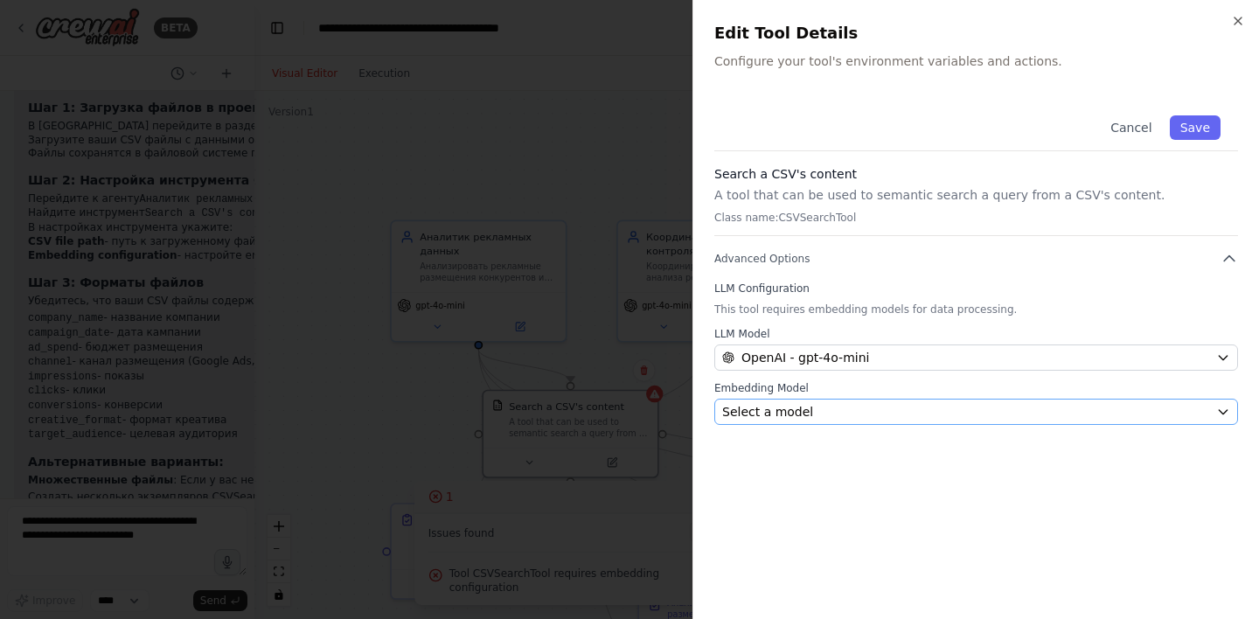
click at [910, 415] on div "Select a model" at bounding box center [965, 411] width 487 height 17
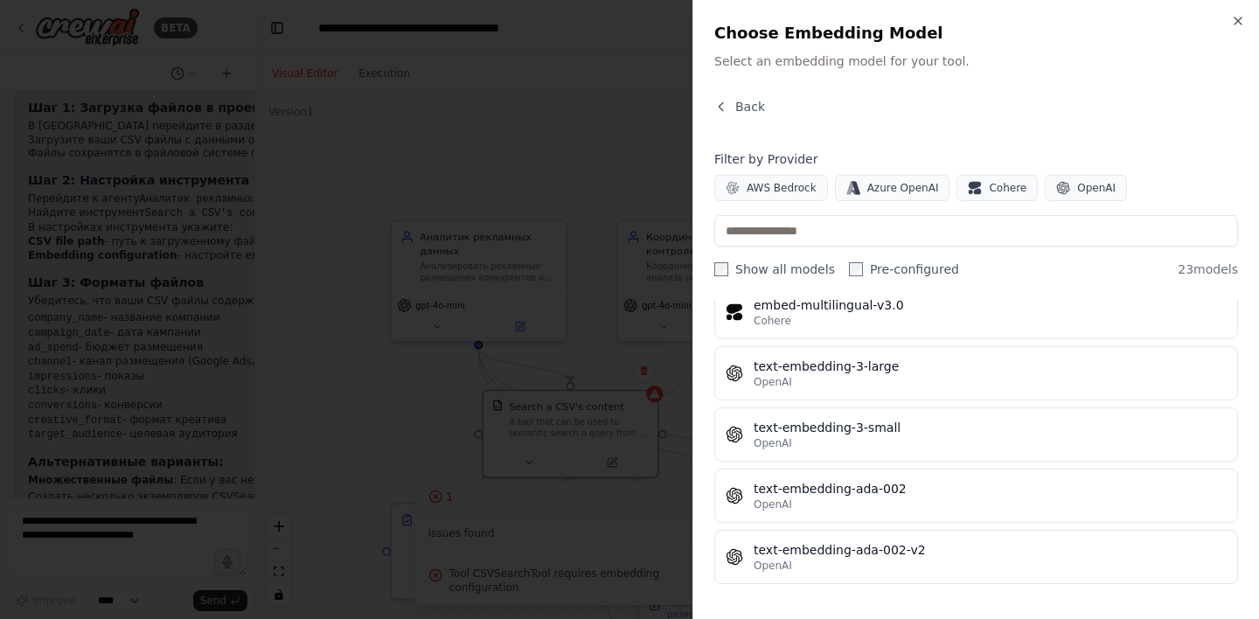
scroll to position [1172, 0]
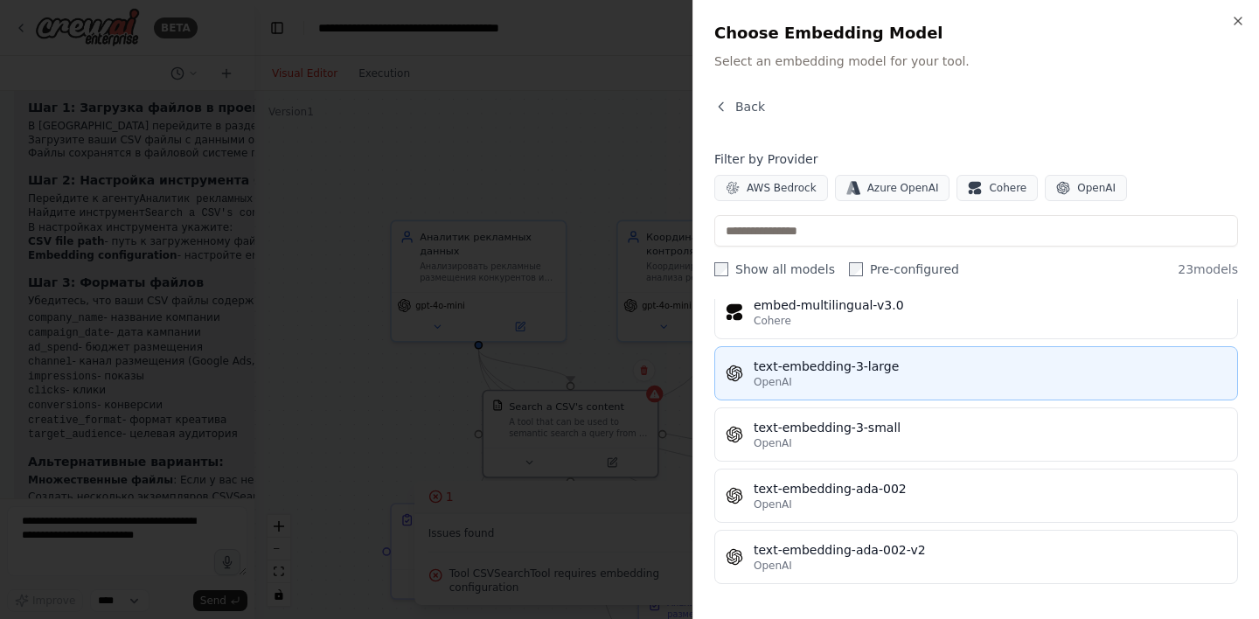
click at [881, 390] on button "text-embedding-3-large OpenAI" at bounding box center [976, 373] width 524 height 54
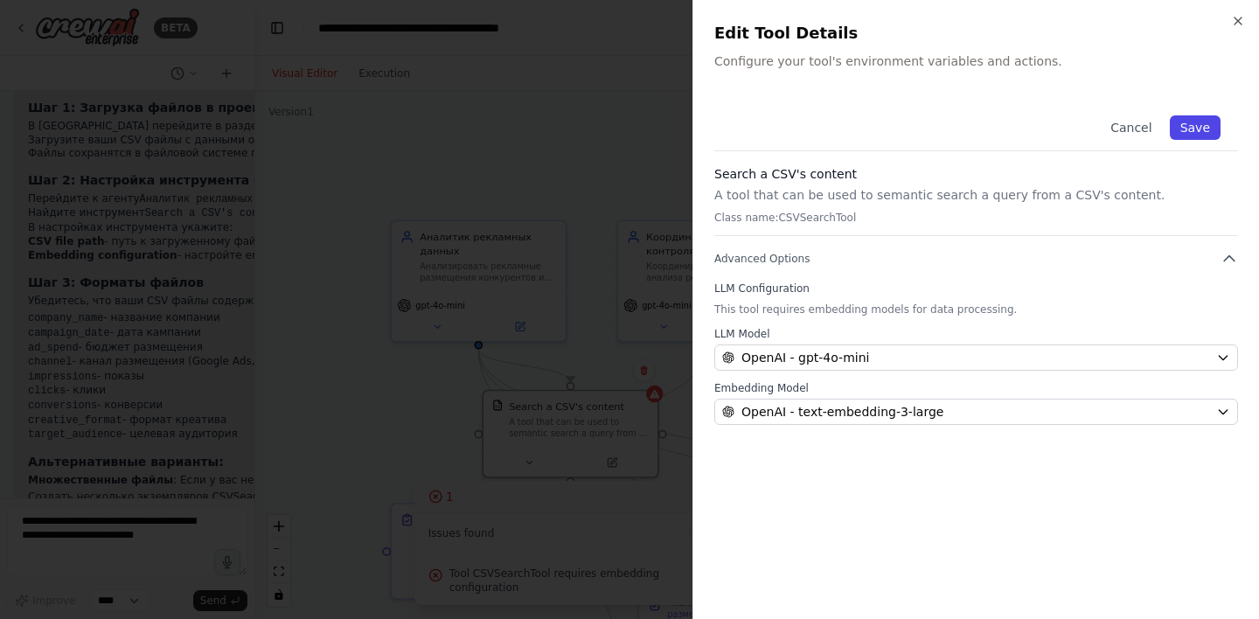
click at [1192, 129] on button "Save" at bounding box center [1195, 127] width 51 height 24
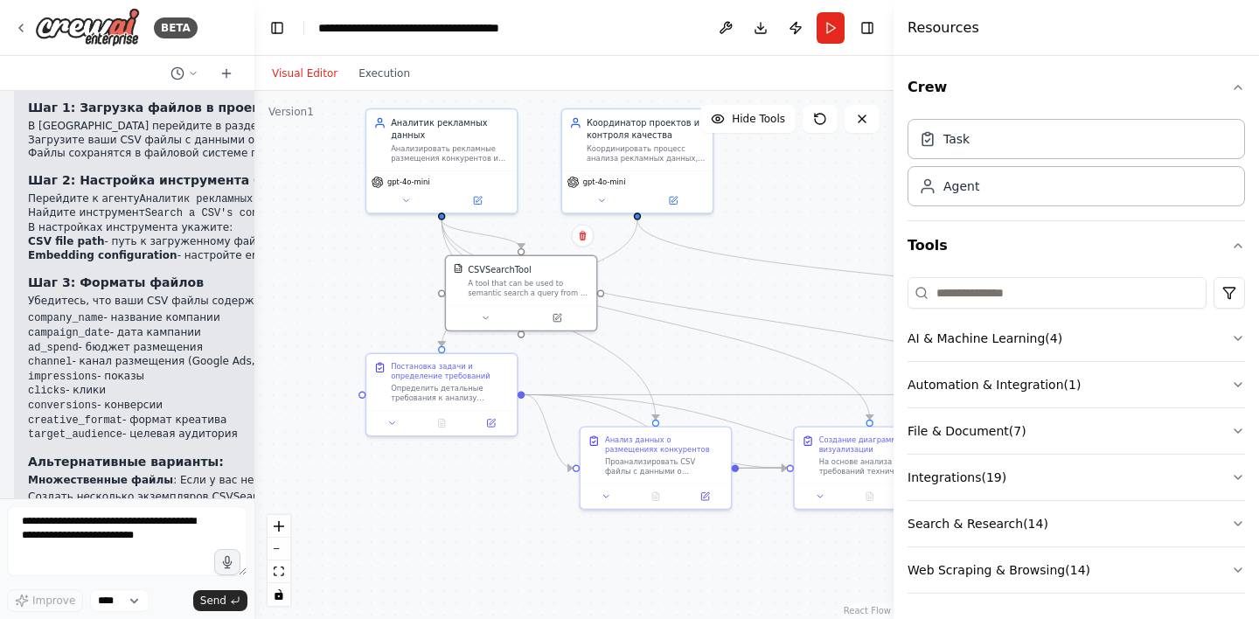
drag, startPoint x: 847, startPoint y: 332, endPoint x: 776, endPoint y: 191, distance: 158.4
click at [776, 191] on div ".deletable-edge-delete-btn { width: 20px; height: 20px; border: 0px solid #ffff…" at bounding box center [573, 355] width 639 height 528
click at [439, 152] on div "Анализировать рекламные размещения конкурентов из CSV файлов, выявлять тренды и…" at bounding box center [450, 151] width 119 height 19
click at [487, 202] on button at bounding box center [477, 198] width 69 height 15
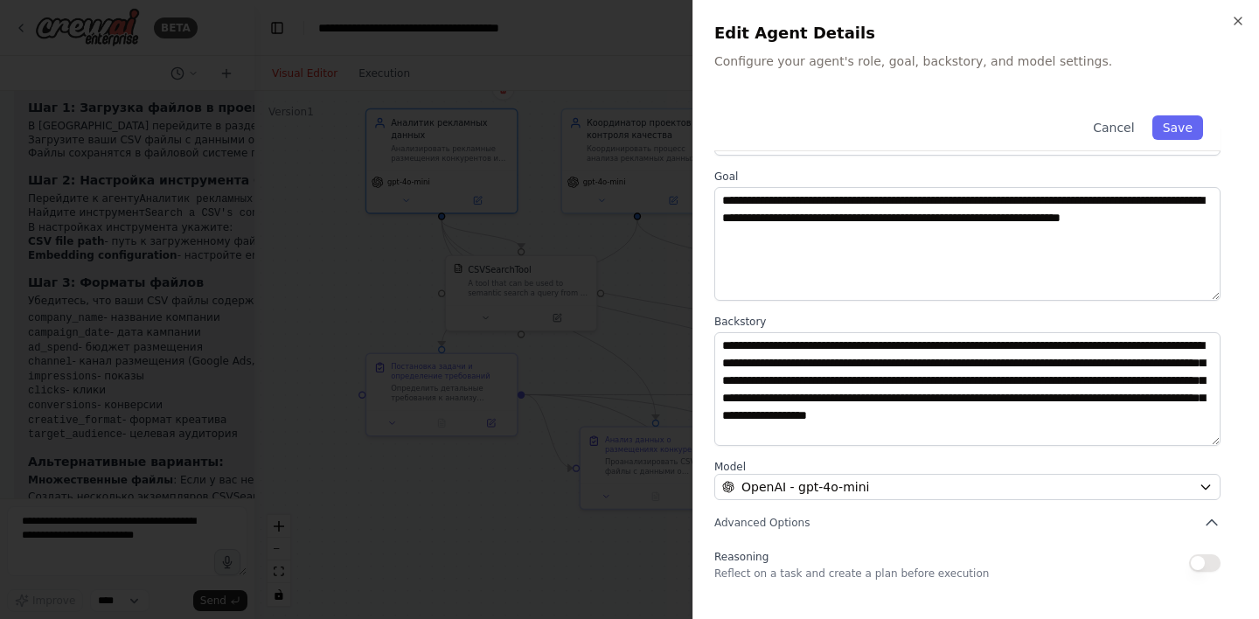
scroll to position [17, 0]
click at [1177, 123] on button "Save" at bounding box center [1177, 127] width 51 height 24
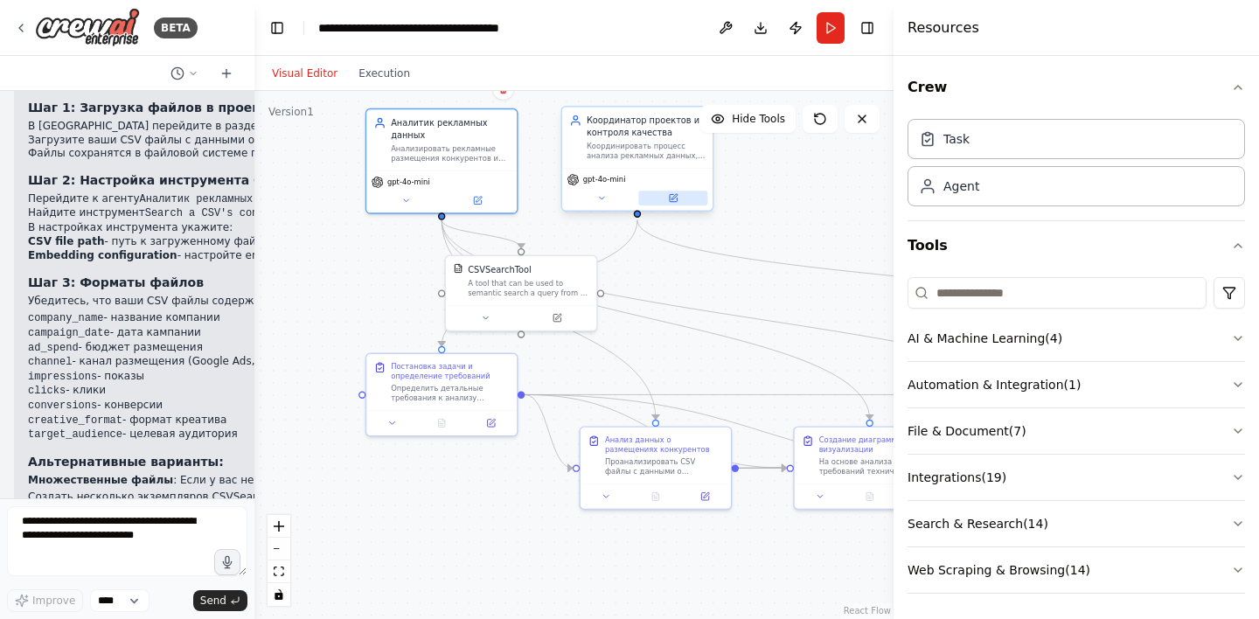
click at [678, 197] on icon at bounding box center [673, 198] width 10 height 10
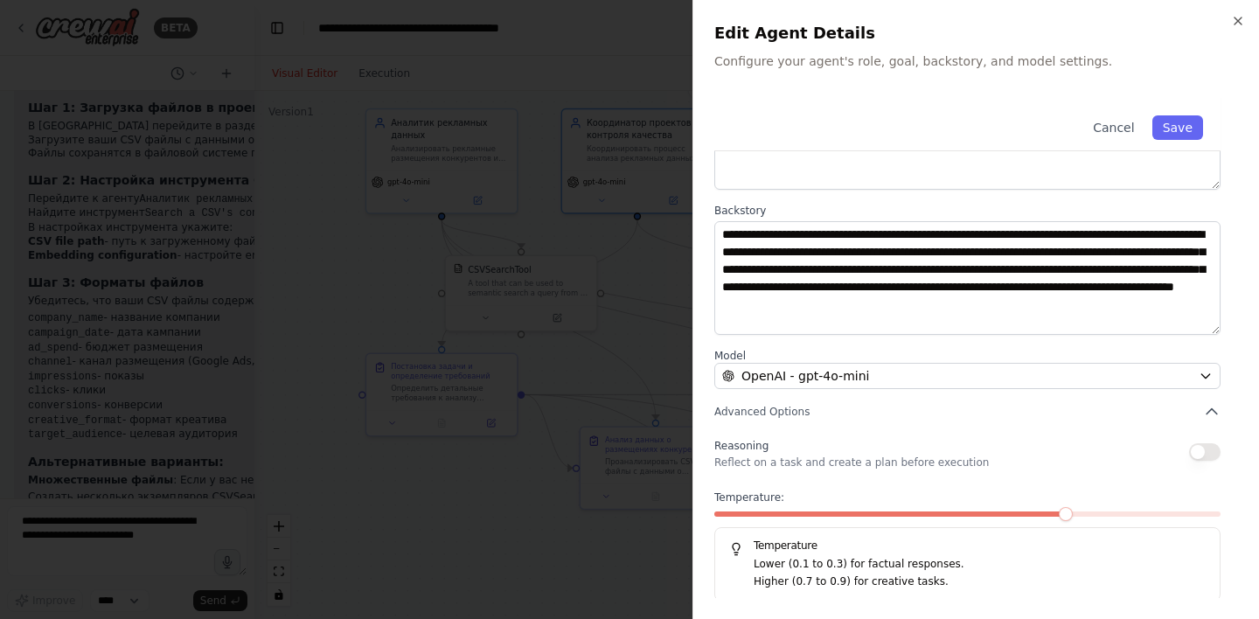
scroll to position [169, 0]
click at [1180, 136] on button "Save" at bounding box center [1177, 127] width 51 height 24
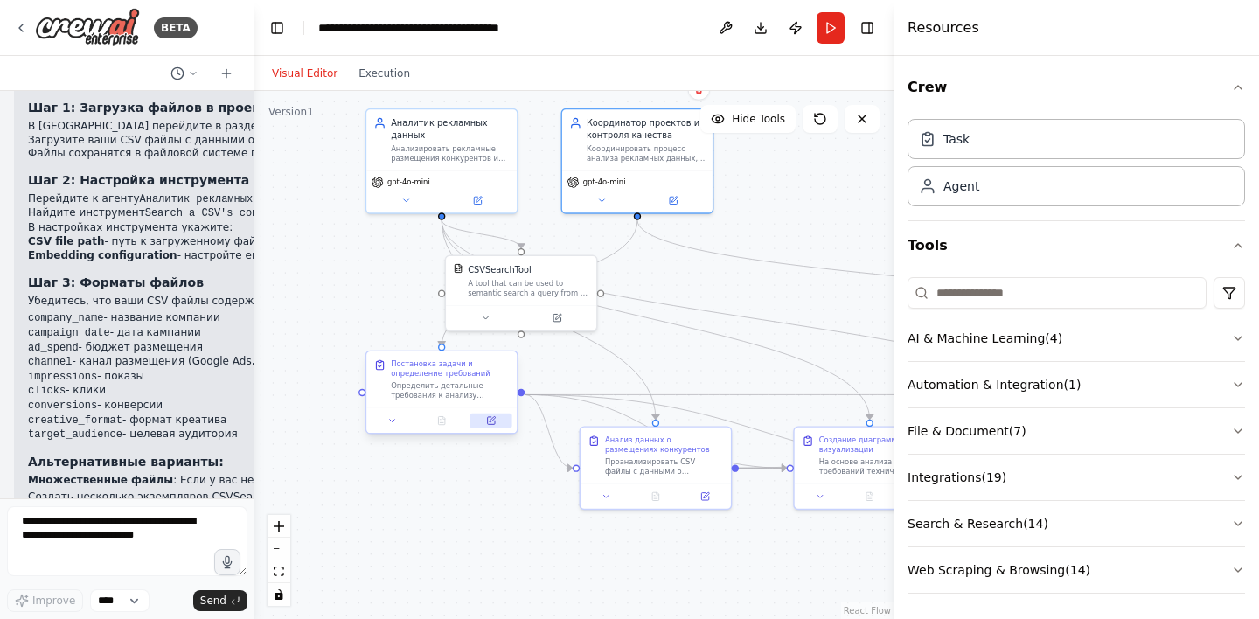
click at [494, 422] on icon at bounding box center [490, 420] width 7 height 7
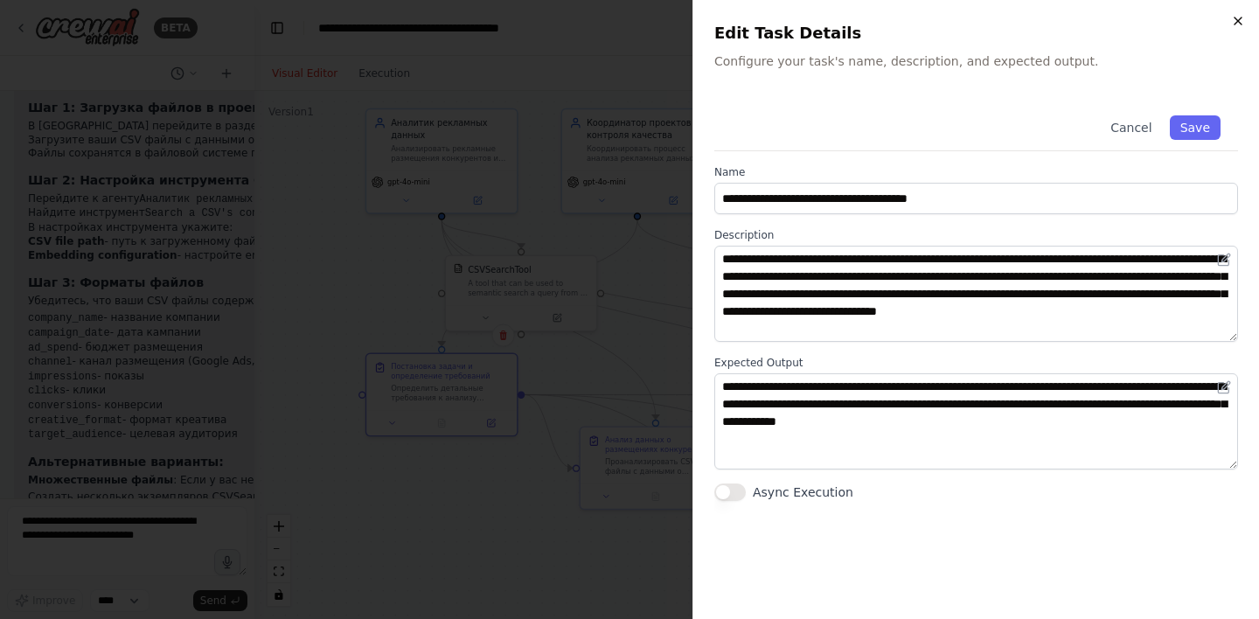
click at [1244, 22] on icon "button" at bounding box center [1238, 21] width 14 height 14
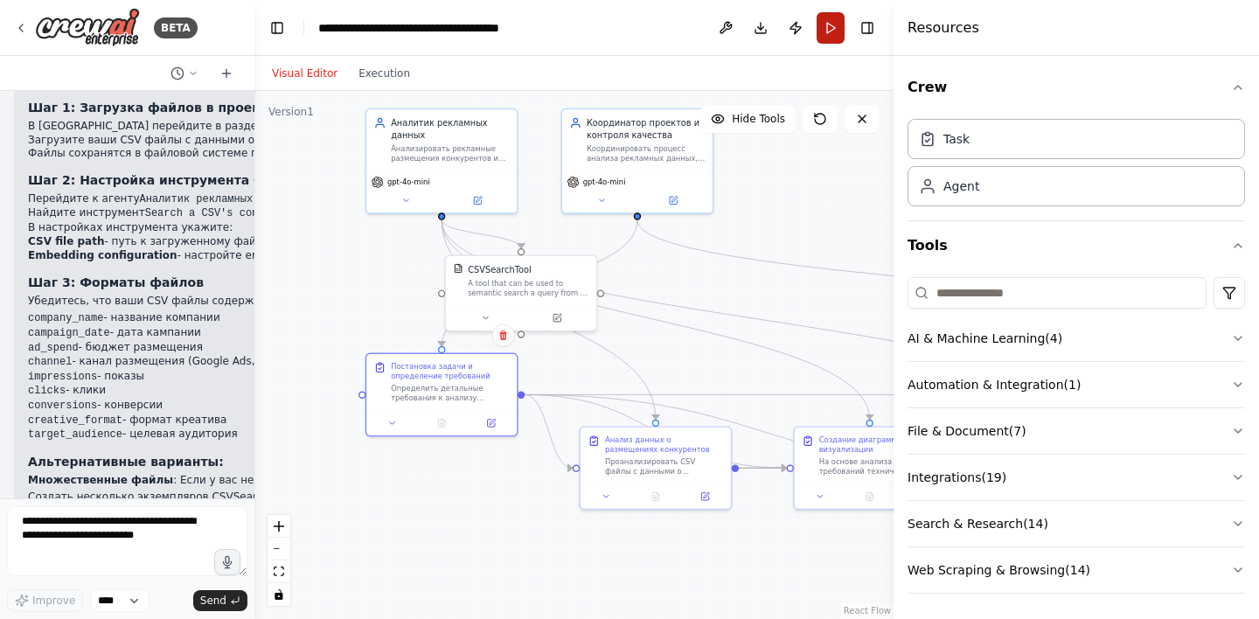
click at [830, 30] on button "Run" at bounding box center [831, 27] width 28 height 31
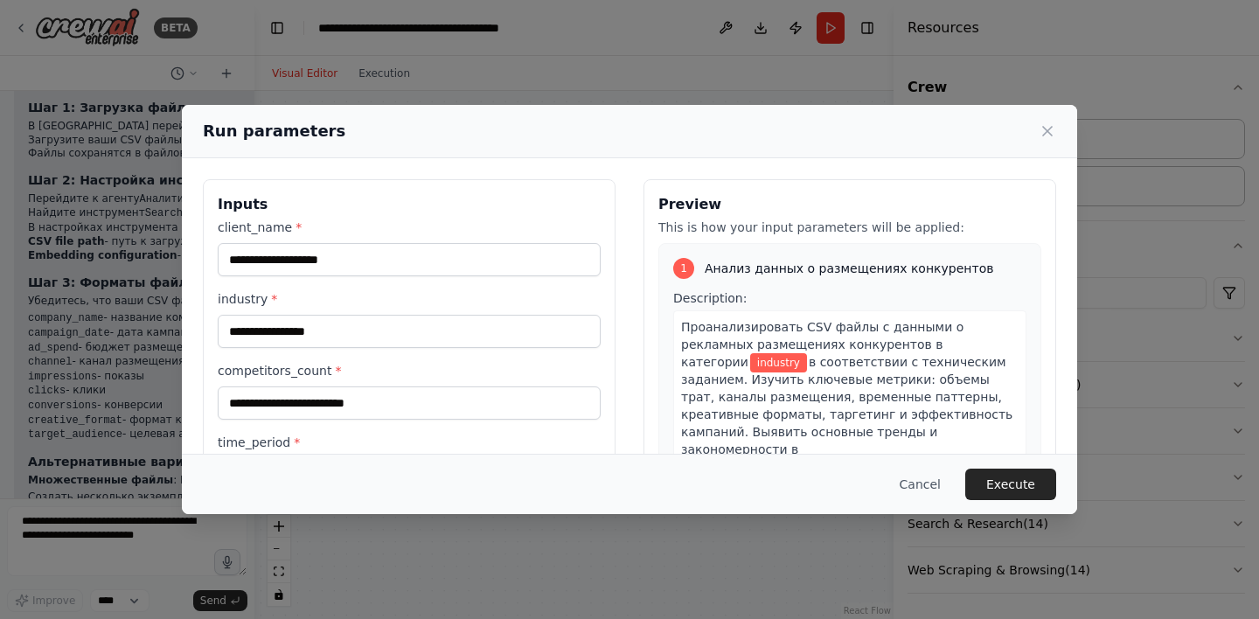
scroll to position [0, 0]
click at [394, 260] on input "client_name *" at bounding box center [409, 259] width 383 height 33
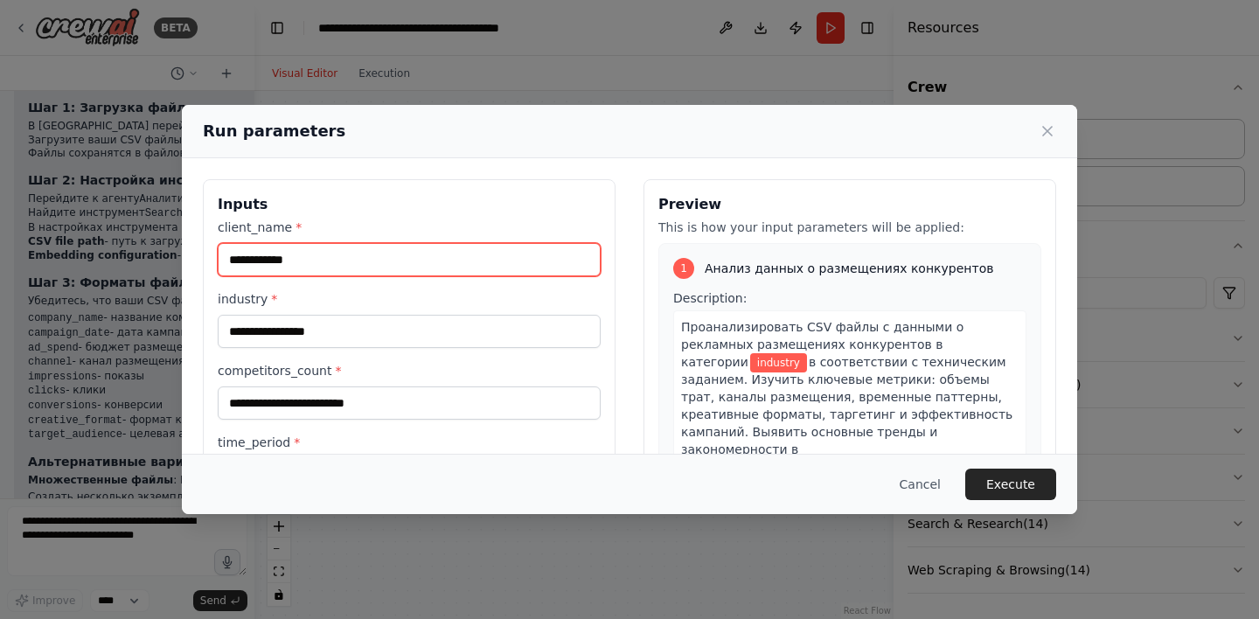
click at [323, 256] on input "**********" at bounding box center [409, 259] width 383 height 33
type input "**********"
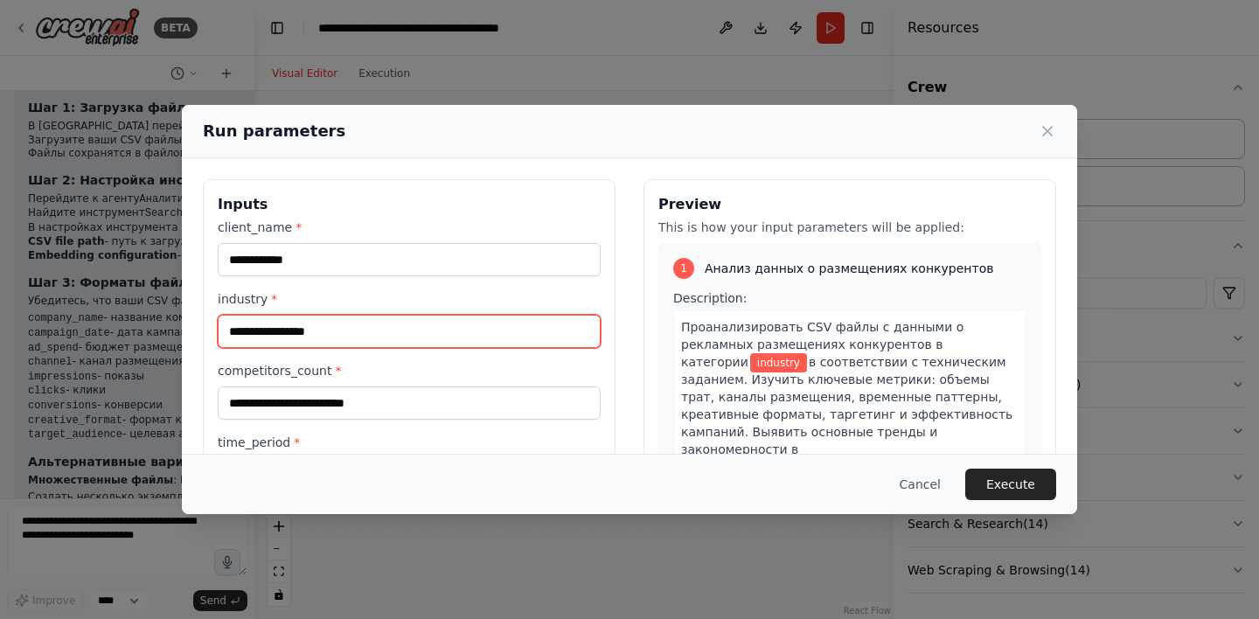
click at [307, 336] on input "industry *" at bounding box center [409, 331] width 383 height 33
paste input "**********"
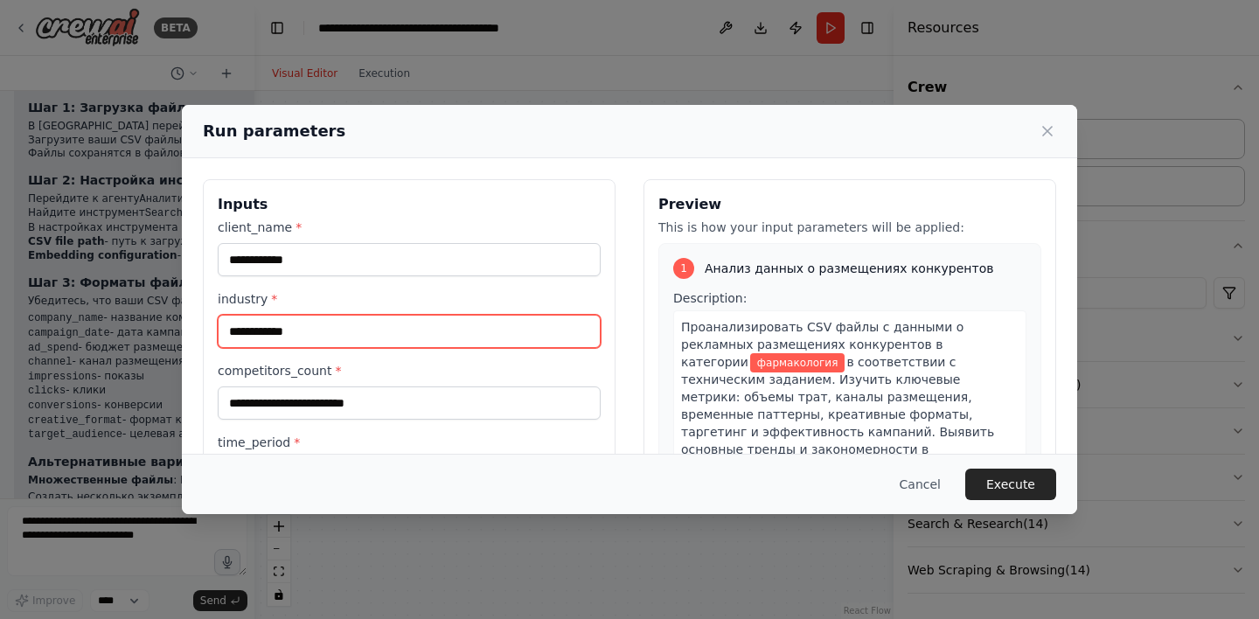
type input "**********"
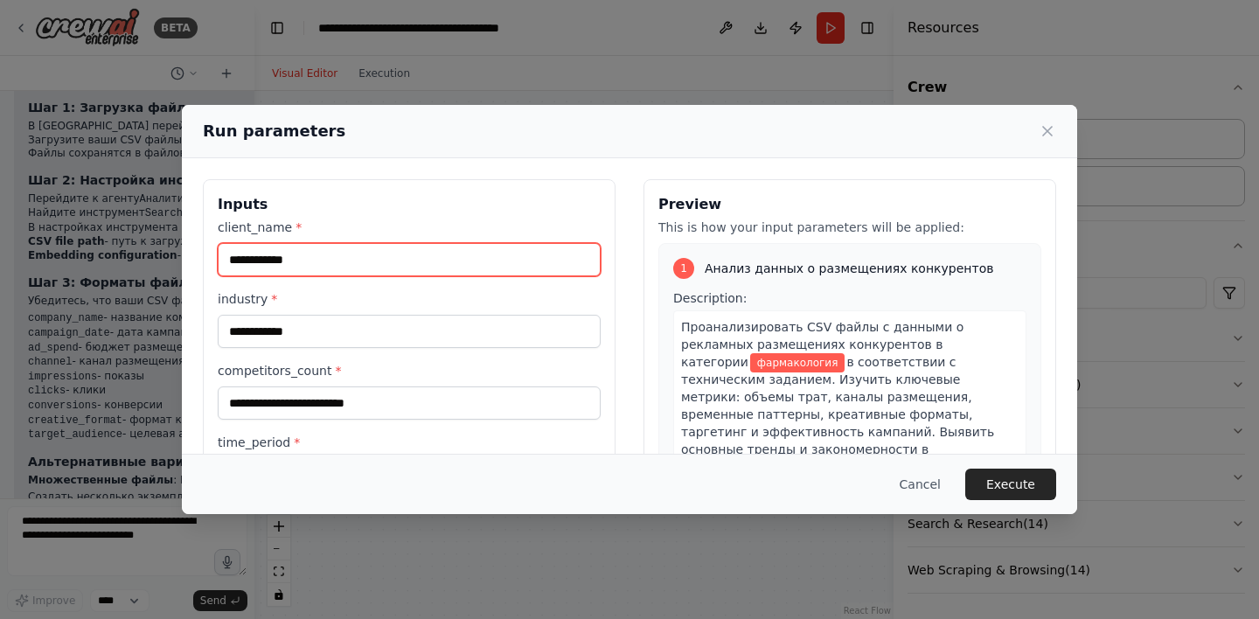
click at [286, 264] on input "**********" at bounding box center [409, 259] width 383 height 33
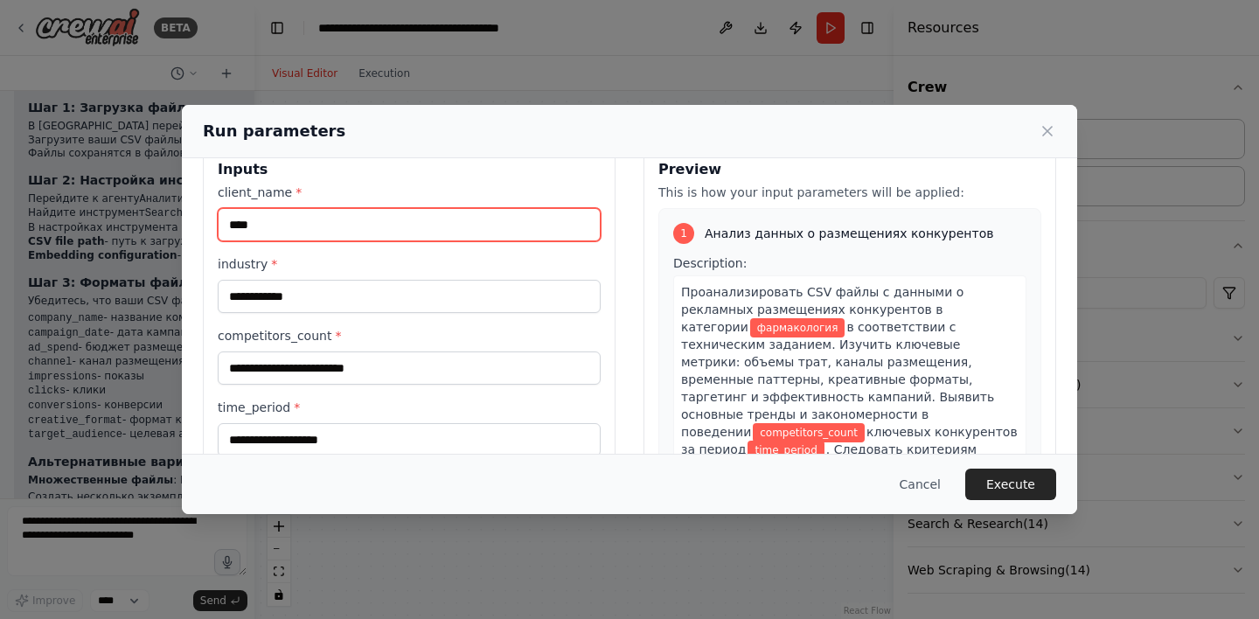
scroll to position [40, 0]
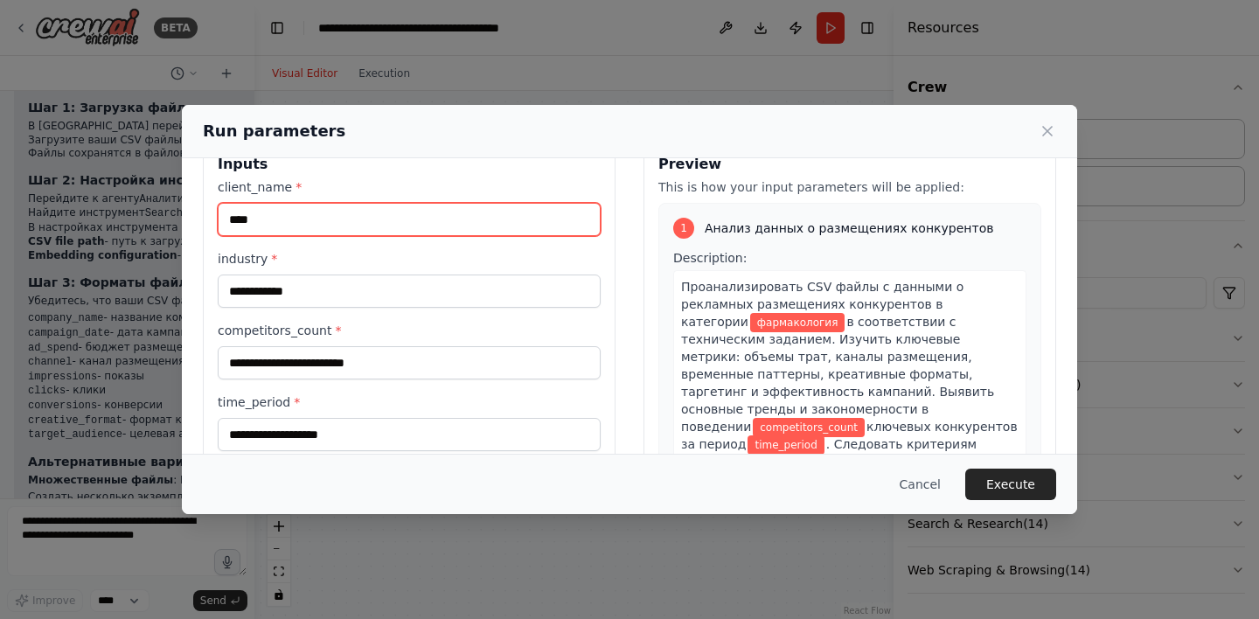
type input "****"
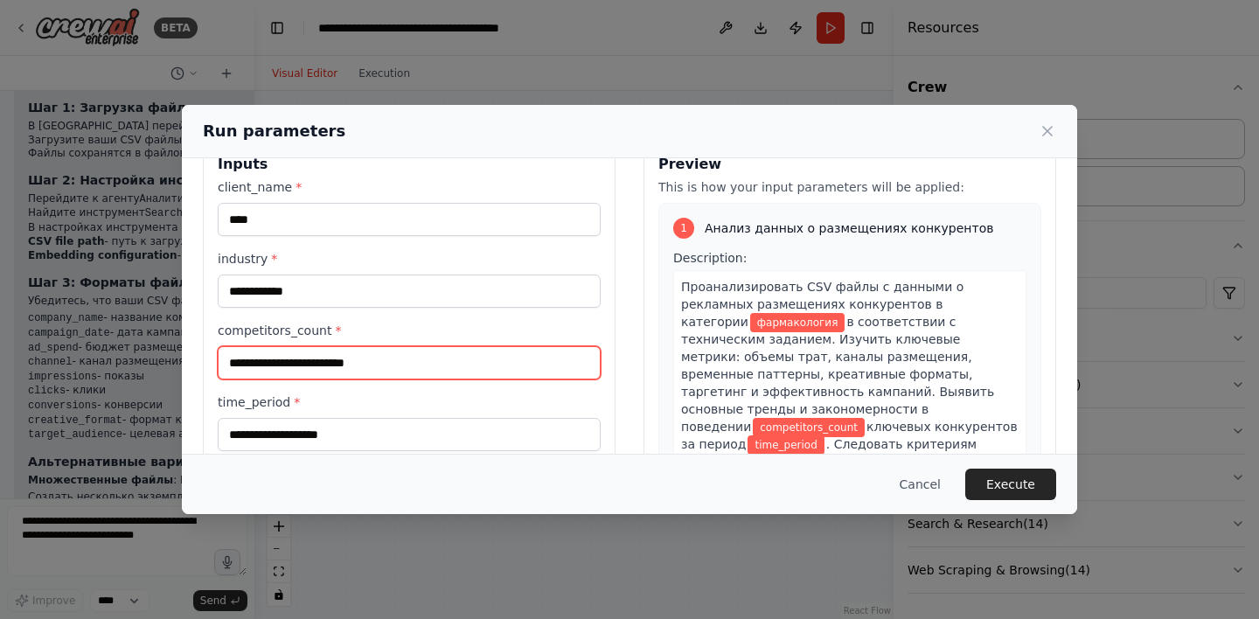
click at [386, 355] on input "competitors_count *" at bounding box center [409, 362] width 383 height 33
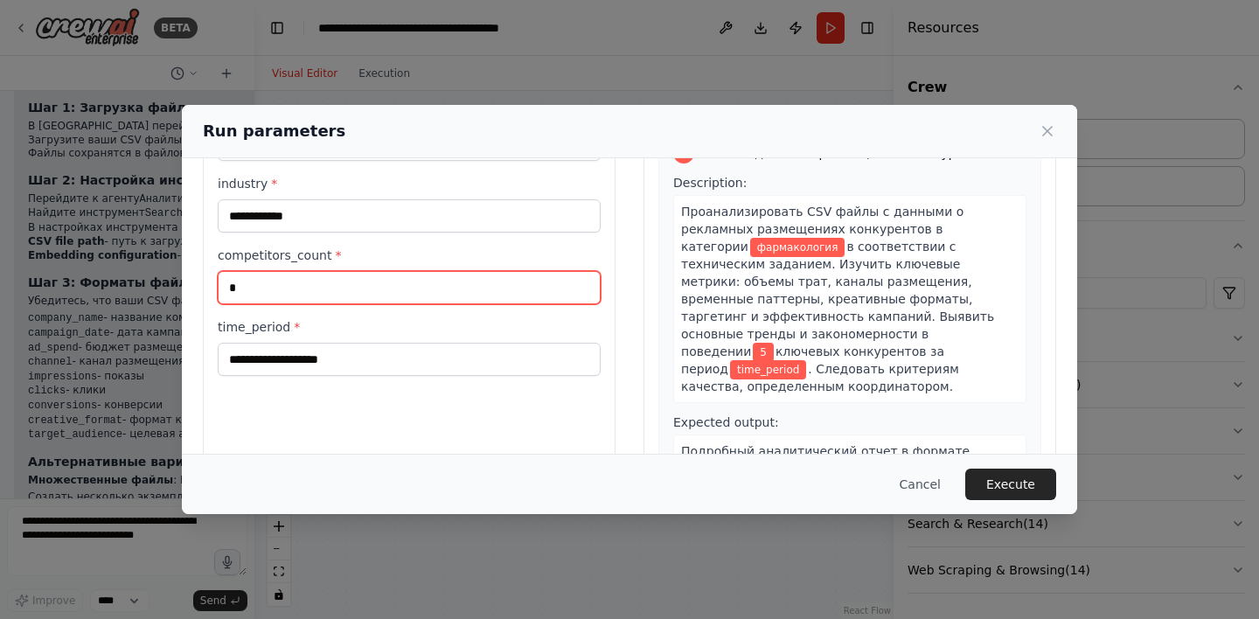
scroll to position [122, 0]
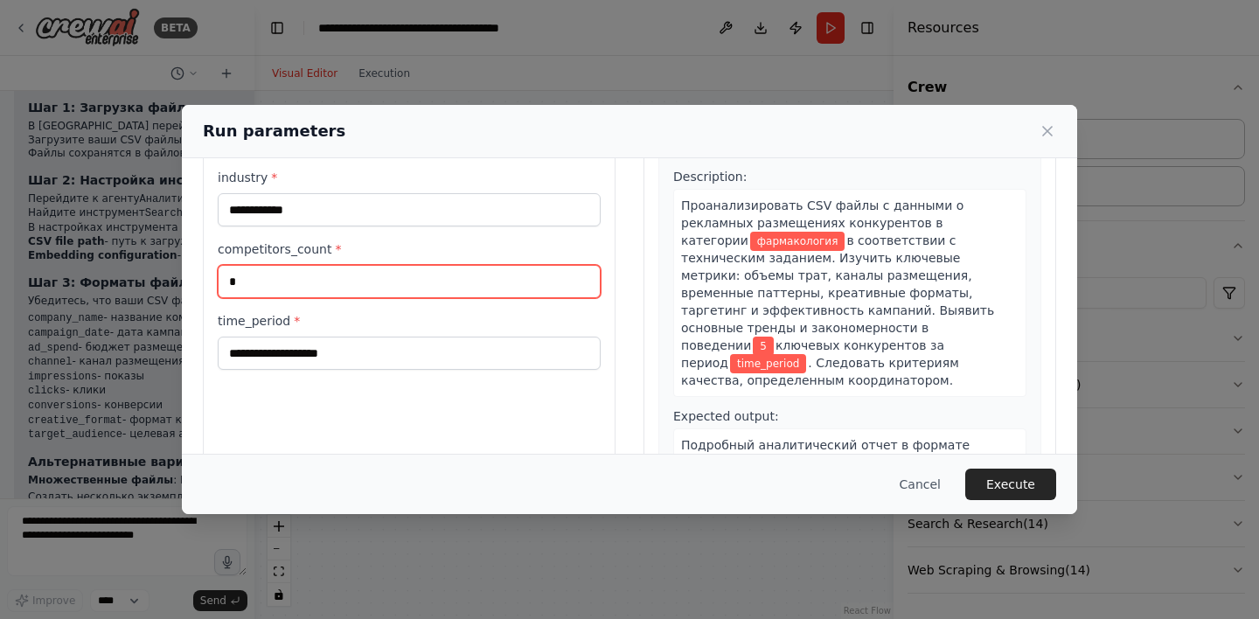
type input "*"
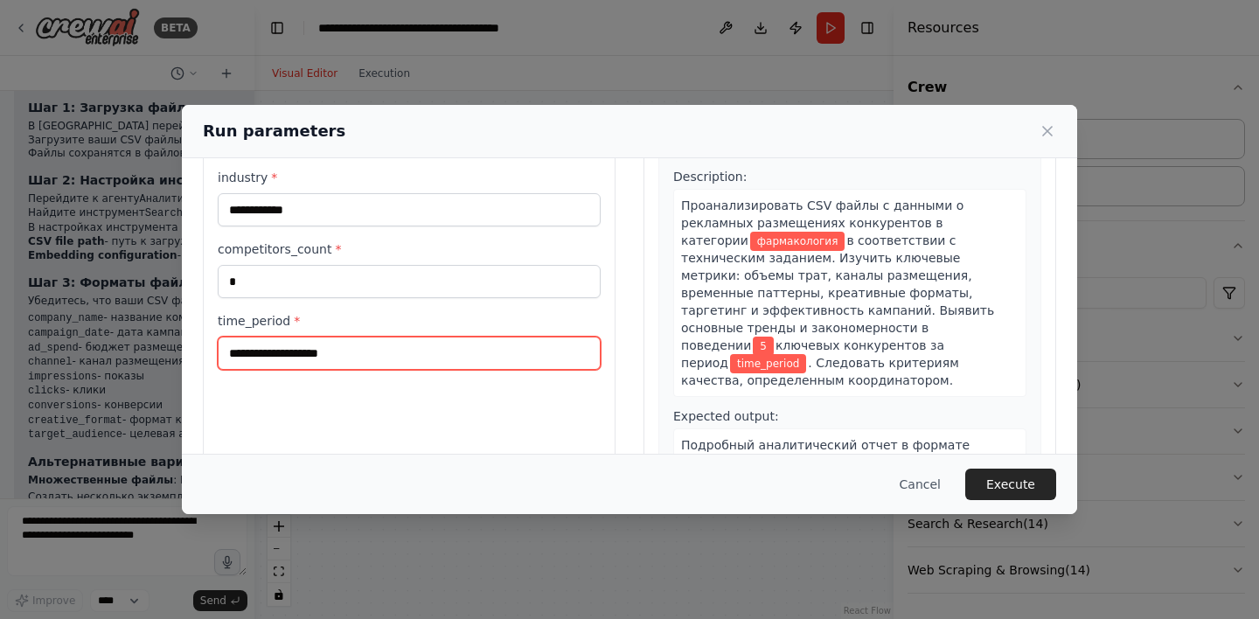
click at [413, 358] on input "time_period *" at bounding box center [409, 353] width 383 height 33
type input "******"
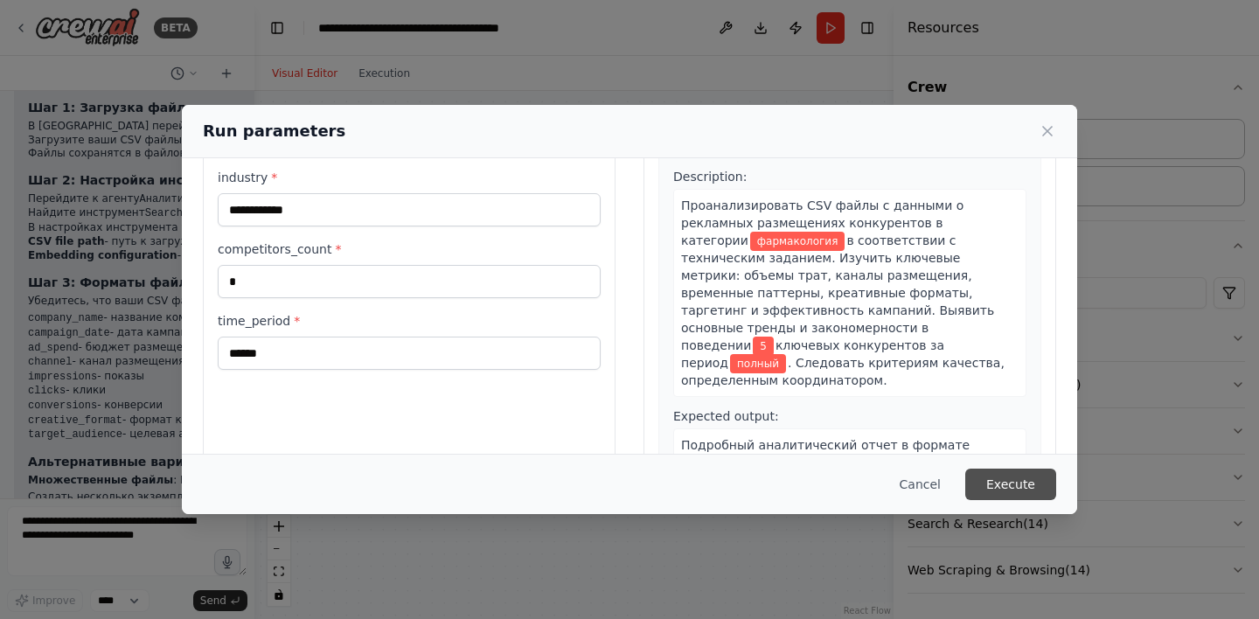
click at [999, 491] on button "Execute" at bounding box center [1010, 484] width 91 height 31
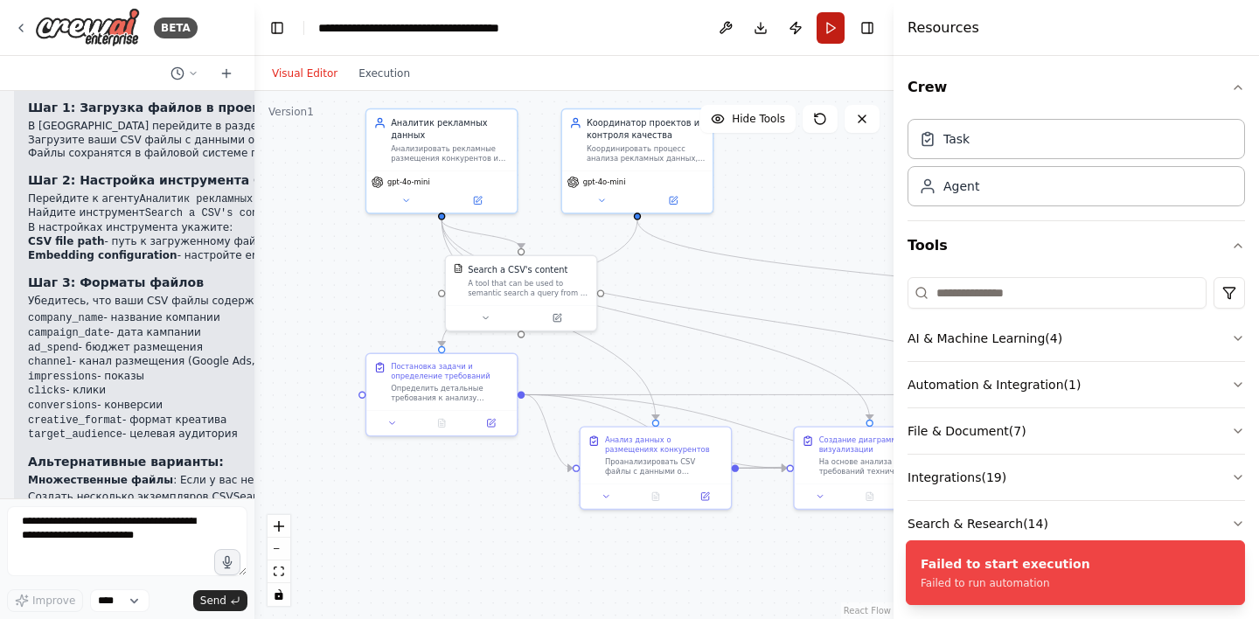
click at [835, 28] on button "Run" at bounding box center [831, 27] width 28 height 31
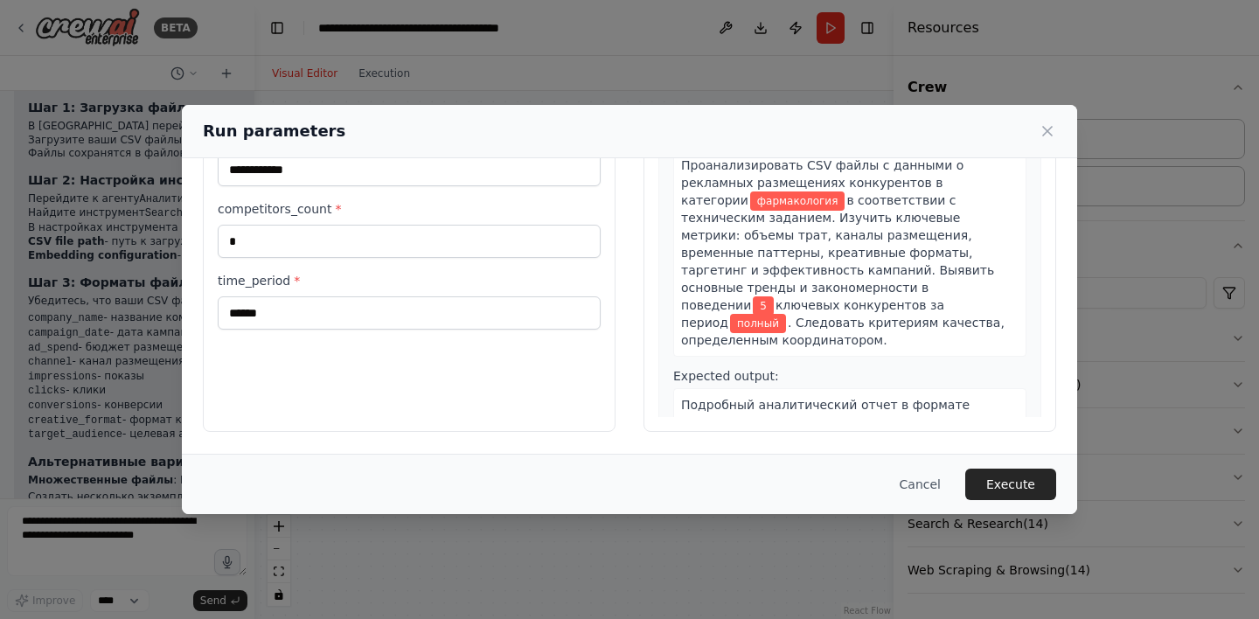
scroll to position [162, 0]
click at [1008, 477] on button "Execute" at bounding box center [1010, 484] width 91 height 31
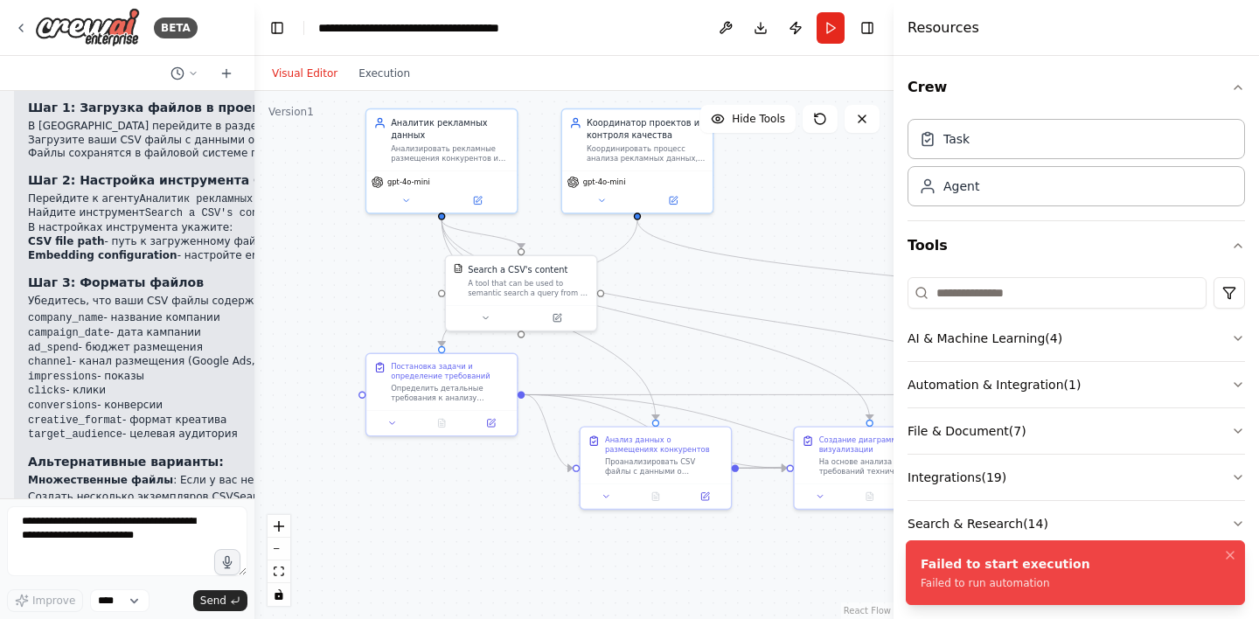
click at [1015, 593] on li "Failed to start execution Failed to run automation" at bounding box center [1075, 572] width 339 height 65
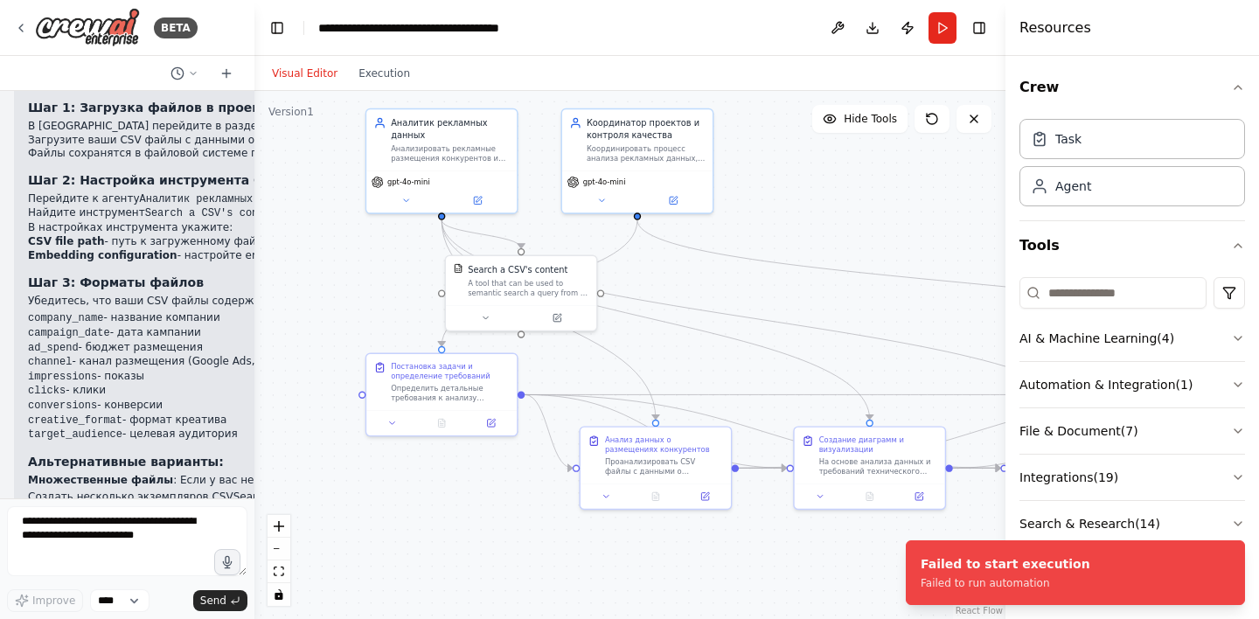
drag, startPoint x: 895, startPoint y: 214, endPoint x: 999, endPoint y: 228, distance: 105.0
click at [1006, 228] on div at bounding box center [1009, 309] width 7 height 619
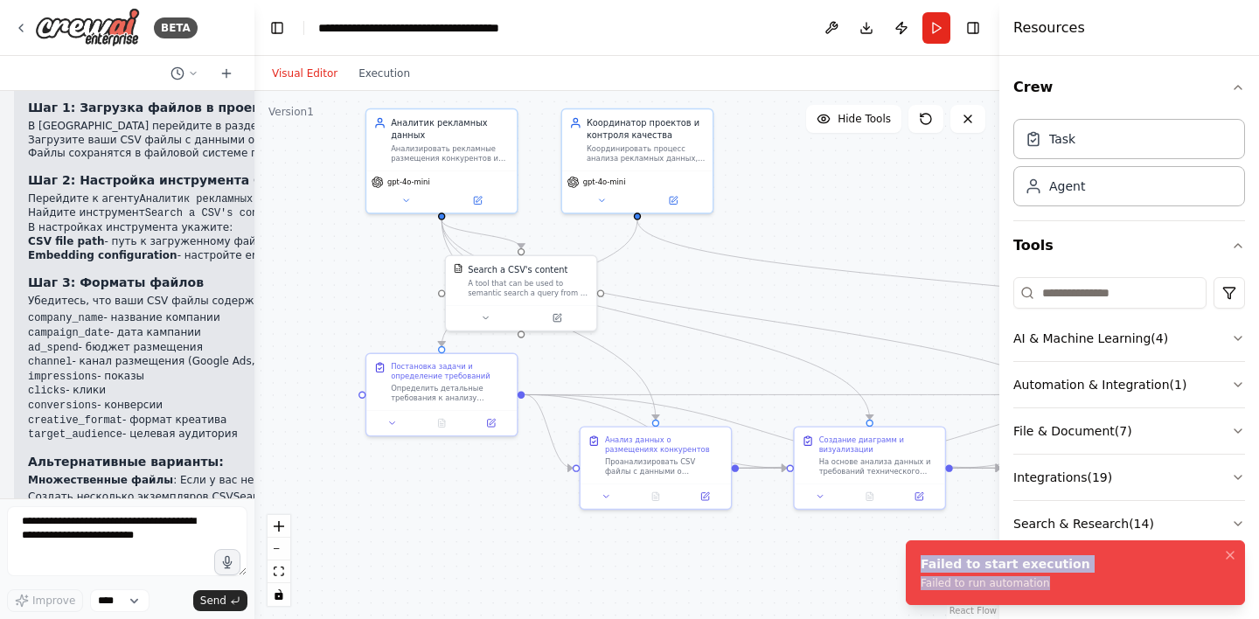
drag, startPoint x: 1059, startPoint y: 584, endPoint x: 913, endPoint y: 560, distance: 147.9
click at [913, 560] on li "Failed to start execution Failed to run automation" at bounding box center [1075, 572] width 339 height 65
copy div "Failed to start execution Failed to run automation"
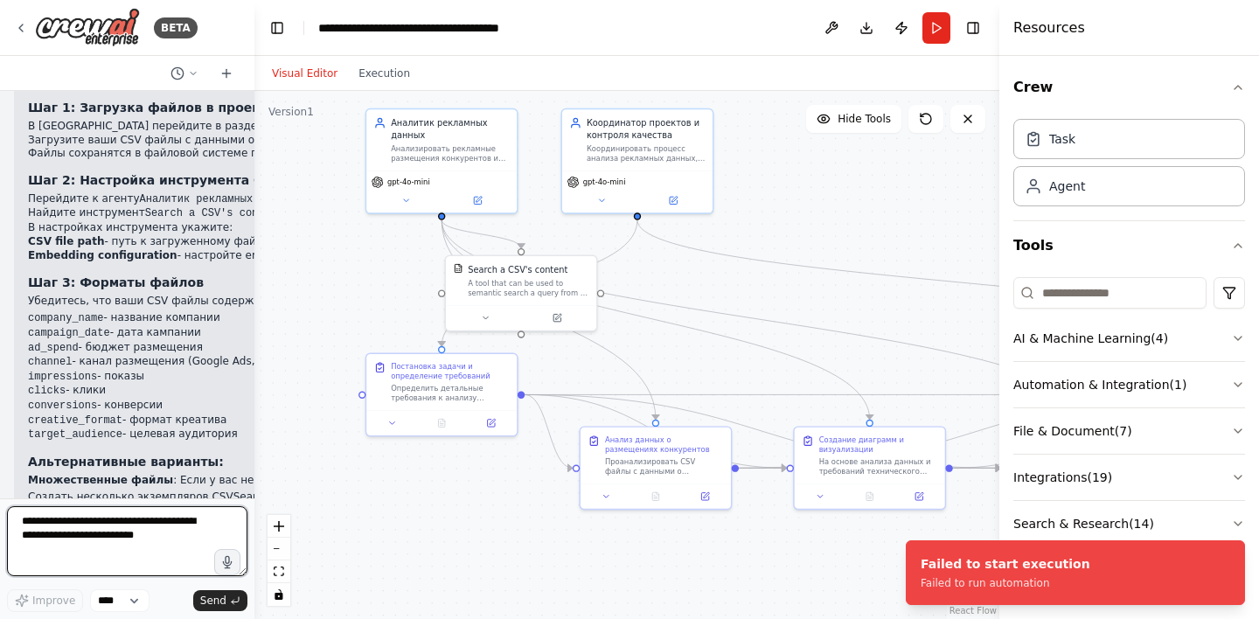
click at [162, 540] on textarea at bounding box center [127, 541] width 240 height 70
paste textarea "**********"
type textarea "**********"
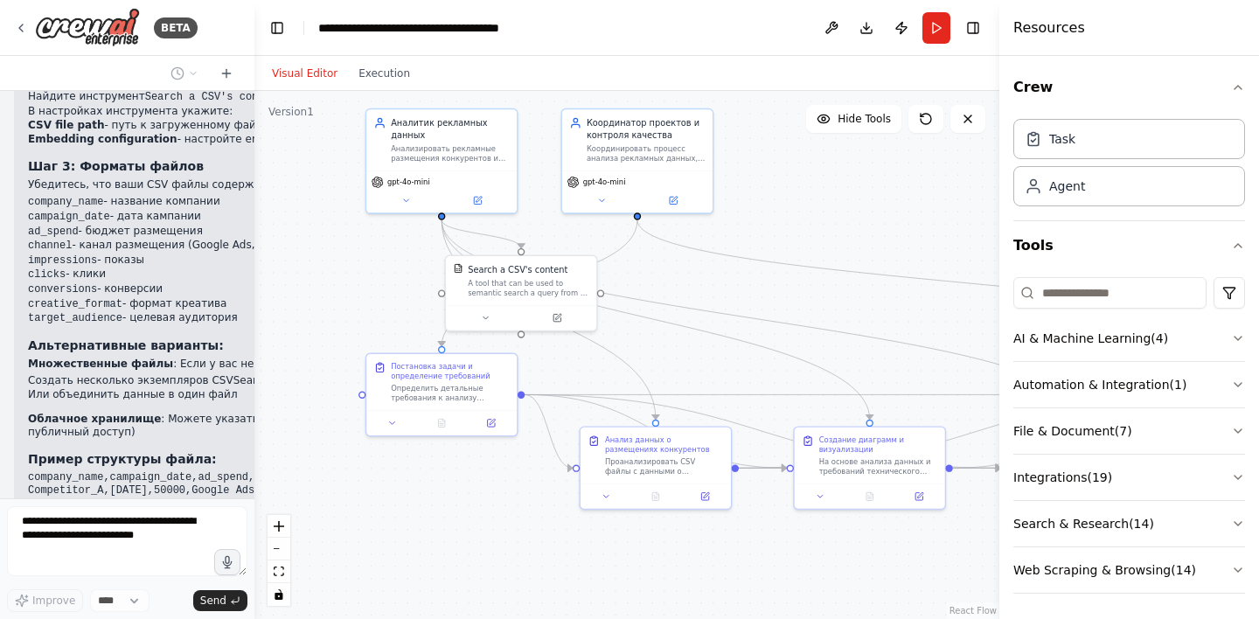
scroll to position [4980, 0]
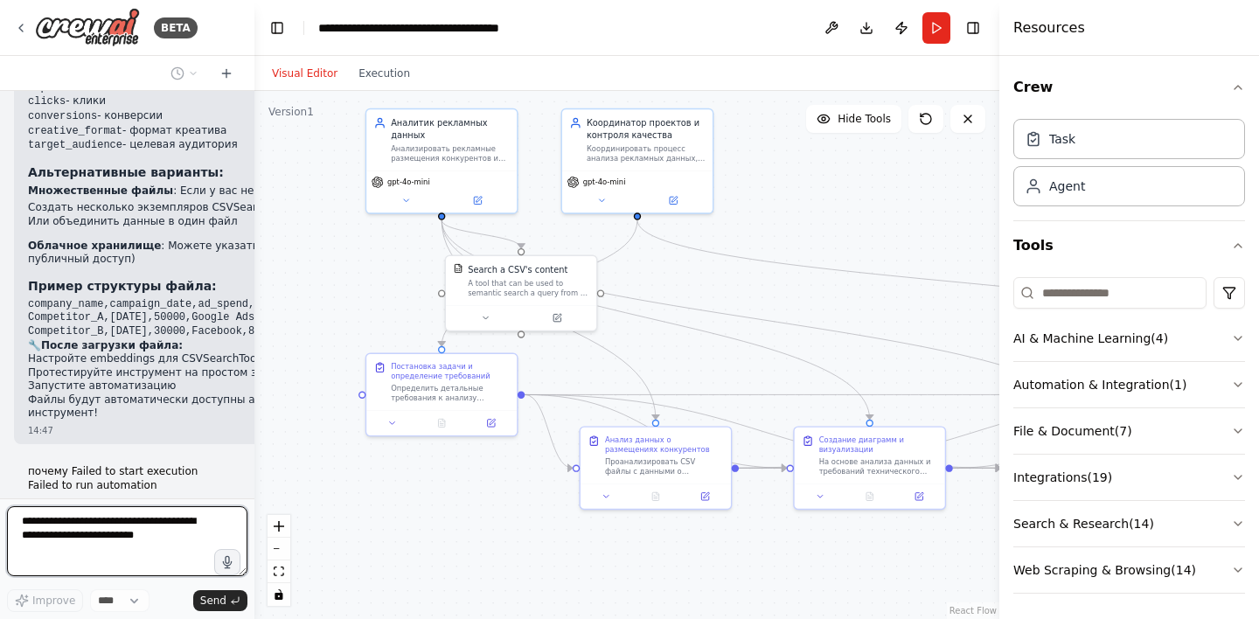
click at [136, 602] on select "****" at bounding box center [119, 600] width 59 height 23
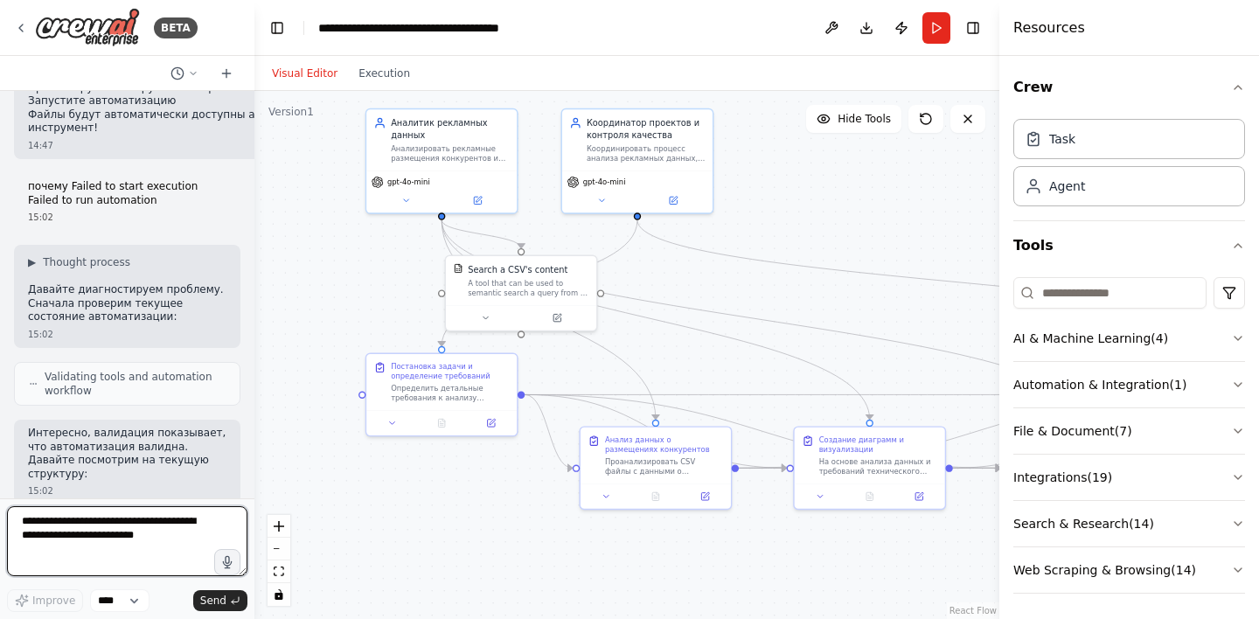
scroll to position [5251, 0]
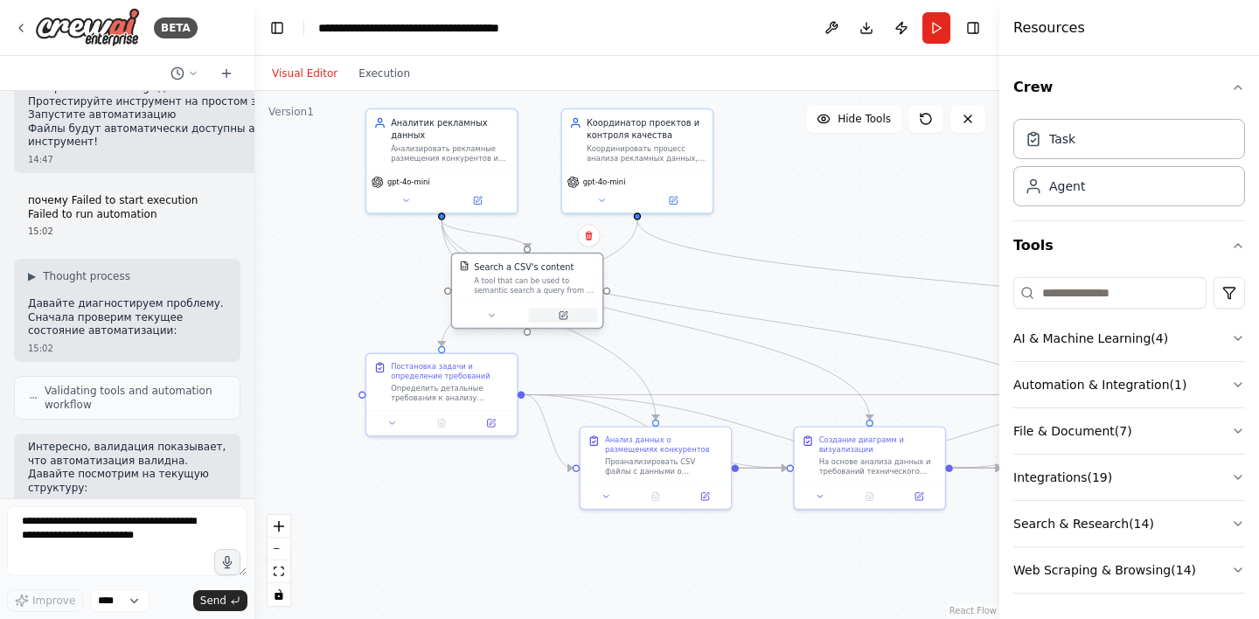
click at [558, 318] on button at bounding box center [562, 315] width 69 height 15
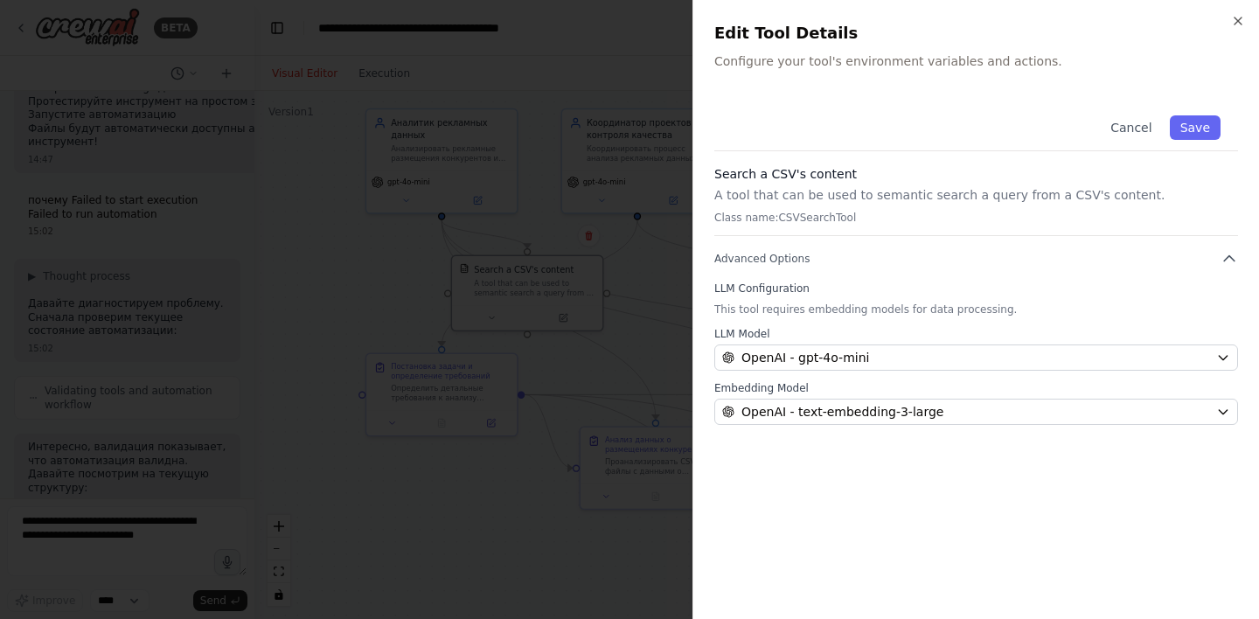
click at [847, 117] on div "Cancel Save" at bounding box center [976, 124] width 524 height 53
click at [843, 135] on div "Cancel Save" at bounding box center [976, 124] width 524 height 53
click at [751, 71] on div "Close Edit Tool Details Configure your tool's environment variables and actions…" at bounding box center [976, 309] width 567 height 619
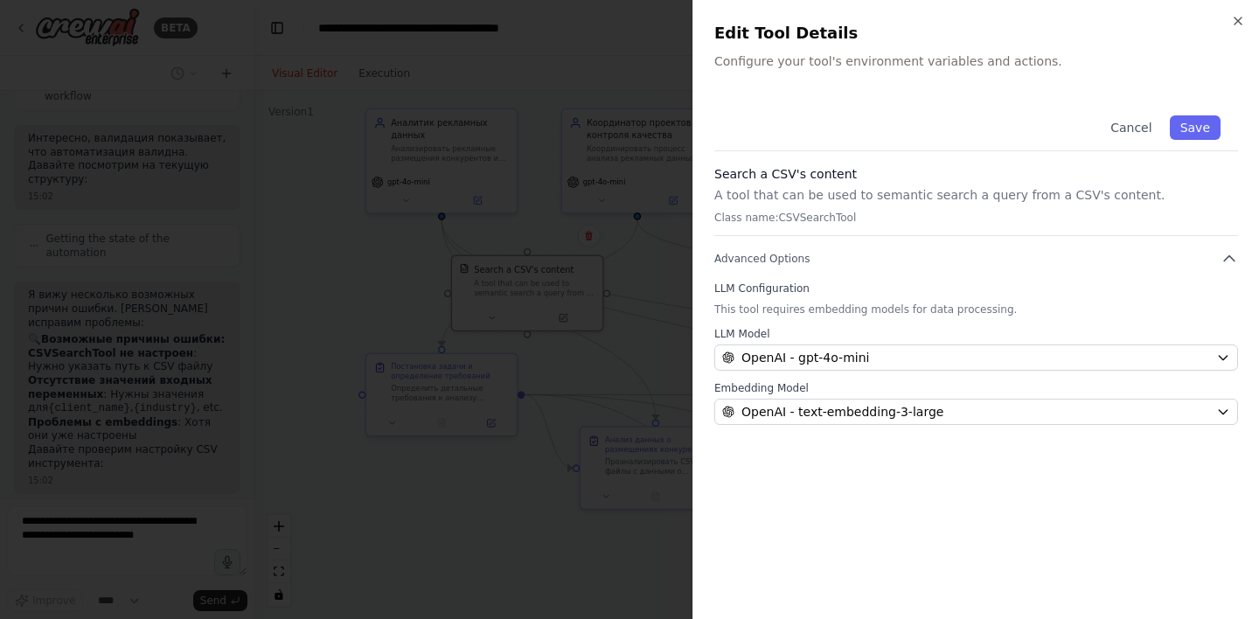
click at [776, 105] on div "Cancel Save" at bounding box center [976, 124] width 524 height 53
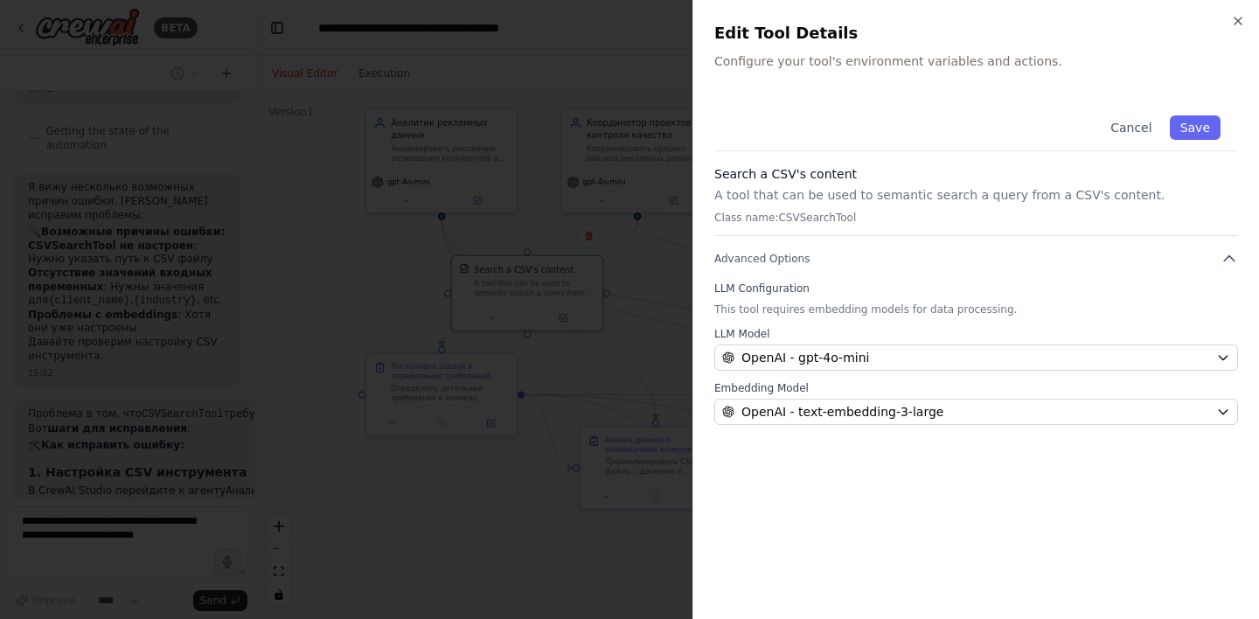
click at [860, 205] on div "Search a CSV's content A tool that can be used to semantic search a query from …" at bounding box center [976, 200] width 524 height 71
click at [861, 198] on p "A tool that can be used to semantic search a query from a CSV's content." at bounding box center [976, 194] width 524 height 17
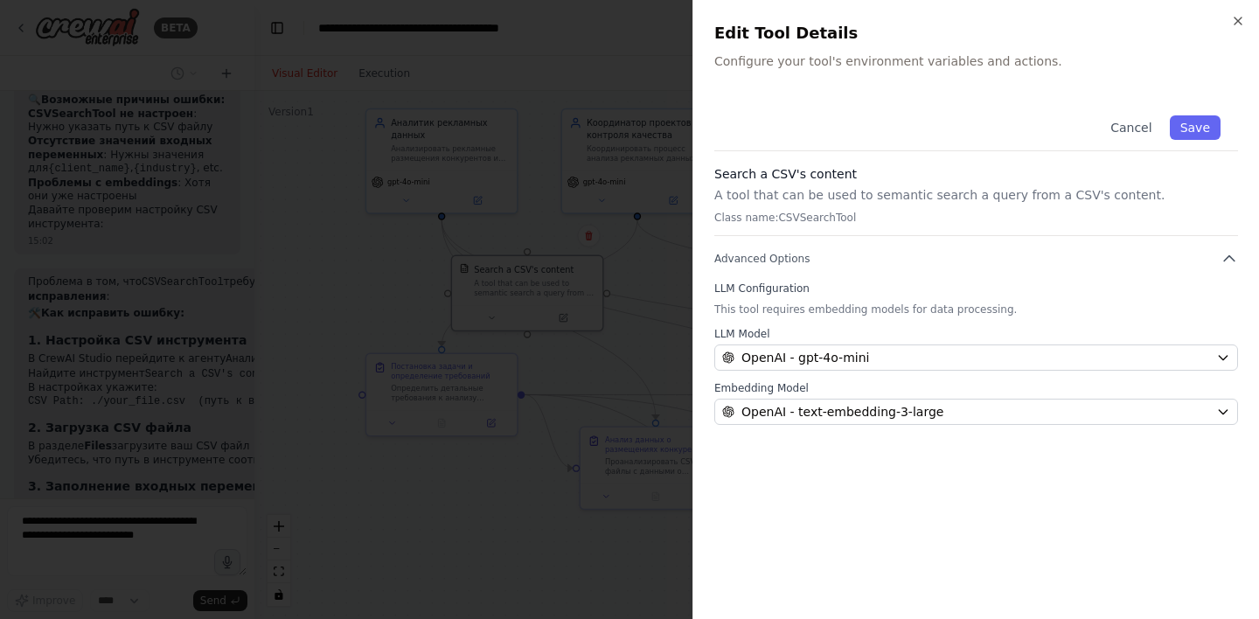
click at [827, 212] on p "Class name: CSVSearchTool" at bounding box center [976, 218] width 524 height 14
click at [843, 303] on p "This tool requires embedding models for data processing." at bounding box center [976, 310] width 524 height 14
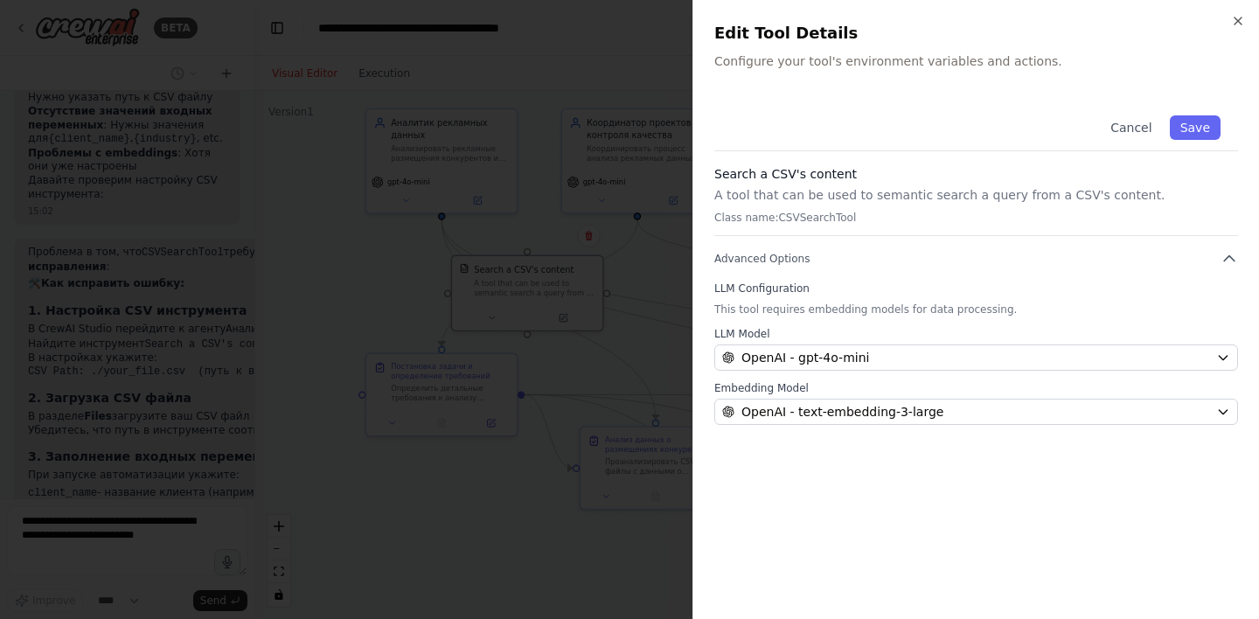
click at [848, 310] on p "This tool requires embedding models for data processing." at bounding box center [976, 310] width 524 height 14
click at [860, 287] on label "LLM Configuration" at bounding box center [976, 289] width 524 height 14
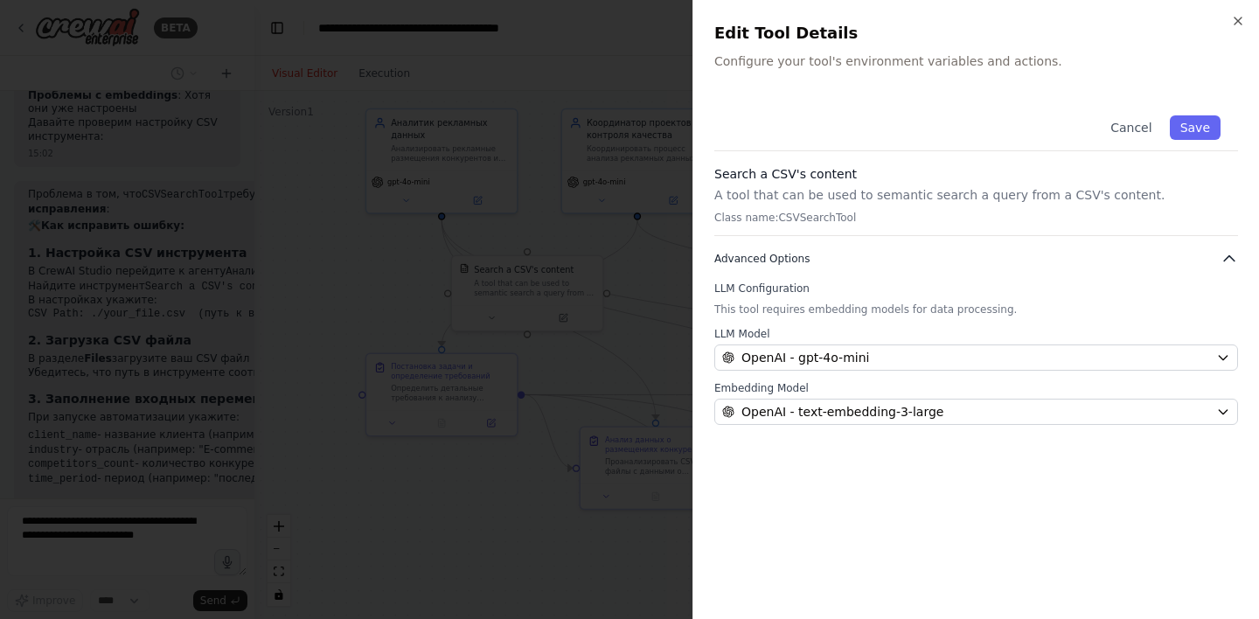
click at [785, 266] on button "Advanced Options" at bounding box center [976, 258] width 524 height 17
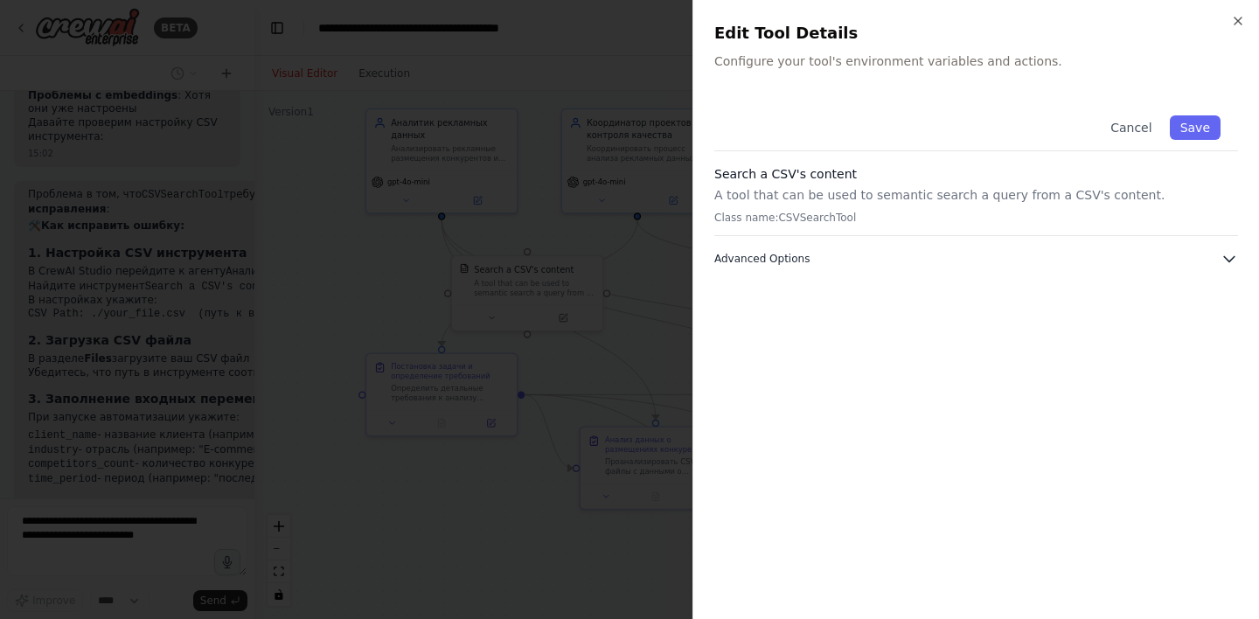
click at [785, 266] on button "Advanced Options" at bounding box center [976, 258] width 524 height 17
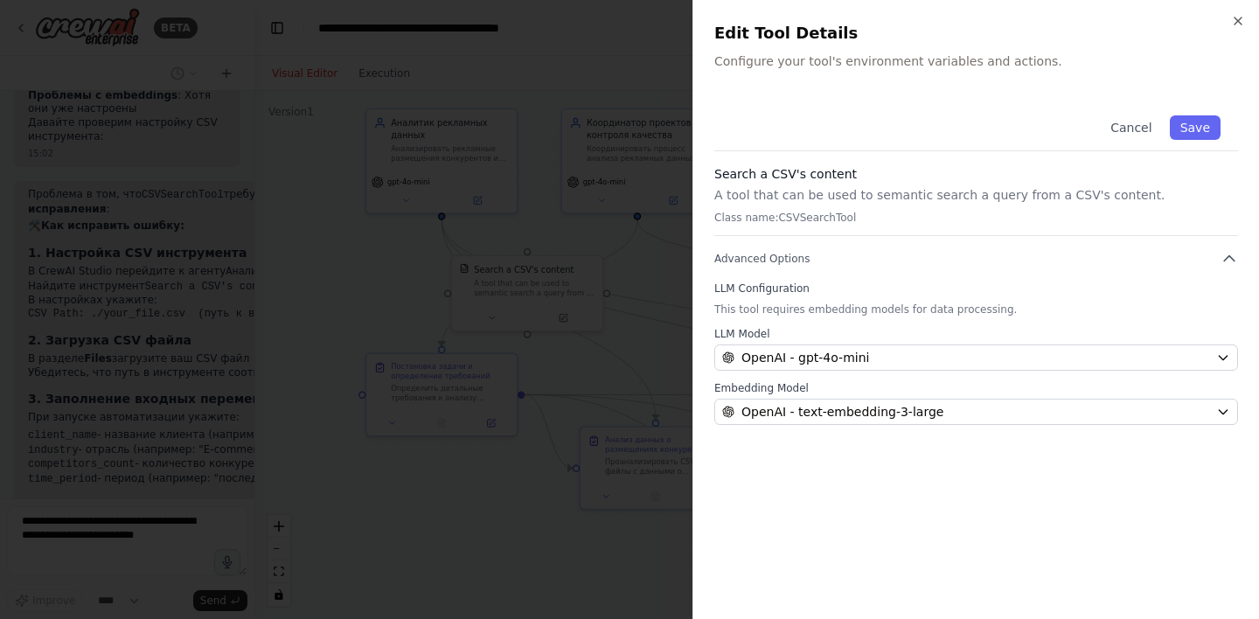
click at [818, 216] on p "Class name: CSVSearchTool" at bounding box center [976, 218] width 524 height 14
click at [781, 218] on p "Class name: CSVSearchTool" at bounding box center [976, 218] width 524 height 14
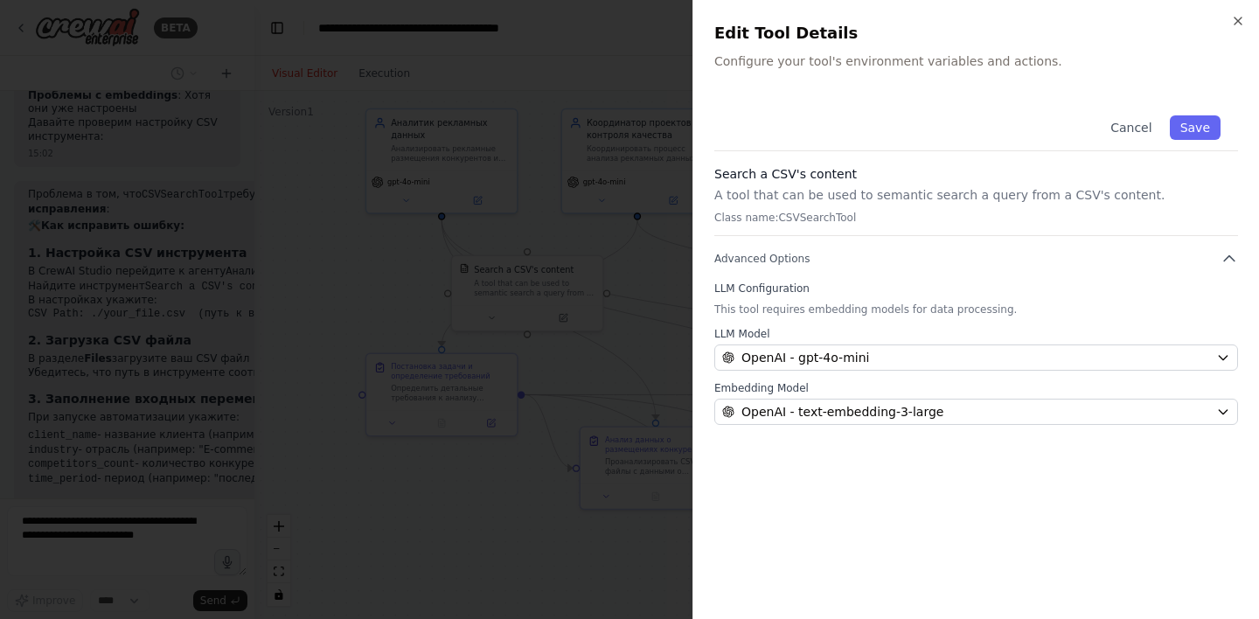
click at [816, 107] on div "Cancel Save" at bounding box center [976, 124] width 524 height 53
click at [1240, 20] on icon "button" at bounding box center [1238, 21] width 14 height 14
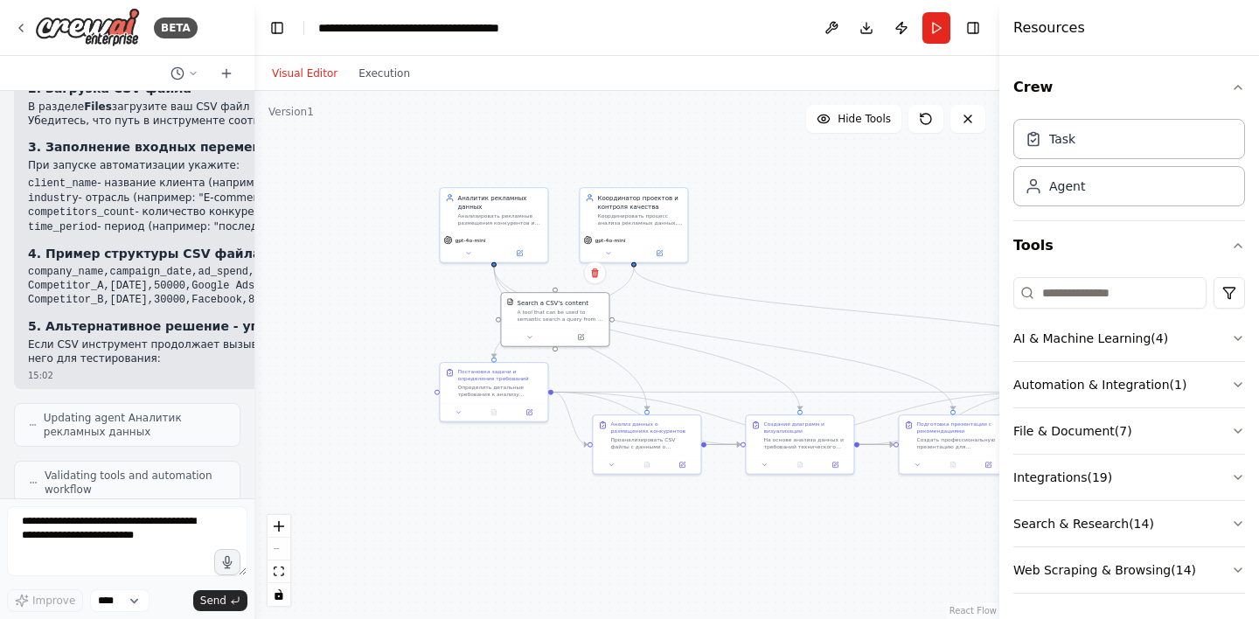
scroll to position [0, 0]
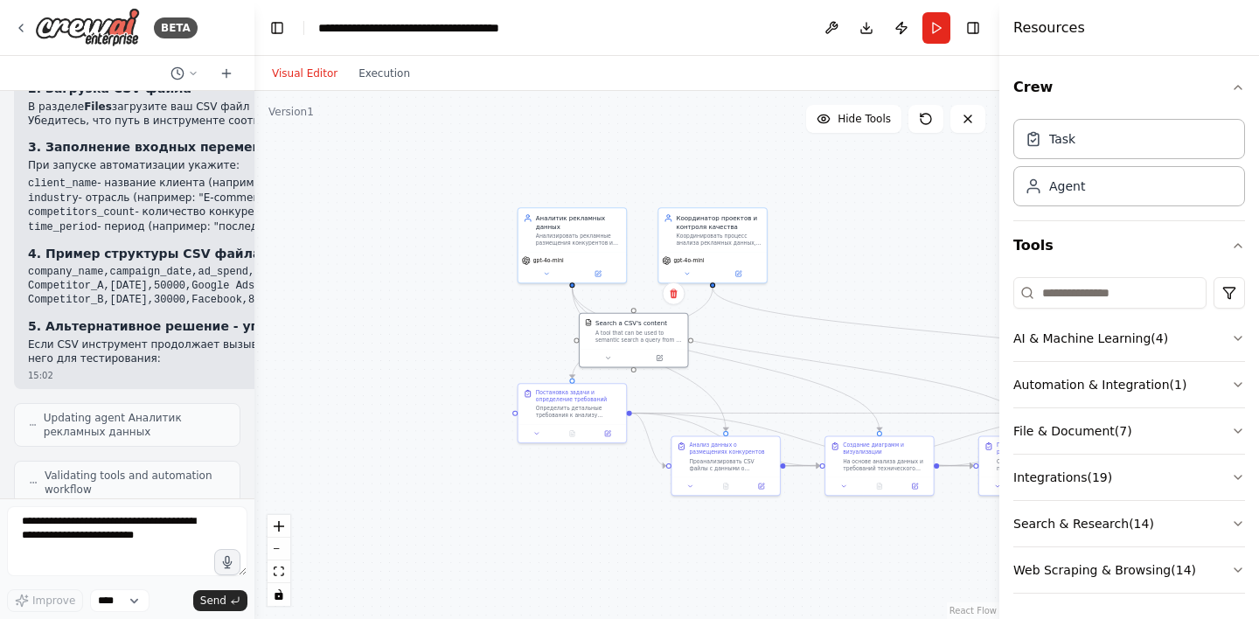
drag, startPoint x: 817, startPoint y: 371, endPoint x: 896, endPoint y: 392, distance: 82.3
click at [896, 392] on div ".deletable-edge-delete-btn { width: 20px; height: 20px; border: 0px solid #ffff…" at bounding box center [626, 355] width 745 height 528
click at [659, 357] on icon at bounding box center [660, 355] width 4 height 4
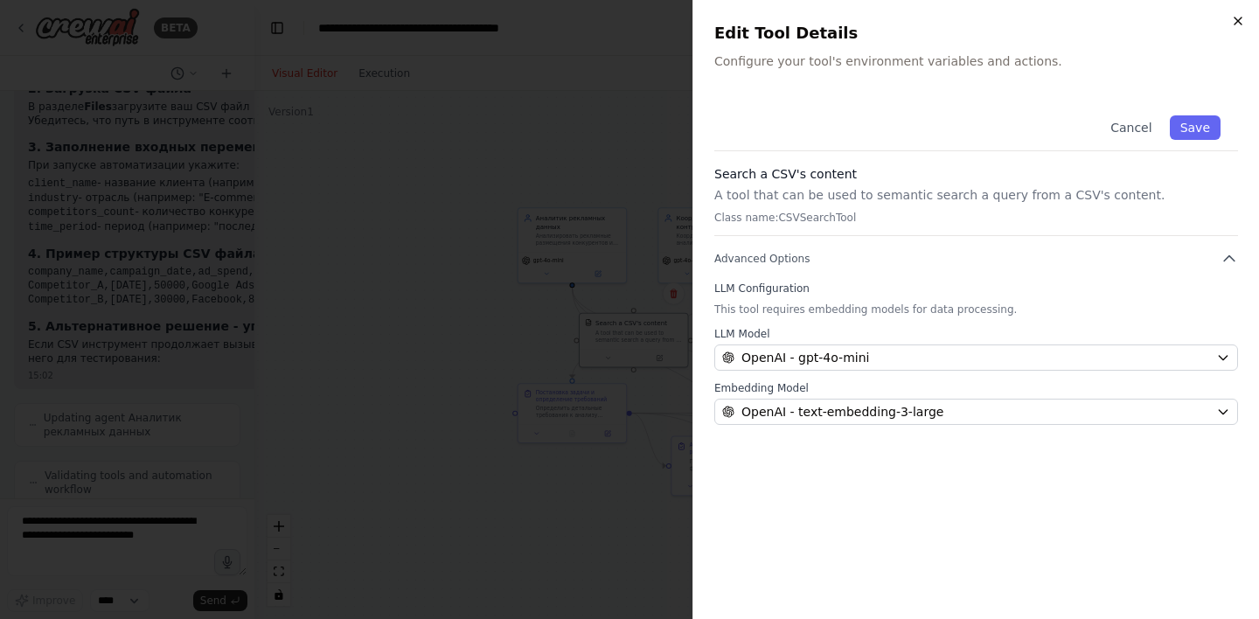
click at [1236, 19] on icon "button" at bounding box center [1238, 20] width 7 height 7
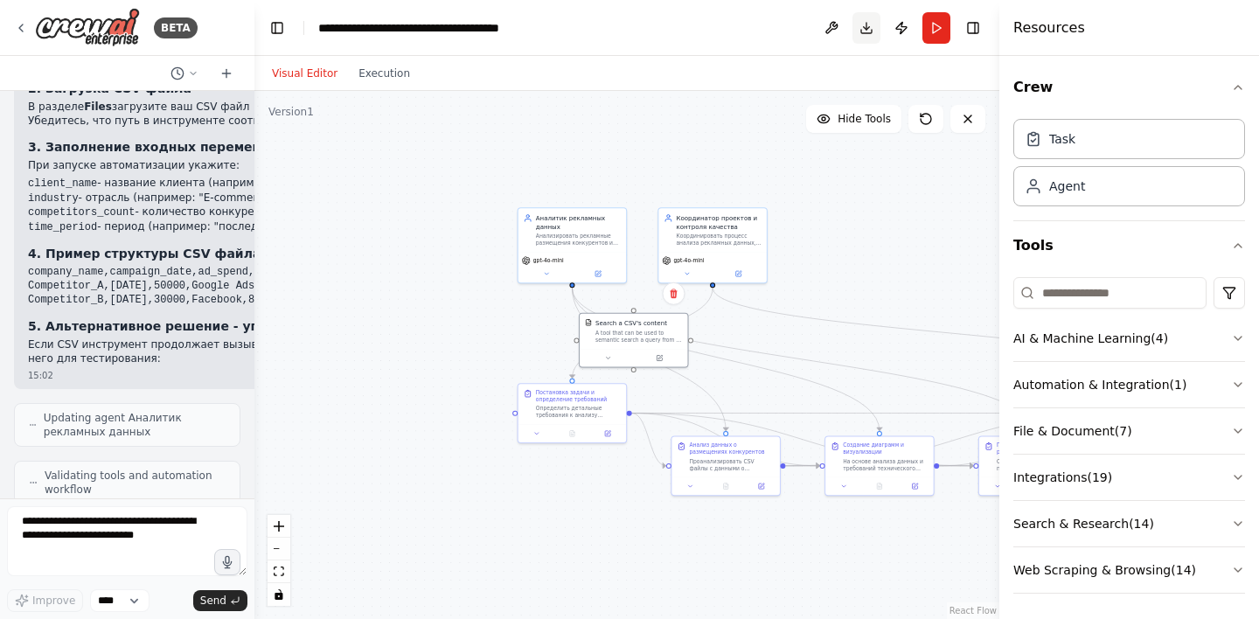
click at [867, 28] on button "Download" at bounding box center [867, 27] width 28 height 31
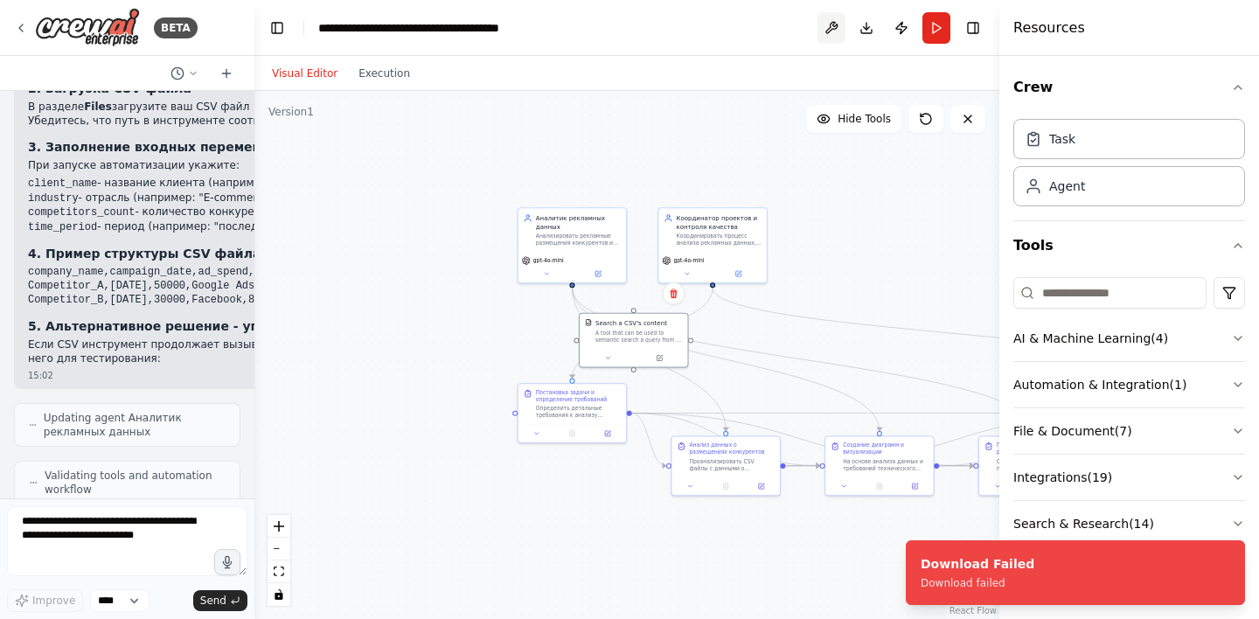
click at [835, 27] on button at bounding box center [832, 27] width 28 height 31
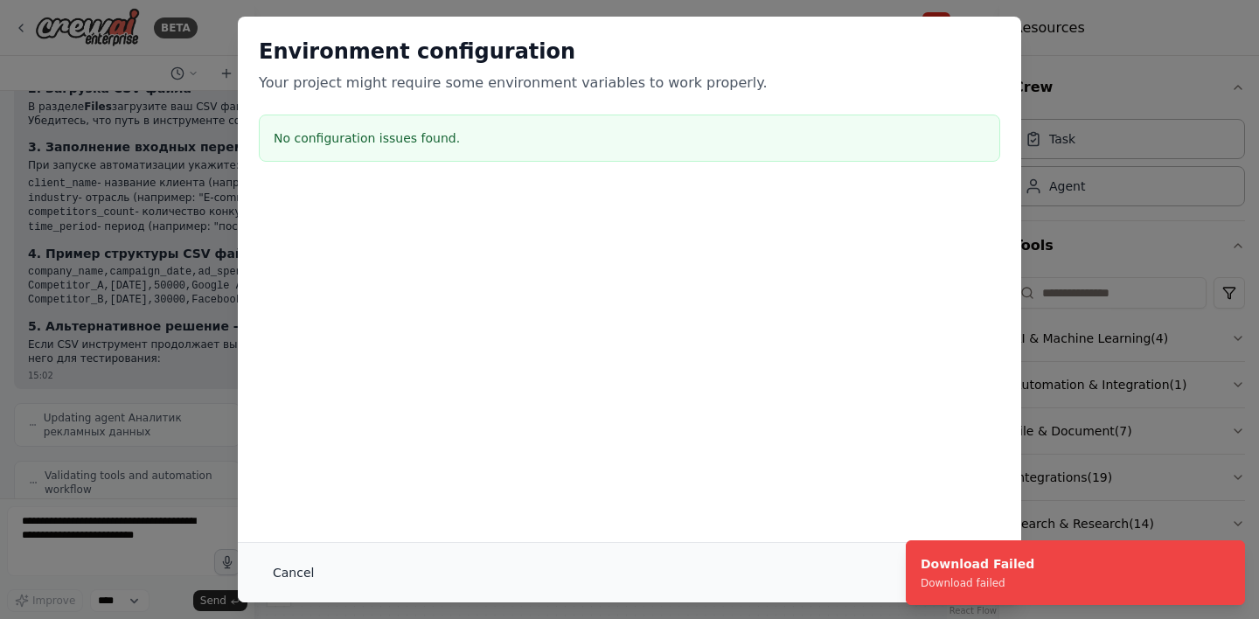
click at [293, 568] on button "Cancel" at bounding box center [293, 572] width 69 height 31
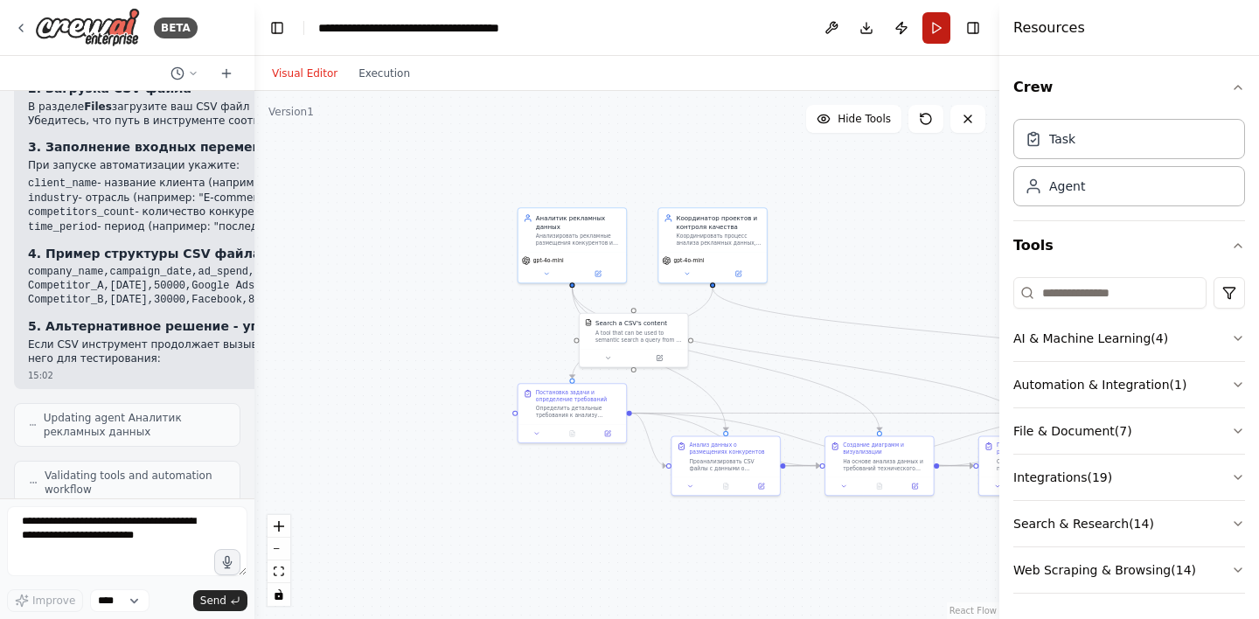
click at [927, 33] on button "Run" at bounding box center [937, 27] width 28 height 31
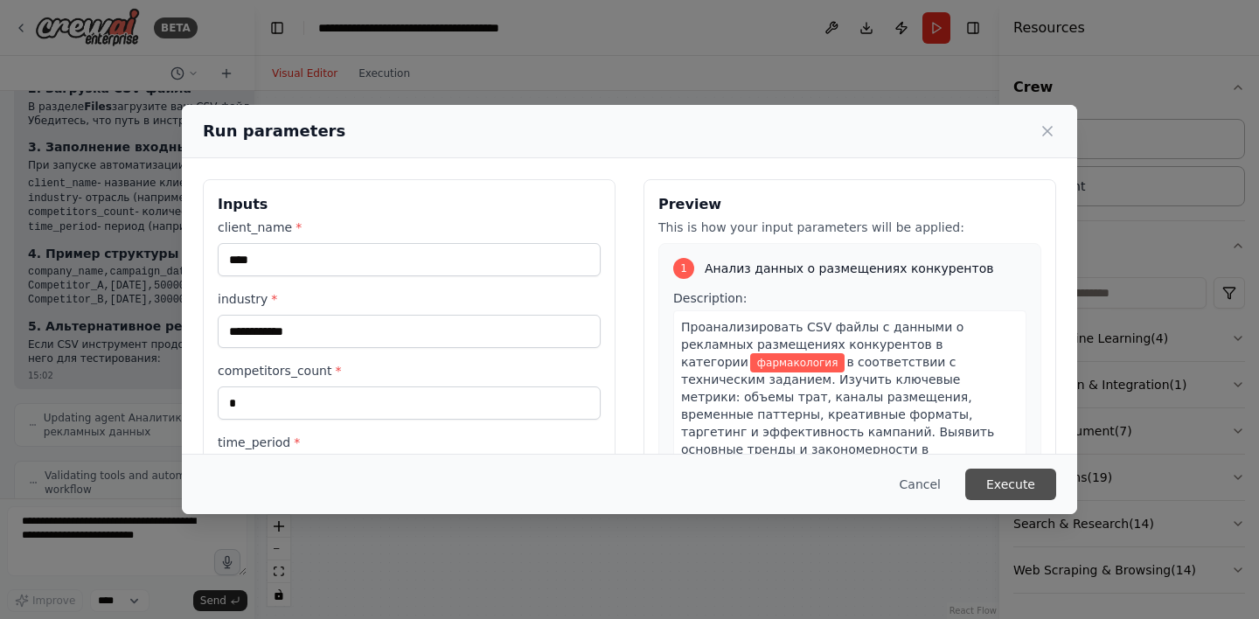
click at [994, 479] on button "Execute" at bounding box center [1010, 484] width 91 height 31
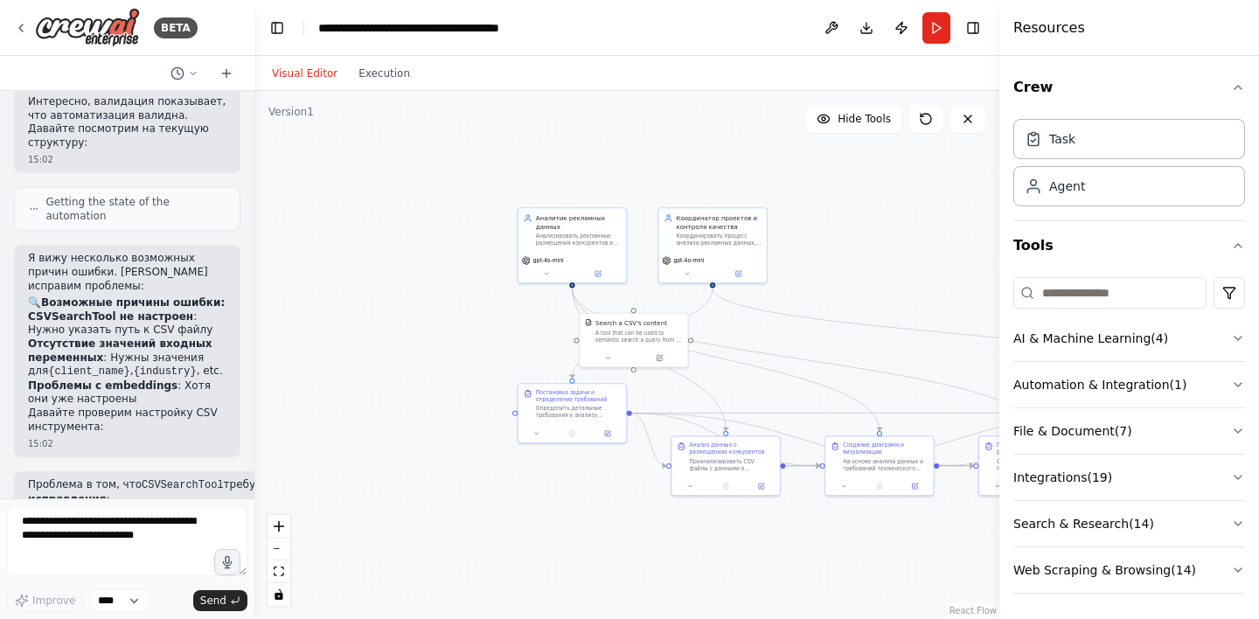
scroll to position [5586, 0]
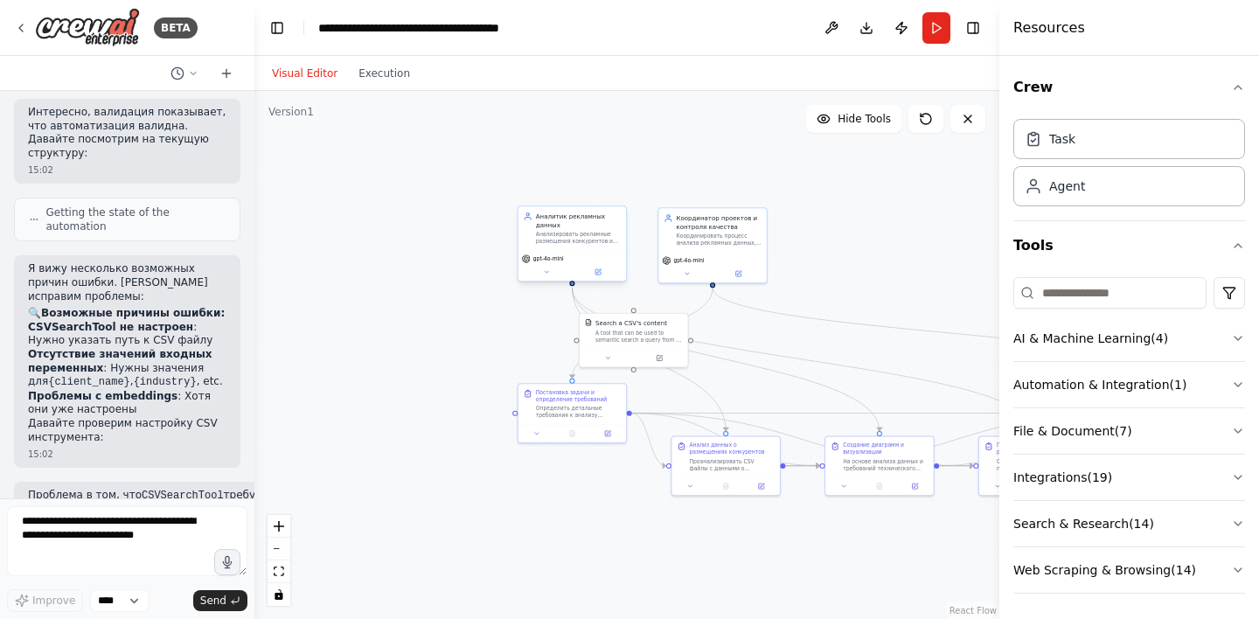
click at [573, 235] on div "Анализировать рекламные размещения конкурентов из CSV файлов, выявлять тренды и…" at bounding box center [578, 238] width 85 height 14
click at [604, 275] on button at bounding box center [598, 272] width 50 height 10
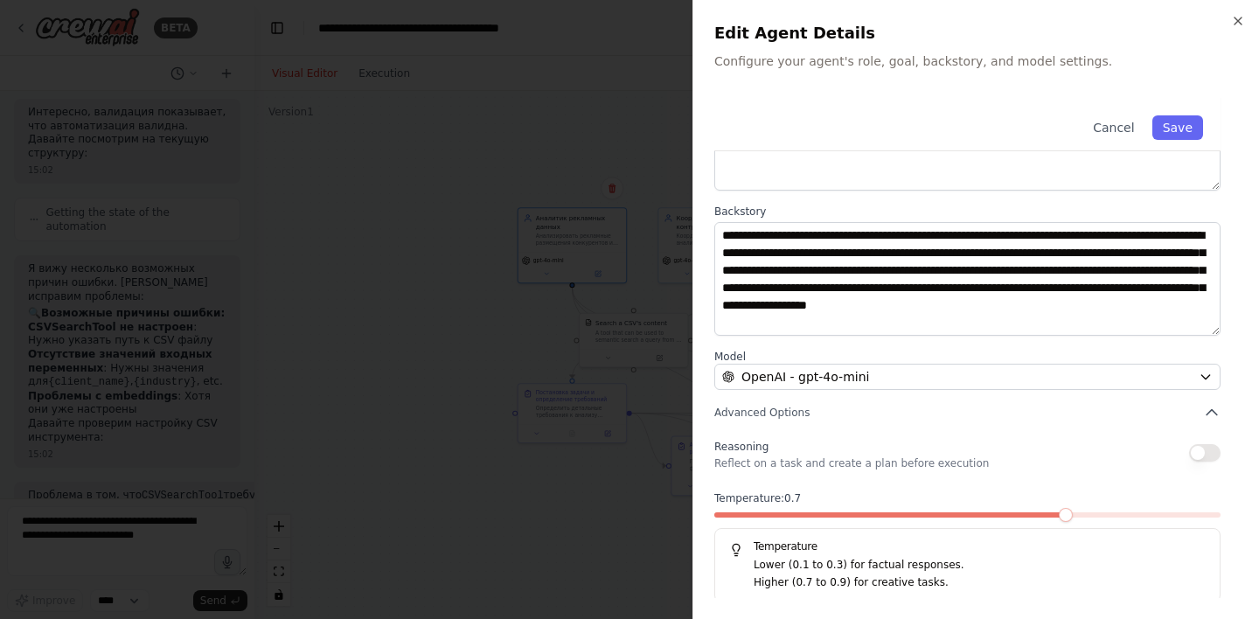
scroll to position [17, 0]
click at [1244, 17] on icon "button" at bounding box center [1238, 21] width 14 height 14
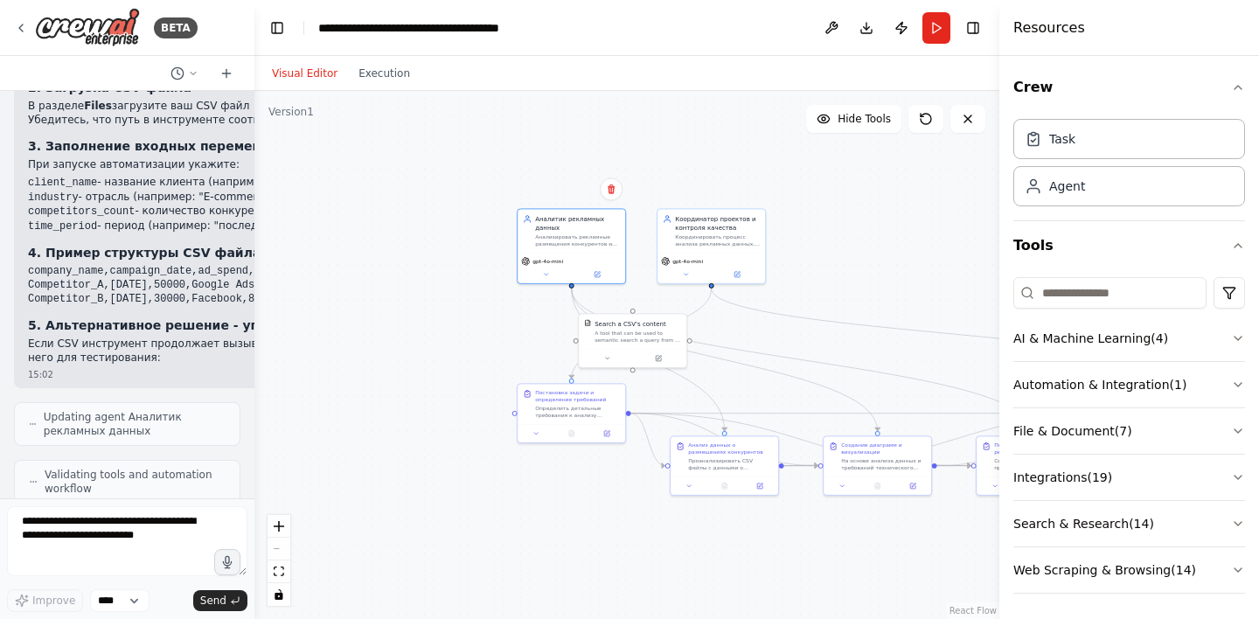
scroll to position [6138, 0]
click at [133, 537] on textarea at bounding box center [127, 541] width 240 height 70
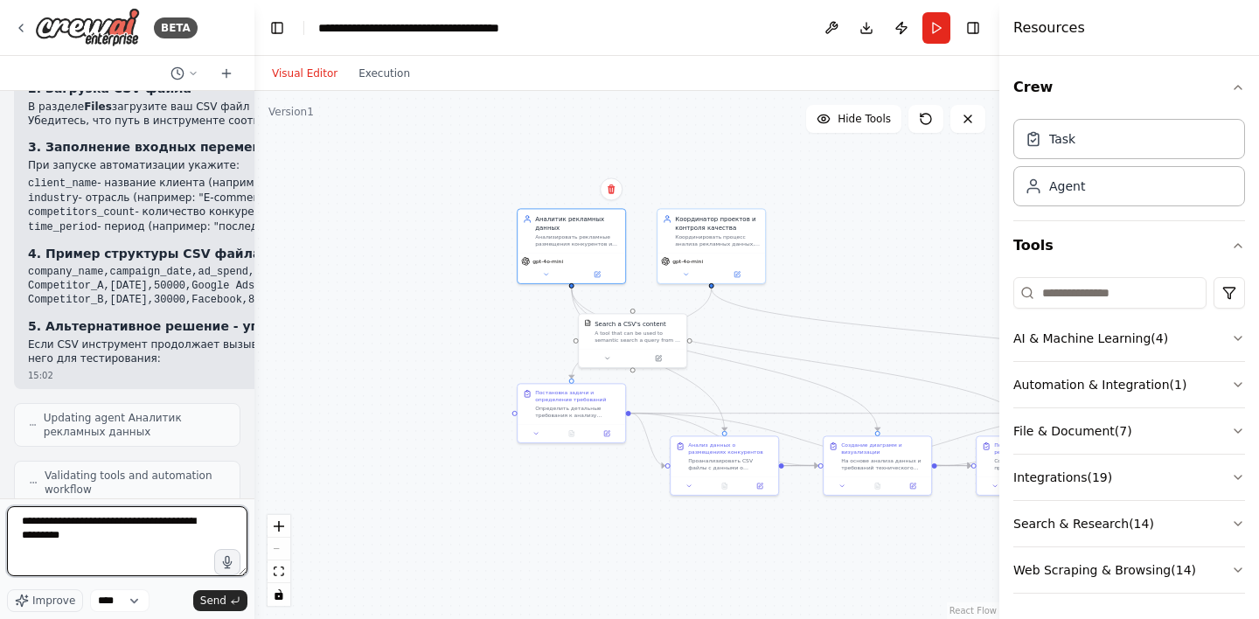
type textarea "**********"
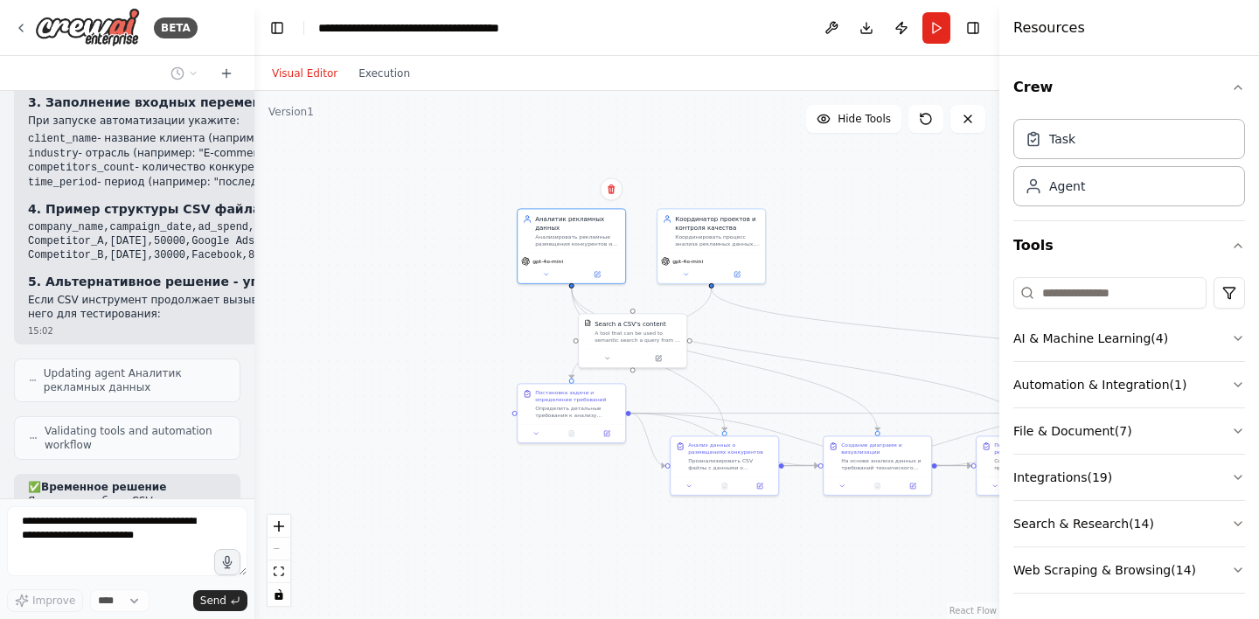
scroll to position [6255, 0]
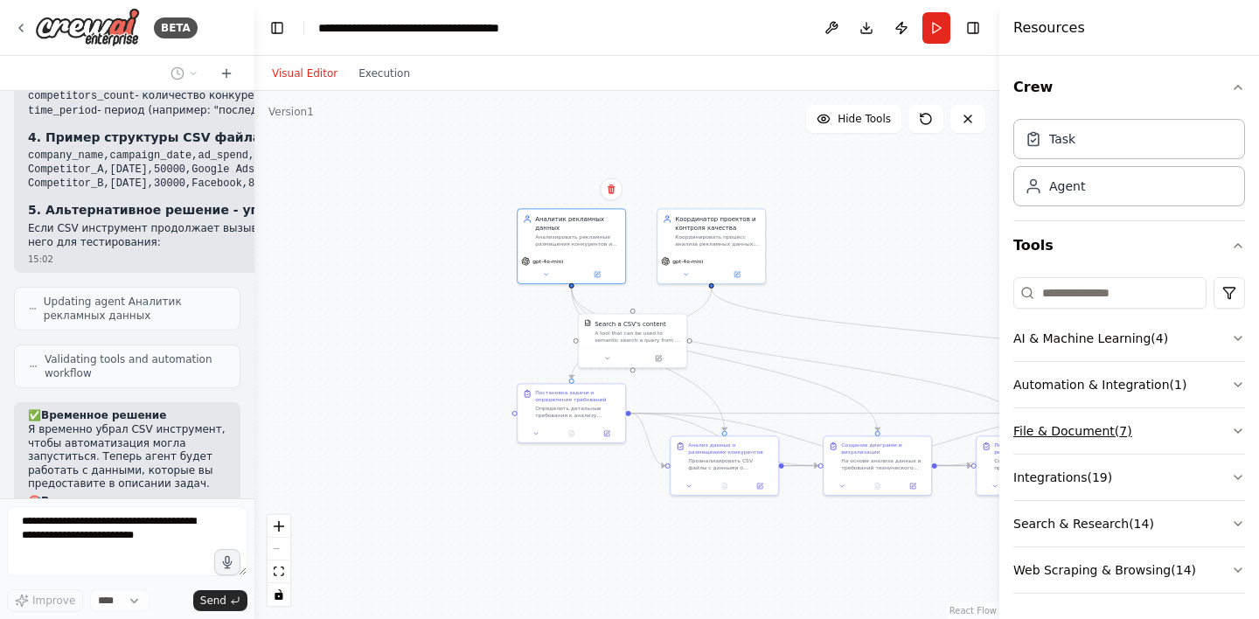
click at [1237, 428] on icon "button" at bounding box center [1238, 431] width 14 height 14
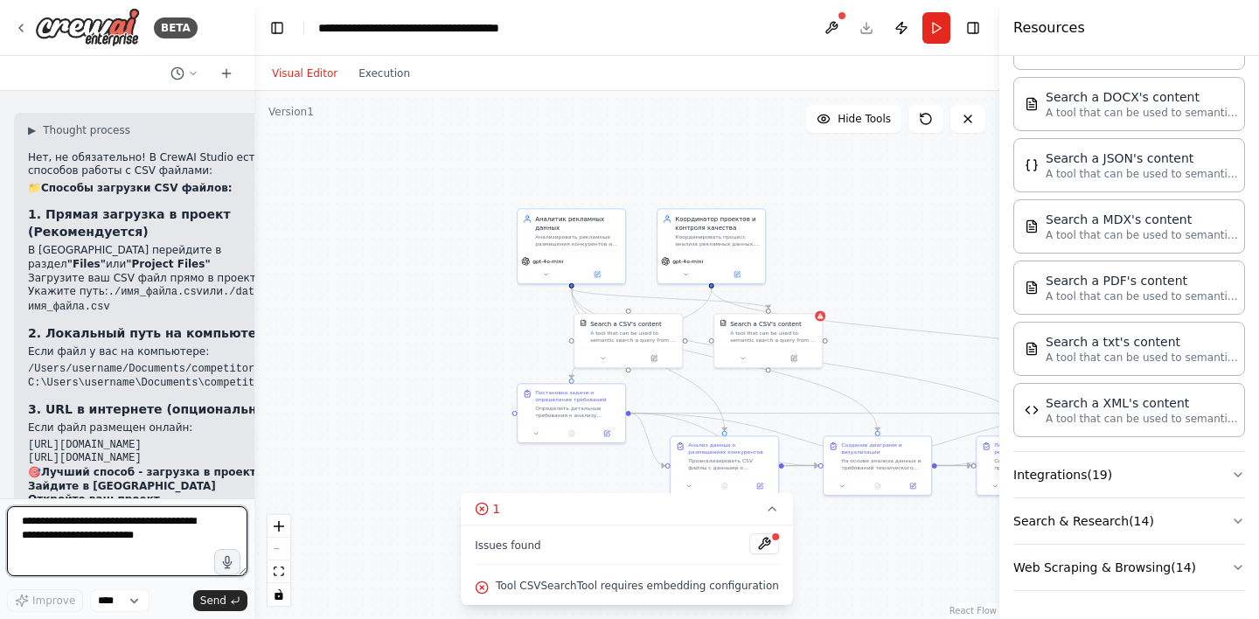
scroll to position [6946, 0]
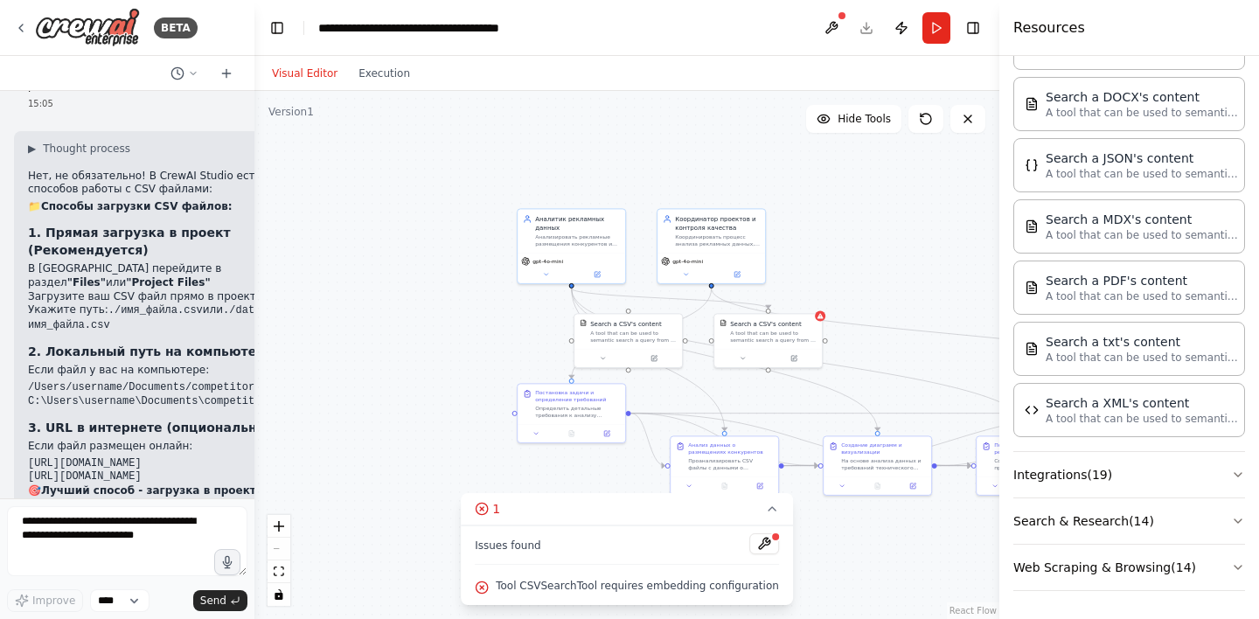
click at [254, 324] on div ".deletable-edge-delete-btn { width: 20px; height: 20px; border: 0px solid #ffff…" at bounding box center [626, 355] width 745 height 528
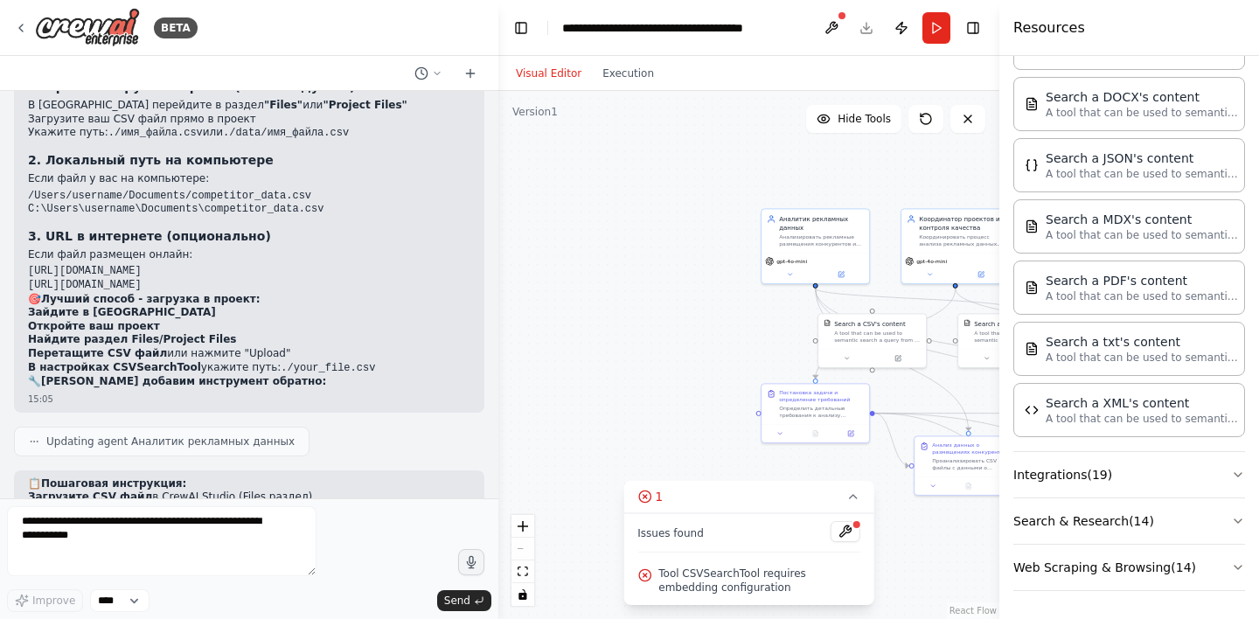
scroll to position [5299, 0]
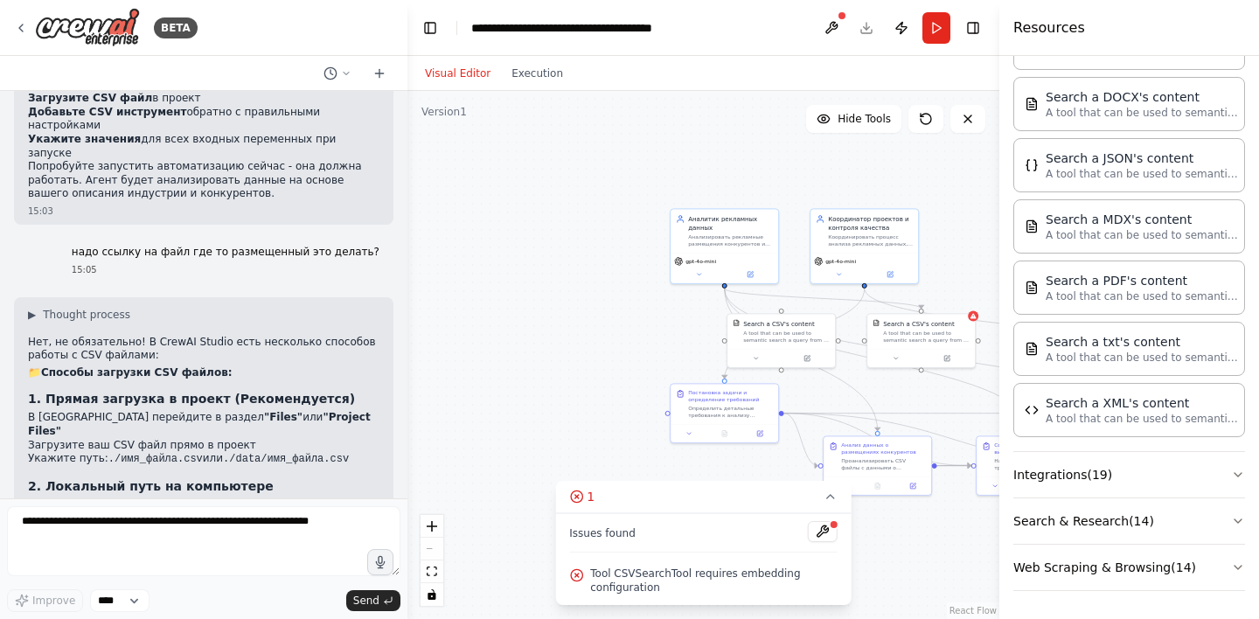
drag, startPoint x: 254, startPoint y: 324, endPoint x: 407, endPoint y: 372, distance: 161.2
click at [407, 372] on div "BETA Hello! I'm the CrewAI assistant. What kind of automation do you want to bu…" at bounding box center [629, 309] width 1259 height 619
click at [21, 27] on icon at bounding box center [21, 28] width 14 height 14
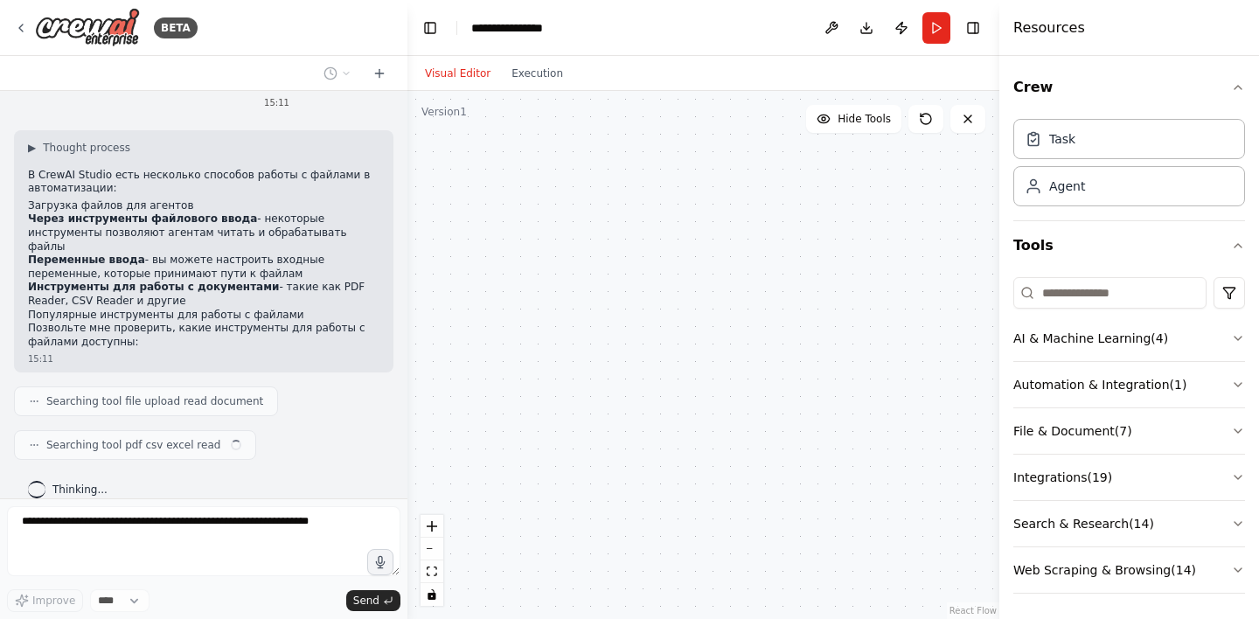
scroll to position [16, 0]
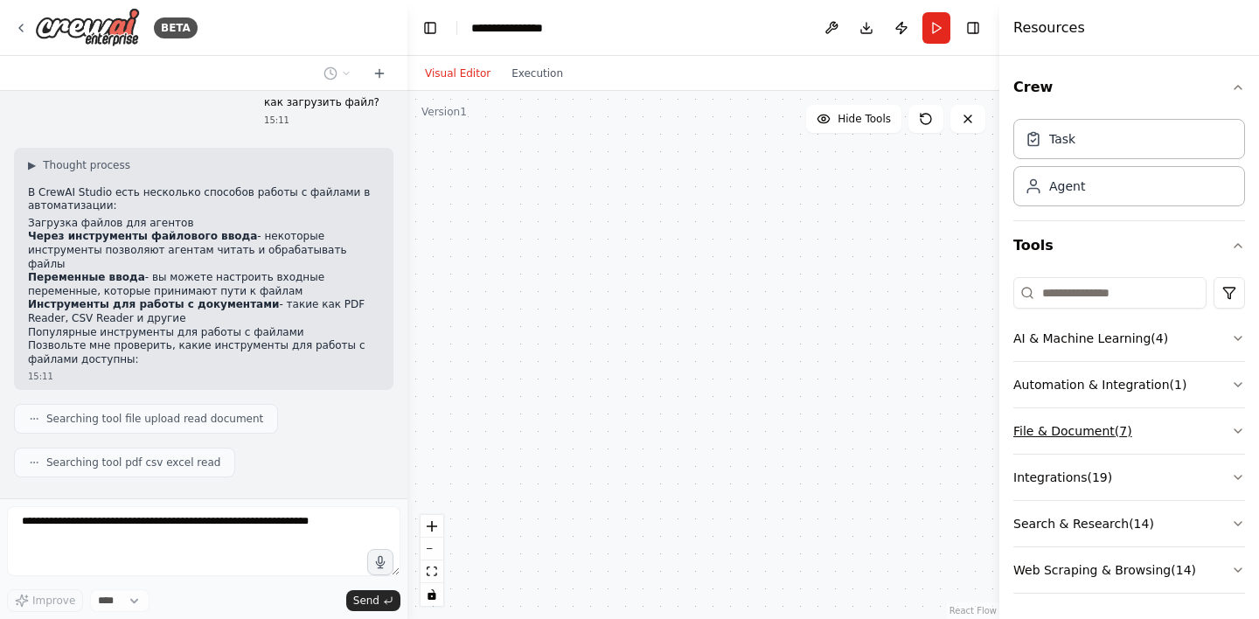
click at [1234, 426] on icon "button" at bounding box center [1238, 431] width 14 height 14
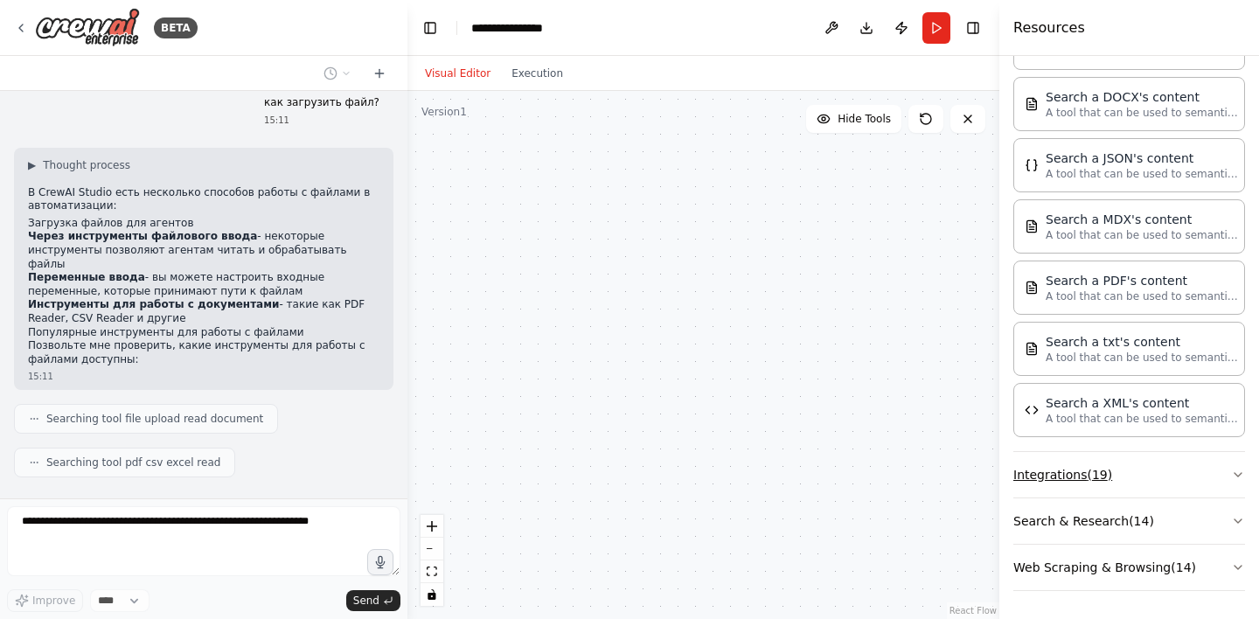
scroll to position [0, 0]
click at [1232, 519] on icon "button" at bounding box center [1238, 521] width 14 height 14
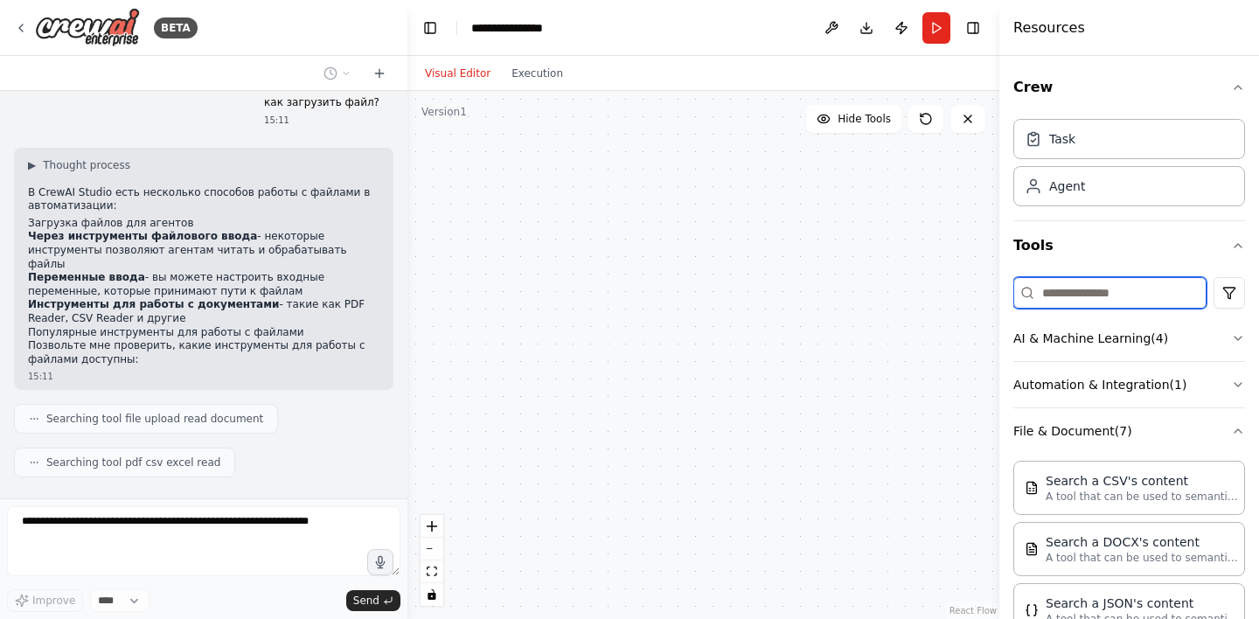
click at [1140, 297] on input at bounding box center [1109, 292] width 193 height 31
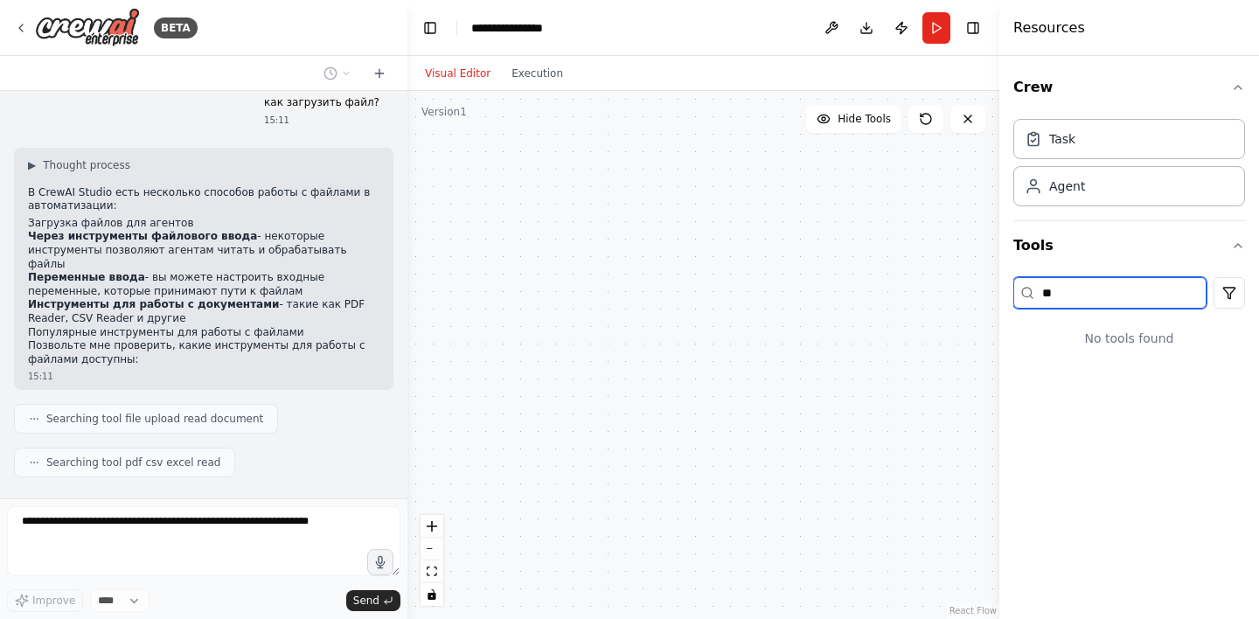
type input "*"
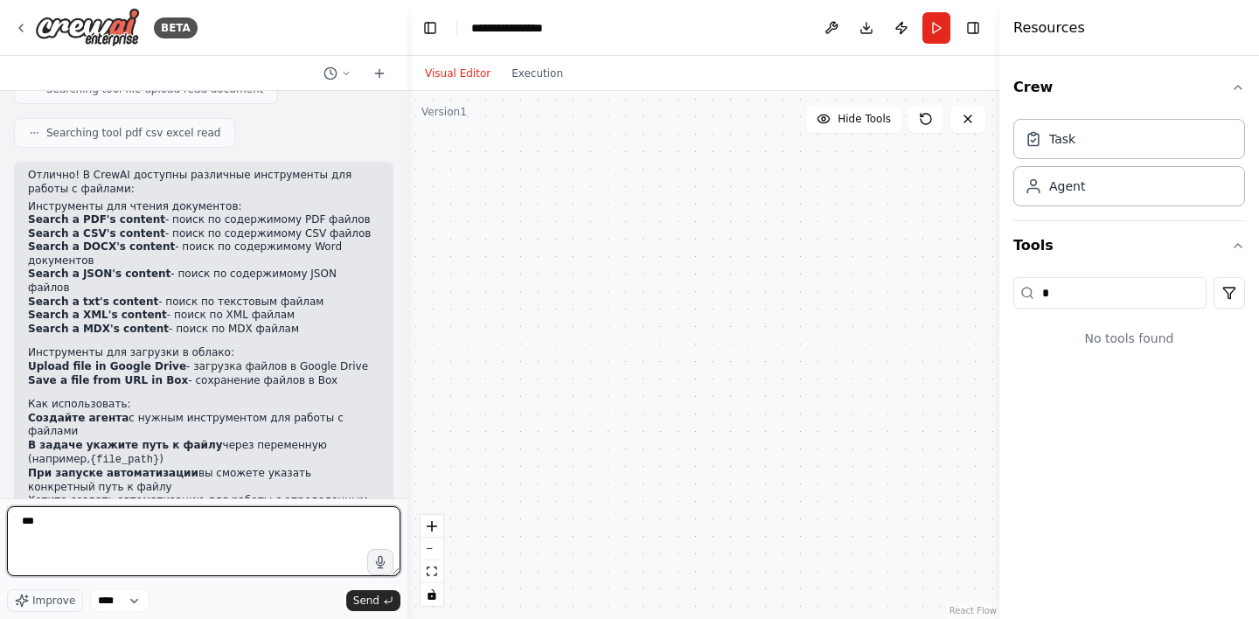
scroll to position [359, 0]
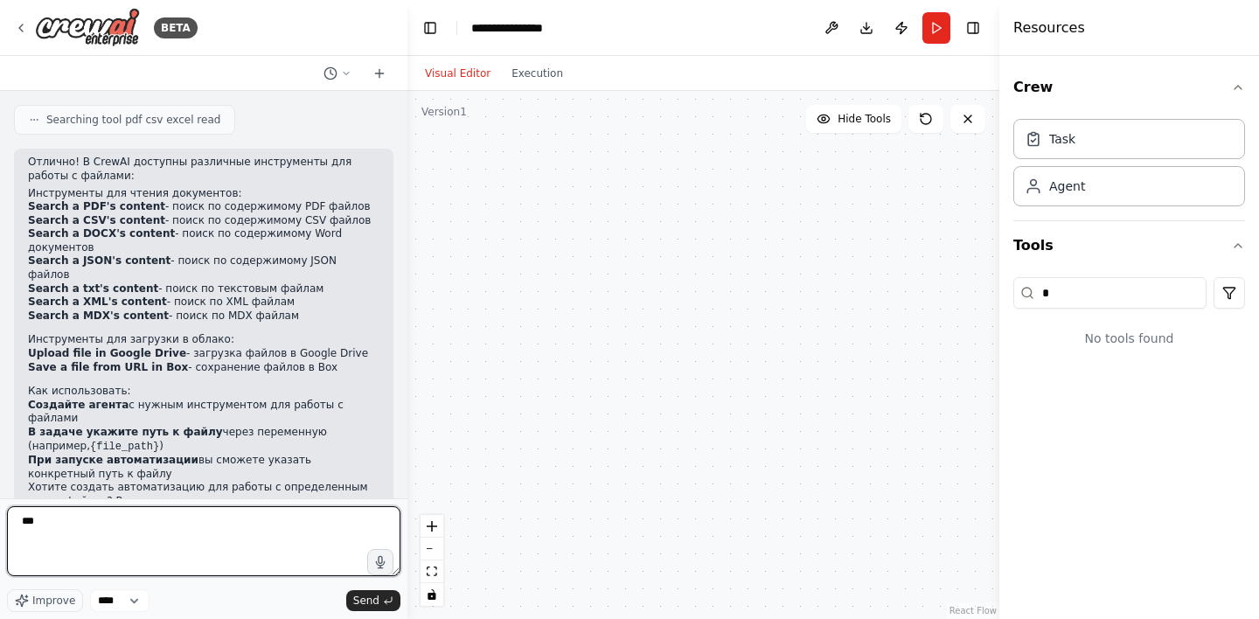
type textarea "***"
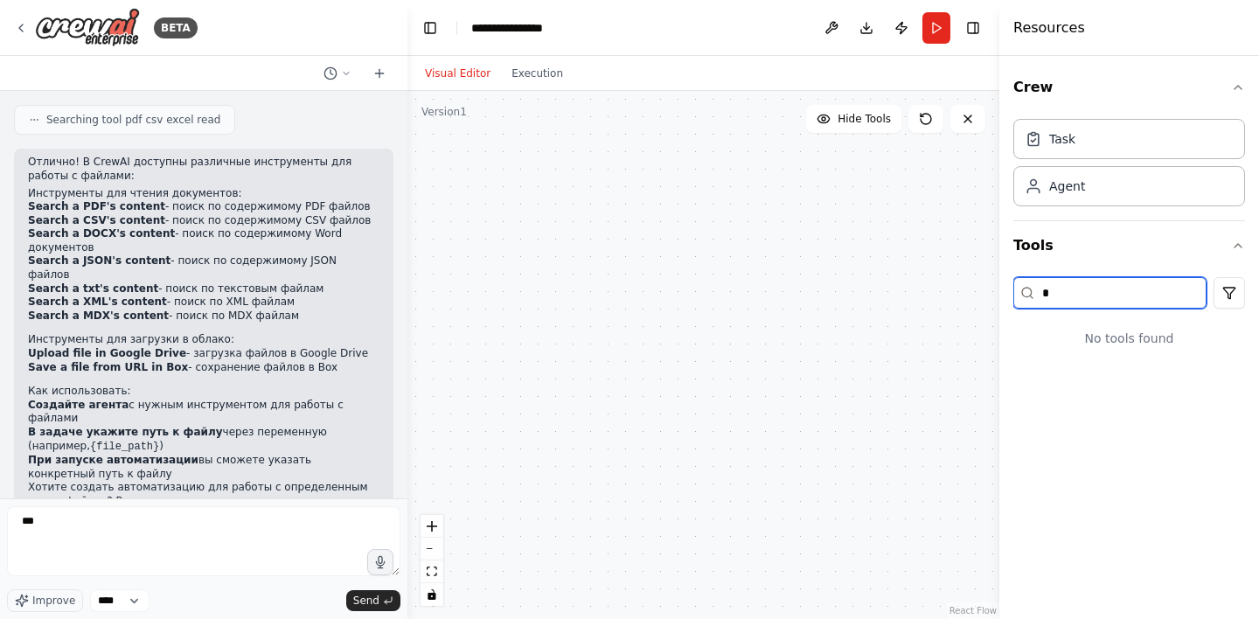
drag, startPoint x: 1140, startPoint y: 297, endPoint x: 1079, endPoint y: 299, distance: 61.2
click at [1079, 299] on input "*" at bounding box center [1109, 292] width 193 height 31
type input "*"
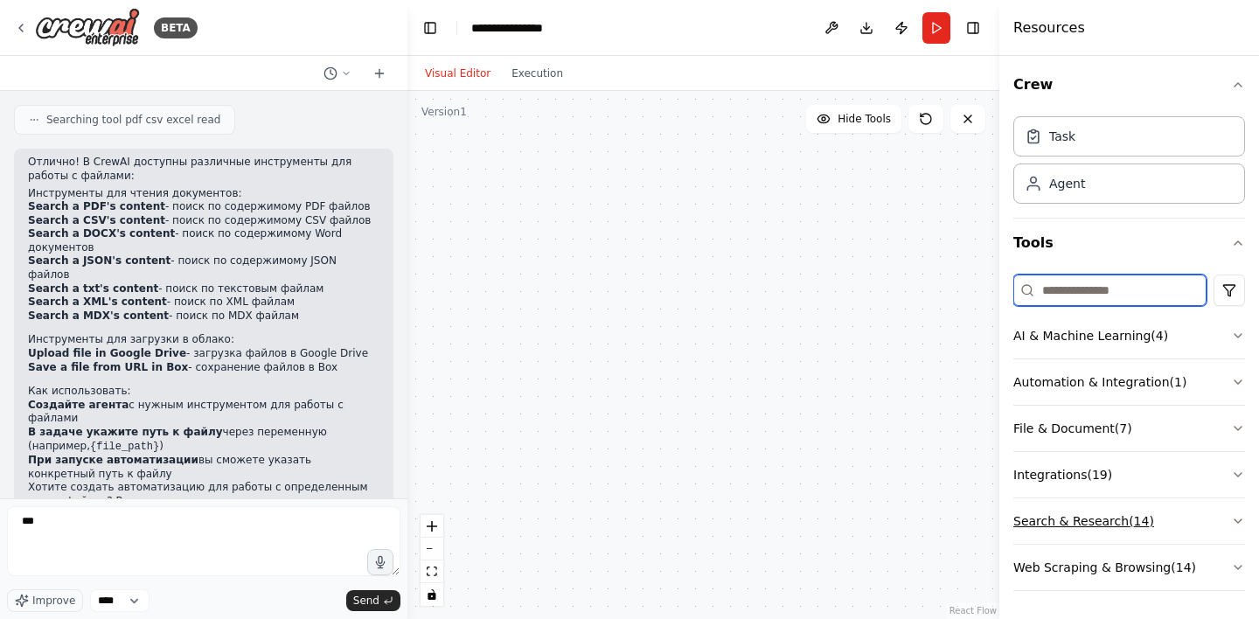
scroll to position [3, 0]
click at [1227, 430] on button "File & Document ( 7 )" at bounding box center [1129, 428] width 232 height 45
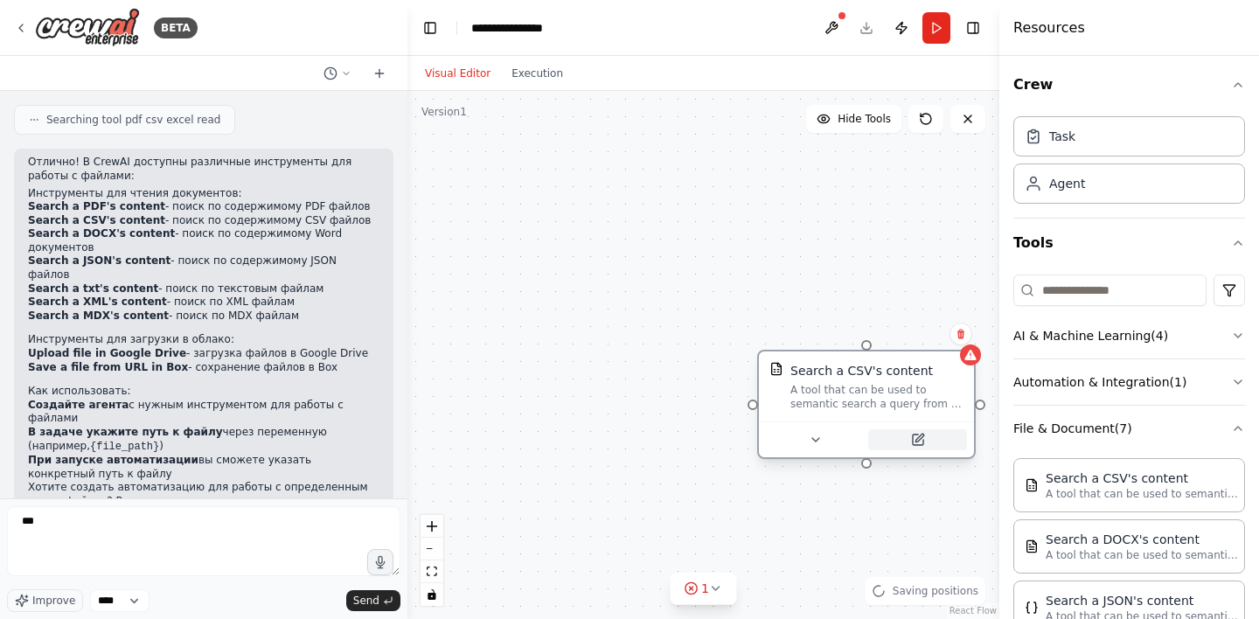
click at [909, 439] on button at bounding box center [917, 439] width 99 height 21
click at [921, 440] on icon at bounding box center [918, 440] width 10 height 10
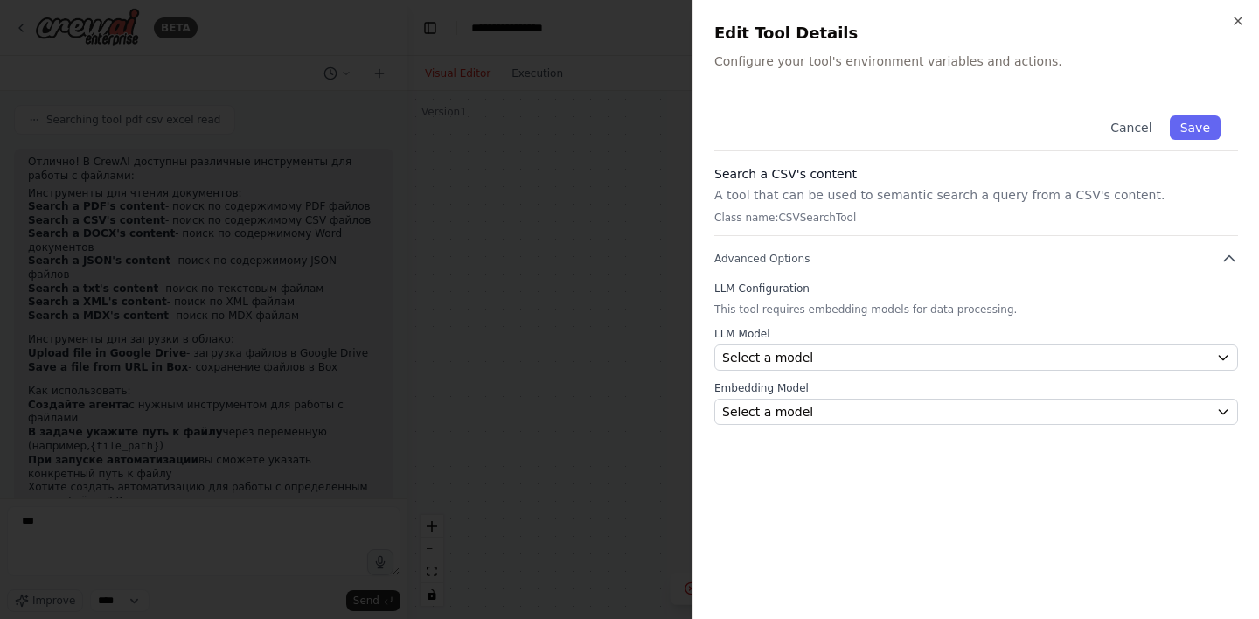
click at [810, 191] on p "A tool that can be used to semantic search a query from a CSV's content." at bounding box center [976, 194] width 524 height 17
click at [793, 217] on p "Class name: CSVSearchTool" at bounding box center [976, 218] width 524 height 14
click at [823, 124] on div "Cancel Save" at bounding box center [976, 124] width 524 height 53
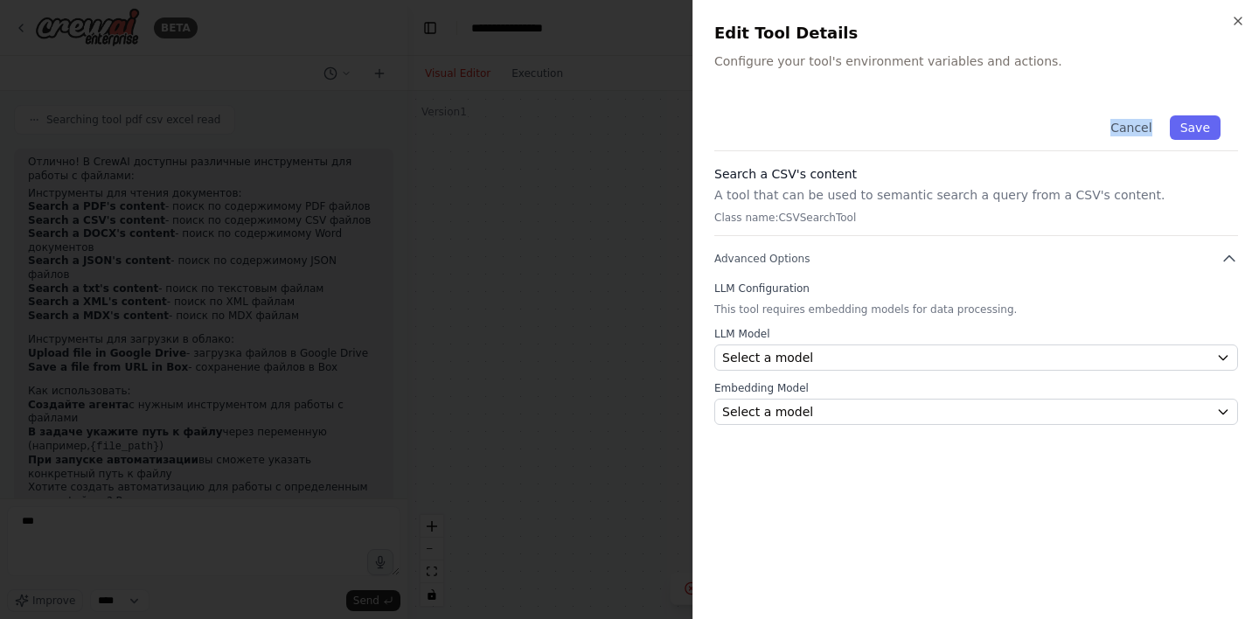
click at [823, 124] on div "Cancel Save" at bounding box center [976, 124] width 524 height 53
click at [835, 406] on div "Select a model" at bounding box center [965, 411] width 487 height 17
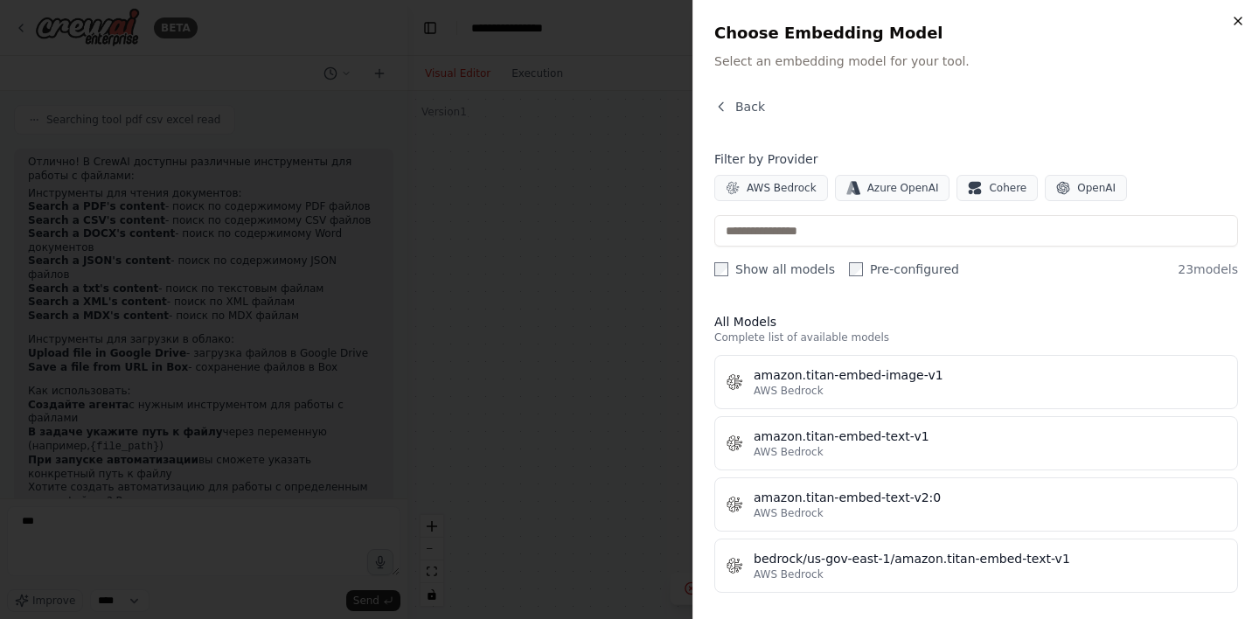
click at [1241, 15] on icon "button" at bounding box center [1238, 21] width 14 height 14
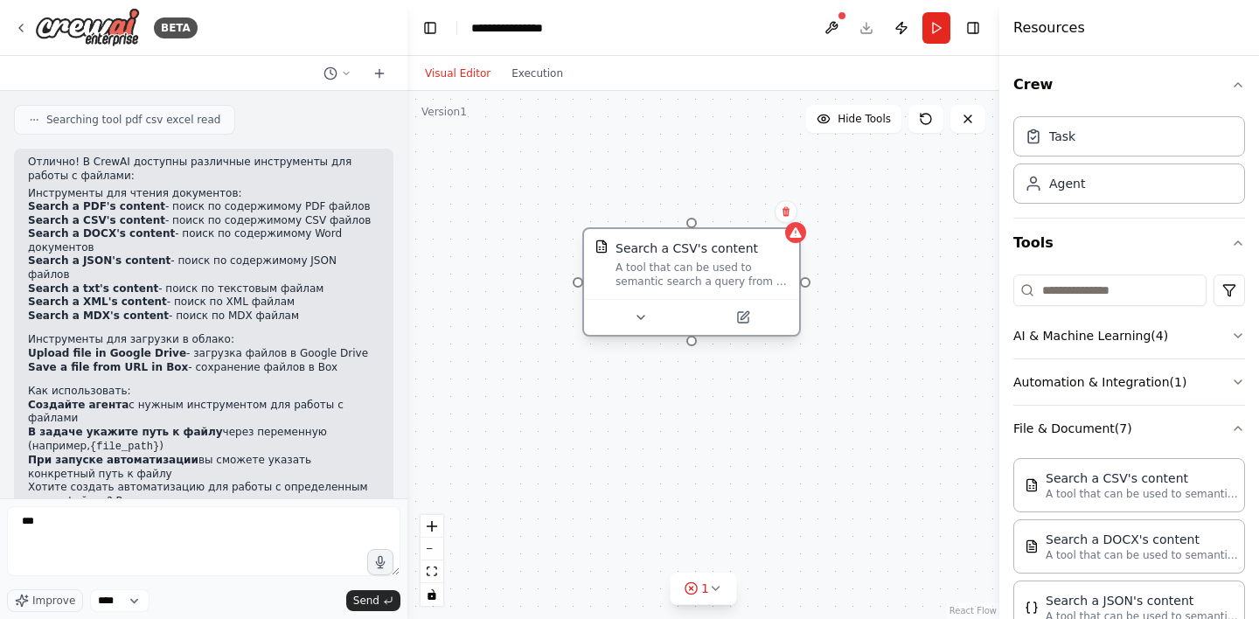
drag, startPoint x: 890, startPoint y: 386, endPoint x: 716, endPoint y: 260, distance: 215.3
click at [716, 260] on div "Search a CSV's content A tool that can be used to semantic search a query from …" at bounding box center [702, 264] width 173 height 49
click at [640, 317] on icon at bounding box center [640, 317] width 7 height 3
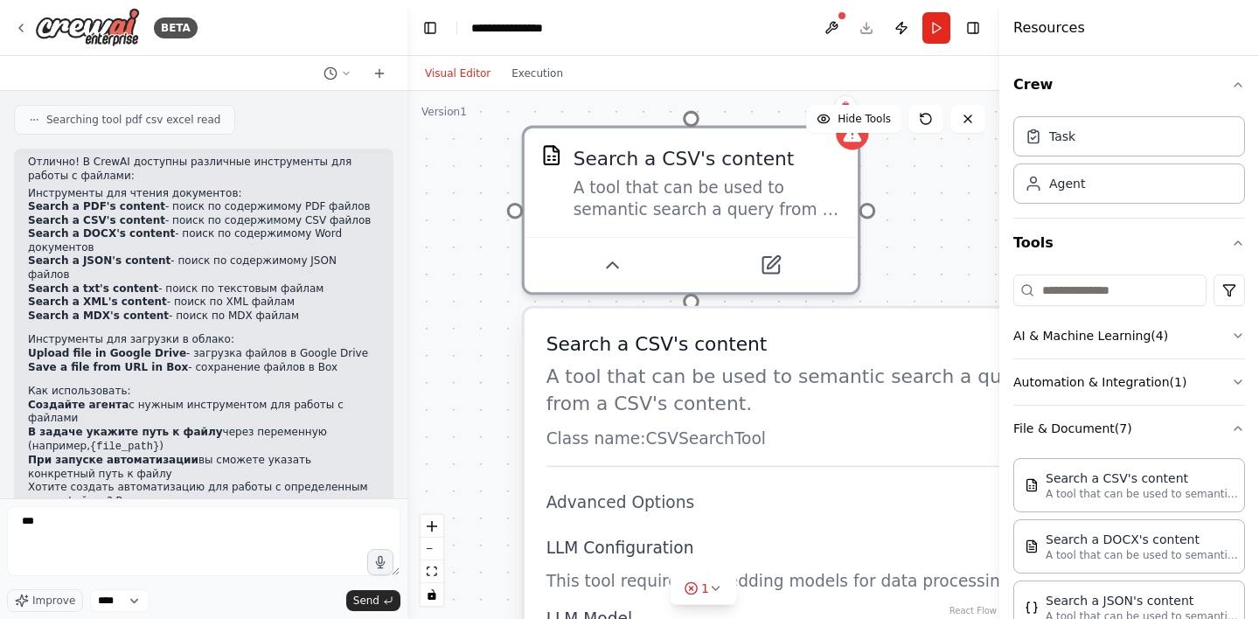
click at [686, 439] on p "Class name: CSVSearchTool" at bounding box center [793, 439] width 493 height 22
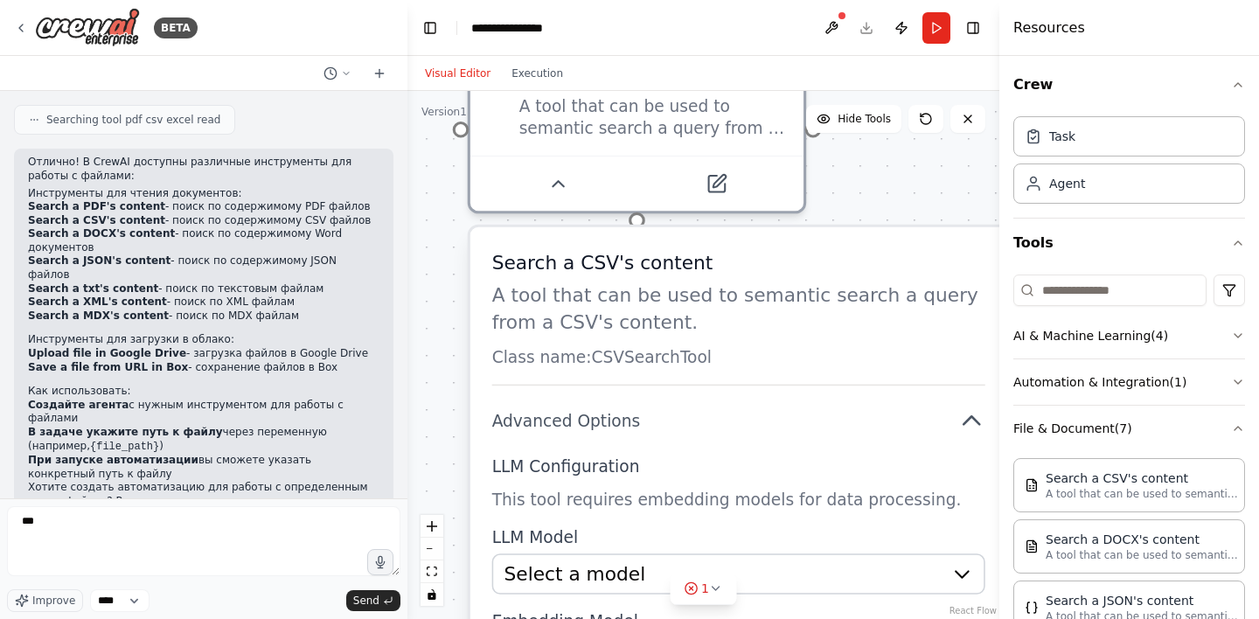
drag, startPoint x: 686, startPoint y: 440, endPoint x: 620, endPoint y: 339, distance: 120.5
click at [620, 346] on p "Class name: CSVSearchTool" at bounding box center [738, 357] width 493 height 22
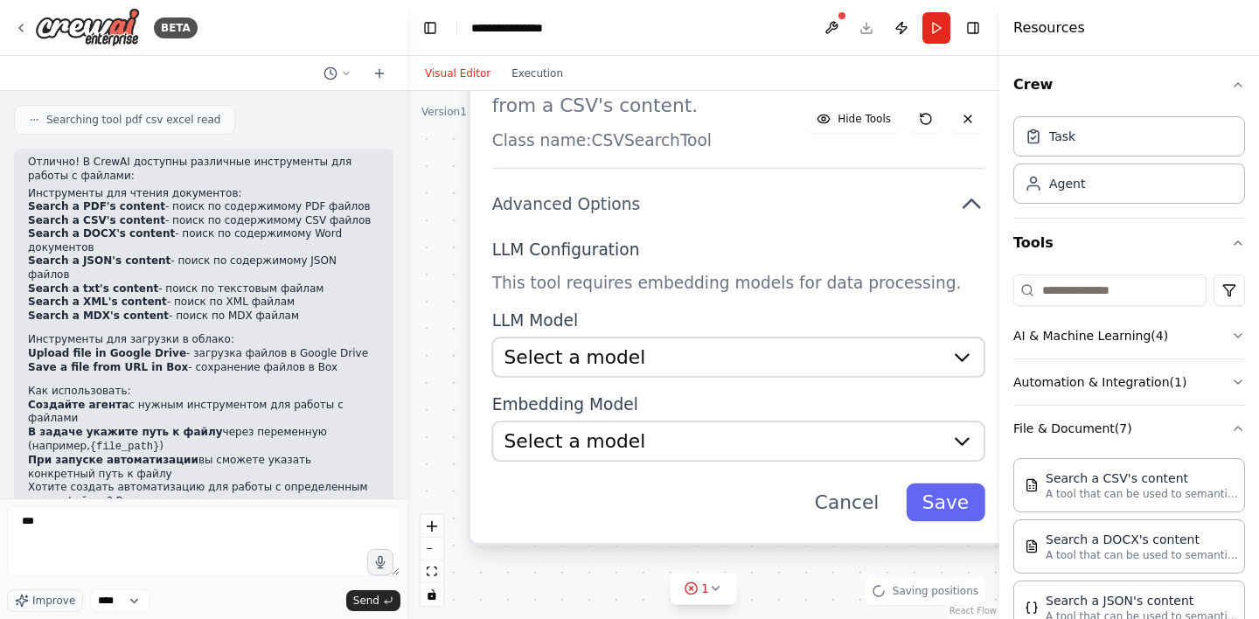
drag, startPoint x: 620, startPoint y: 339, endPoint x: 615, endPoint y: 139, distance: 200.3
click at [615, 137] on p "Class name: CSVSearchTool" at bounding box center [738, 140] width 493 height 22
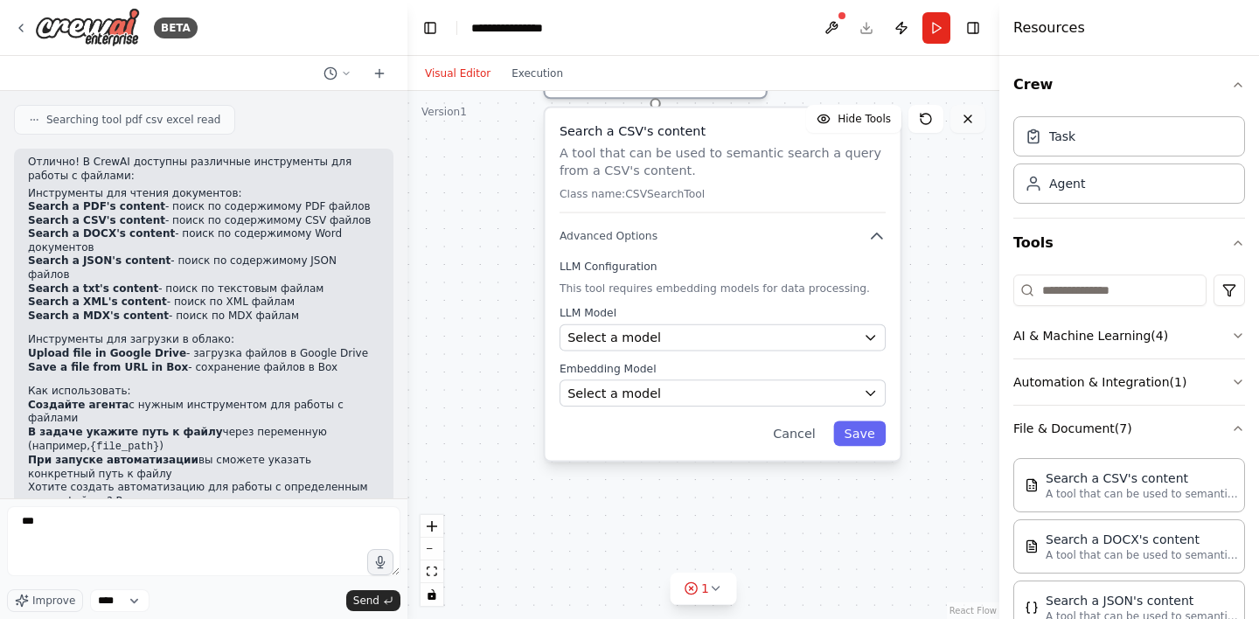
click at [965, 117] on icon at bounding box center [968, 119] width 14 height 14
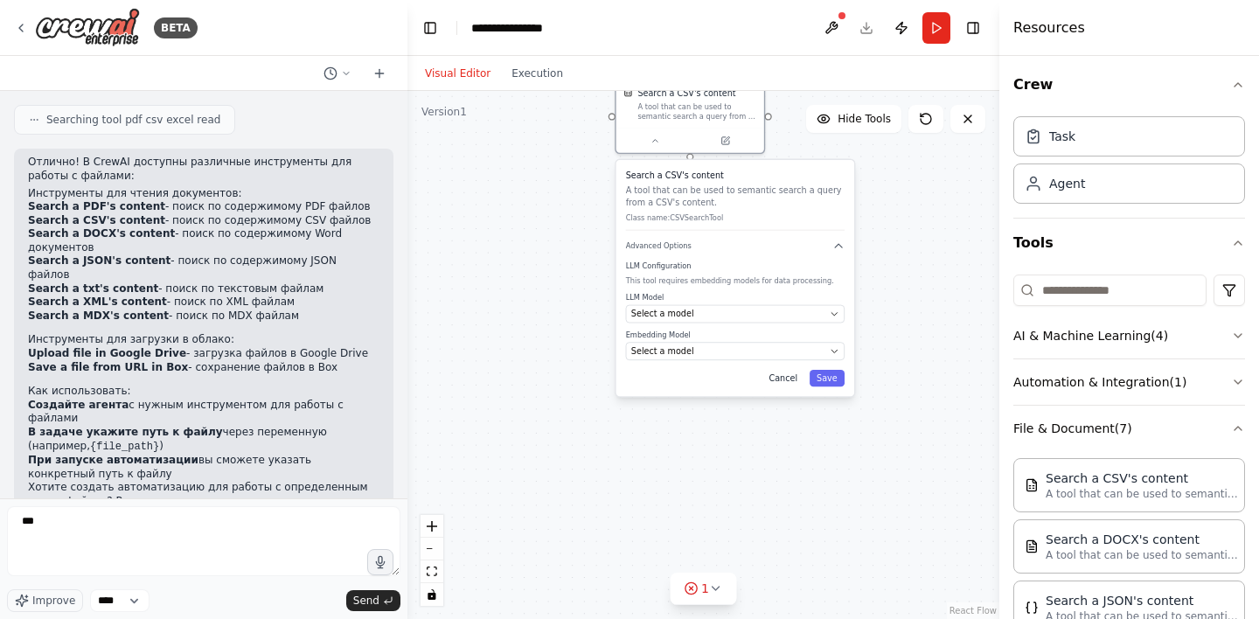
click at [787, 379] on button "Cancel" at bounding box center [783, 378] width 43 height 17
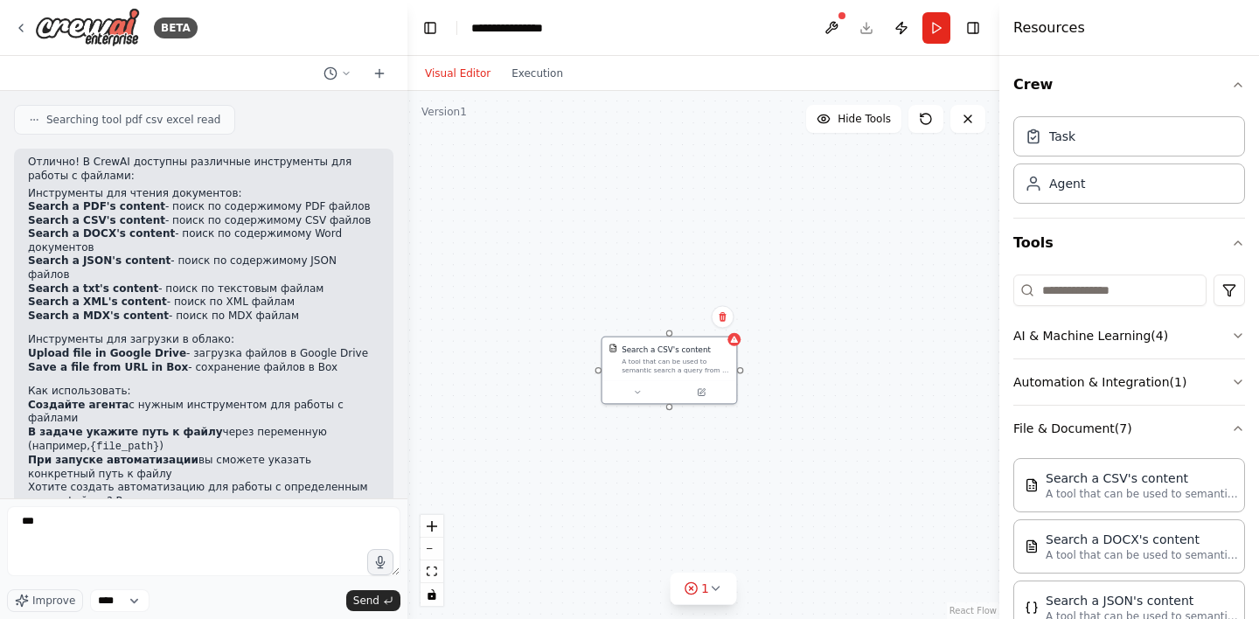
drag, startPoint x: 748, startPoint y: 244, endPoint x: 718, endPoint y: 471, distance: 229.4
click at [718, 471] on div "Search a CSV's content A tool that can be used to semantic search a query from …" at bounding box center [703, 355] width 592 height 528
click at [924, 132] on button at bounding box center [926, 119] width 35 height 28
click at [964, 117] on icon at bounding box center [968, 119] width 14 height 14
click at [694, 366] on div "A tool that can be used to semantic search a query from a CSV's content." at bounding box center [676, 360] width 111 height 18
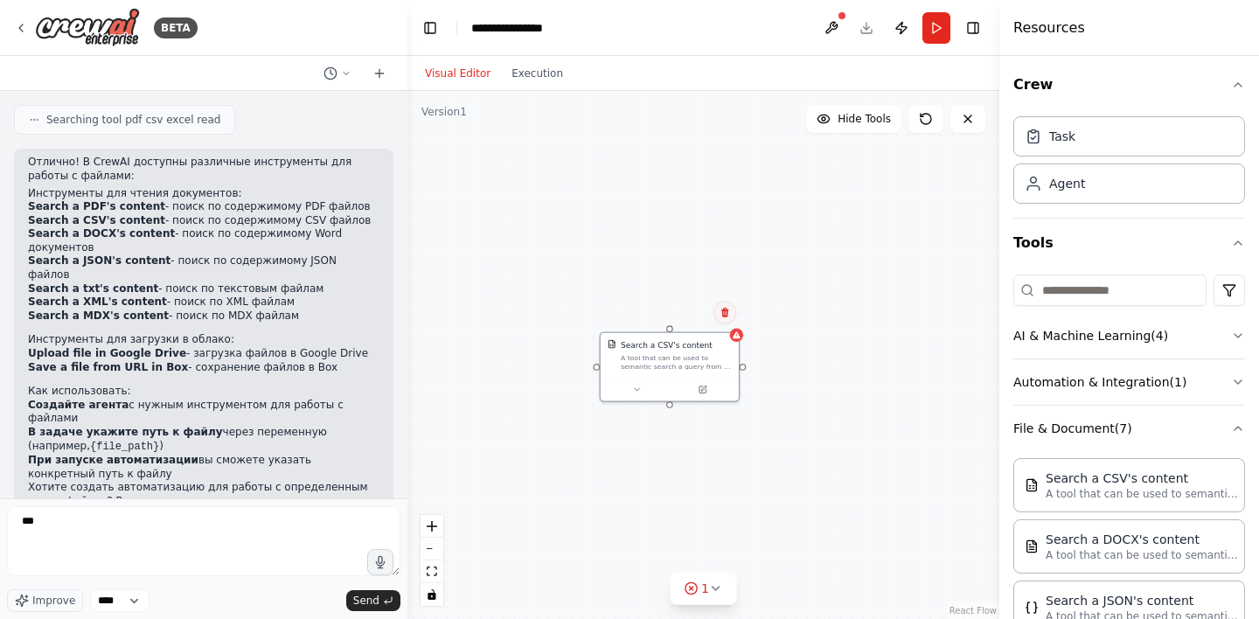
click at [733, 317] on button at bounding box center [725, 312] width 23 height 23
click at [28, 27] on icon at bounding box center [21, 28] width 14 height 14
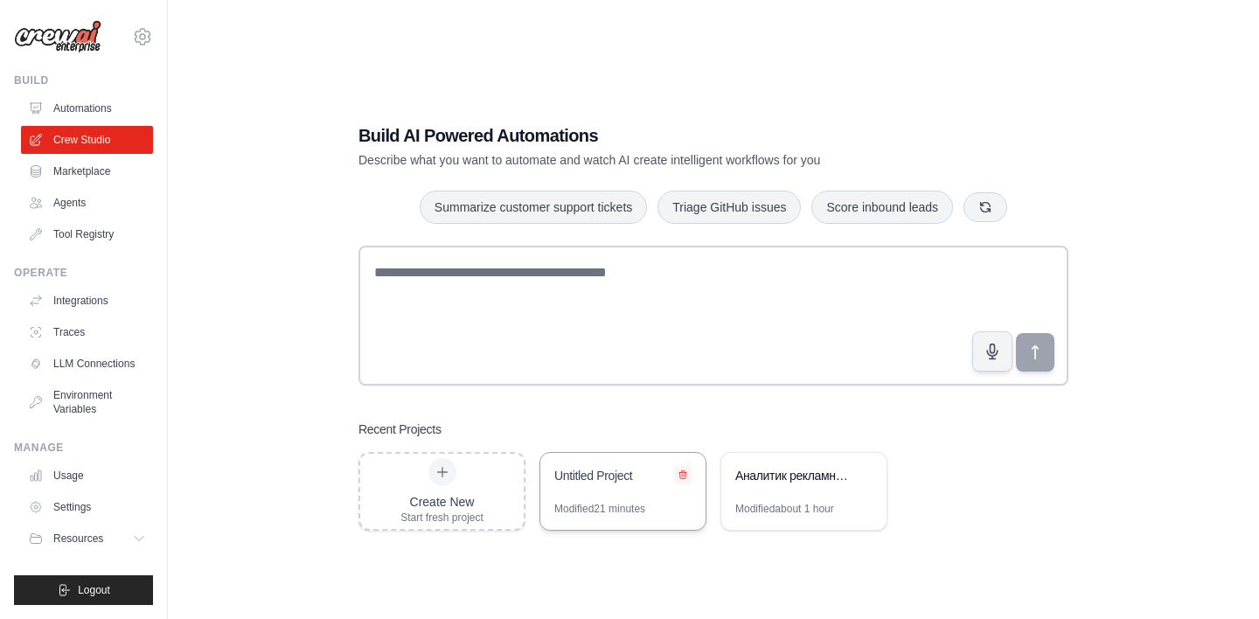
click at [684, 475] on icon at bounding box center [682, 475] width 7 height 8
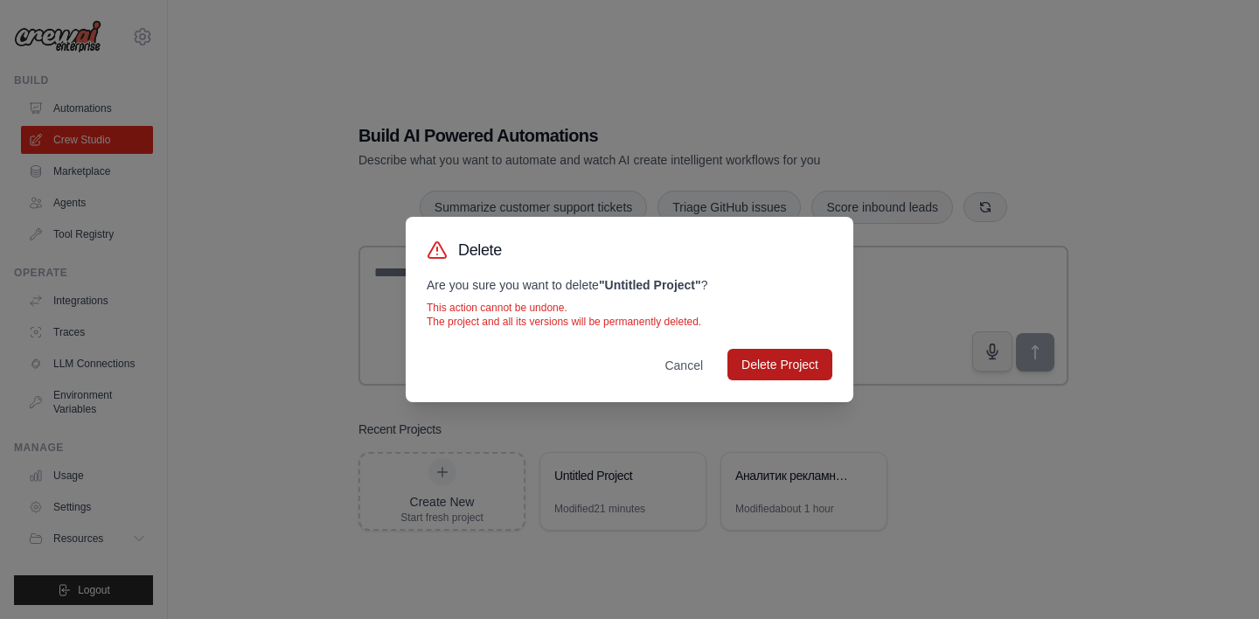
click at [775, 367] on button "Delete Project" at bounding box center [780, 364] width 105 height 31
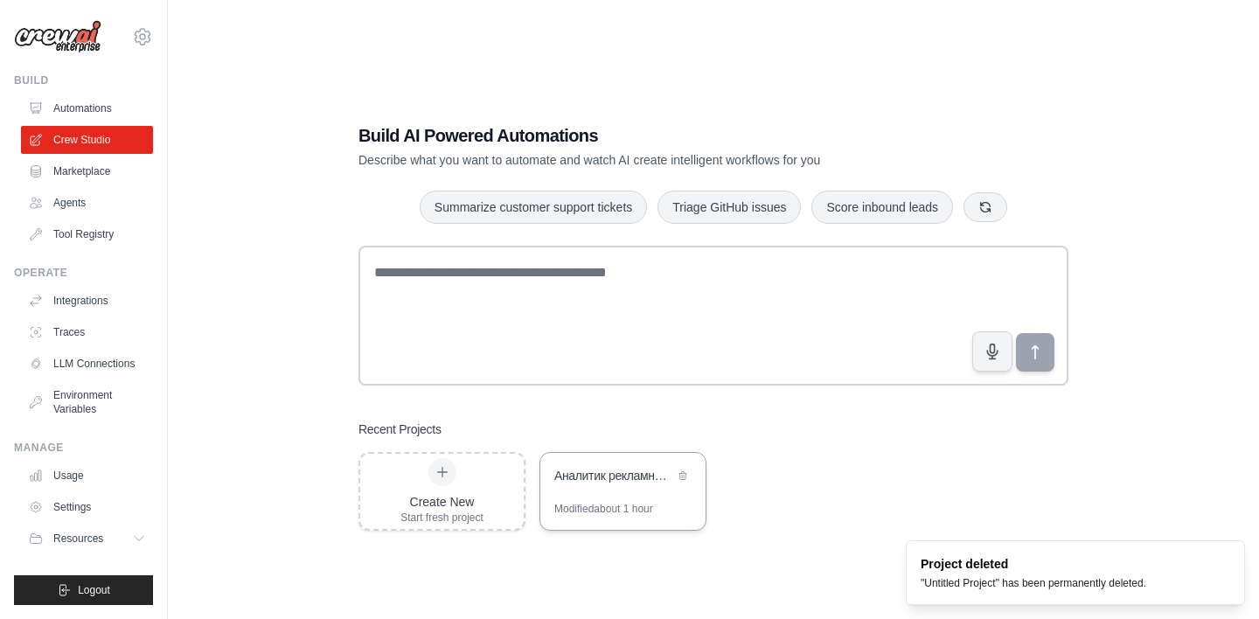
click at [599, 484] on div "Аналитик рекламных размещений конкурентов" at bounding box center [614, 475] width 120 height 17
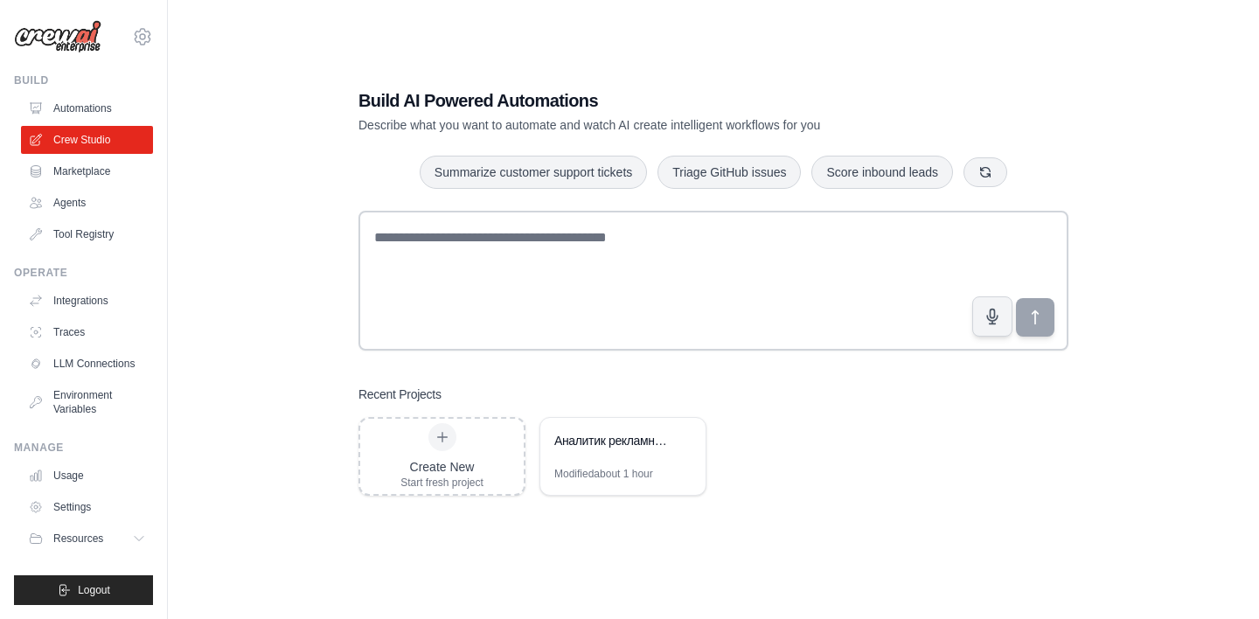
scroll to position [35, 0]
click at [85, 204] on link "Agents" at bounding box center [89, 203] width 132 height 28
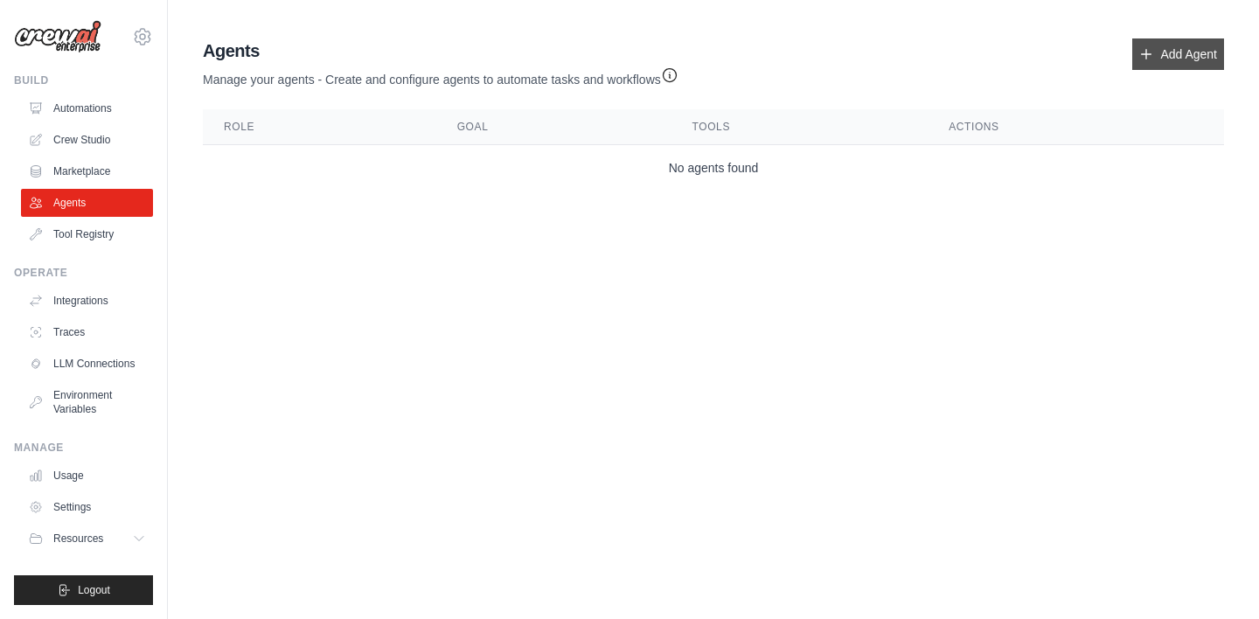
click at [1163, 51] on link "Add Agent" at bounding box center [1178, 53] width 92 height 31
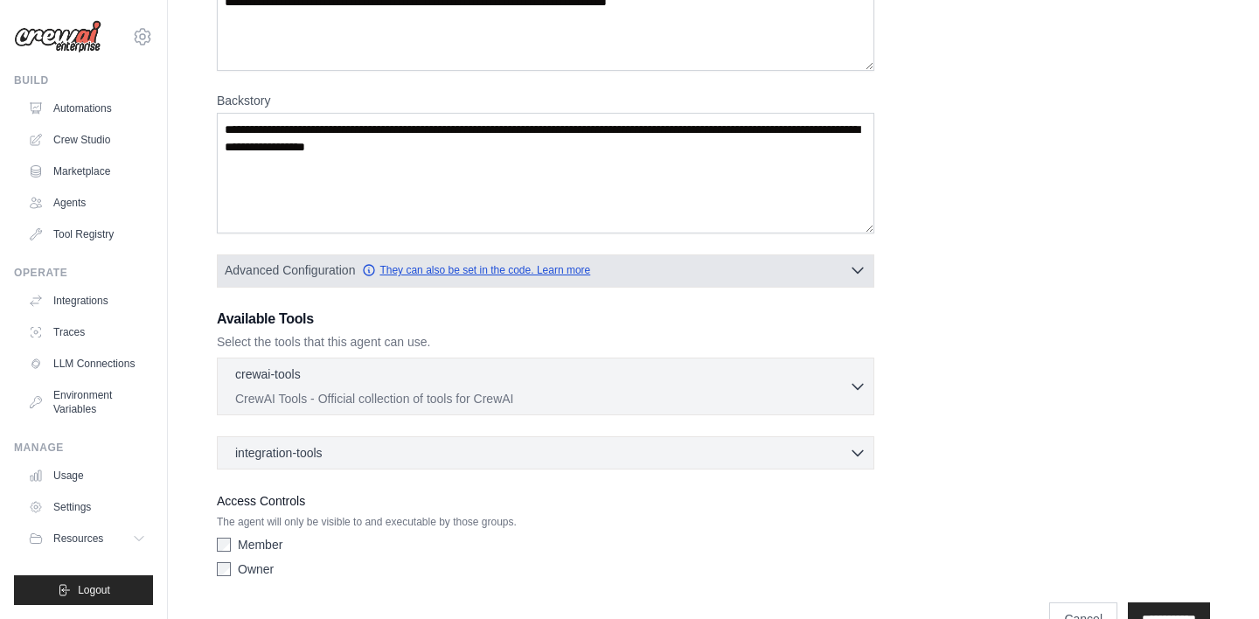
scroll to position [194, 0]
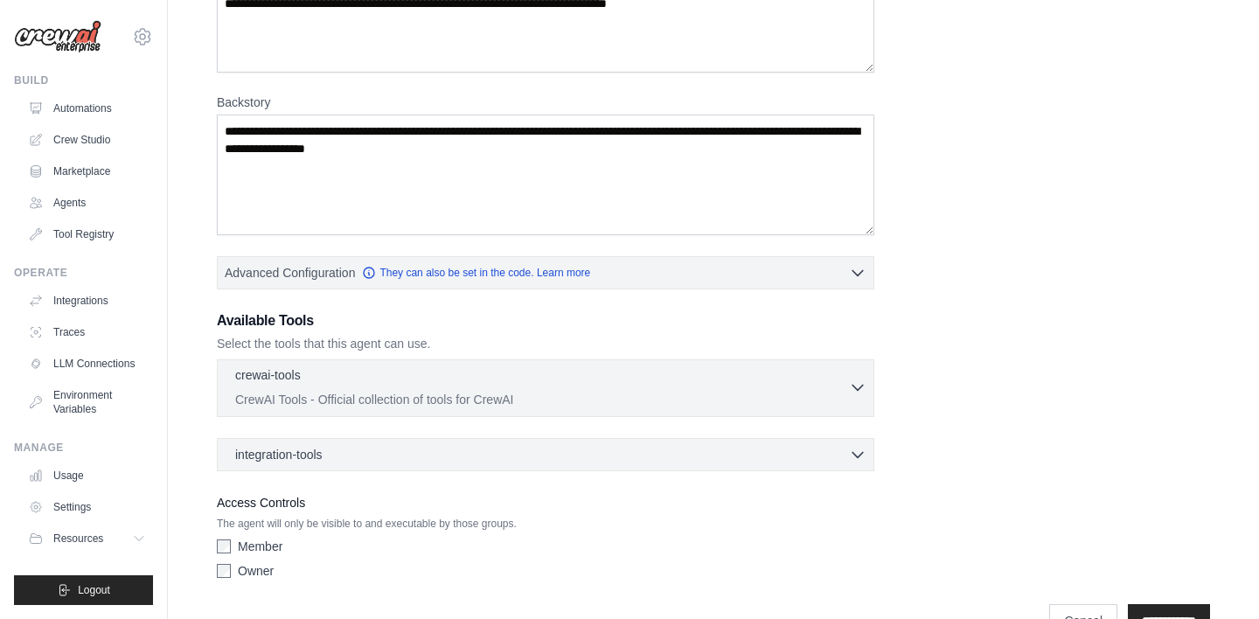
click at [848, 388] on div "crewai-tools 0 selected CrewAI Tools - Official collection of tools for CrewAI" at bounding box center [542, 387] width 614 height 42
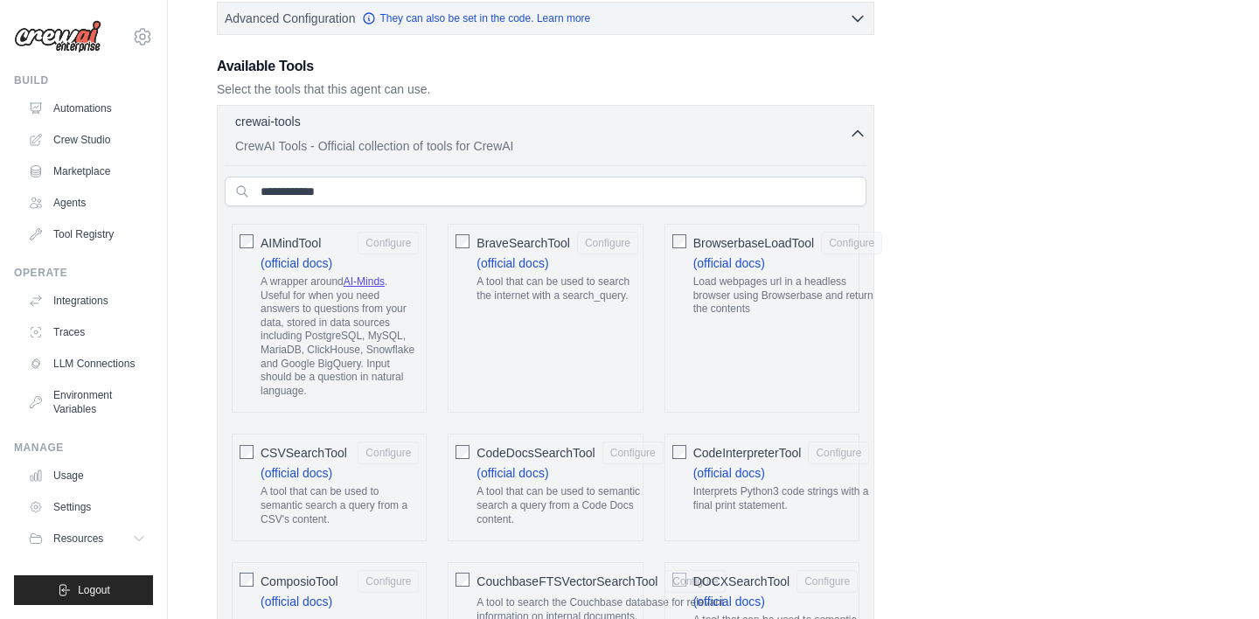
scroll to position [289, 0]
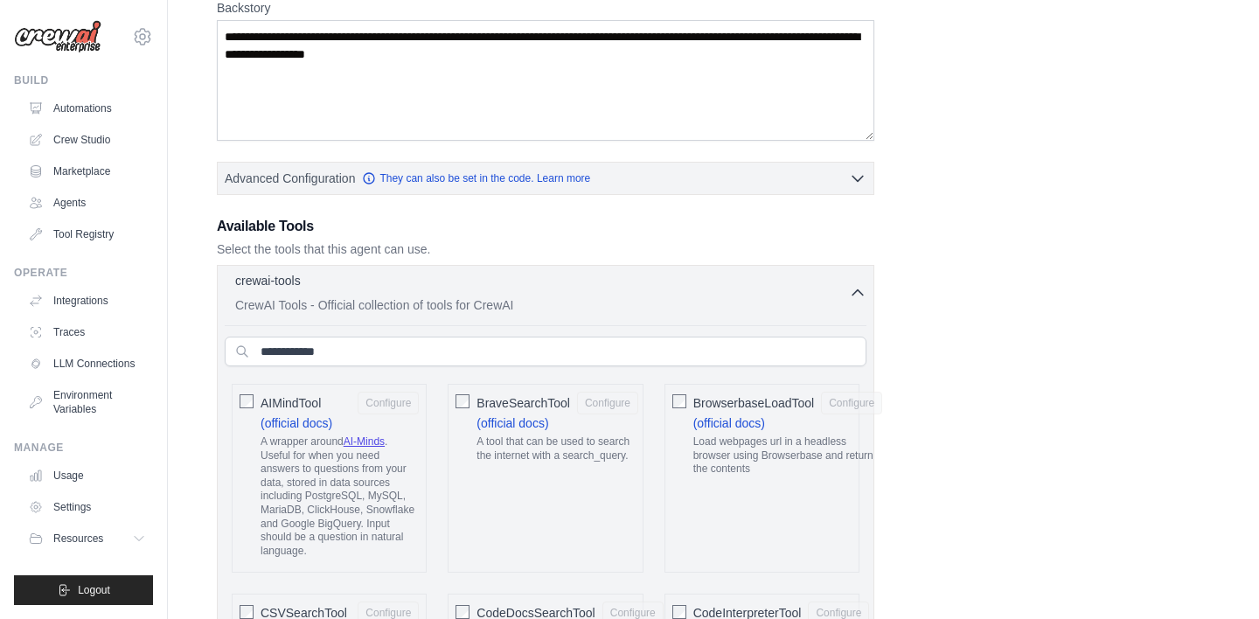
click at [857, 288] on icon "button" at bounding box center [857, 292] width 17 height 17
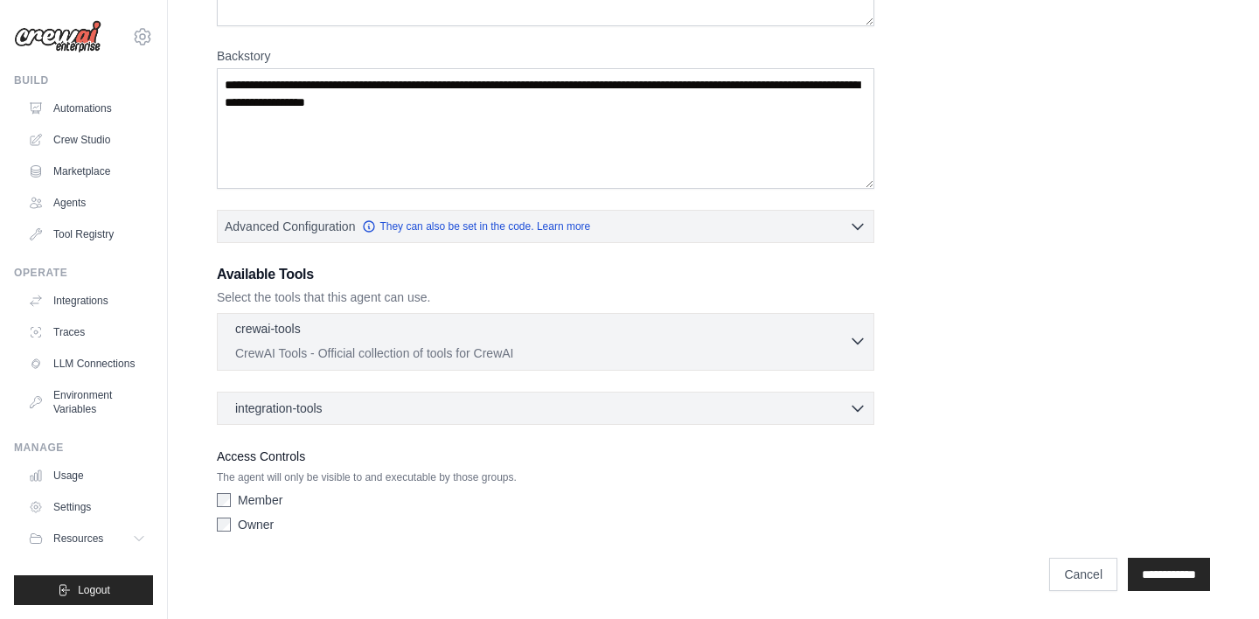
scroll to position [240, 0]
click at [743, 415] on div "integration-tools 0 selected Gmail Asana Box Salesforce" at bounding box center [546, 408] width 658 height 33
click at [855, 406] on icon "button" at bounding box center [857, 407] width 17 height 17
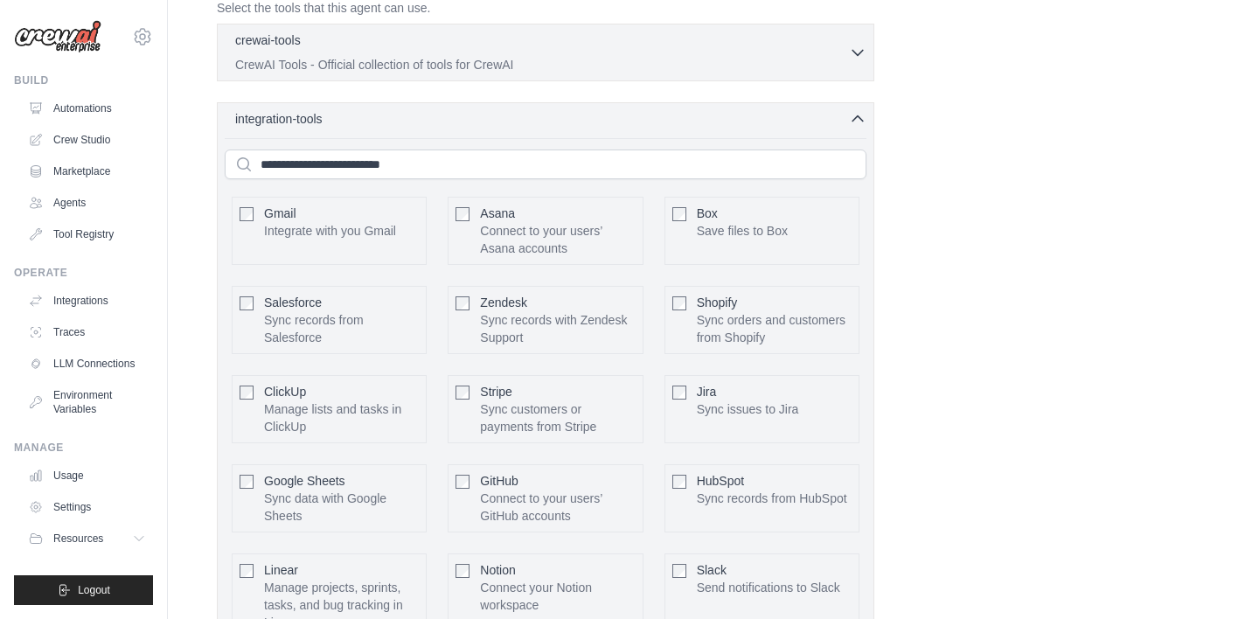
scroll to position [486, 0]
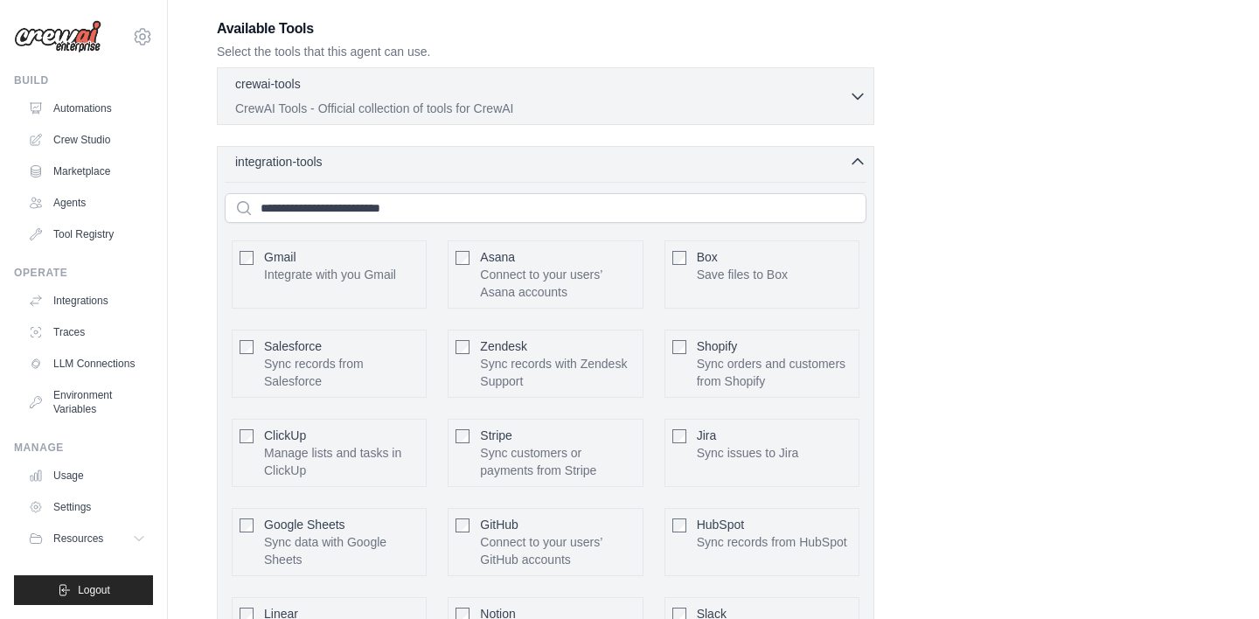
click at [858, 161] on icon "button" at bounding box center [857, 161] width 17 height 17
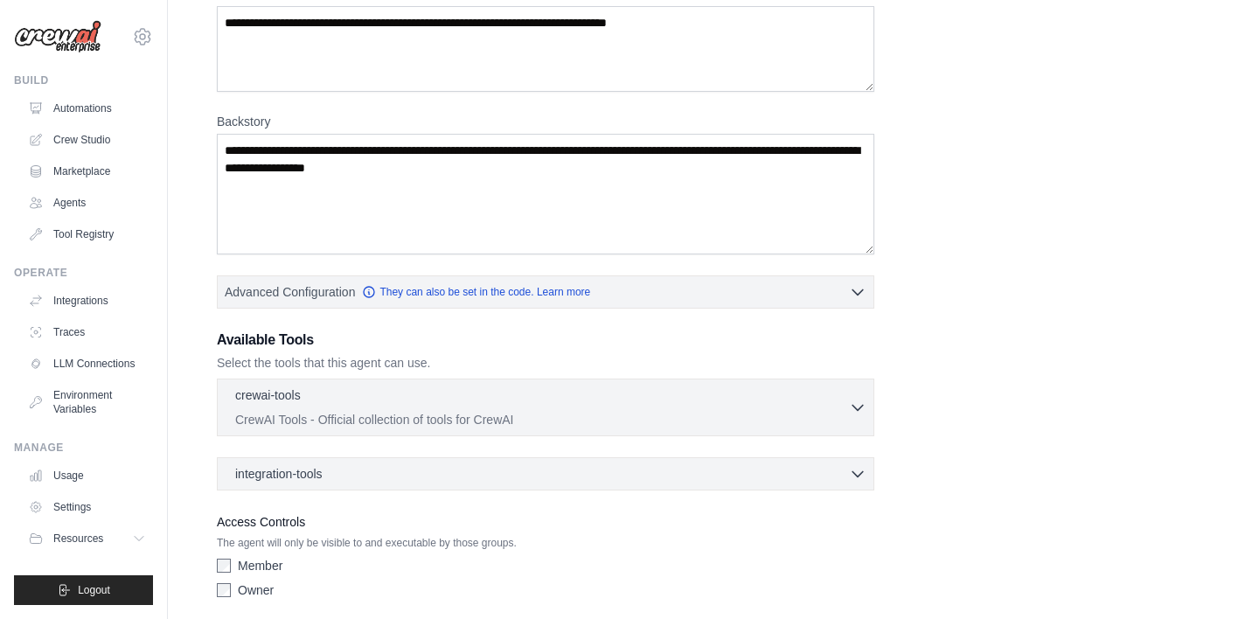
scroll to position [177, 0]
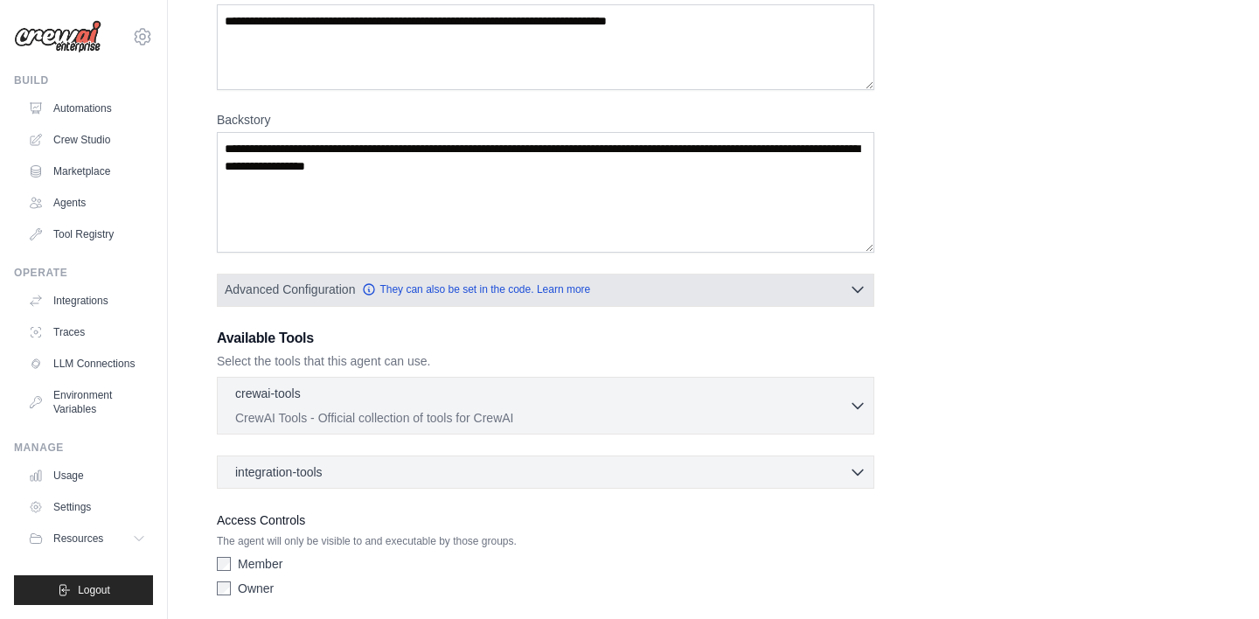
click at [858, 285] on icon "button" at bounding box center [857, 289] width 17 height 17
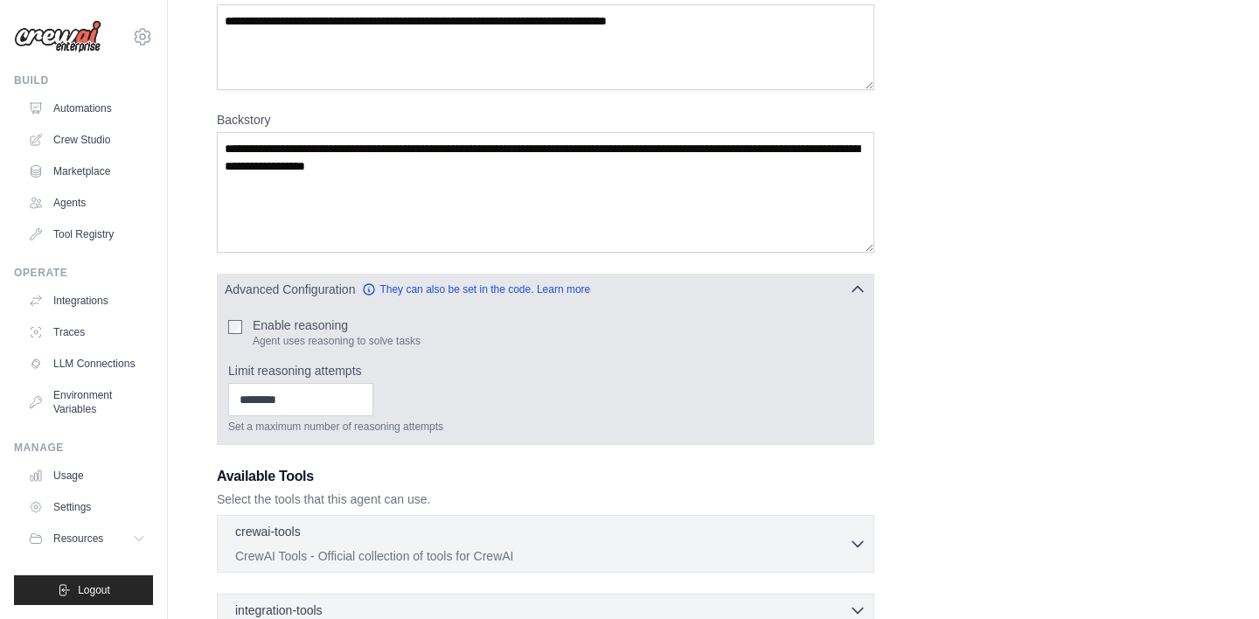
click at [861, 293] on icon "button" at bounding box center [857, 289] width 17 height 17
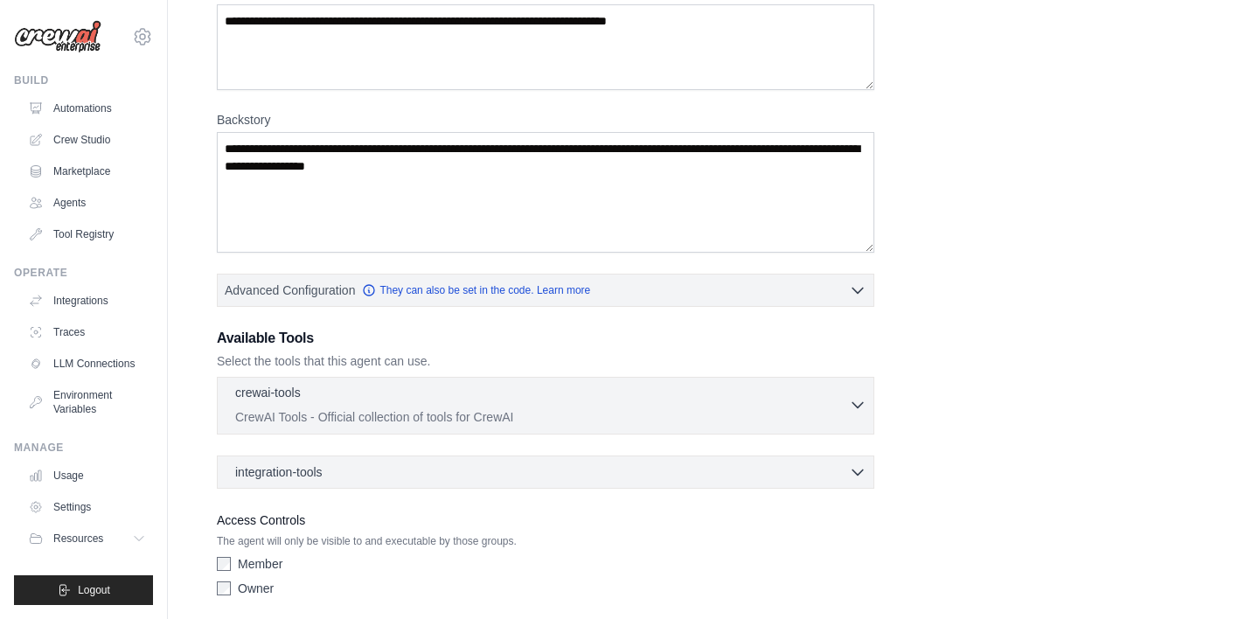
click at [850, 407] on icon "button" at bounding box center [857, 404] width 17 height 17
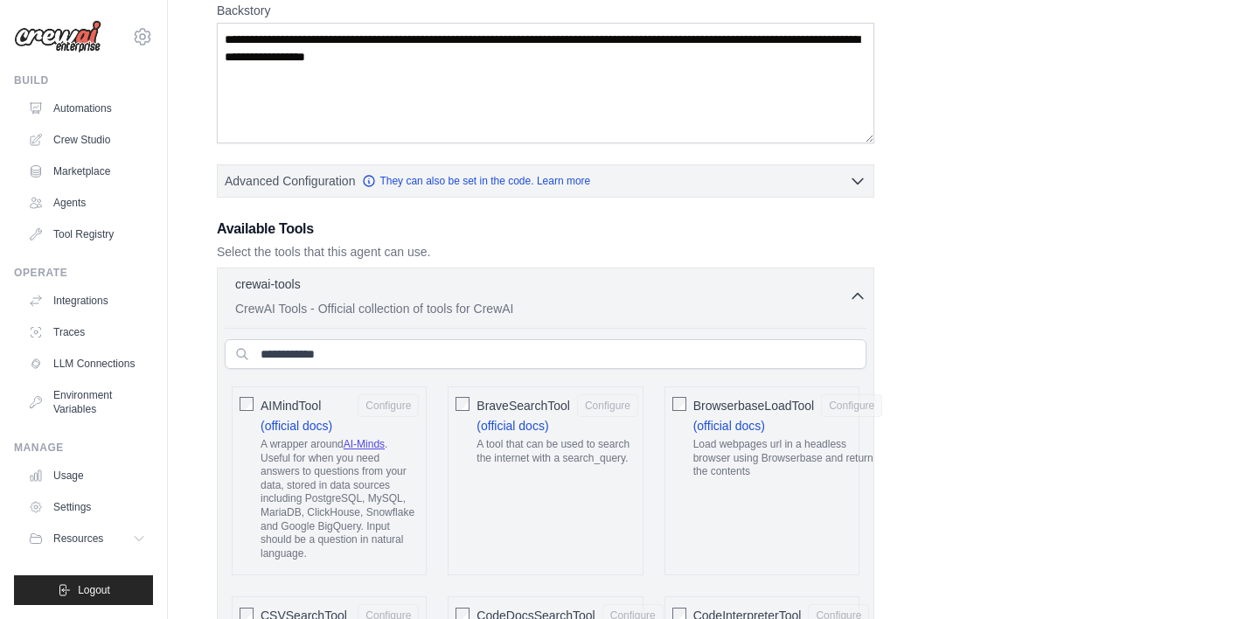
scroll to position [289, 0]
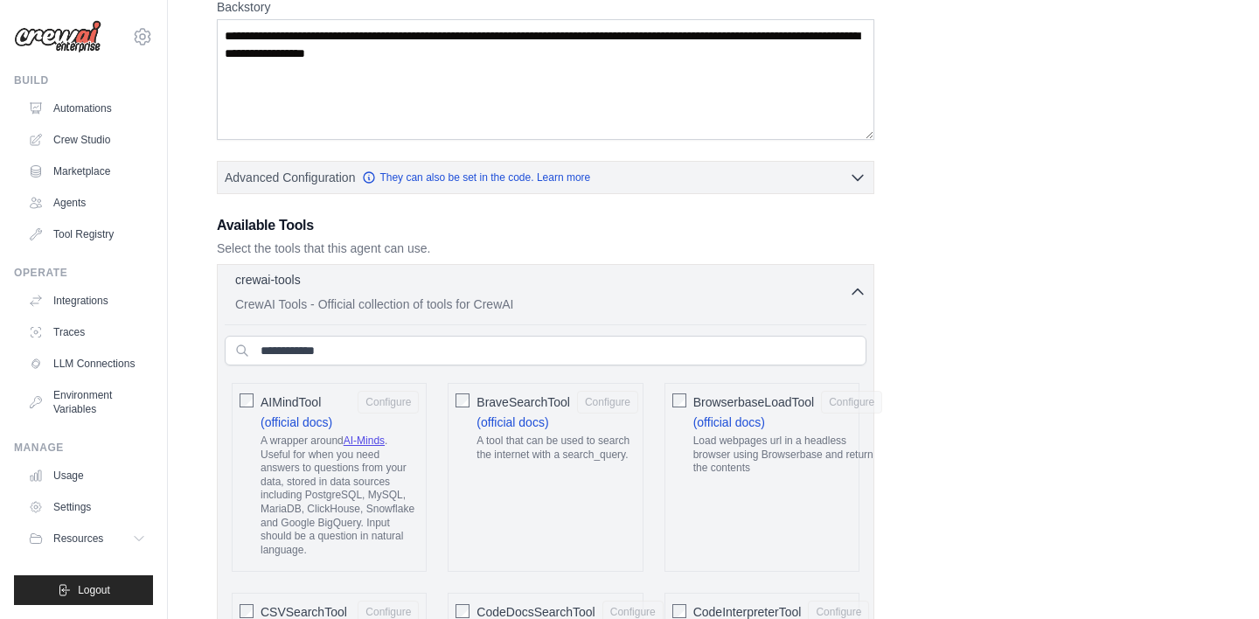
click at [861, 290] on icon "button" at bounding box center [857, 291] width 17 height 17
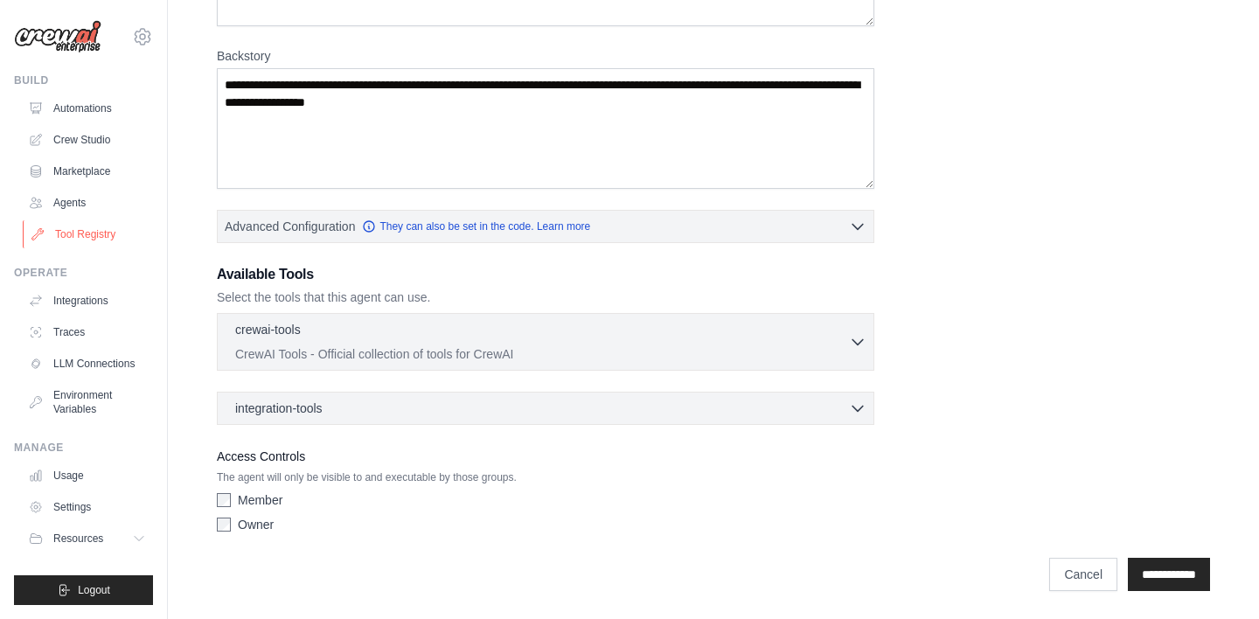
click at [86, 239] on link "Tool Registry" at bounding box center [89, 234] width 132 height 28
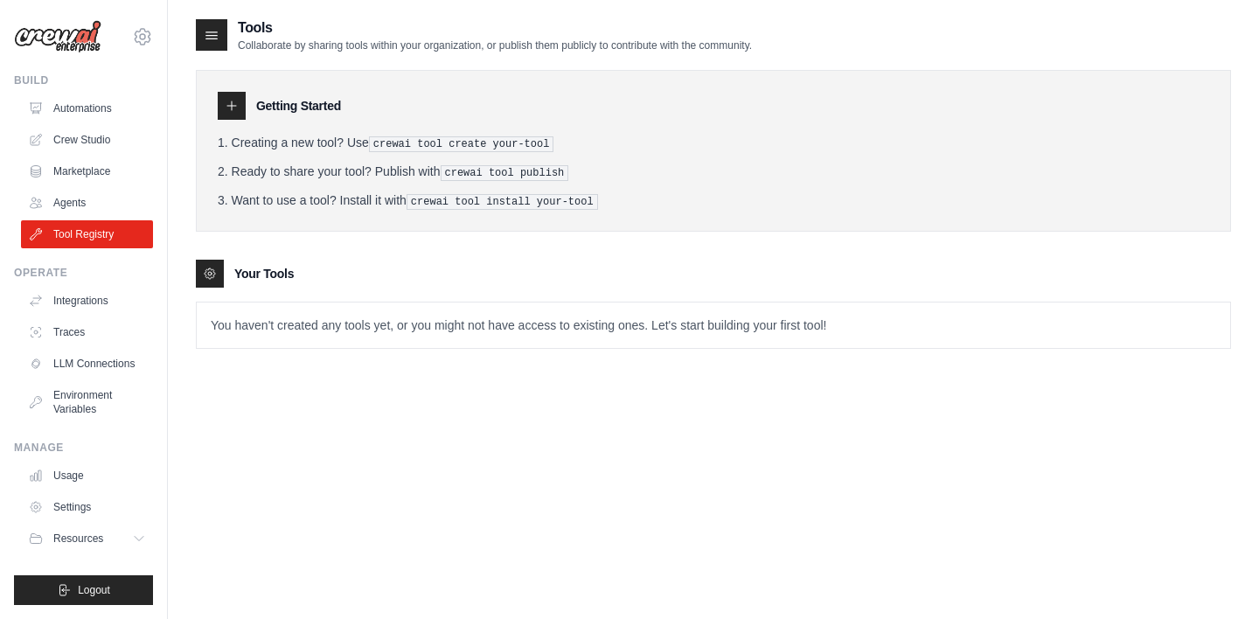
click at [338, 321] on p "You haven't created any tools yet, or you might not have access to existing one…" at bounding box center [714, 325] width 1034 height 45
click at [234, 106] on icon at bounding box center [231, 105] width 9 height 9
click at [101, 305] on link "Integrations" at bounding box center [89, 301] width 132 height 28
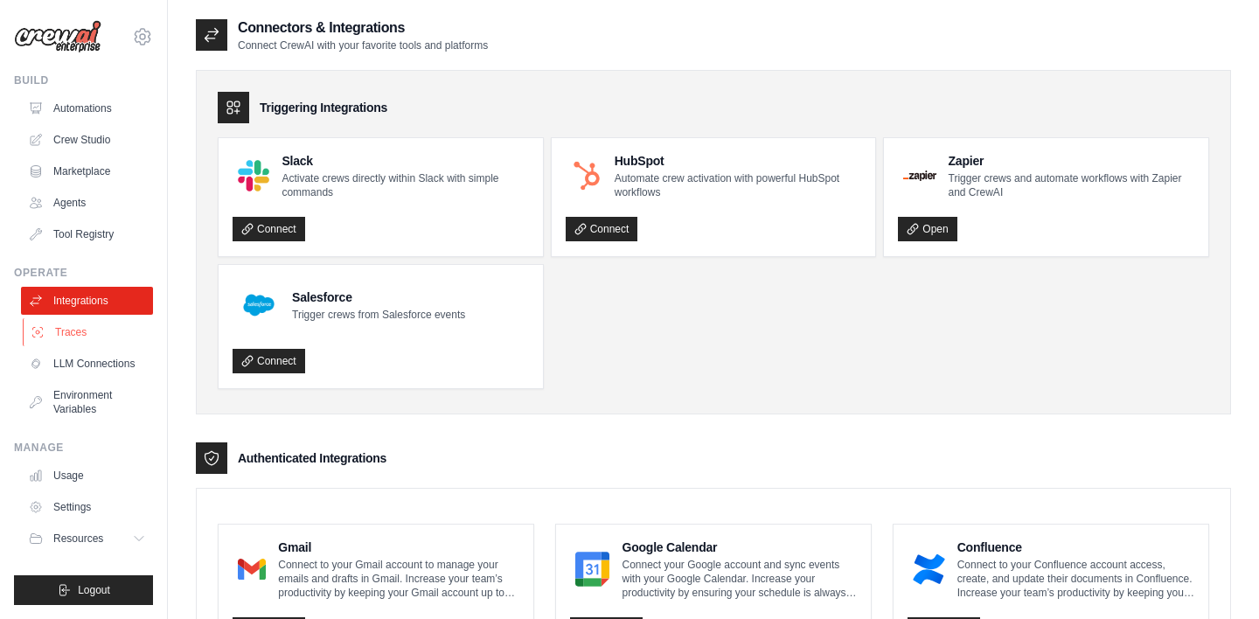
click at [102, 334] on link "Traces" at bounding box center [89, 332] width 132 height 28
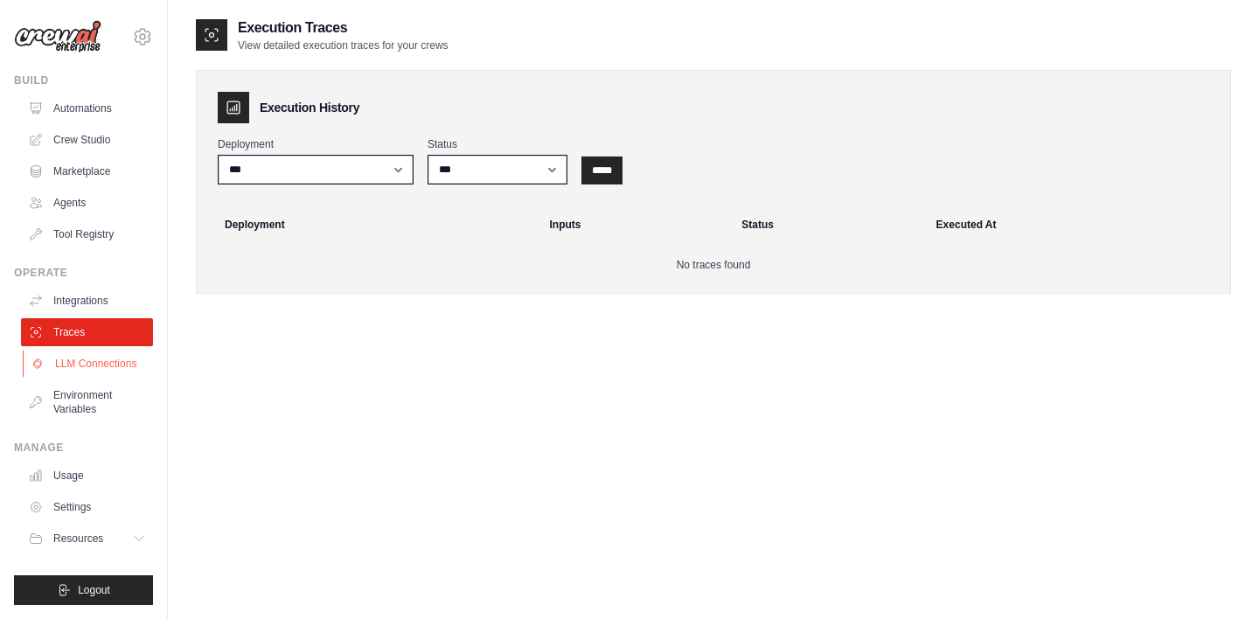
click at [101, 363] on link "LLM Connections" at bounding box center [89, 364] width 132 height 28
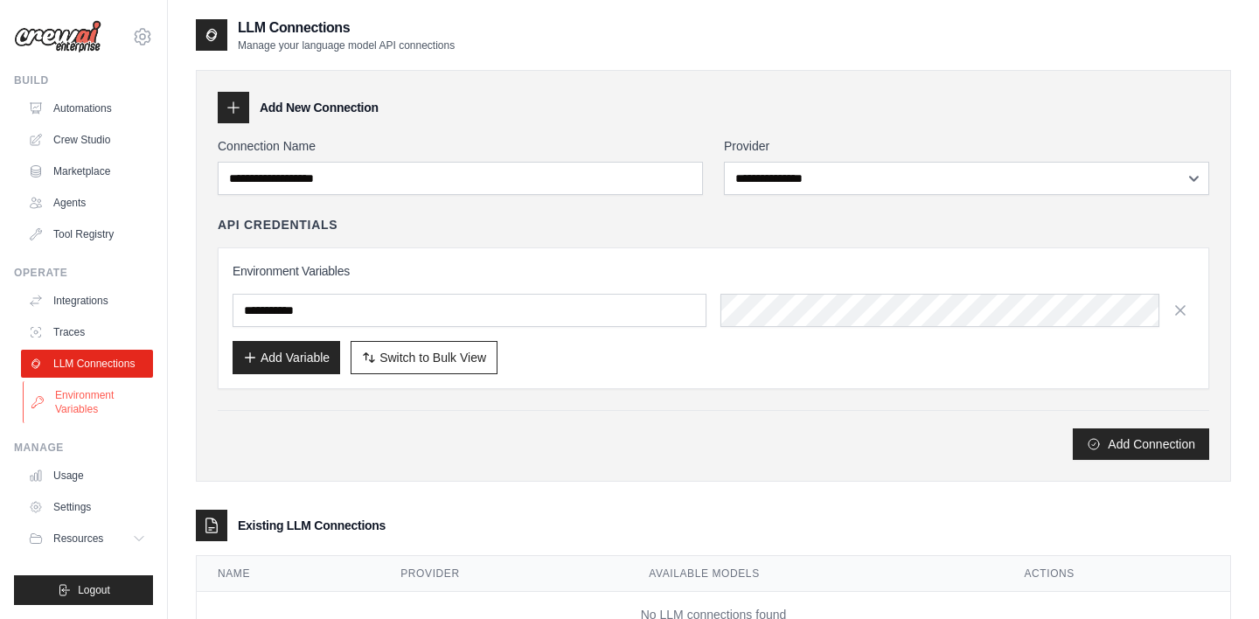
click at [84, 399] on link "Environment Variables" at bounding box center [89, 402] width 132 height 42
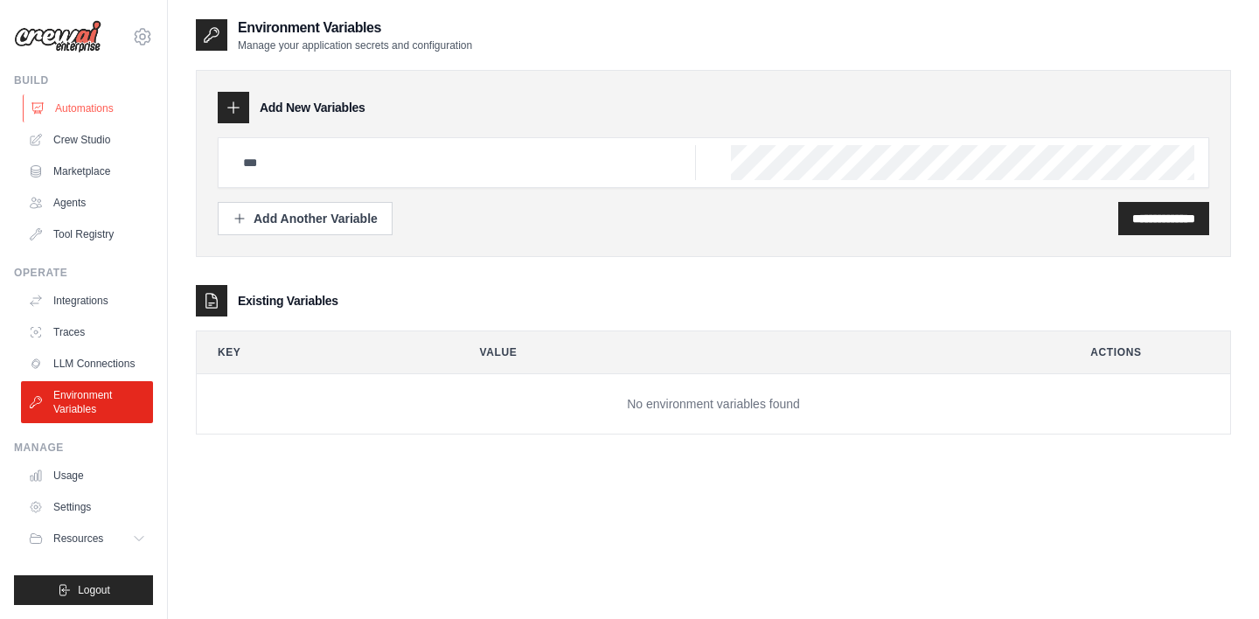
click at [89, 108] on link "Automations" at bounding box center [89, 108] width 132 height 28
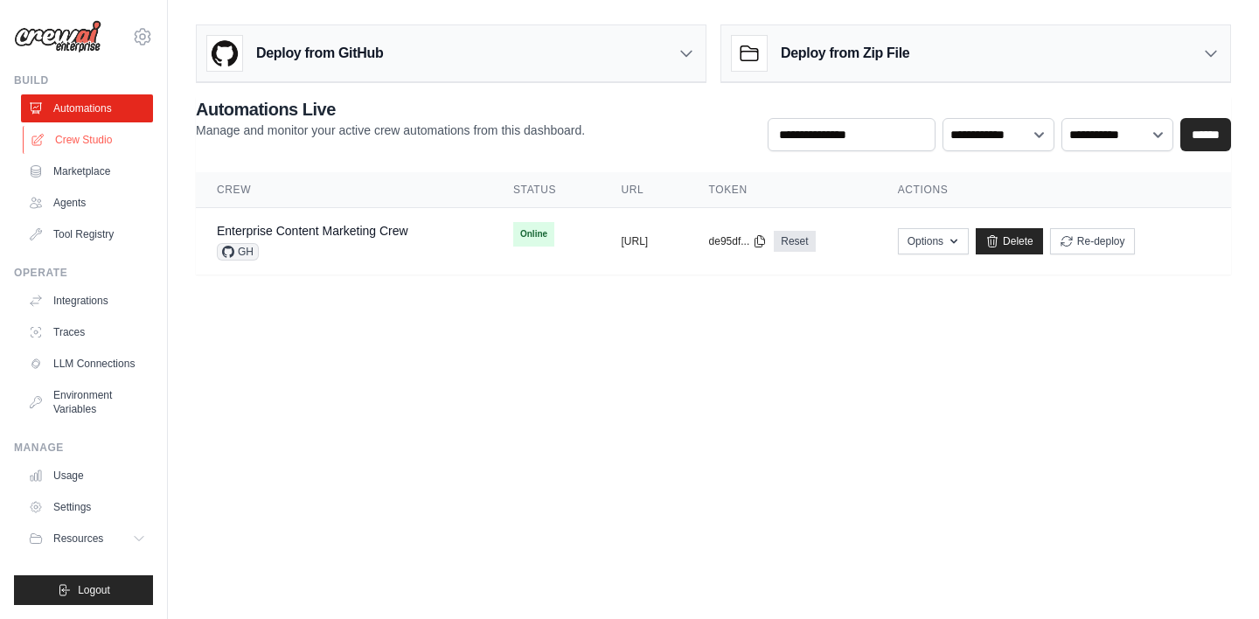
click at [98, 143] on link "Crew Studio" at bounding box center [89, 140] width 132 height 28
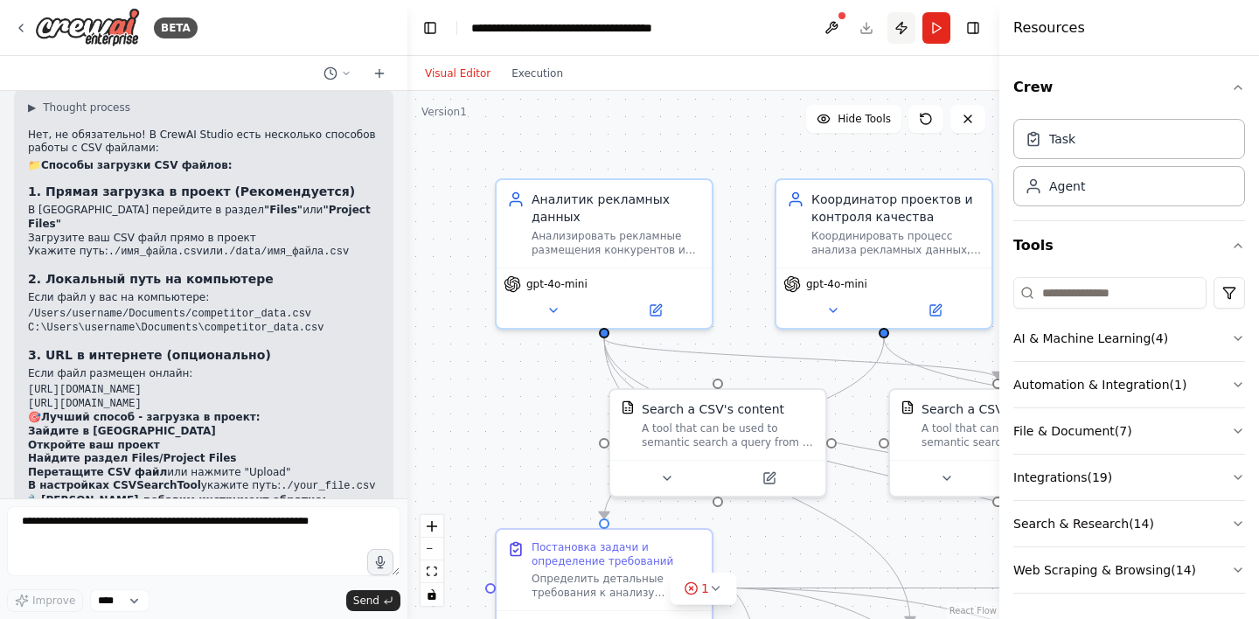
scroll to position [5562, 0]
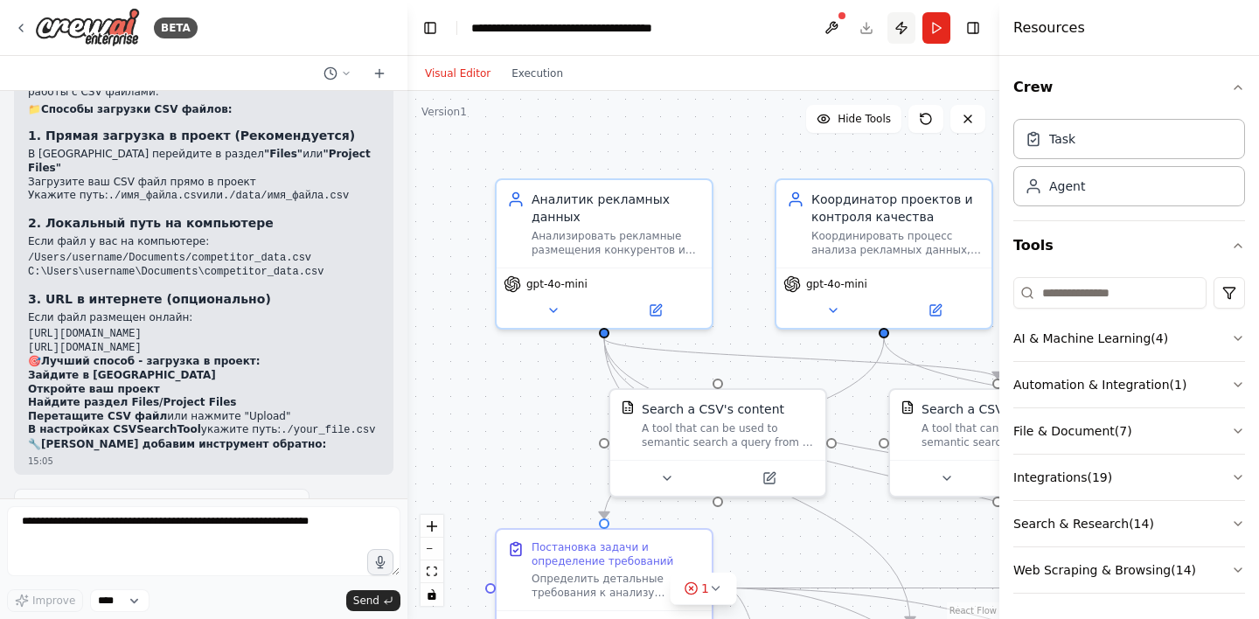
click at [901, 29] on button "Publish" at bounding box center [902, 27] width 28 height 31
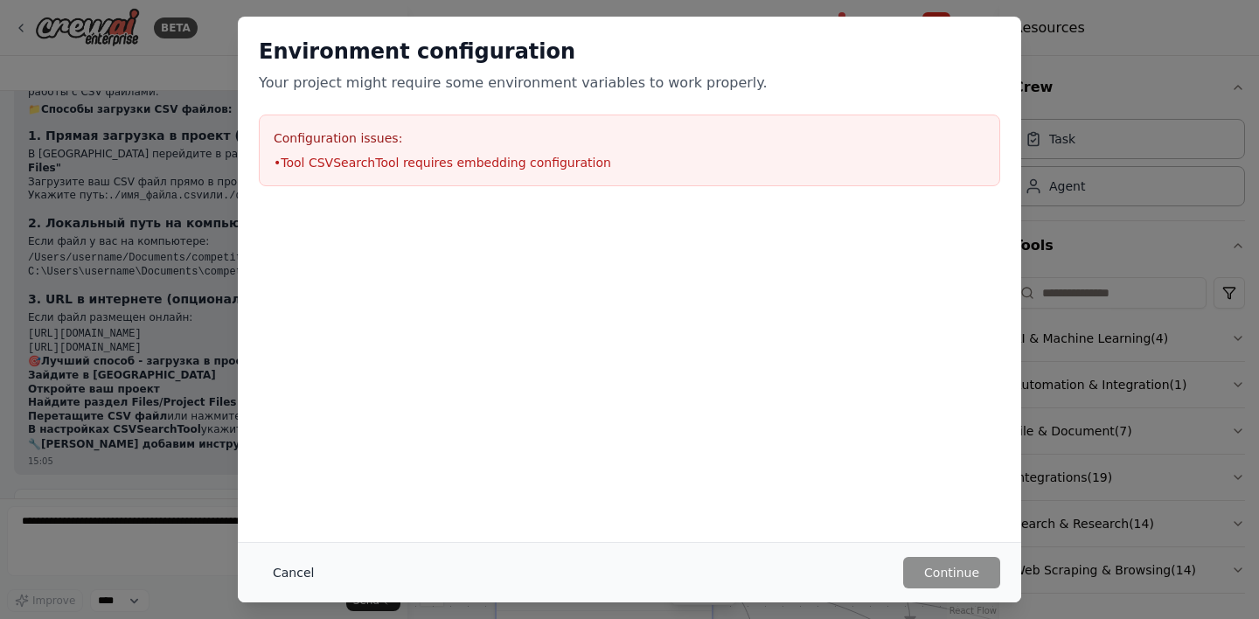
click at [287, 571] on button "Cancel" at bounding box center [293, 572] width 69 height 31
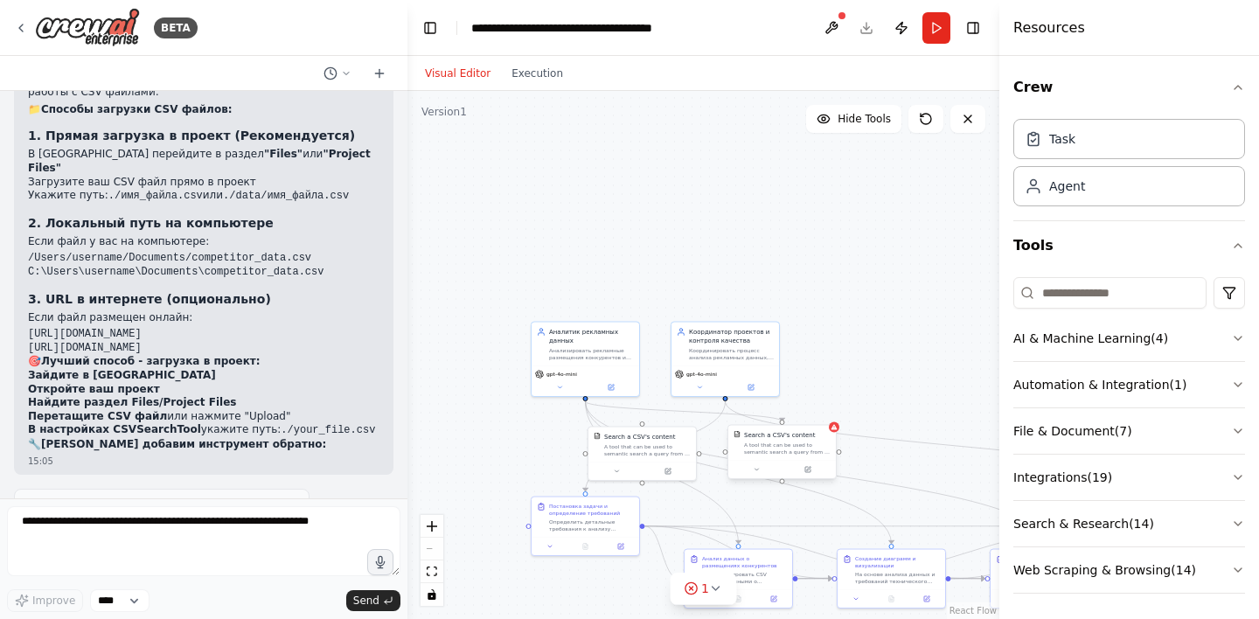
click at [818, 446] on div "A tool that can be used to semantic search a query from a CSV's content." at bounding box center [787, 449] width 87 height 14
click at [830, 413] on button at bounding box center [826, 407] width 23 height 23
click at [794, 408] on button "Confirm" at bounding box center [777, 407] width 62 height 21
click at [1234, 338] on icon "button" at bounding box center [1238, 338] width 14 height 14
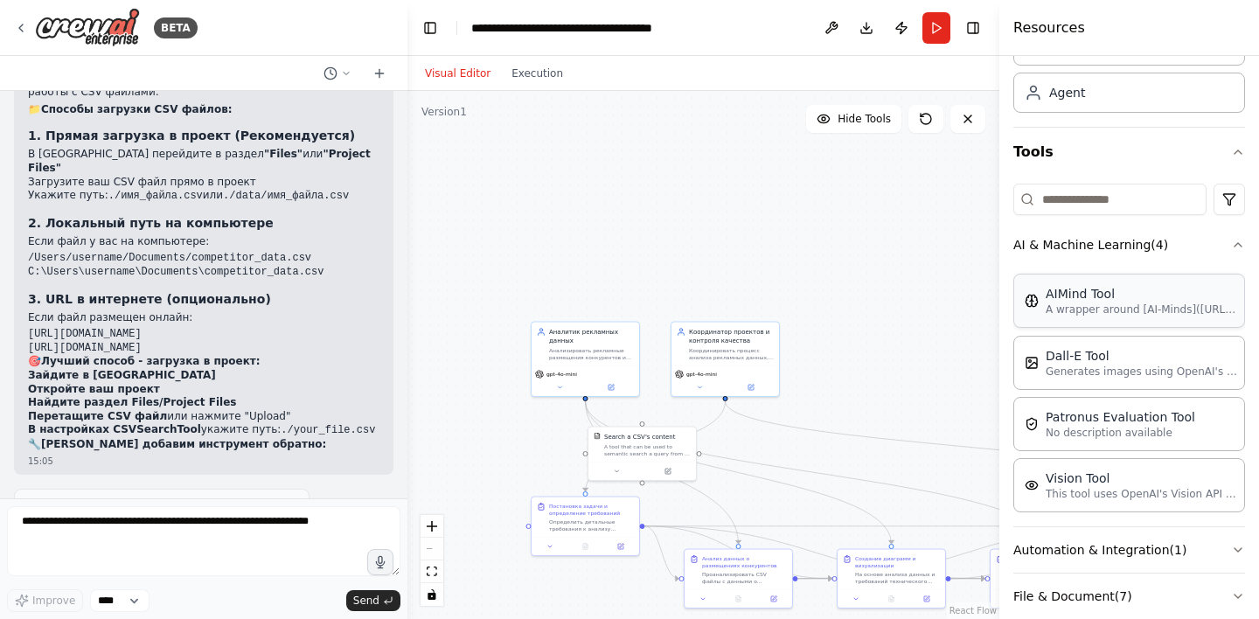
scroll to position [98, 0]
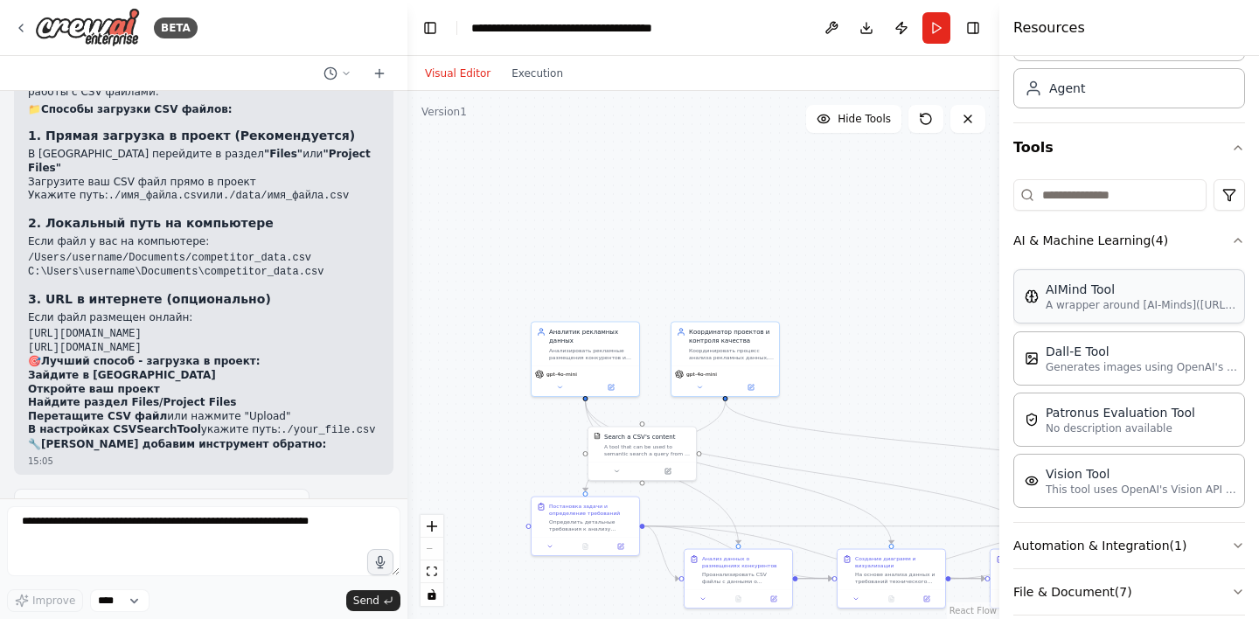
click at [1131, 298] on p "A wrapper around [AI-Minds](https://mindsdb.com/minds). Useful for when you nee…" at bounding box center [1142, 305] width 192 height 14
click at [839, 305] on div "A wrapper around [AI-Minds](https://mindsdb.com/minds). Useful for when you nee…" at bounding box center [853, 300] width 87 height 14
click at [880, 319] on button at bounding box center [874, 321] width 50 height 10
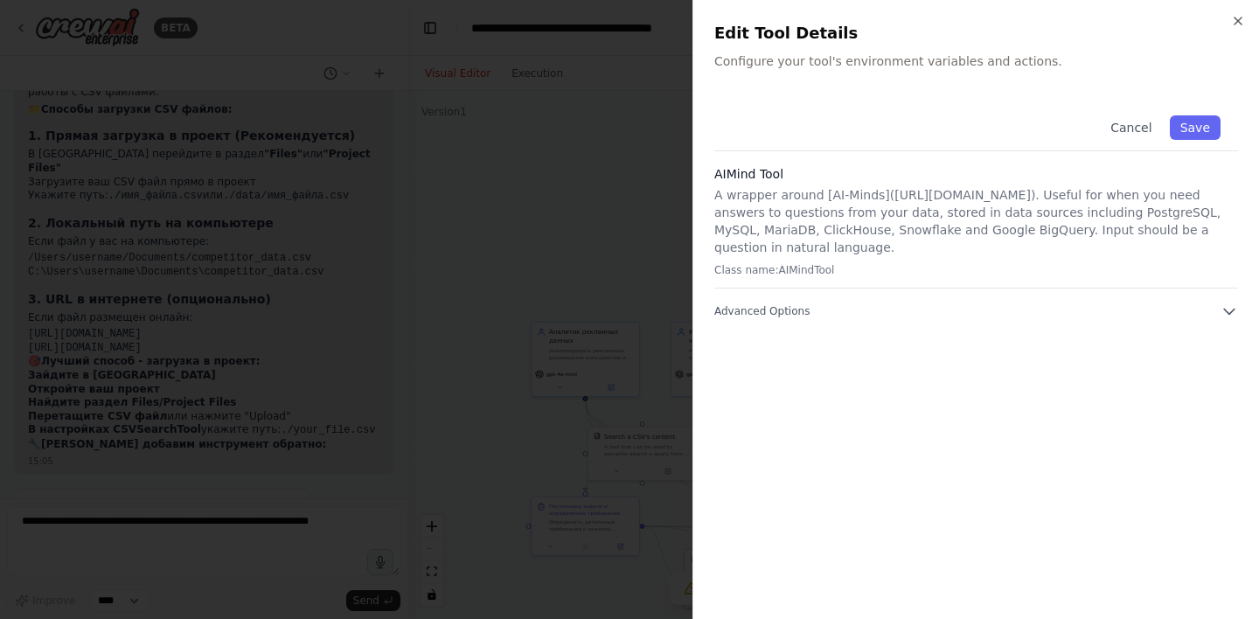
click at [888, 198] on p "A wrapper around [AI-Minds](https://mindsdb.com/minds). Useful for when you nee…" at bounding box center [976, 221] width 524 height 70
click at [965, 219] on p "A wrapper around [AI-Minds](https://mindsdb.com/minds). Useful for when you nee…" at bounding box center [976, 221] width 524 height 70
click at [1229, 308] on icon "button" at bounding box center [1229, 311] width 17 height 17
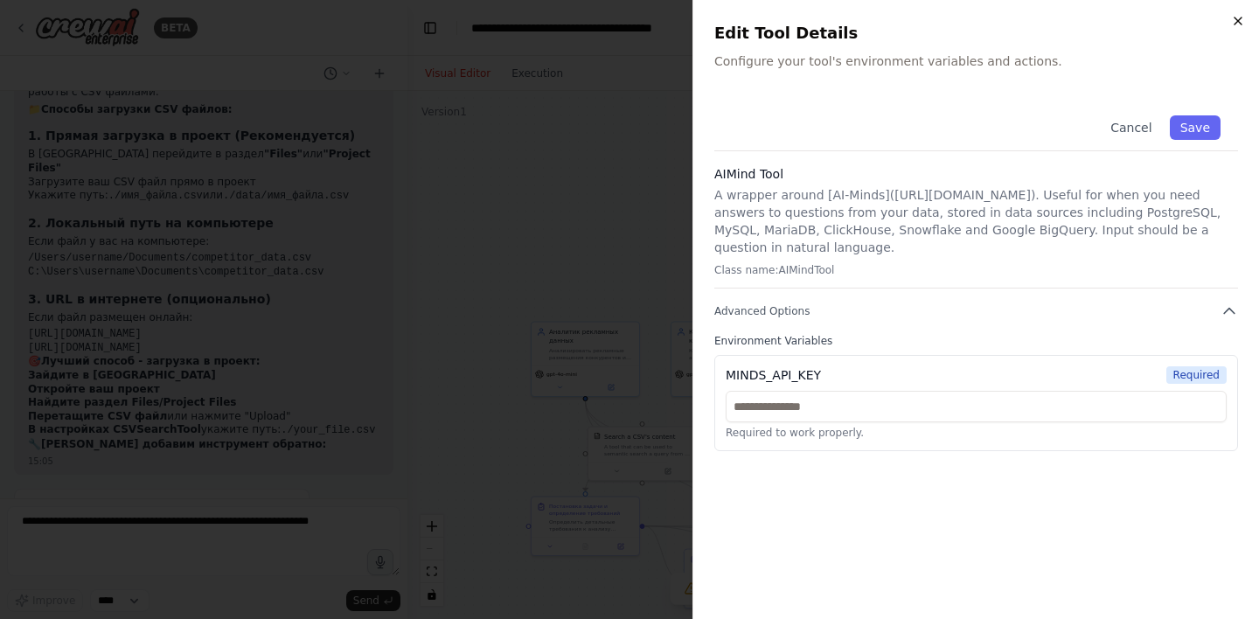
click at [1240, 23] on icon "button" at bounding box center [1238, 20] width 7 height 7
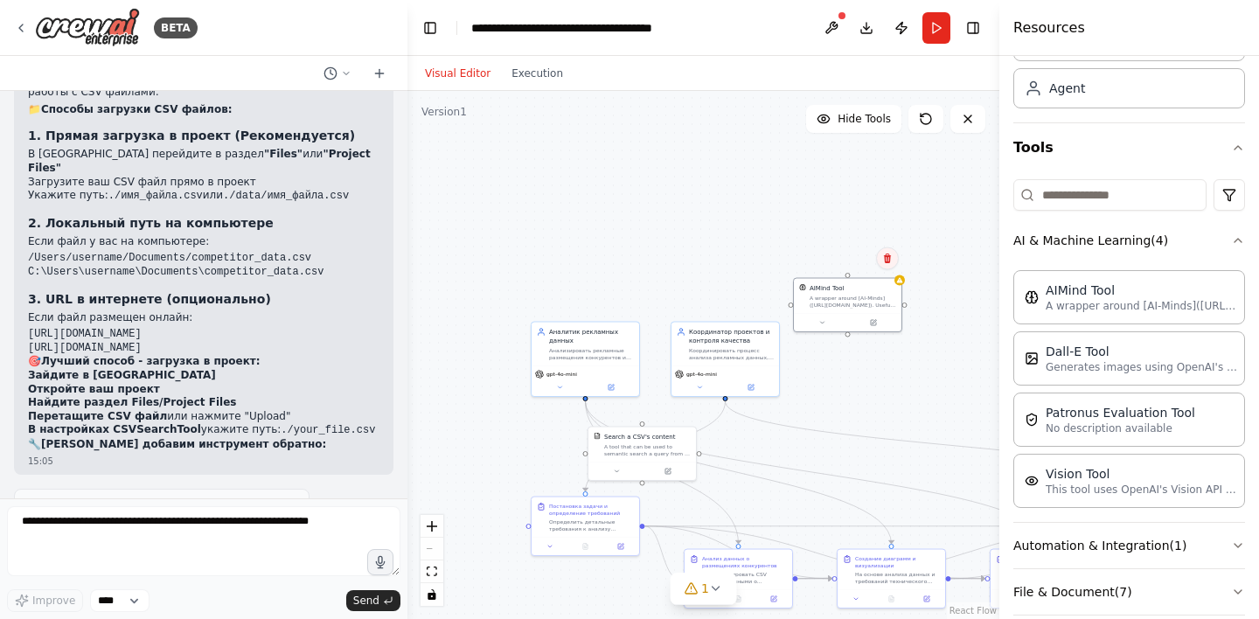
click at [888, 262] on icon at bounding box center [887, 259] width 7 height 10
click at [856, 261] on button "Confirm" at bounding box center [838, 258] width 62 height 21
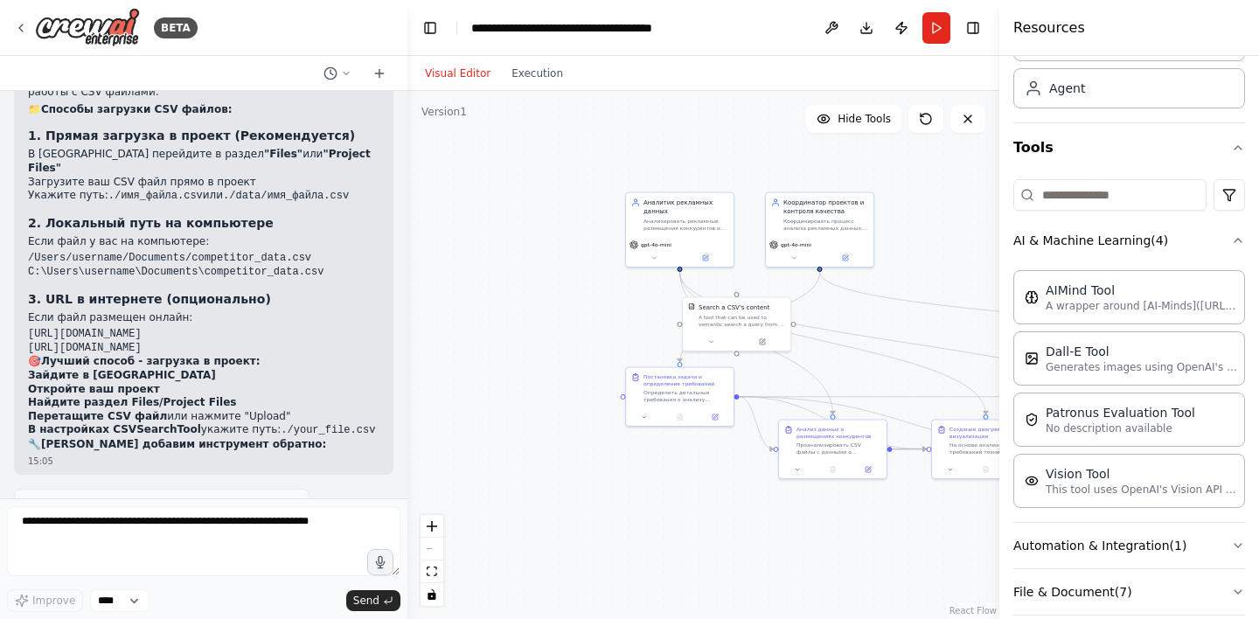
drag, startPoint x: 846, startPoint y: 297, endPoint x: 941, endPoint y: 168, distance: 160.2
click at [941, 168] on div ".deletable-edge-delete-btn { width: 20px; height: 20px; border: 0px solid #ffff…" at bounding box center [703, 355] width 592 height 528
click at [826, 29] on button at bounding box center [832, 27] width 28 height 31
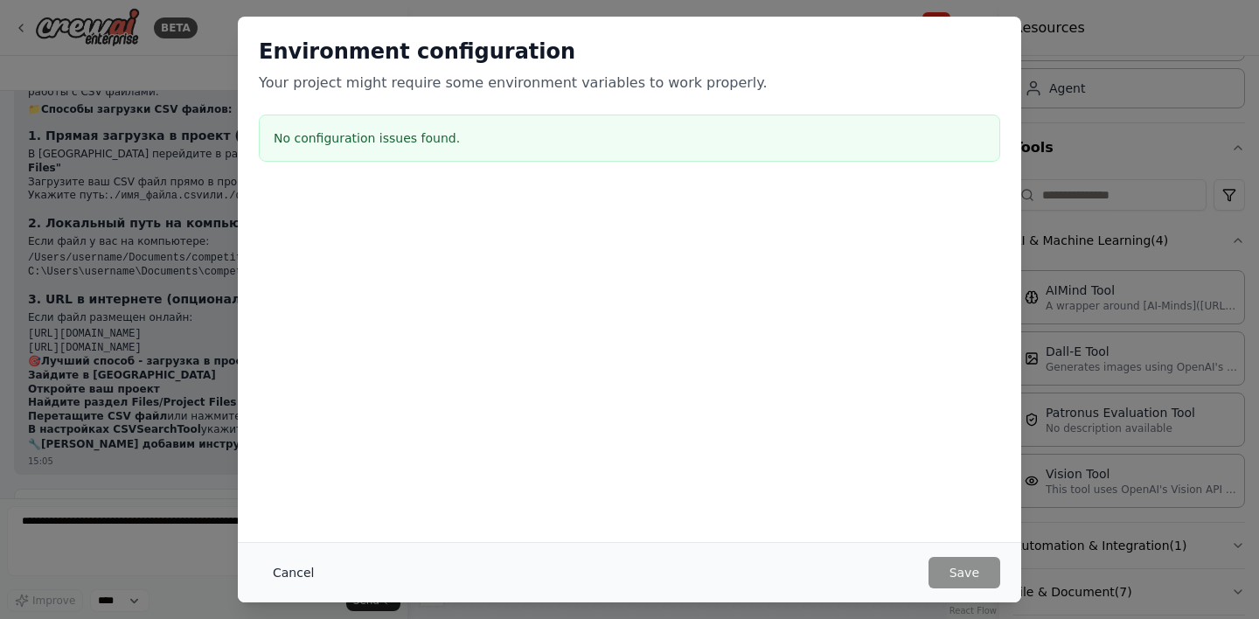
click at [296, 568] on button "Cancel" at bounding box center [293, 572] width 69 height 31
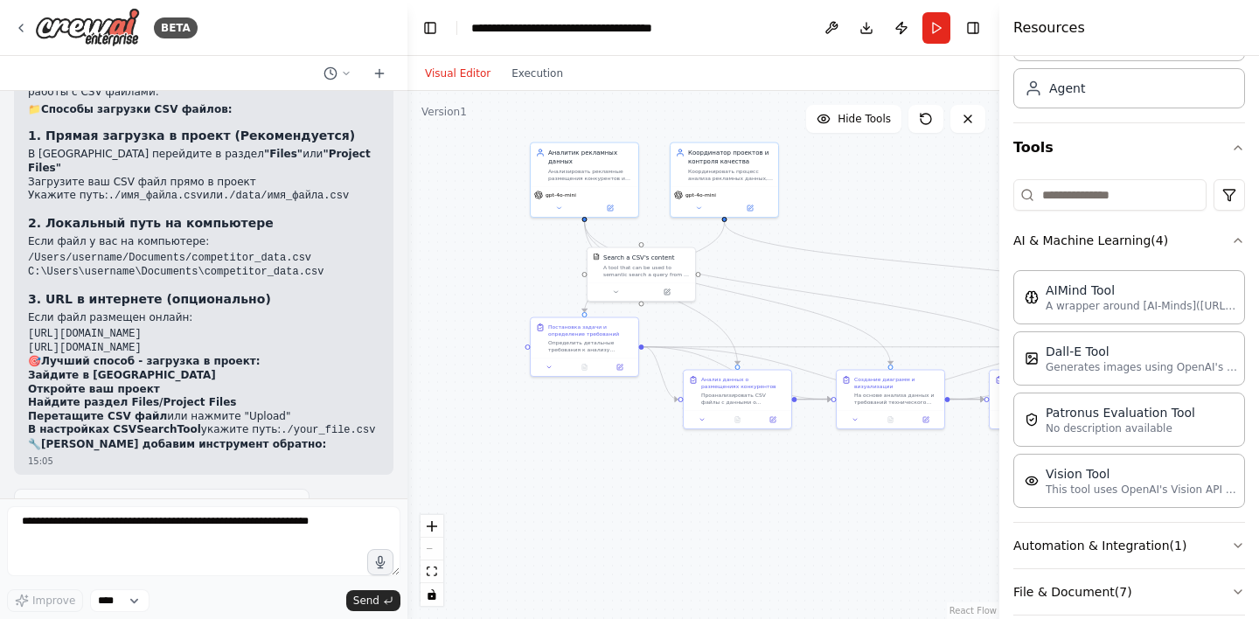
drag, startPoint x: 565, startPoint y: 428, endPoint x: 468, endPoint y: 378, distance: 109.5
click at [468, 378] on div ".deletable-edge-delete-btn { width: 20px; height: 20px; border: 0px solid #ffff…" at bounding box center [703, 355] width 592 height 528
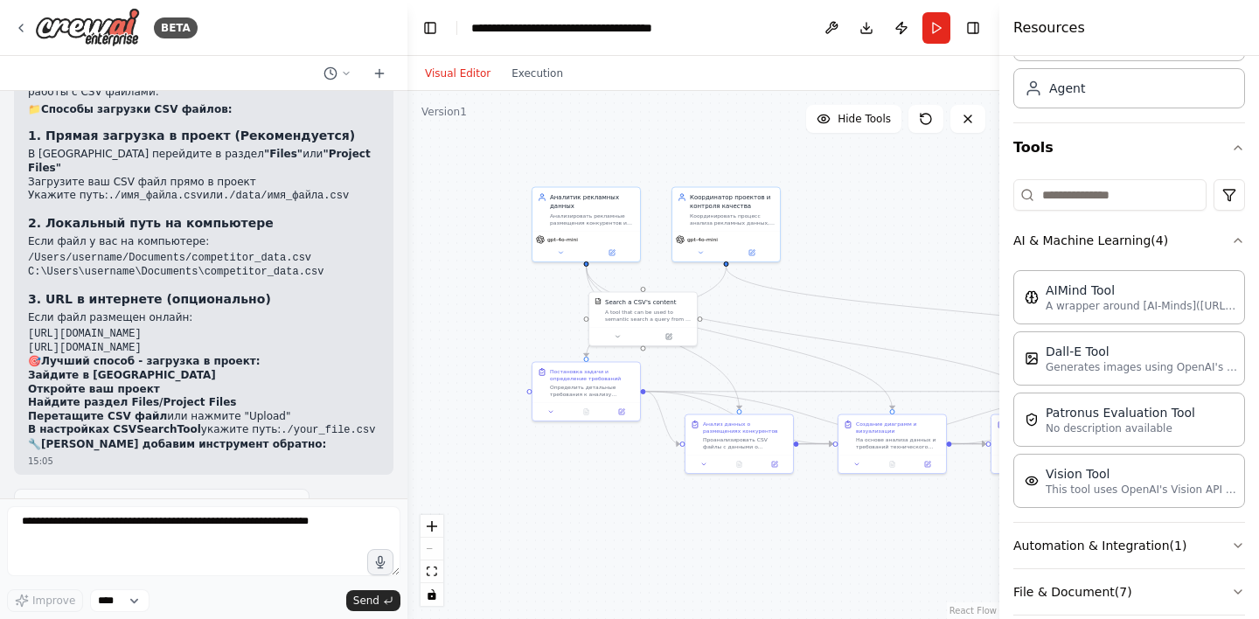
drag, startPoint x: 814, startPoint y: 268, endPoint x: 816, endPoint y: 311, distance: 42.9
click at [816, 311] on div ".deletable-edge-delete-btn { width: 20px; height: 20px; border: 0px solid #ffff…" at bounding box center [703, 355] width 592 height 528
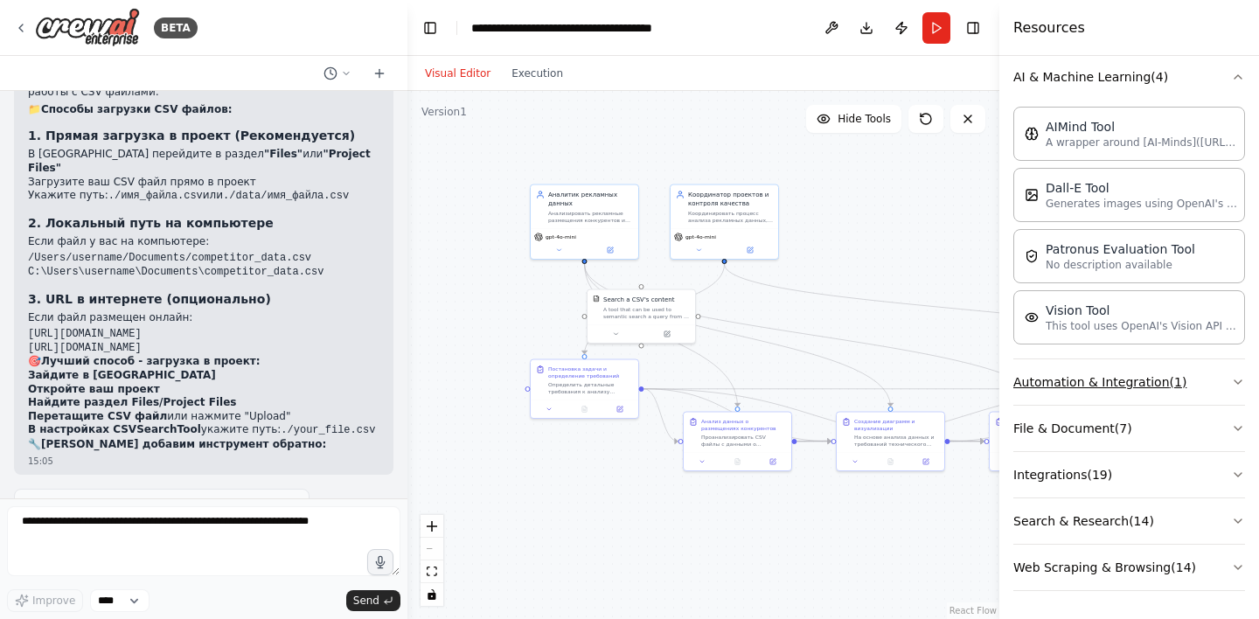
scroll to position [0, 0]
click at [1229, 383] on button "Automation & Integration ( 1 )" at bounding box center [1129, 381] width 232 height 45
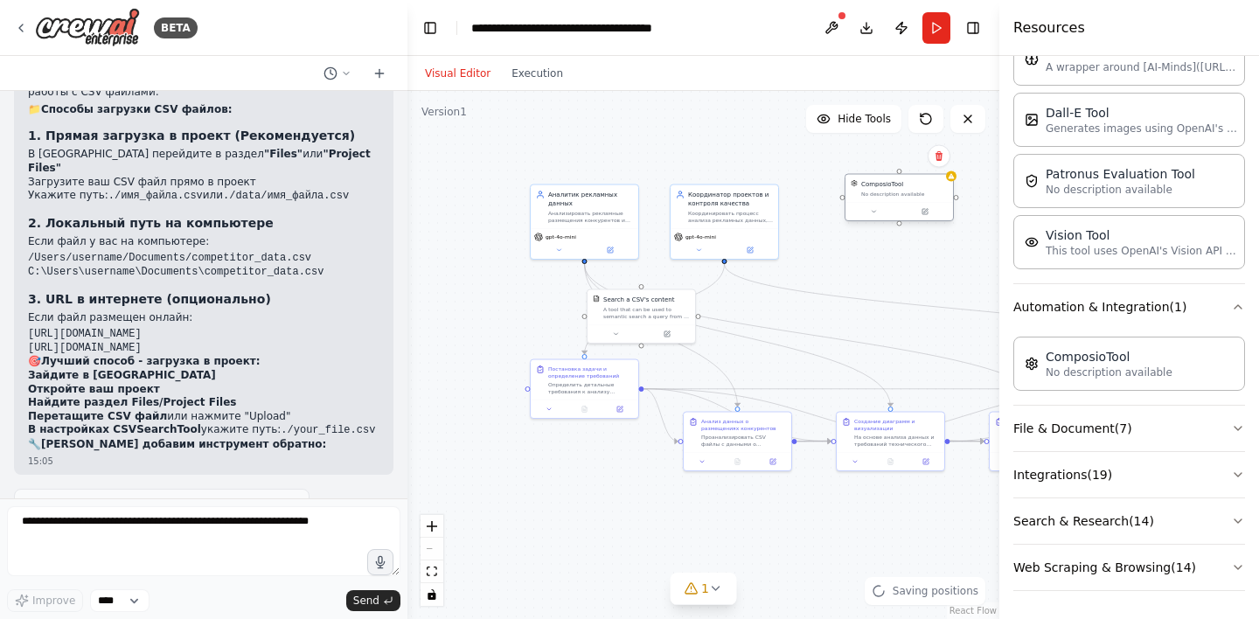
drag, startPoint x: 953, startPoint y: 250, endPoint x: 882, endPoint y: 195, distance: 89.7
click at [882, 195] on div "ComposioTool No description available" at bounding box center [900, 189] width 108 height 28
click at [923, 214] on icon at bounding box center [925, 211] width 5 height 5
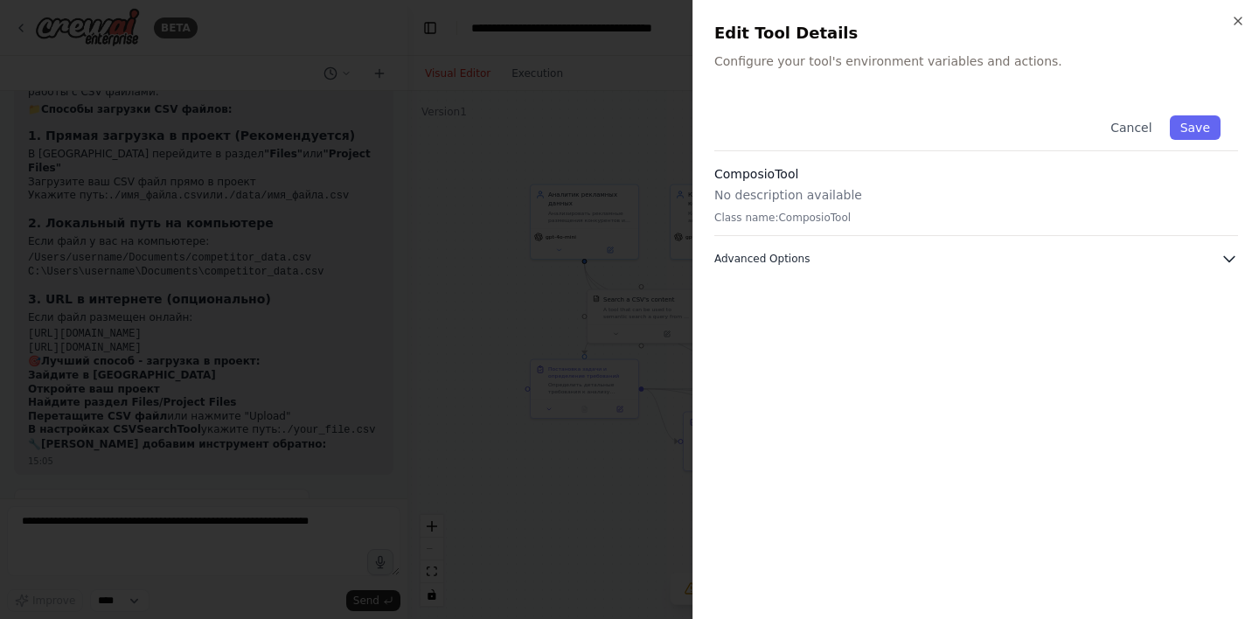
click at [879, 267] on button "Advanced Options" at bounding box center [976, 258] width 524 height 17
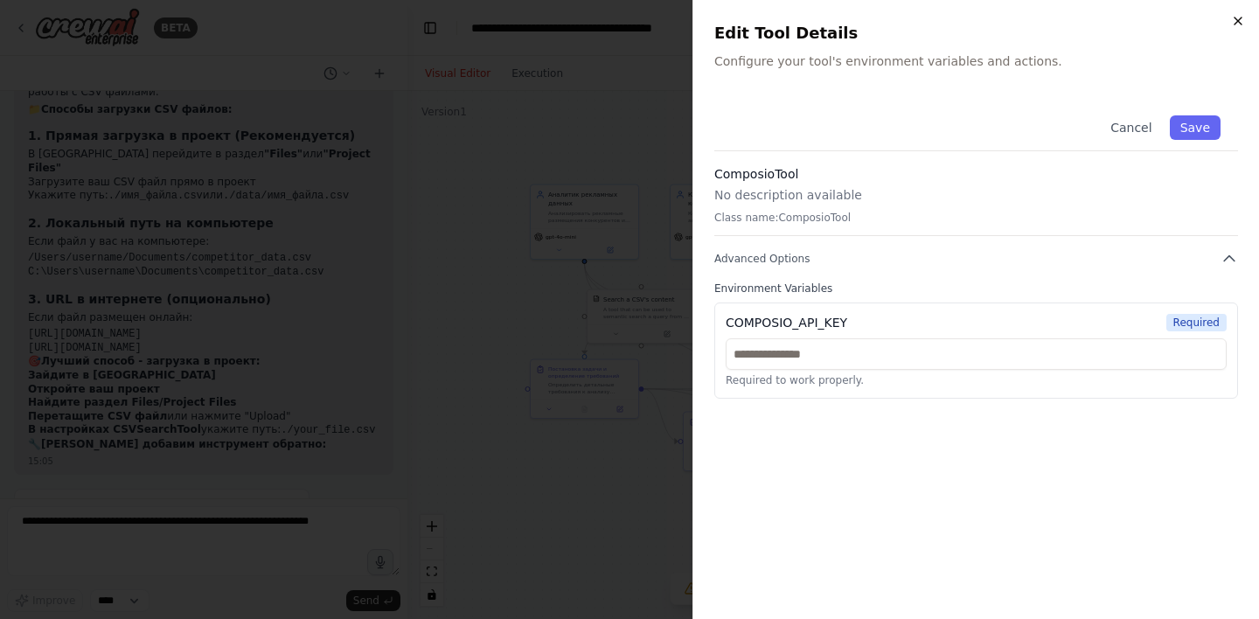
click at [1241, 22] on icon "button" at bounding box center [1238, 21] width 14 height 14
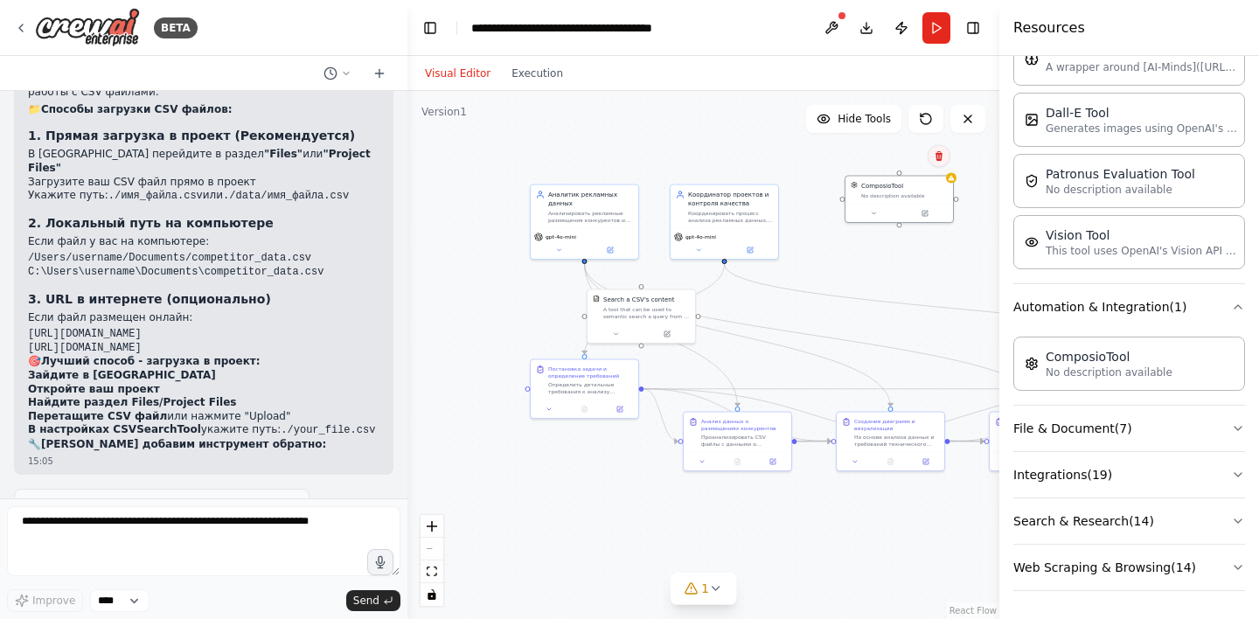
click at [939, 156] on icon at bounding box center [939, 156] width 7 height 10
click at [891, 155] on button "Confirm" at bounding box center [890, 156] width 62 height 21
click at [538, 76] on button "Execution" at bounding box center [537, 73] width 73 height 21
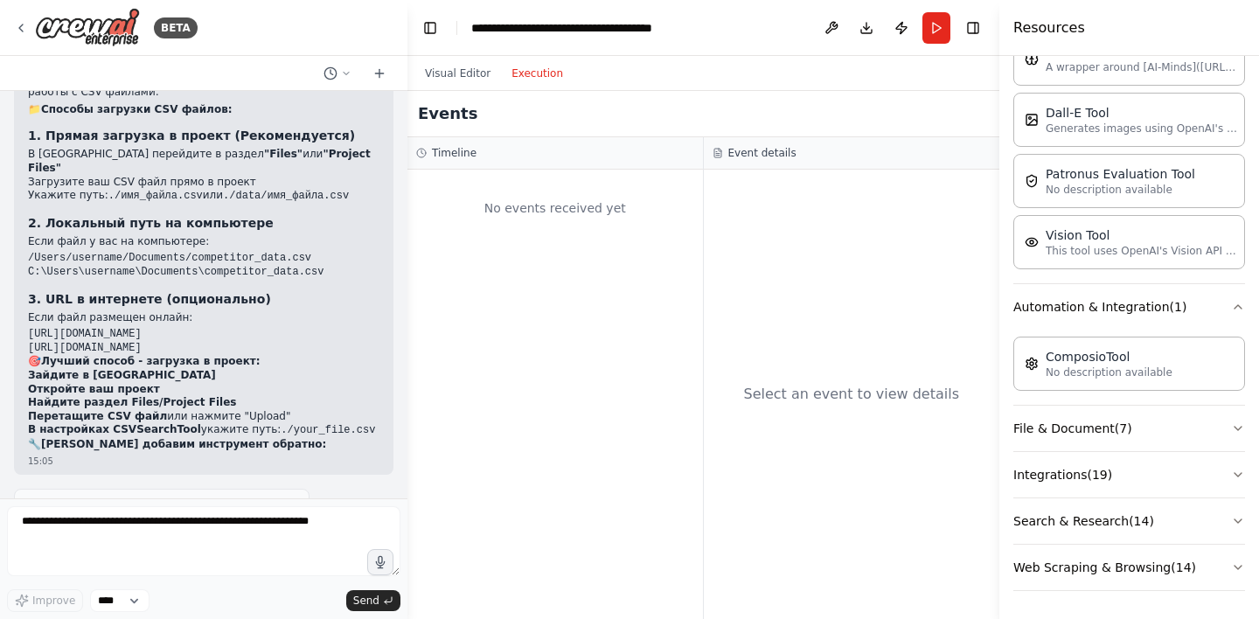
click at [560, 209] on div "No events received yet" at bounding box center [555, 207] width 278 height 59
click at [470, 154] on h3 "Timeline" at bounding box center [454, 153] width 45 height 14
click at [463, 70] on button "Visual Editor" at bounding box center [457, 73] width 87 height 21
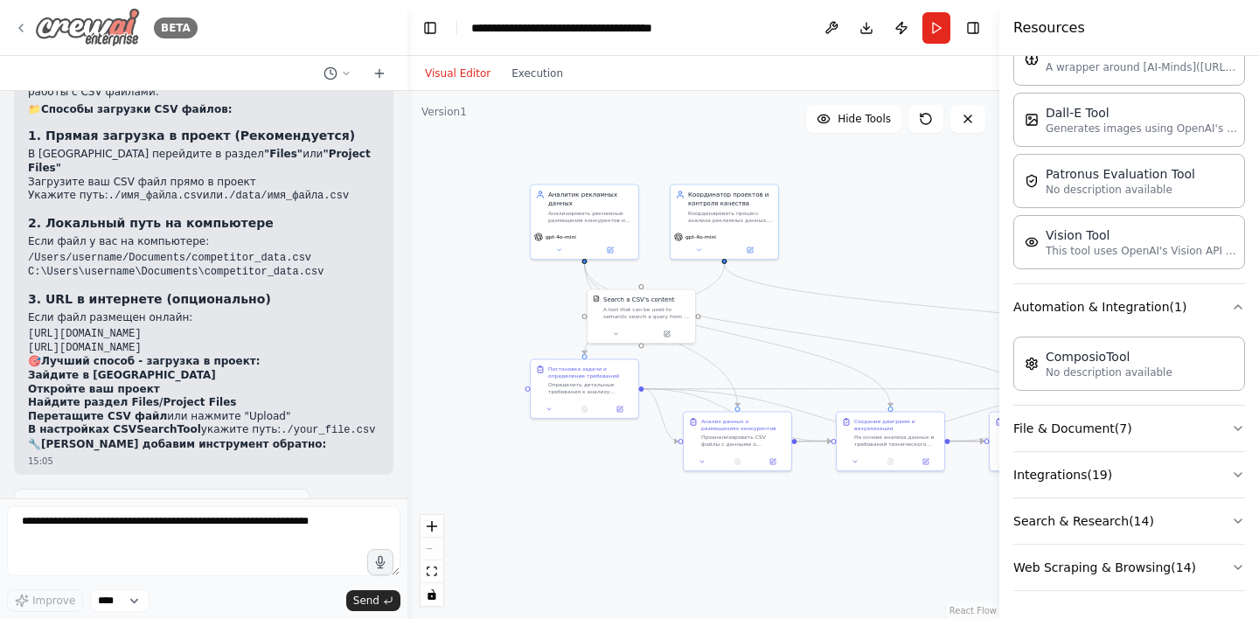
click at [23, 26] on icon at bounding box center [21, 28] width 14 height 14
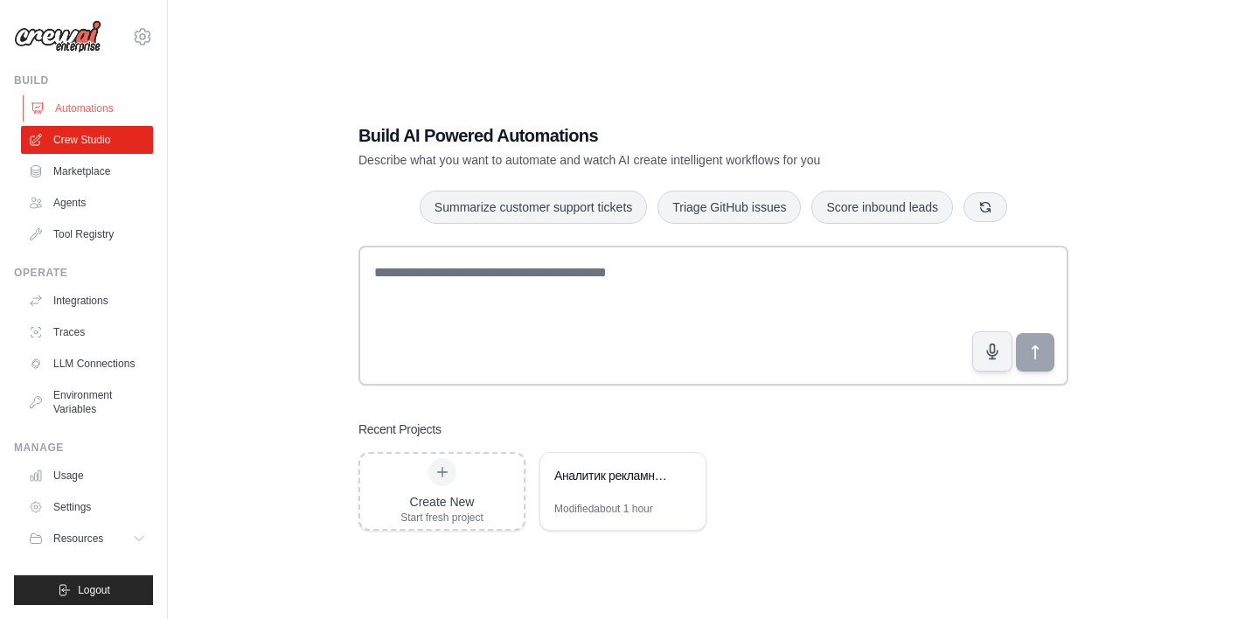
click at [80, 102] on link "Automations" at bounding box center [89, 108] width 132 height 28
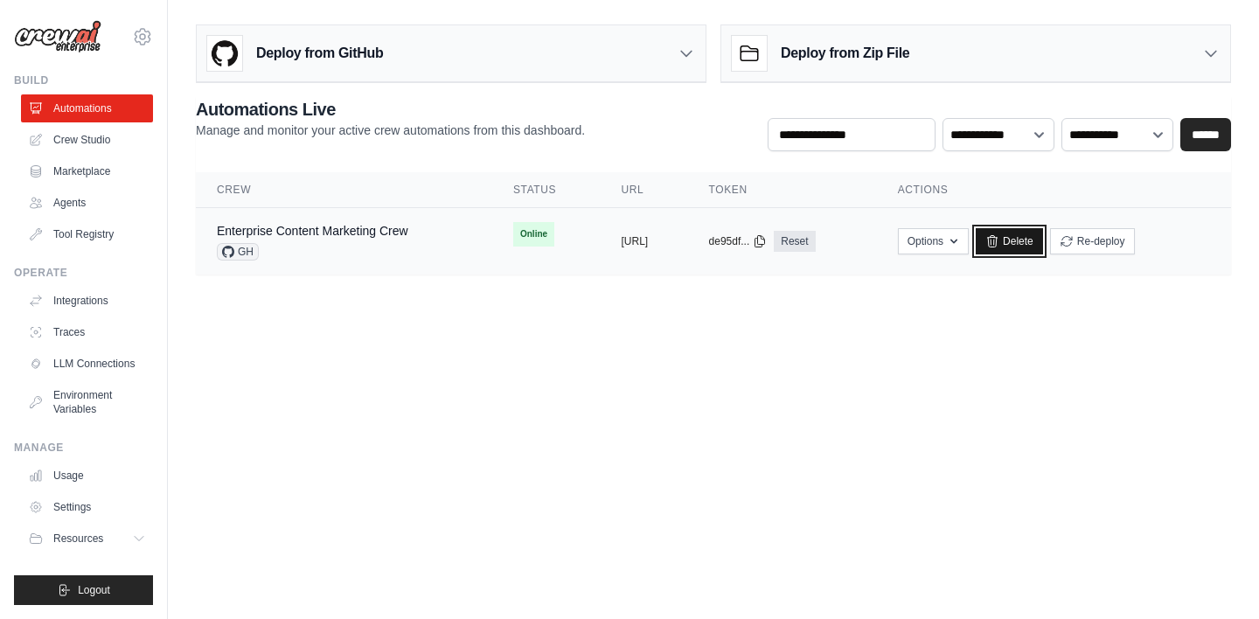
click at [998, 242] on icon at bounding box center [993, 240] width 10 height 11
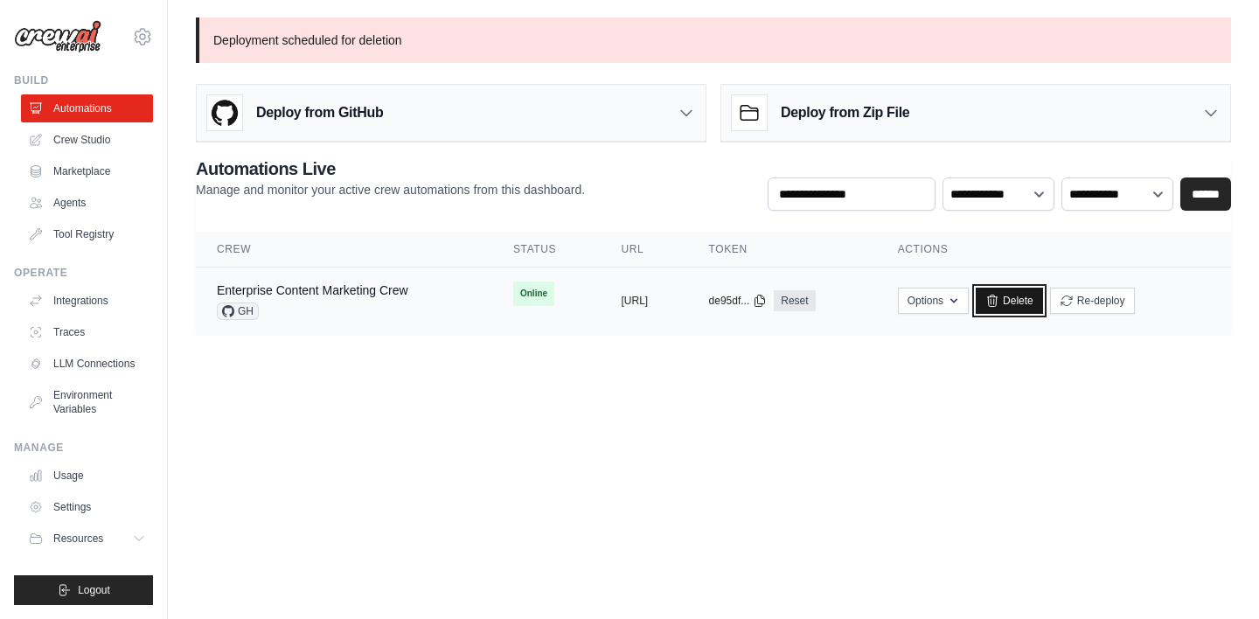
click at [1043, 303] on link "Delete" at bounding box center [1009, 301] width 67 height 26
click at [1014, 128] on div "Deploy from Zip File" at bounding box center [975, 113] width 509 height 57
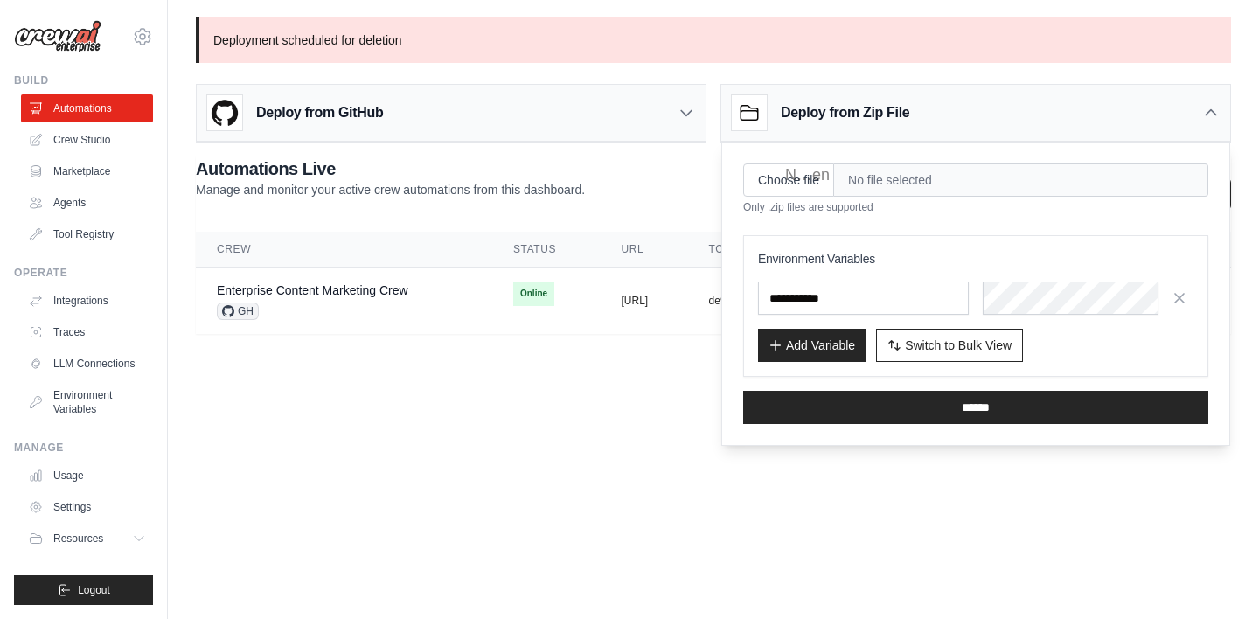
click at [876, 178] on span "No file selected" at bounding box center [1021, 180] width 374 height 33
click at [590, 444] on body "pinchatapp@gmail.com Settings Build Automations Crew Studio" at bounding box center [629, 309] width 1259 height 619
click at [1200, 112] on div "Deploy from Zip File" at bounding box center [975, 113] width 509 height 57
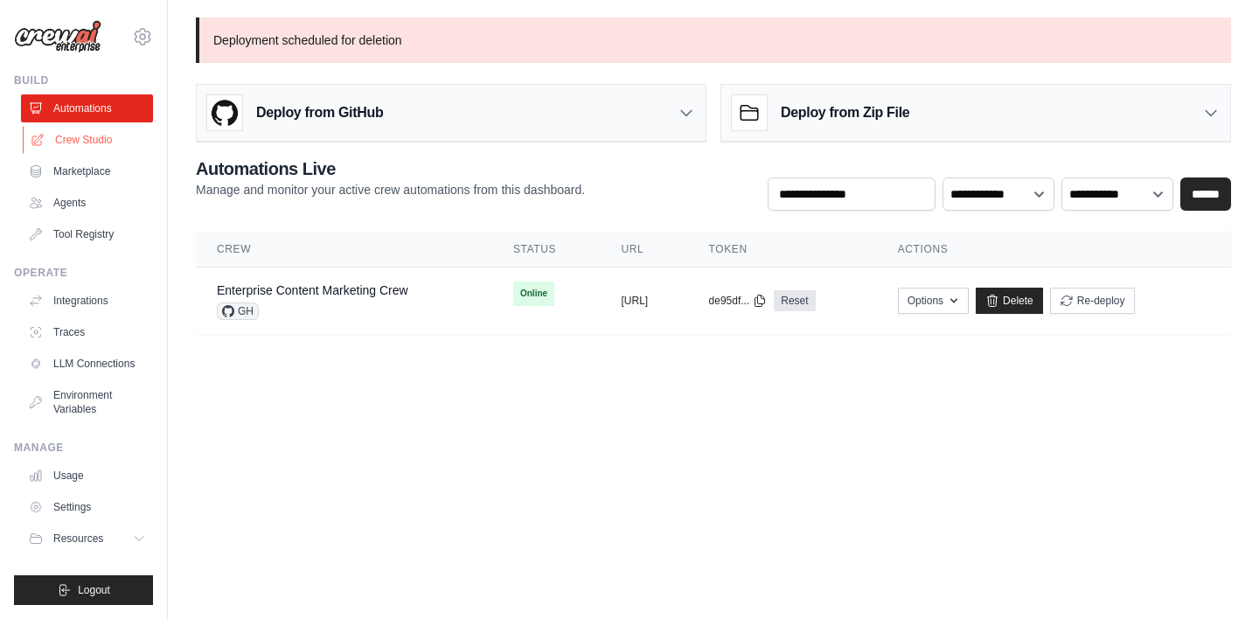
click at [82, 148] on link "Crew Studio" at bounding box center [89, 140] width 132 height 28
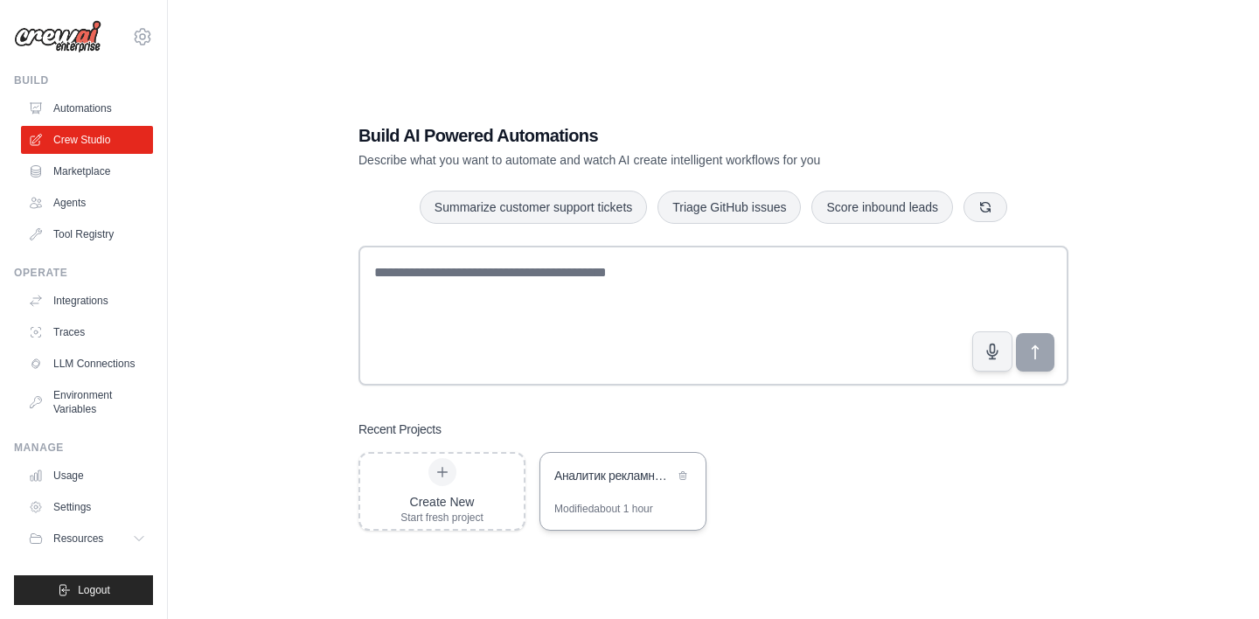
click at [623, 467] on div "Аналитик рекламных размещений конкурентов" at bounding box center [614, 475] width 120 height 17
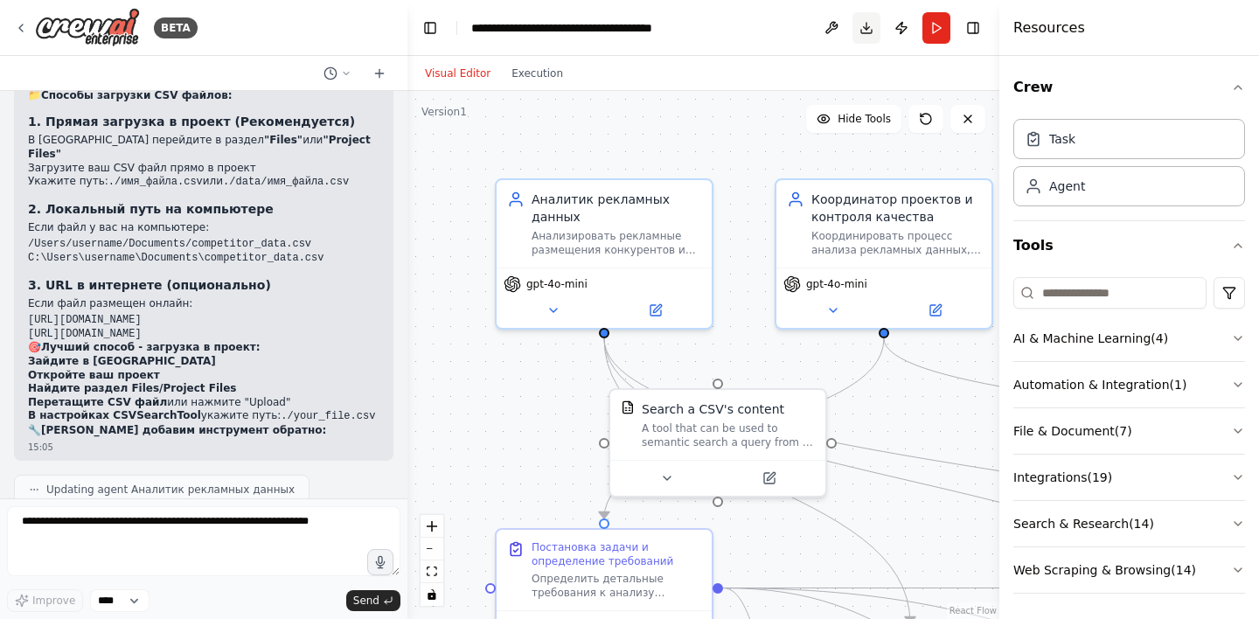
scroll to position [5562, 0]
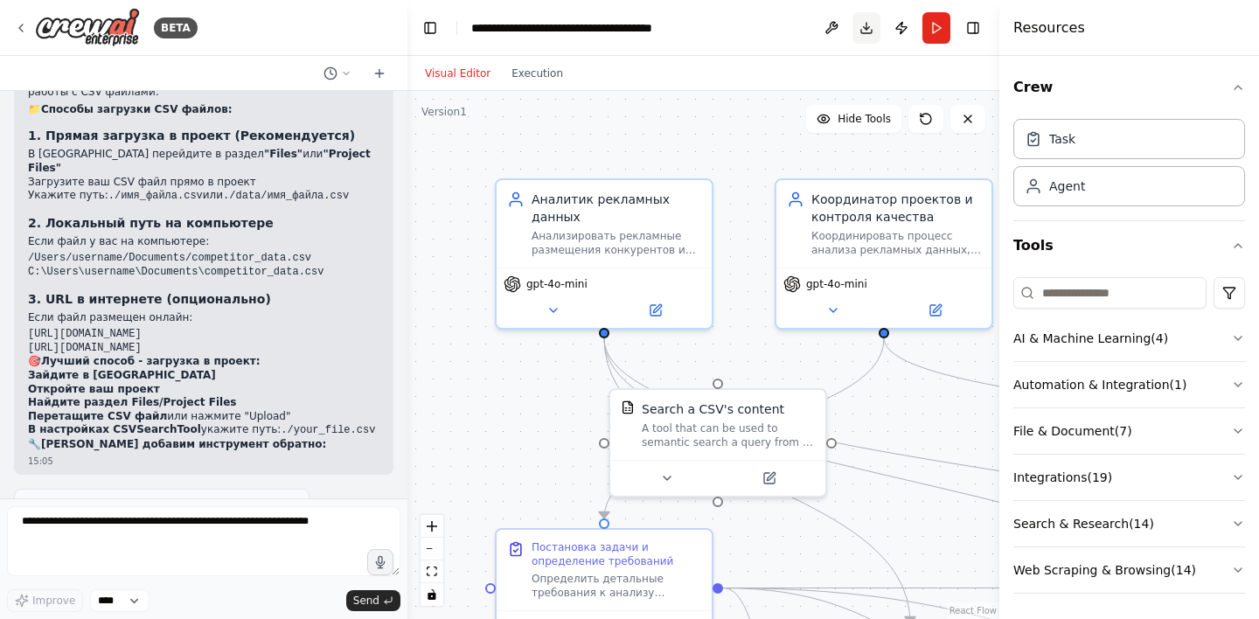
click at [862, 32] on button "Download" at bounding box center [867, 27] width 28 height 31
click at [931, 25] on button "Run" at bounding box center [937, 27] width 28 height 31
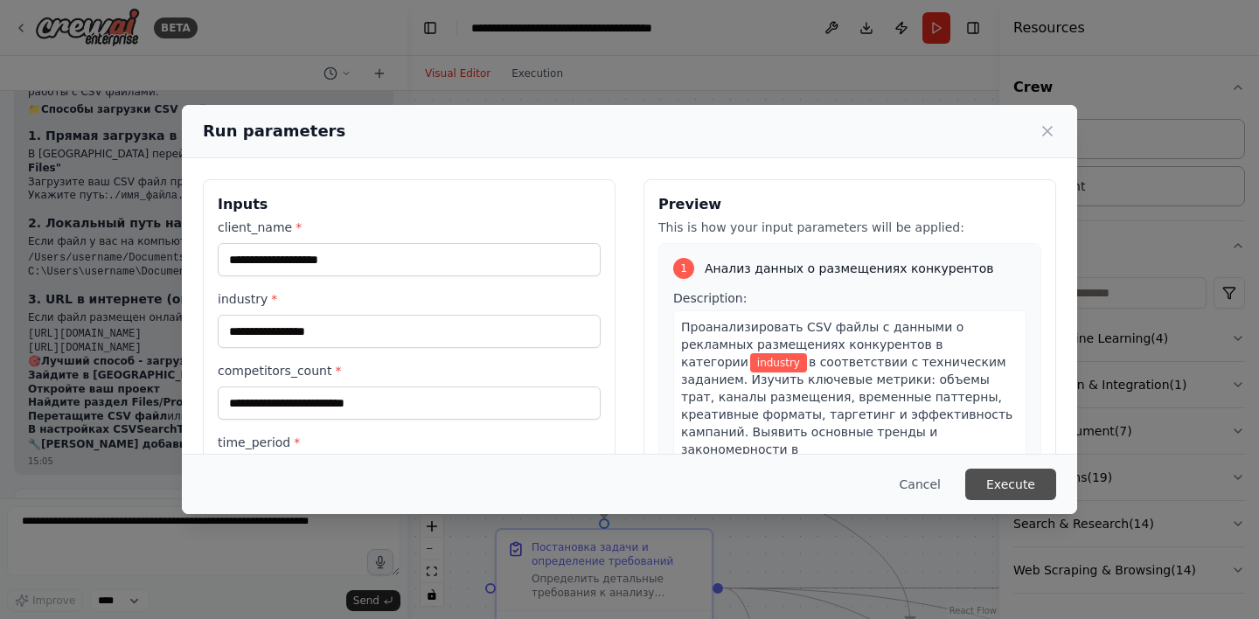
click at [1001, 481] on button "Execute" at bounding box center [1010, 484] width 91 height 31
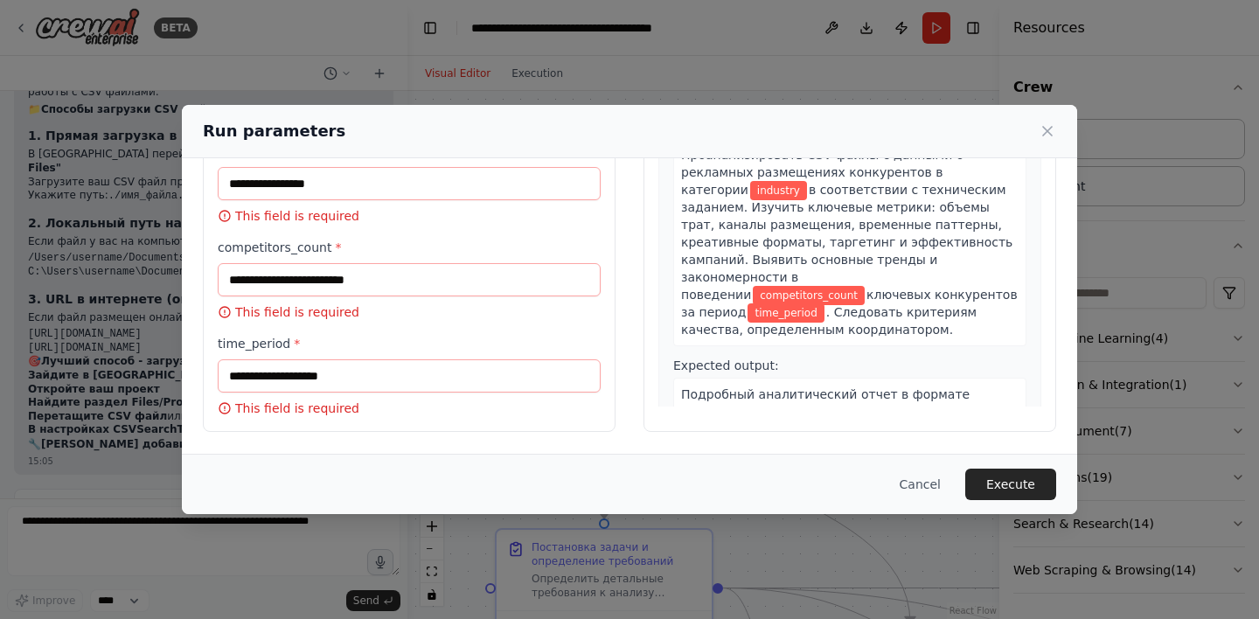
scroll to position [172, 0]
click at [1049, 135] on icon at bounding box center [1047, 130] width 17 height 17
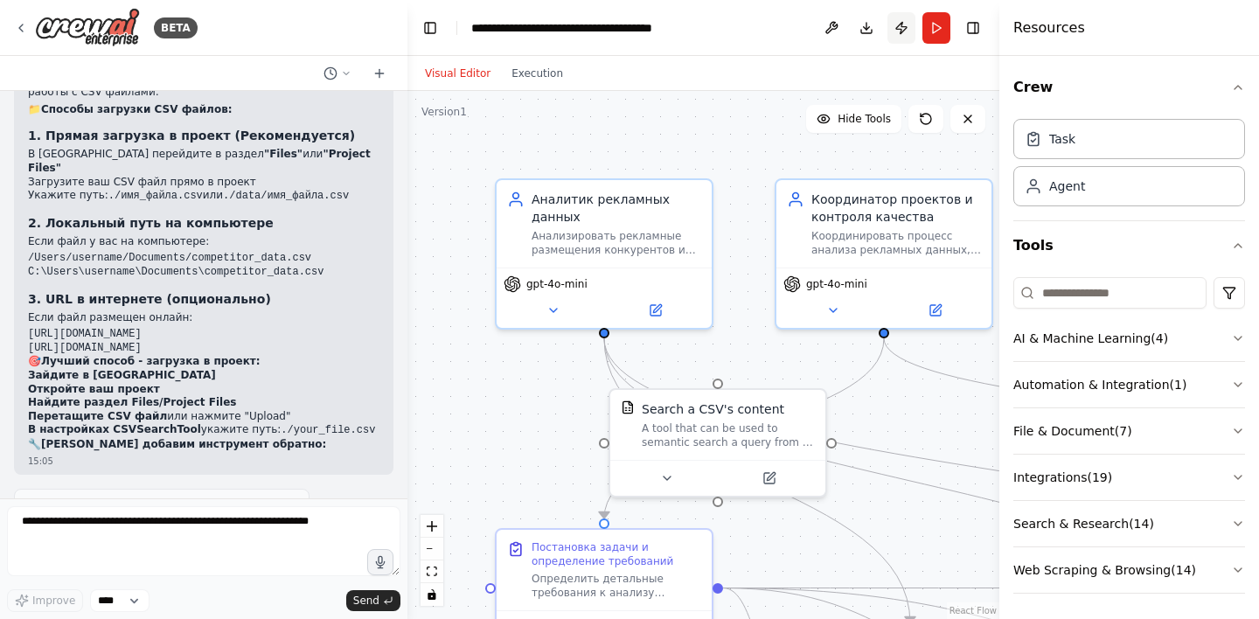
click at [899, 30] on button "Publish" at bounding box center [902, 27] width 28 height 31
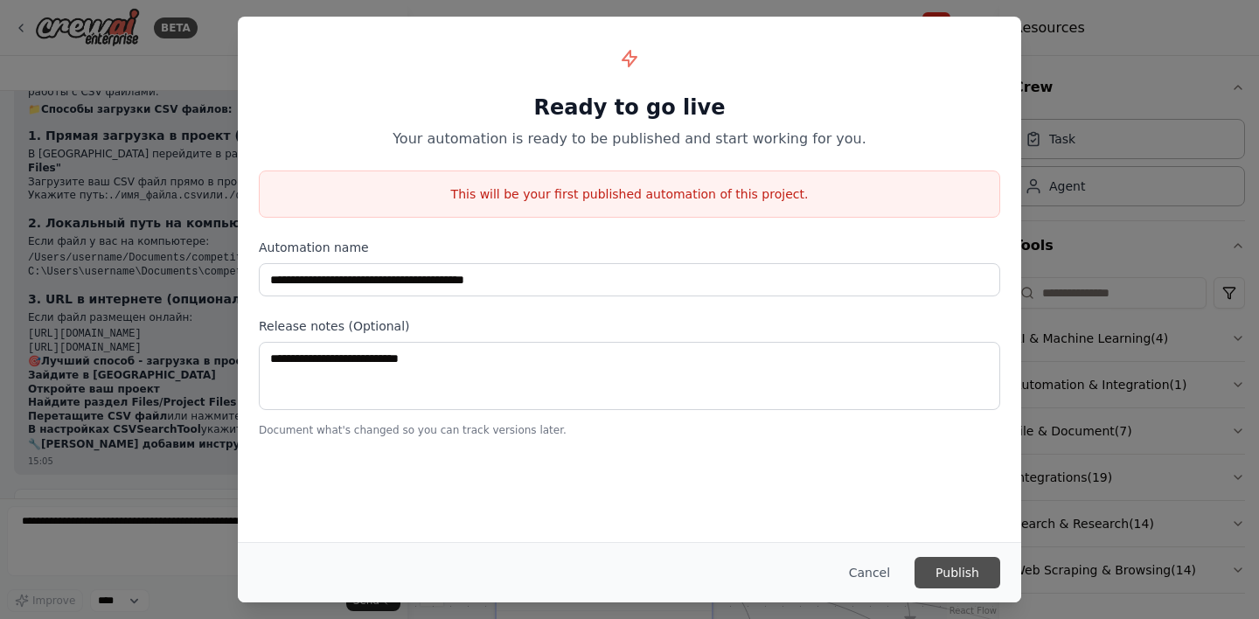
click at [964, 567] on button "Publish" at bounding box center [958, 572] width 86 height 31
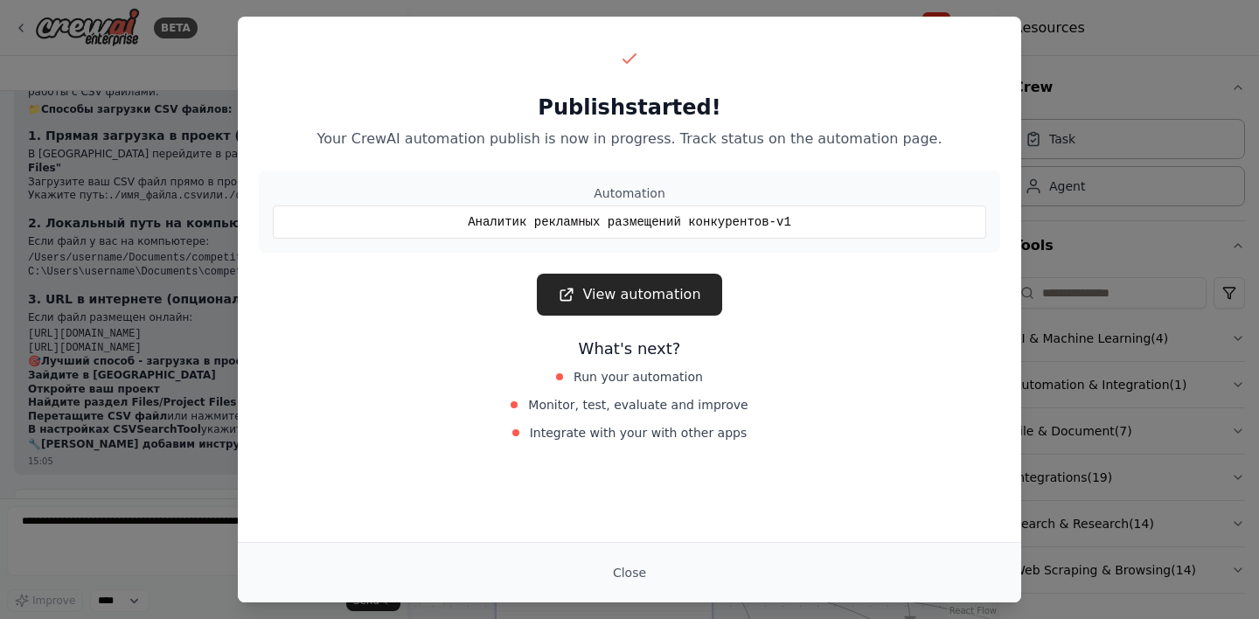
click at [658, 298] on link "View automation" at bounding box center [629, 295] width 185 height 42
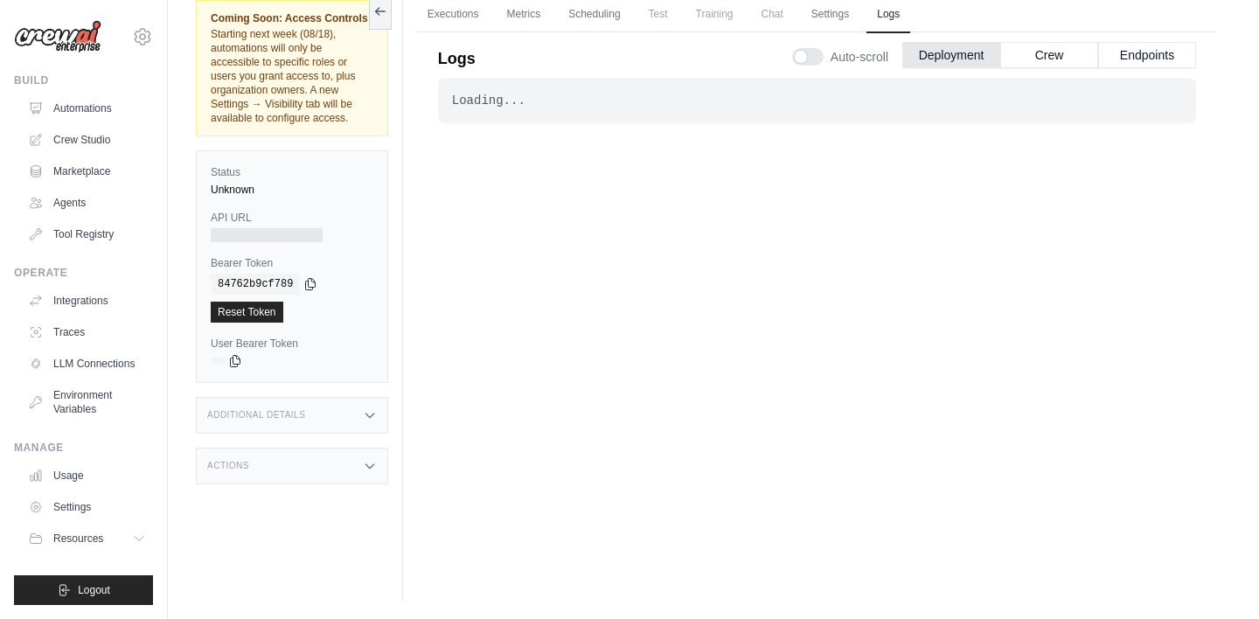
scroll to position [74, 0]
click at [370, 413] on icon at bounding box center [370, 415] width 14 height 14
click at [369, 581] on icon at bounding box center [370, 582] width 14 height 14
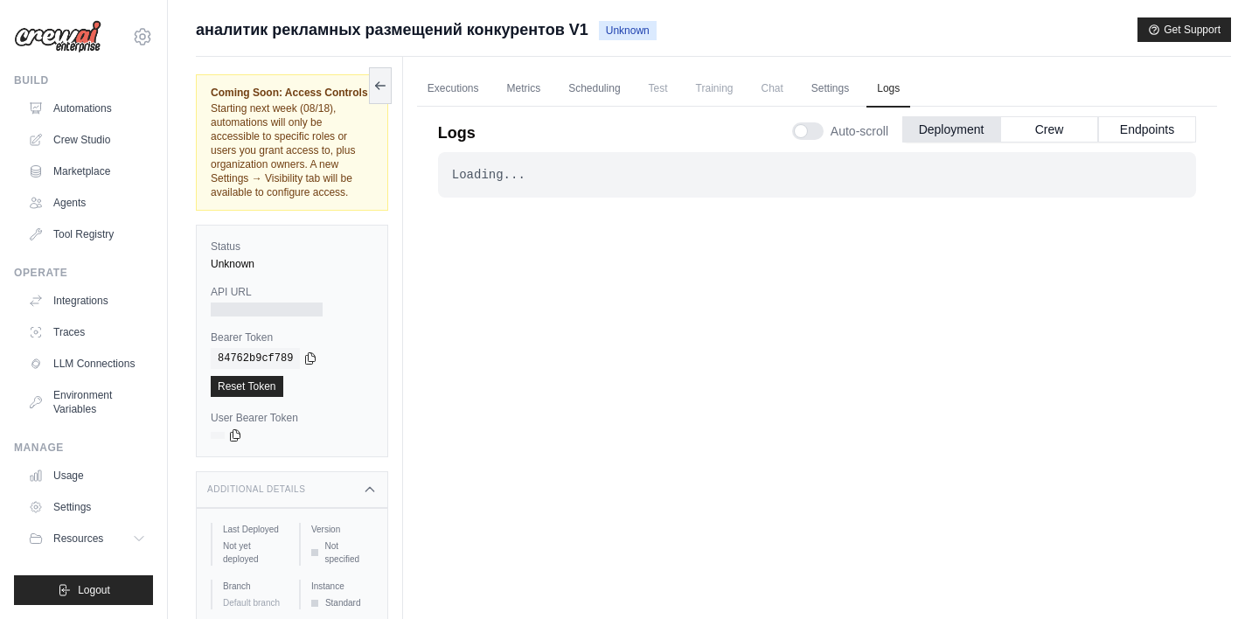
scroll to position [0, 0]
click at [456, 93] on link "Executions" at bounding box center [453, 89] width 73 height 37
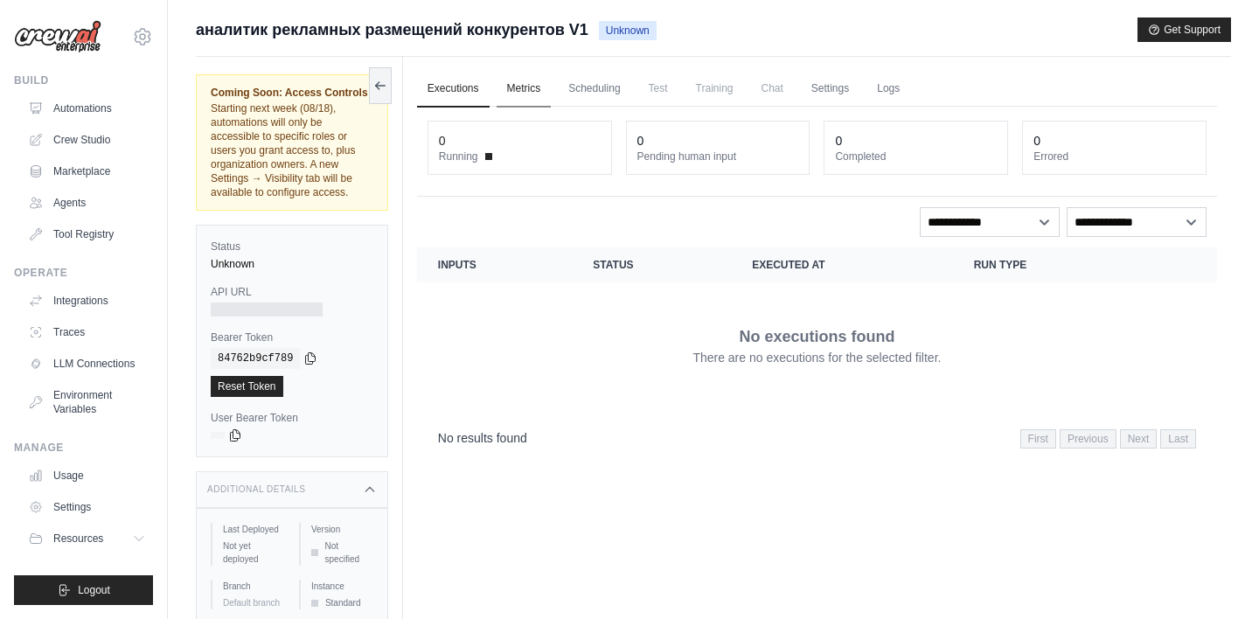
click at [523, 89] on link "Metrics" at bounding box center [524, 89] width 55 height 37
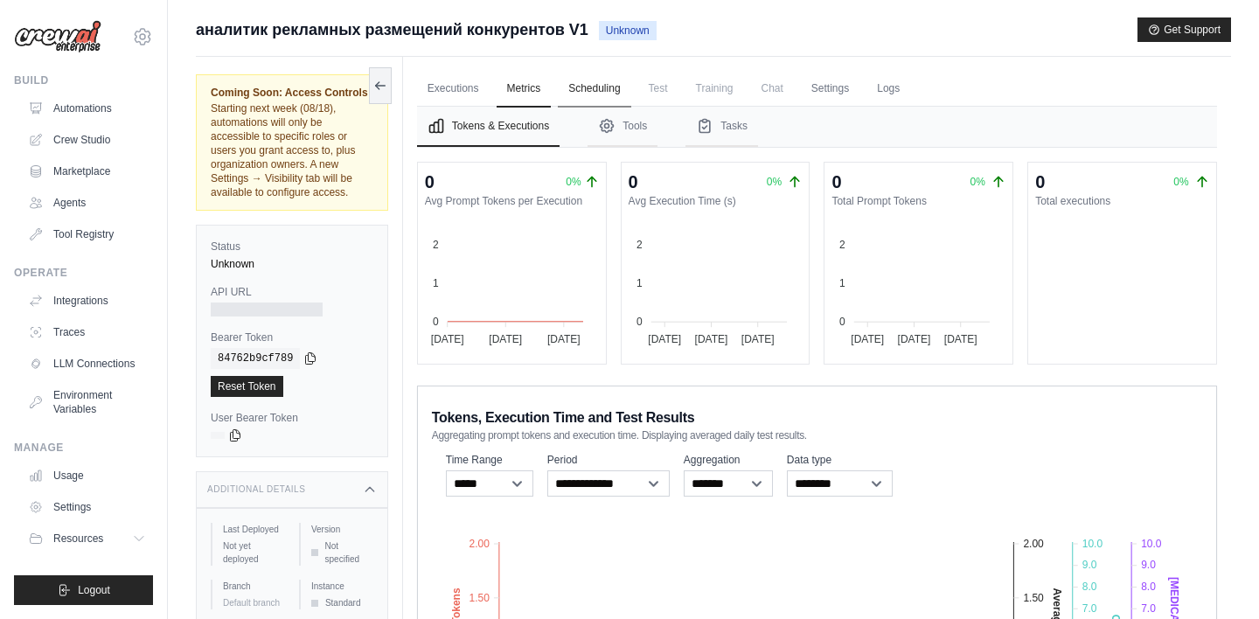
click at [603, 95] on link "Scheduling" at bounding box center [594, 89] width 73 height 37
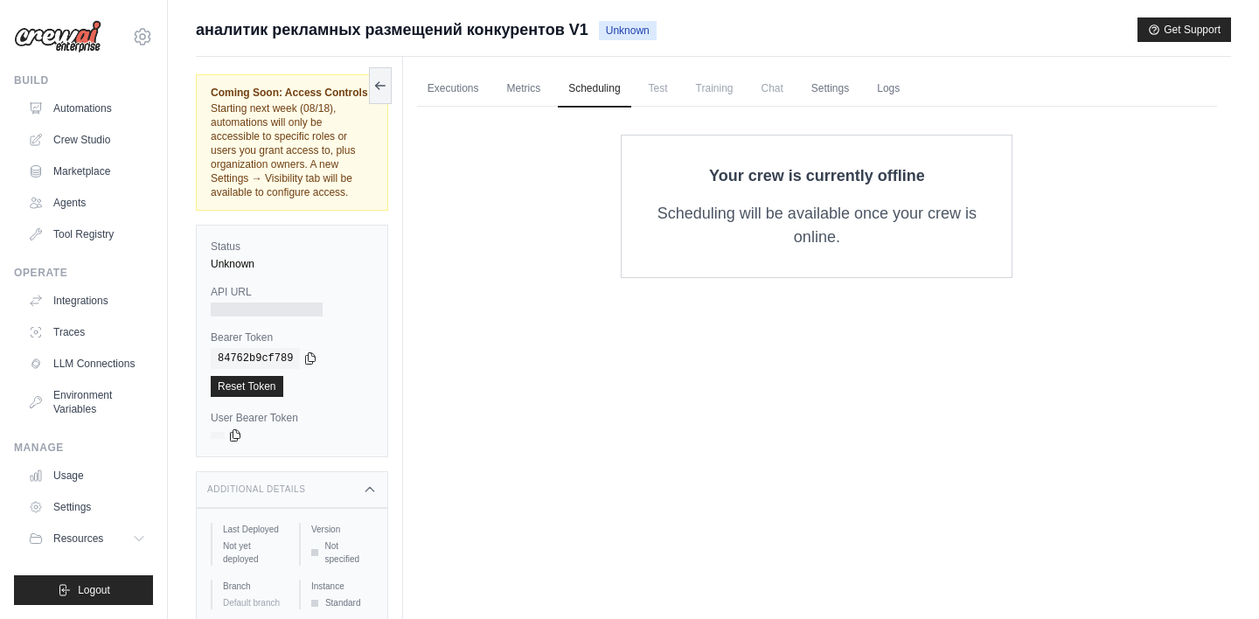
click at [658, 88] on span "Test" at bounding box center [658, 88] width 40 height 35
click at [698, 84] on span "Training" at bounding box center [715, 88] width 59 height 35
click at [781, 86] on span "Chat" at bounding box center [772, 88] width 43 height 35
click at [79, 115] on link "Automations" at bounding box center [89, 108] width 132 height 28
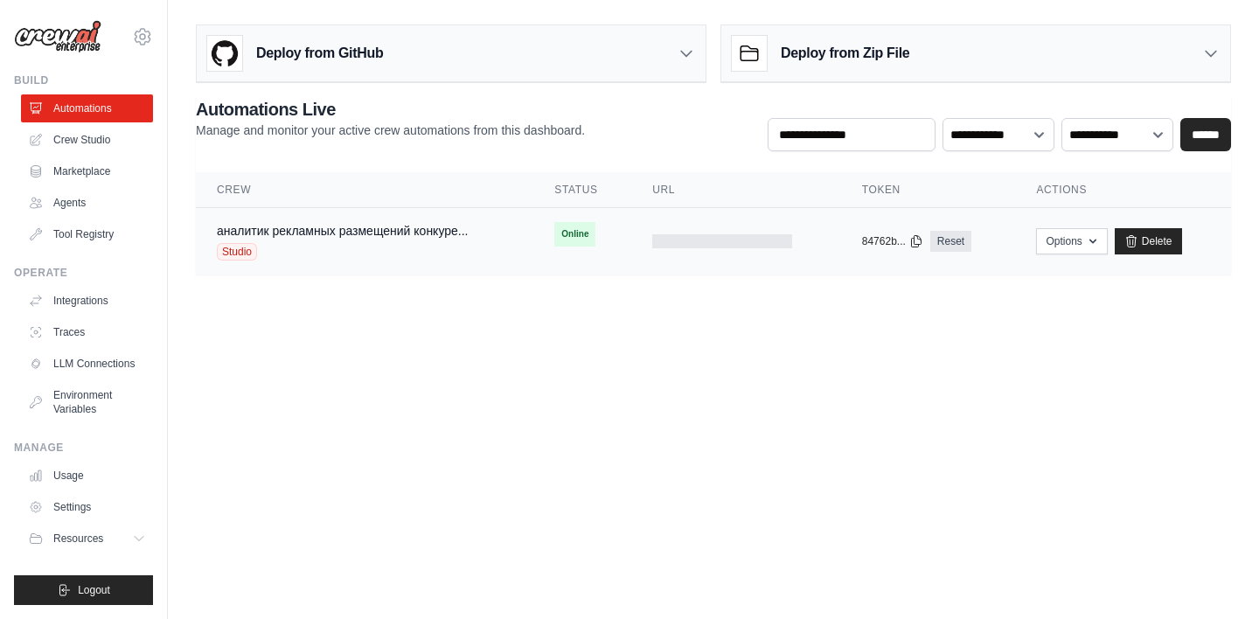
click at [989, 252] on td "copied 84762b... Reset" at bounding box center [928, 241] width 175 height 67
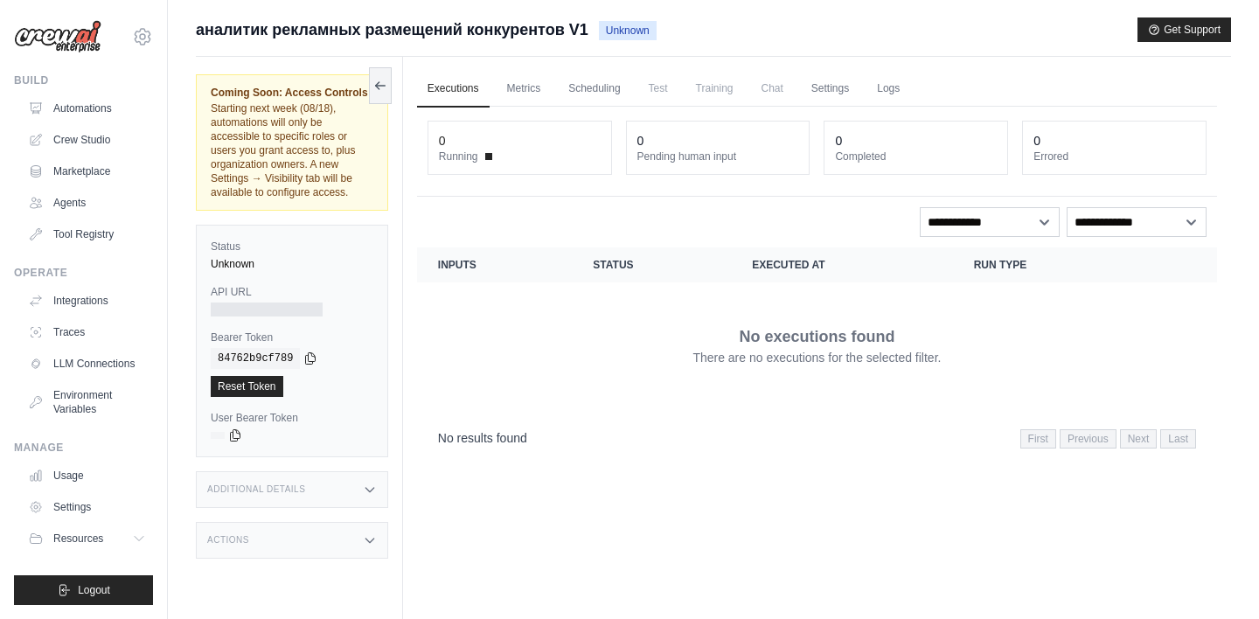
click at [483, 152] on dt "Running" at bounding box center [520, 157] width 162 height 14
